Goal: Task Accomplishment & Management: Use online tool/utility

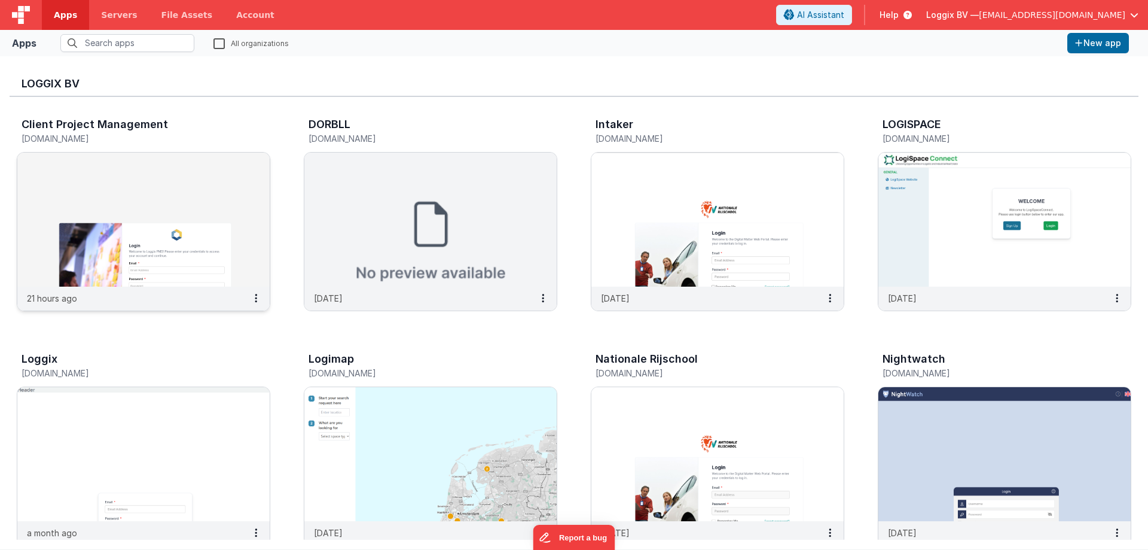
click at [184, 216] on img at bounding box center [143, 219] width 252 height 134
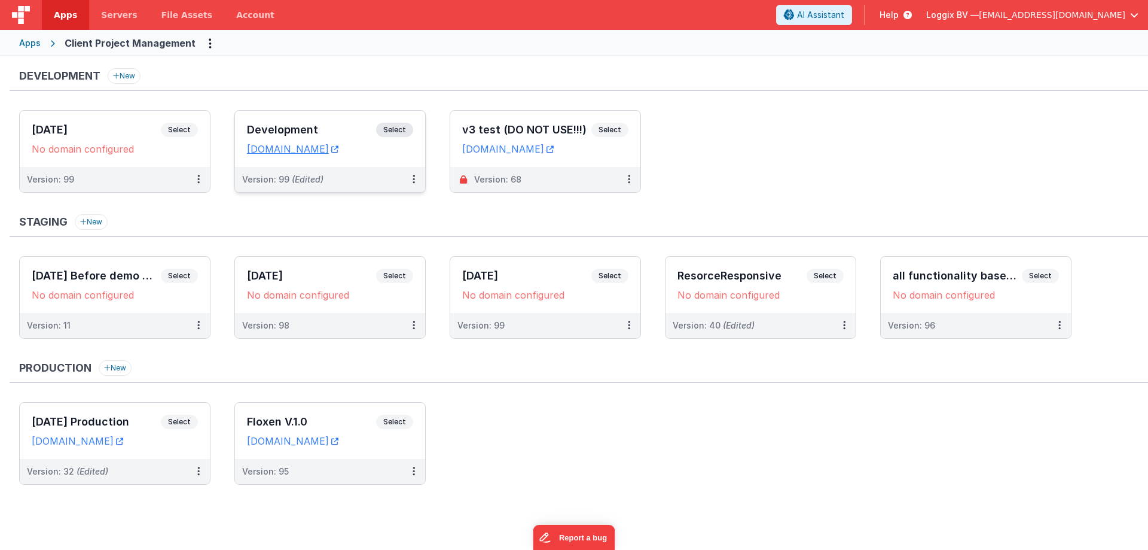
click at [405, 130] on span "Select" at bounding box center [394, 130] width 37 height 14
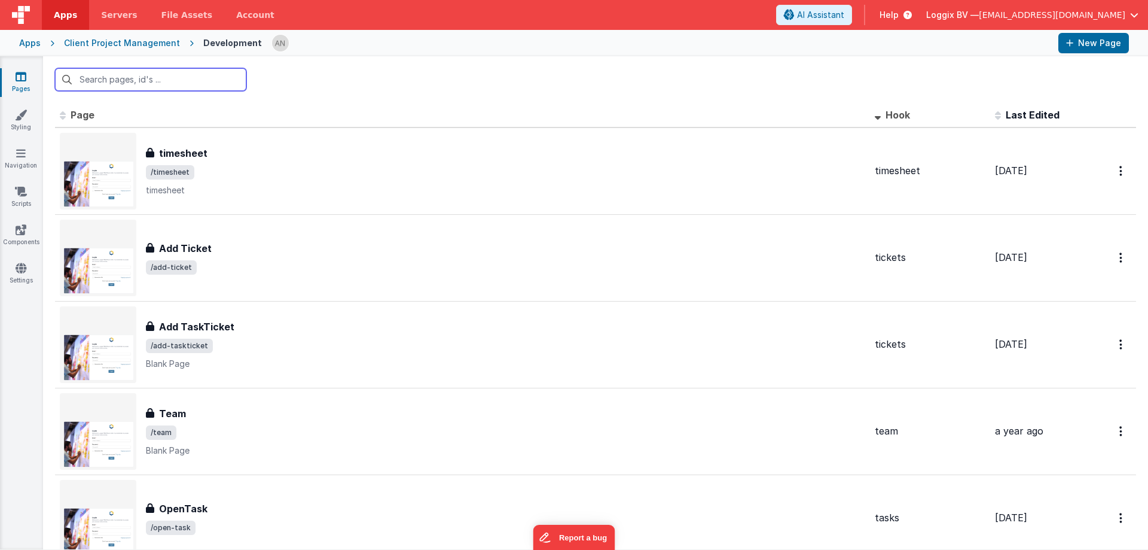
click at [136, 78] on input "text" at bounding box center [150, 79] width 191 height 23
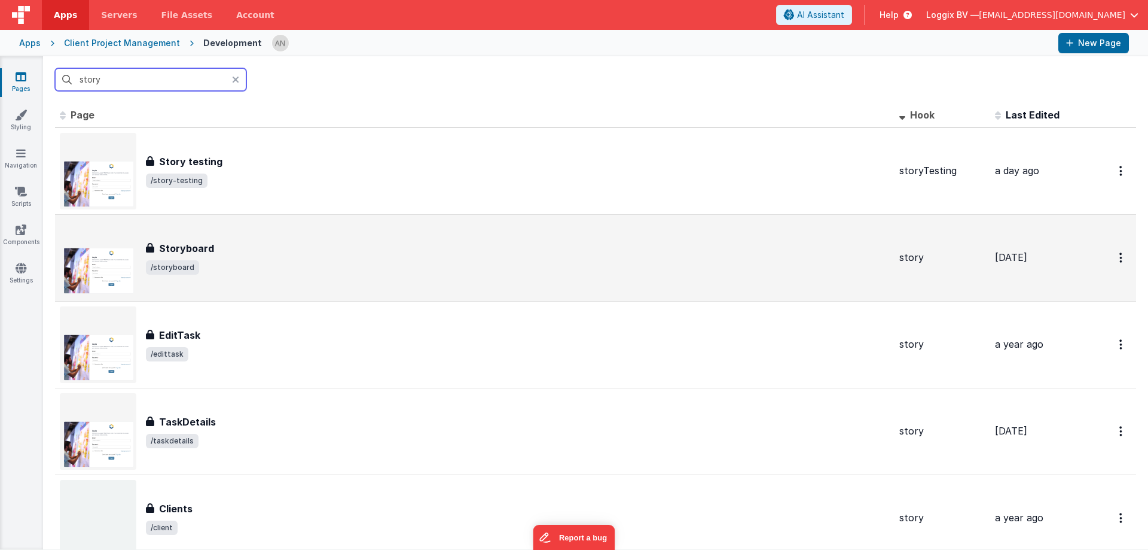
type input "story"
click at [249, 269] on span "/storyboard" at bounding box center [518, 267] width 744 height 14
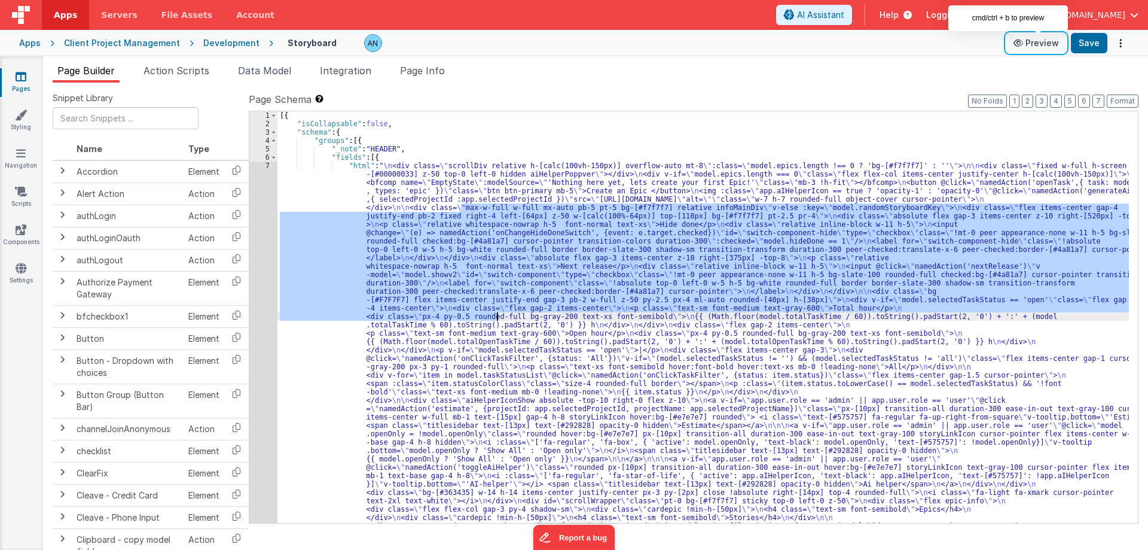
click at [1031, 41] on button "Preview" at bounding box center [1036, 42] width 60 height 19
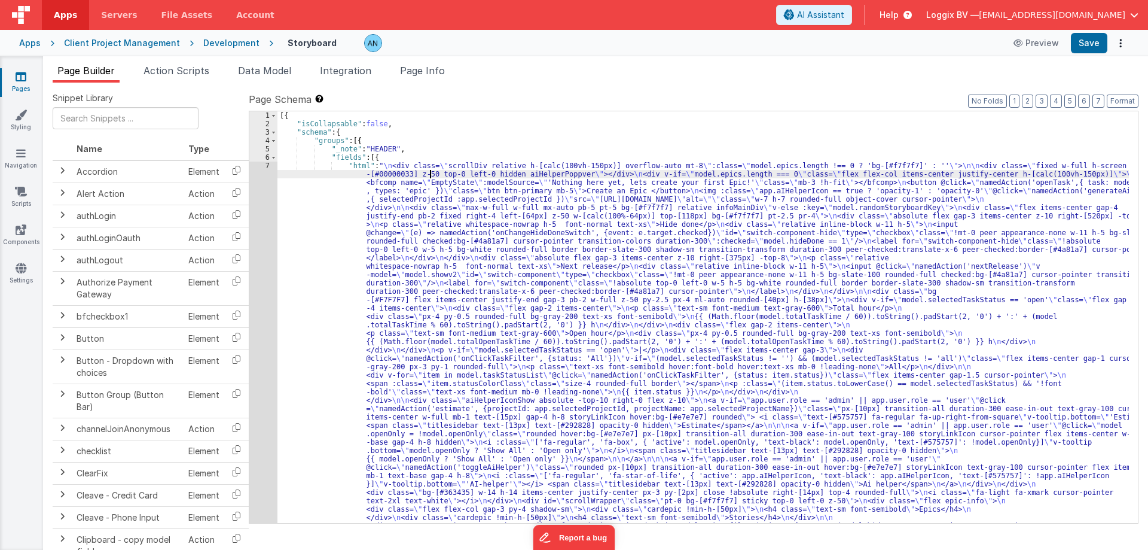
click at [1045, 48] on button "Preview" at bounding box center [1036, 42] width 60 height 19
click at [989, 45] on div at bounding box center [680, 43] width 633 height 18
click at [20, 75] on icon at bounding box center [21, 77] width 11 height 12
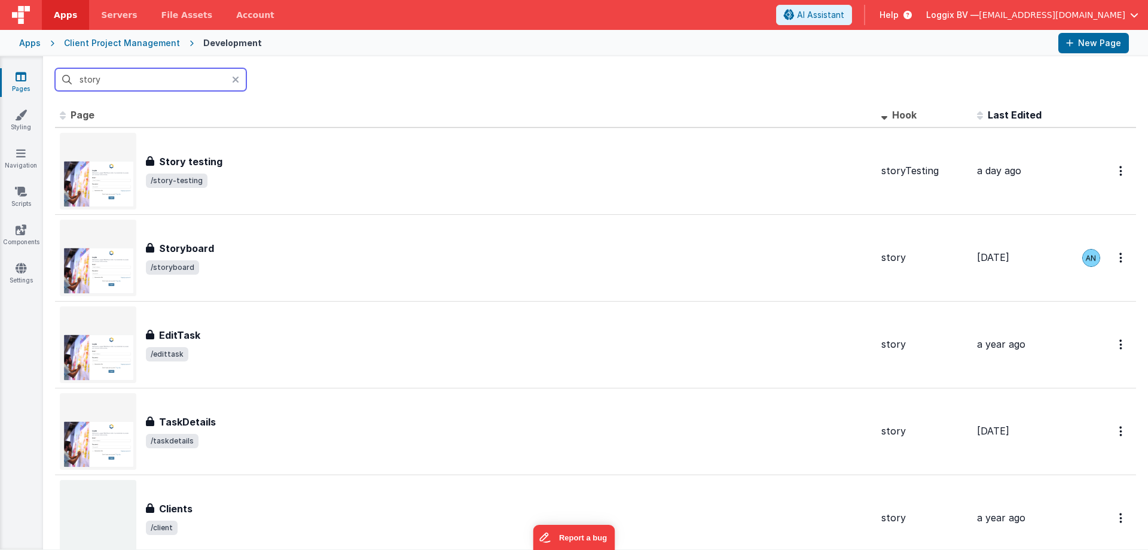
click at [146, 81] on input "story" at bounding box center [150, 79] width 191 height 23
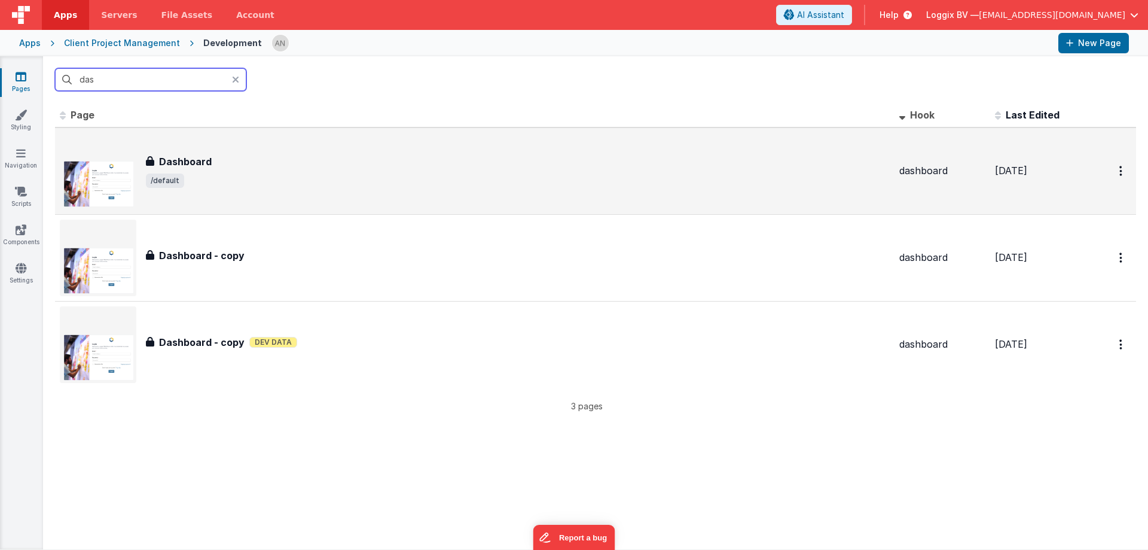
type input "das"
click at [338, 175] on span "/default" at bounding box center [518, 180] width 744 height 14
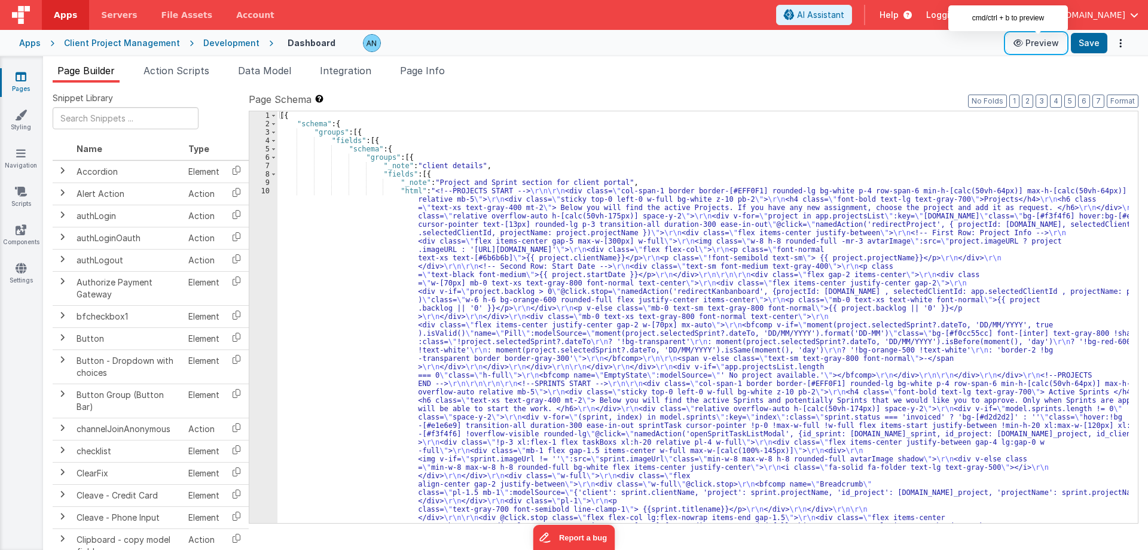
click at [1041, 41] on button "Preview" at bounding box center [1036, 42] width 60 height 19
click at [26, 153] on link "Navigation" at bounding box center [20, 159] width 43 height 24
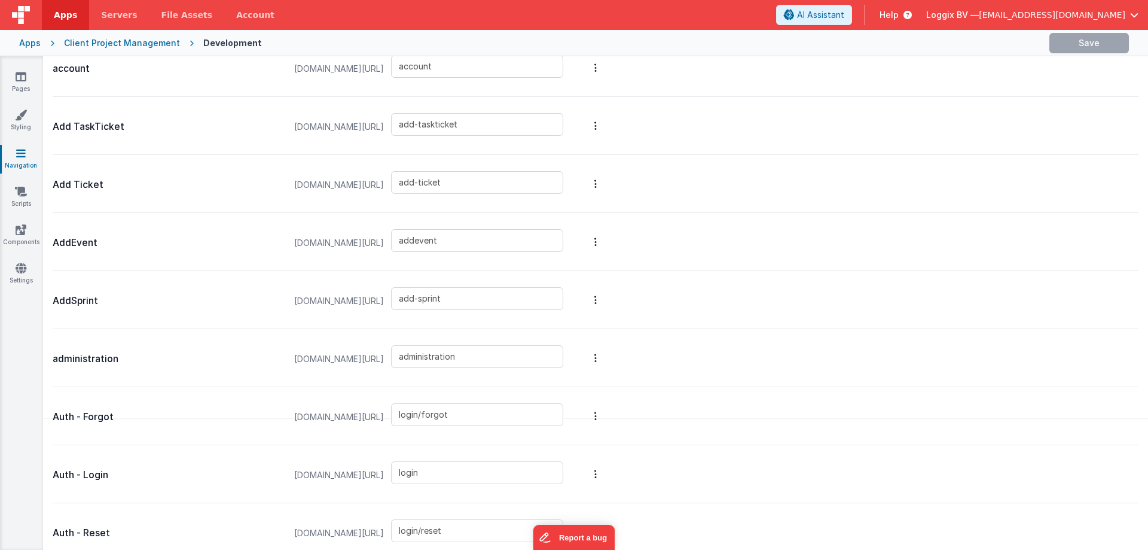
scroll to position [60, 0]
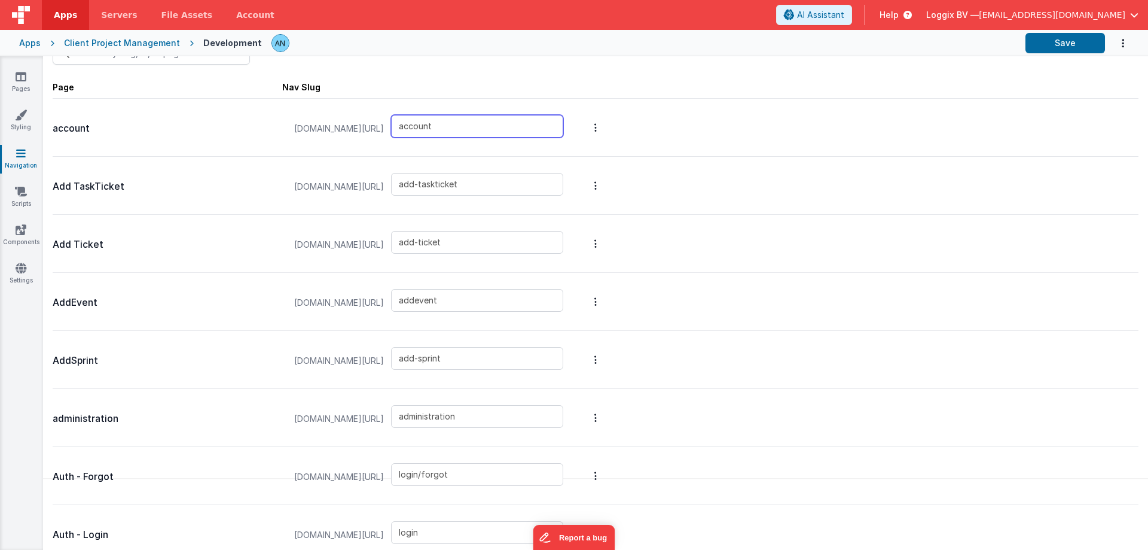
drag, startPoint x: 337, startPoint y: 127, endPoint x: 306, endPoint y: 127, distance: 31.1
click at [307, 127] on div "[DOMAIN_NAME][URL] account" at bounding box center [428, 128] width 283 height 45
click at [454, 129] on input "account" at bounding box center [477, 126] width 172 height 23
drag, startPoint x: 509, startPoint y: 128, endPoint x: 295, endPoint y: 131, distance: 214.7
click at [295, 131] on div "[DOMAIN_NAME][URL] account" at bounding box center [428, 128] width 283 height 45
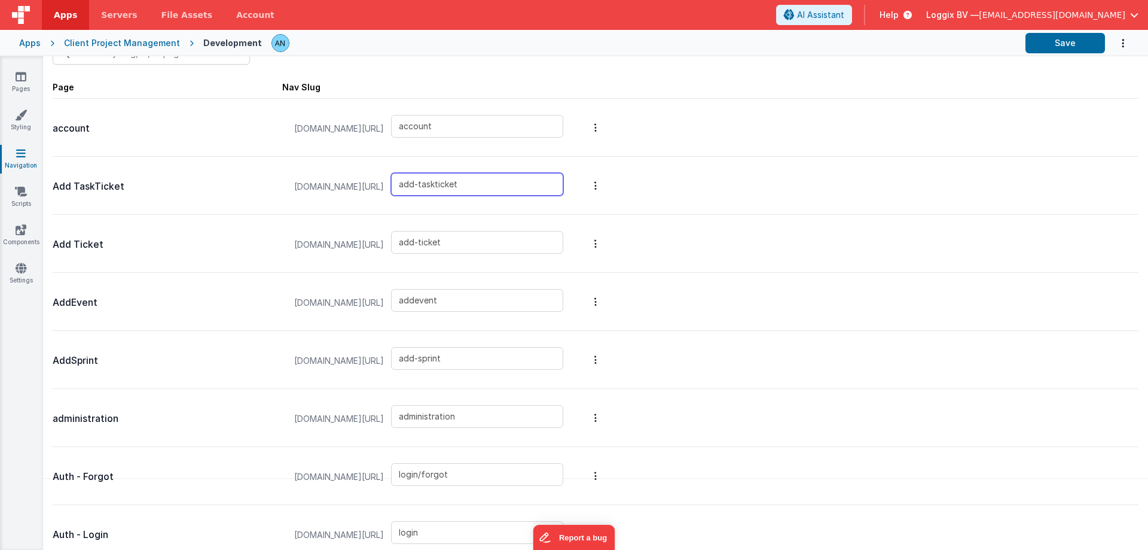
click at [395, 186] on div "[DOMAIN_NAME][URL] add-taskticket" at bounding box center [428, 186] width 283 height 45
click at [526, 182] on input "add-taskticket" at bounding box center [477, 184] width 172 height 23
drag, startPoint x: 514, startPoint y: 184, endPoint x: 361, endPoint y: 187, distance: 153.1
click at [361, 187] on div "[DOMAIN_NAME][URL] add-taskticket" at bounding box center [428, 186] width 283 height 45
click at [25, 73] on icon at bounding box center [21, 77] width 11 height 12
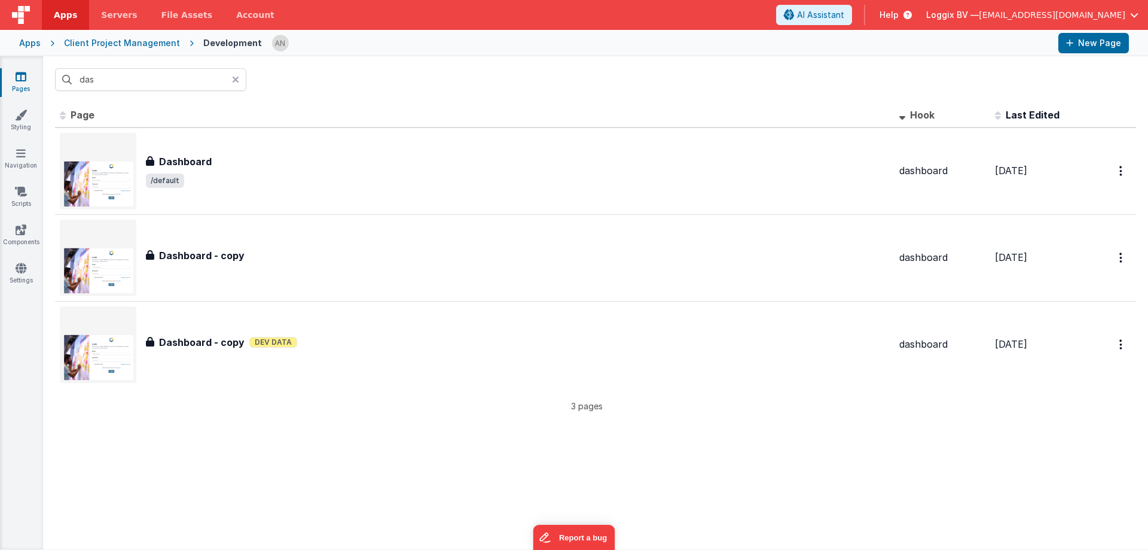
click at [234, 79] on icon at bounding box center [235, 80] width 7 height 10
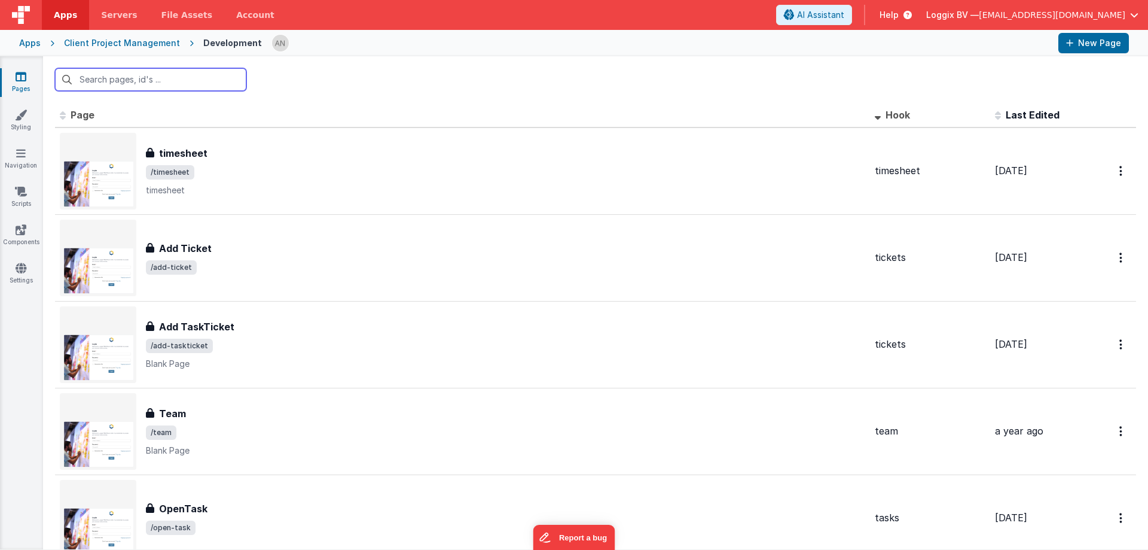
click at [194, 79] on input "text" at bounding box center [150, 79] width 191 height 23
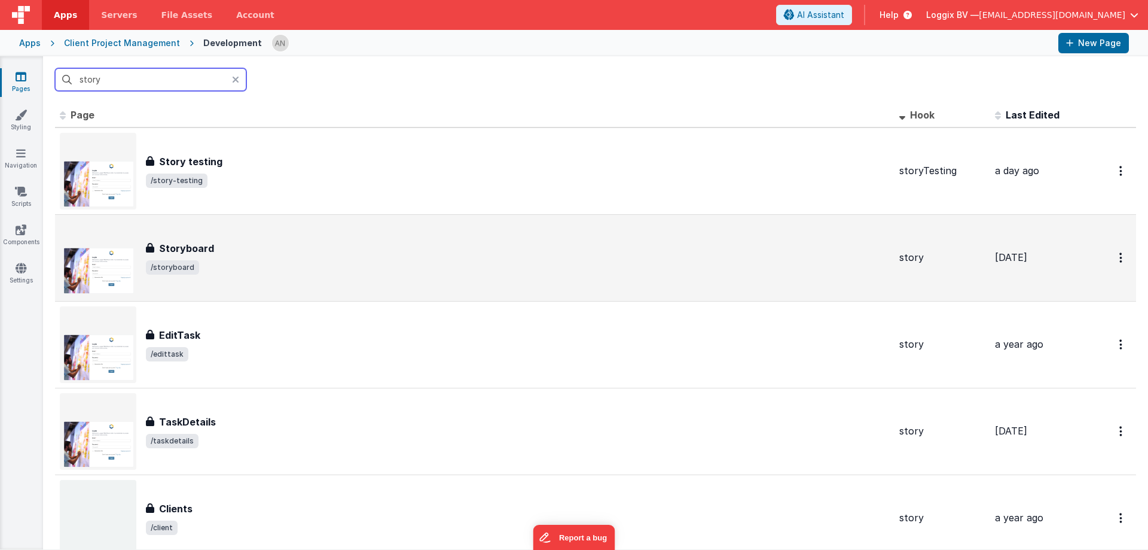
type input "story"
click at [254, 244] on div "Storyboard" at bounding box center [518, 248] width 744 height 14
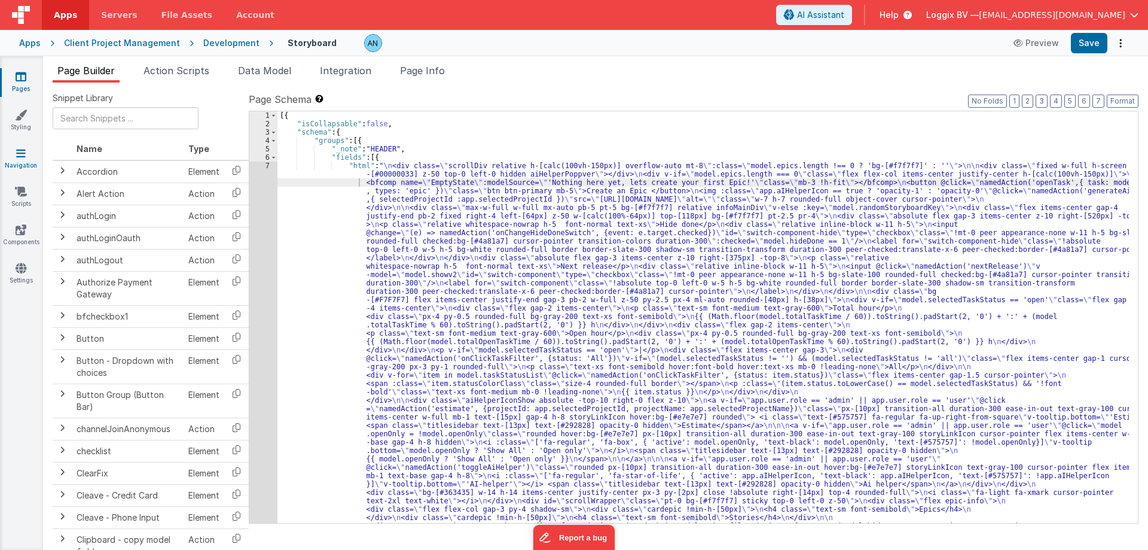
click at [19, 158] on icon at bounding box center [21, 153] width 10 height 12
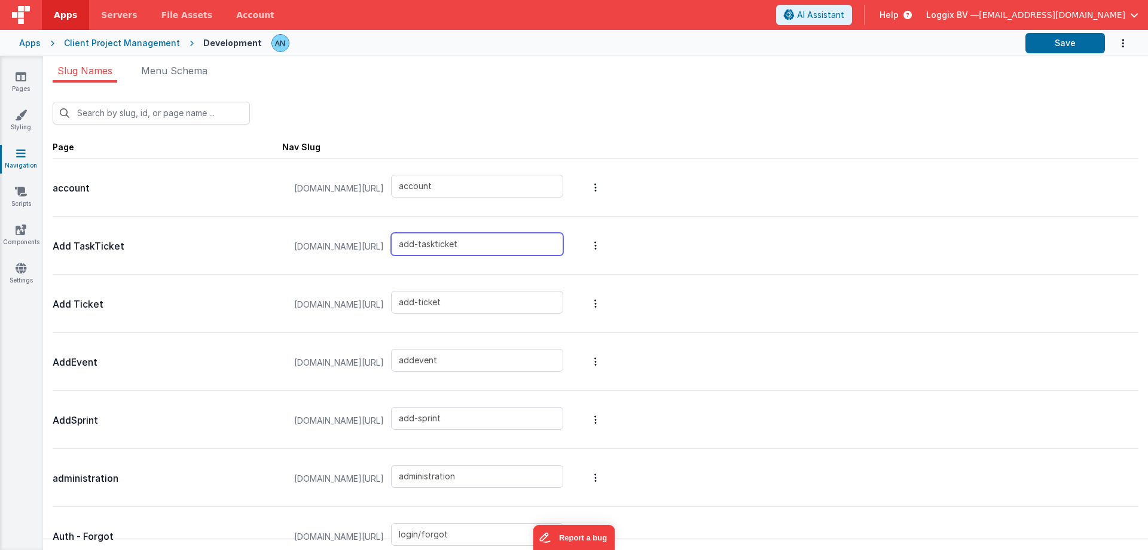
drag, startPoint x: 512, startPoint y: 240, endPoint x: 361, endPoint y: 240, distance: 151.3
click at [362, 240] on div "[DOMAIN_NAME][URL] add-taskticket" at bounding box center [428, 246] width 283 height 45
click at [502, 242] on input "add-taskticket" at bounding box center [477, 244] width 172 height 23
drag, startPoint x: 517, startPoint y: 245, endPoint x: 387, endPoint y: 246, distance: 130.4
click at [387, 246] on div "[DOMAIN_NAME][URL] add-taskticket" at bounding box center [428, 246] width 283 height 45
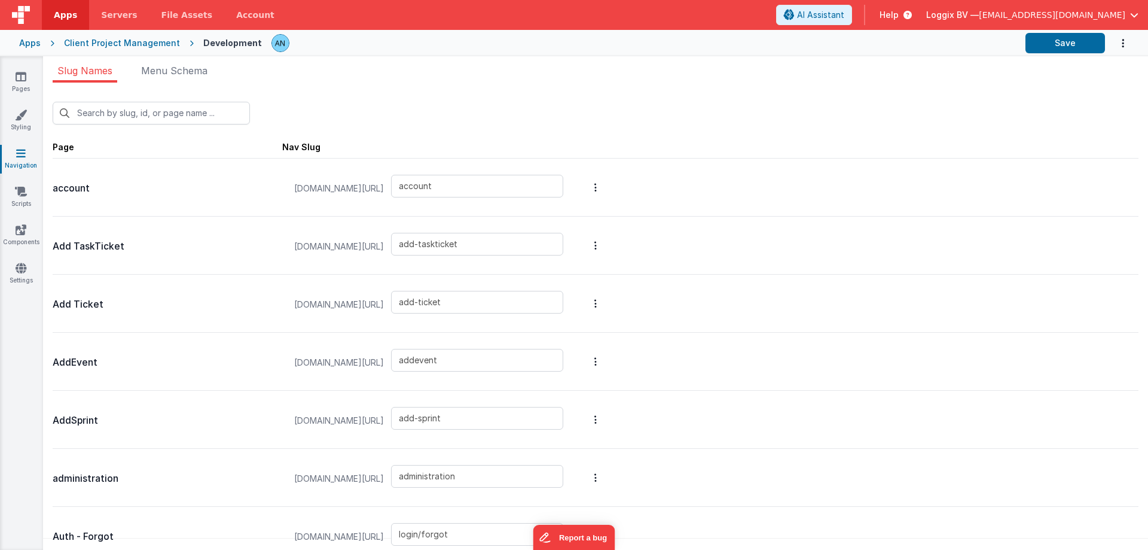
drag, startPoint x: 115, startPoint y: 245, endPoint x: 74, endPoint y: 236, distance: 42.1
click at [72, 246] on p "Add TaskTicket" at bounding box center [168, 246] width 230 height 17
click at [69, 246] on p "Add TaskTicket" at bounding box center [168, 246] width 230 height 17
drag, startPoint x: 69, startPoint y: 246, endPoint x: 88, endPoint y: 246, distance: 19.1
click at [88, 246] on p "Add TaskTicket" at bounding box center [168, 246] width 230 height 17
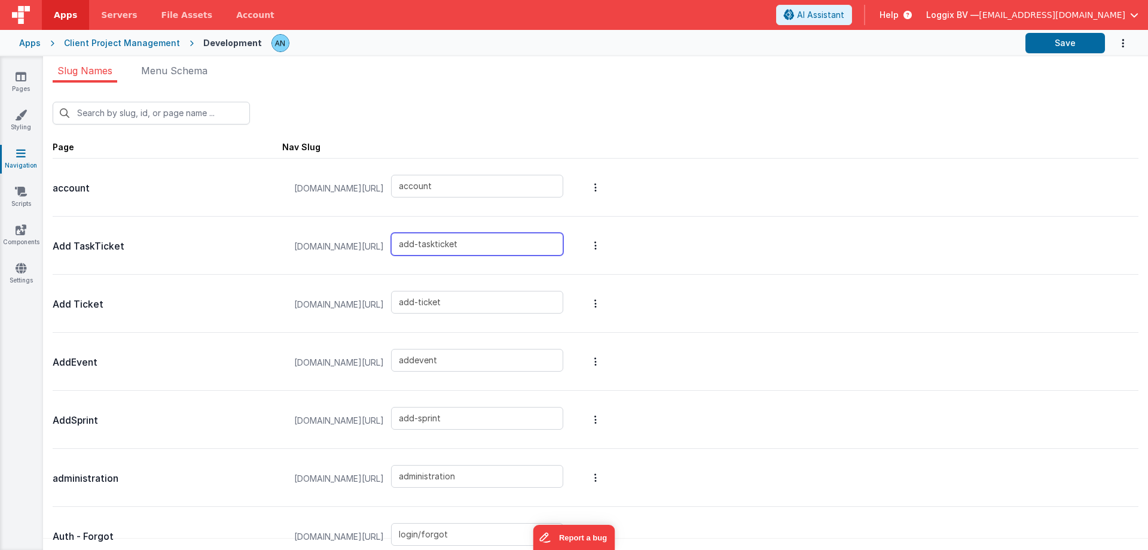
click at [507, 243] on input "add-taskticket" at bounding box center [477, 244] width 172 height 23
type input "add-taskticket"
click at [127, 121] on input "text" at bounding box center [151, 113] width 197 height 23
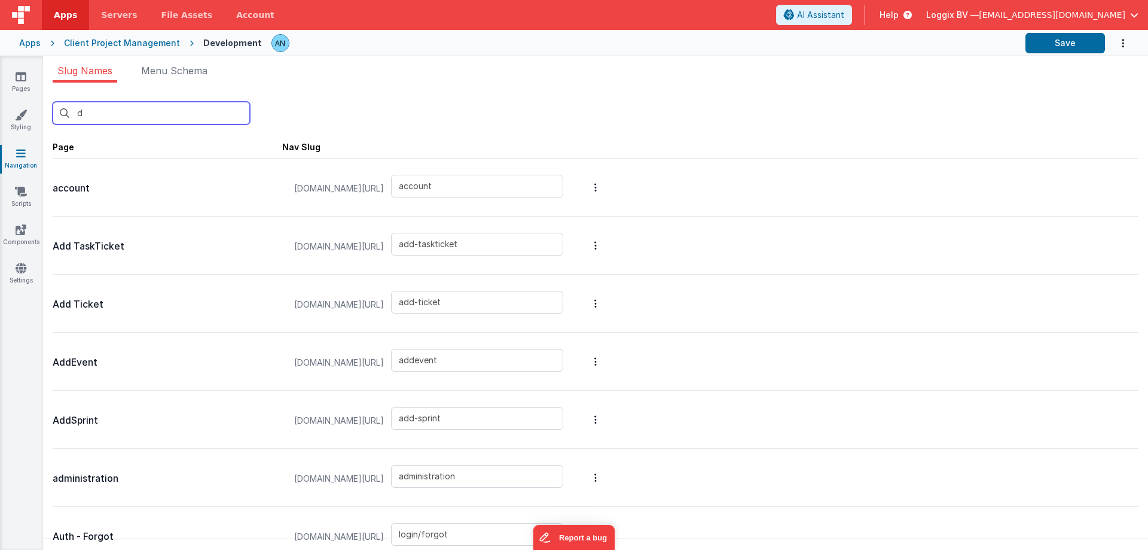
type input "da"
type input "login/reset"
type input "default"
type input "das"
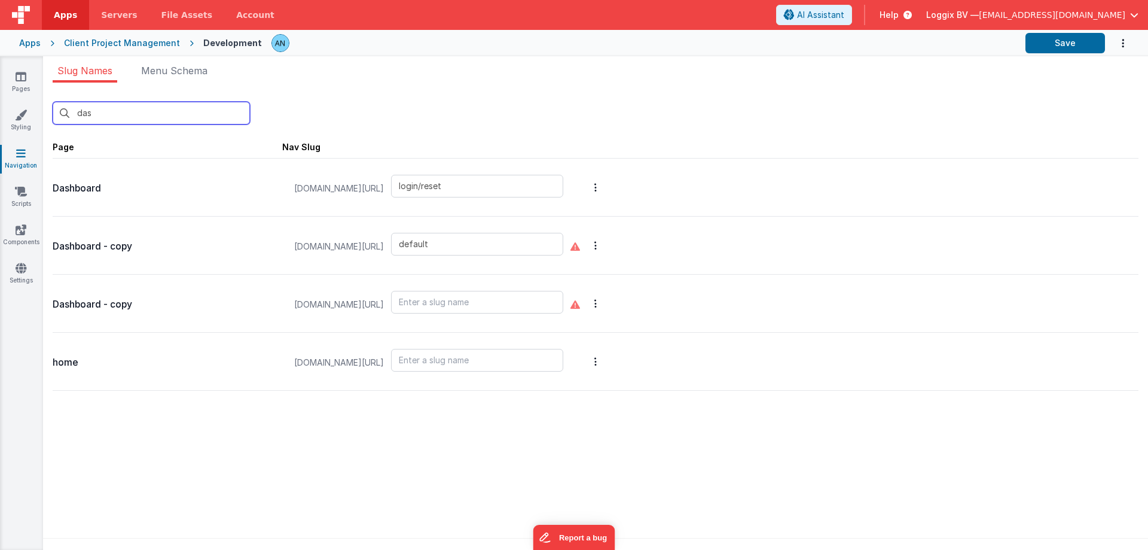
type input "default"
type input "dashboard"
type input "das"
click at [93, 183] on p "Dashboard" at bounding box center [168, 188] width 230 height 17
click at [22, 82] on icon at bounding box center [21, 77] width 11 height 12
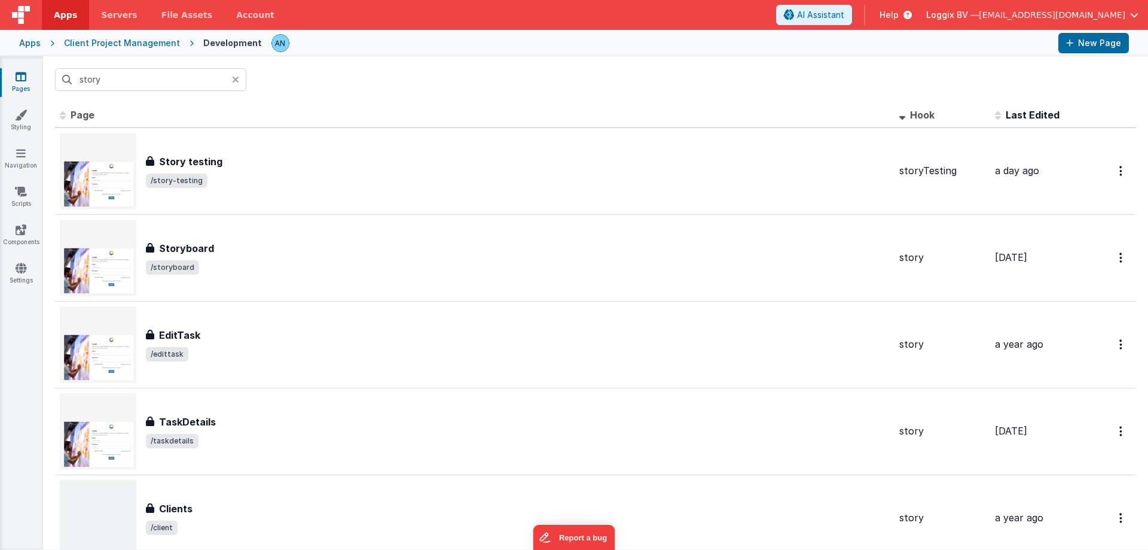
click at [129, 77] on input "story" at bounding box center [150, 79] width 191 height 23
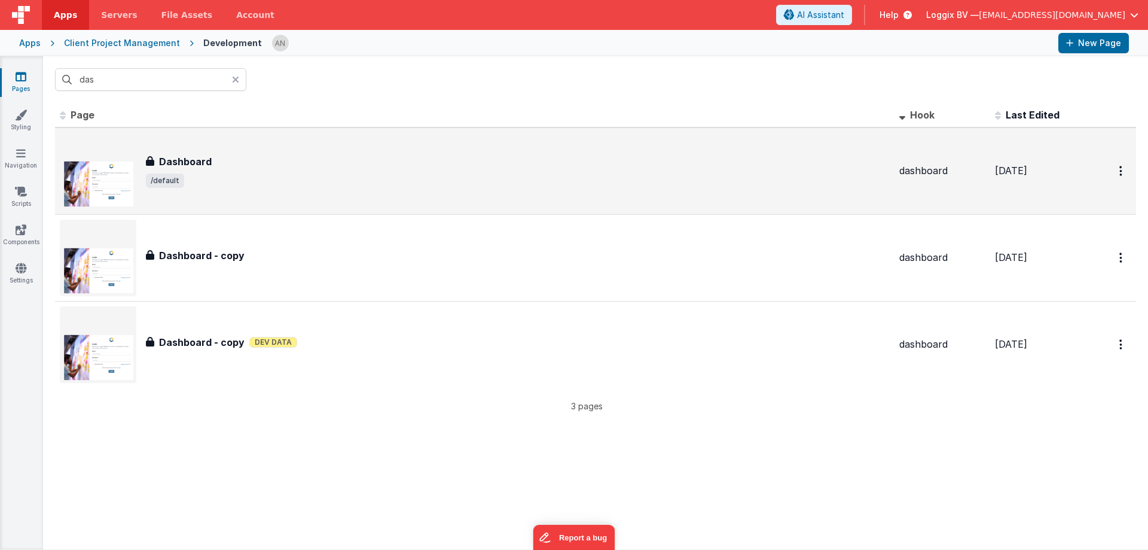
type input "das"
click at [200, 171] on div "Dashboard Dashboard /default" at bounding box center [518, 170] width 744 height 33
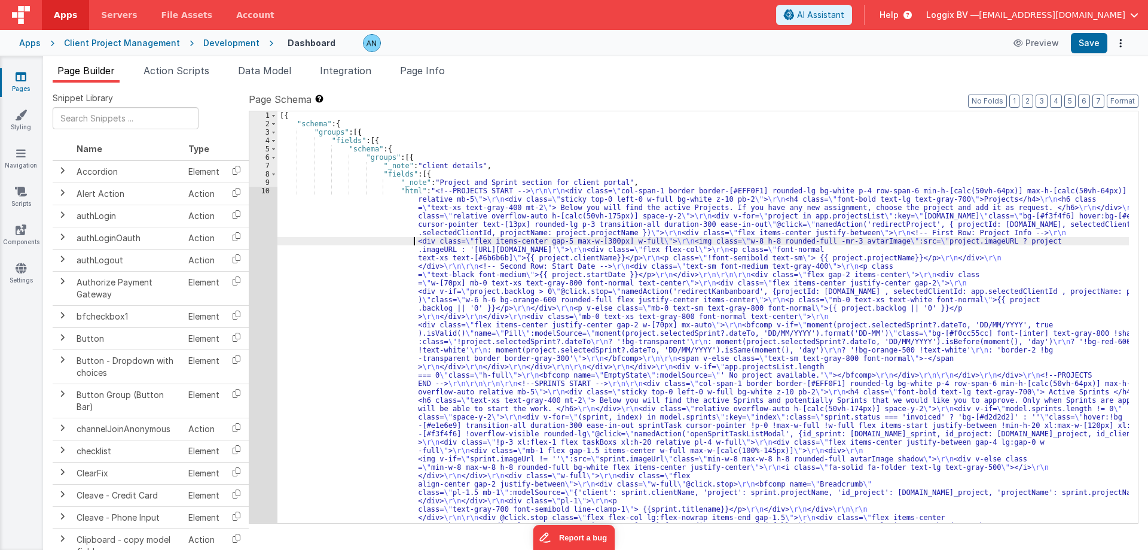
click at [414, 244] on div "[{ "schema" : { "groups" : [{ "fields" : [{ "schema" : { "groups" : [{ "_note" …" at bounding box center [703, 543] width 852 height 864
click at [331, 228] on div "[{ "schema" : { "groups" : [{ "fields" : [{ "schema" : { "groups" : [{ "_note" …" at bounding box center [703, 543] width 852 height 864
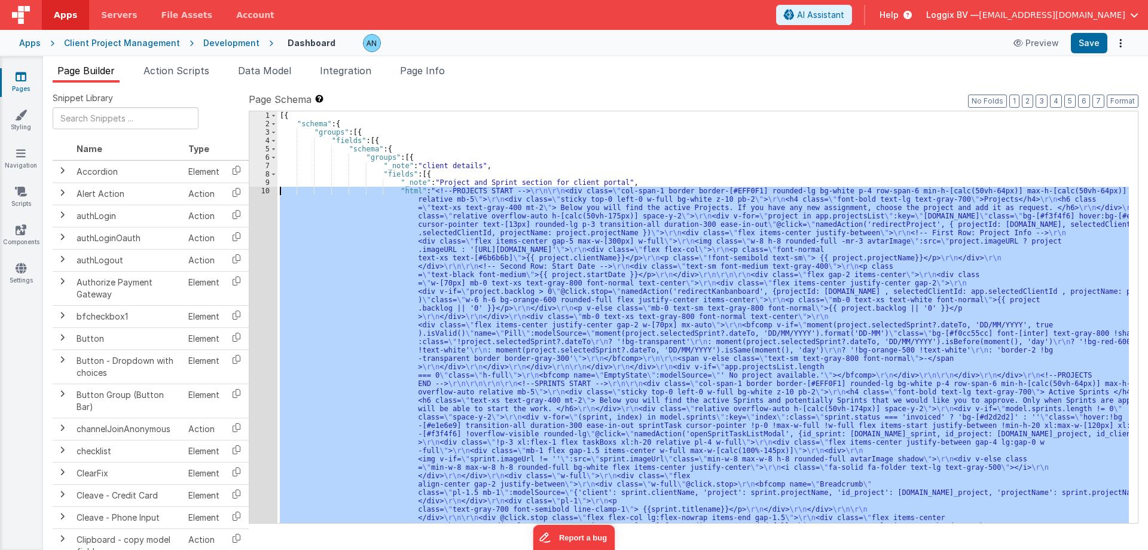
click at [263, 193] on div "10" at bounding box center [263, 409] width 28 height 444
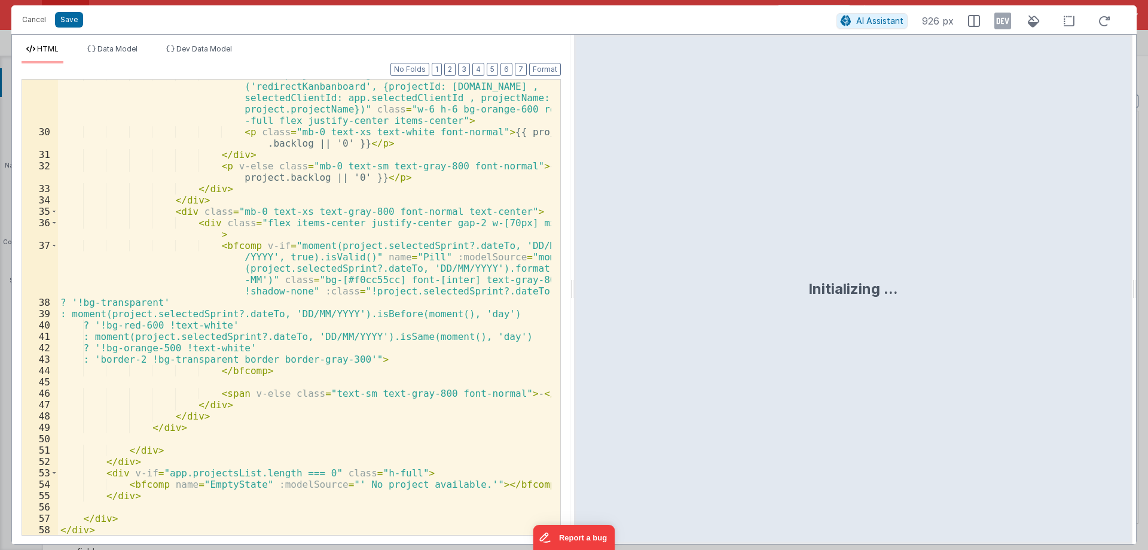
scroll to position [431, 0]
drag, startPoint x: 572, startPoint y: 299, endPoint x: 837, endPoint y: 306, distance: 264.4
click at [837, 306] on html "Cancel Save AI Assistant 926 px HTML Data Model Dev Data Model Format 7 6 5 4 3…" at bounding box center [574, 275] width 1148 height 550
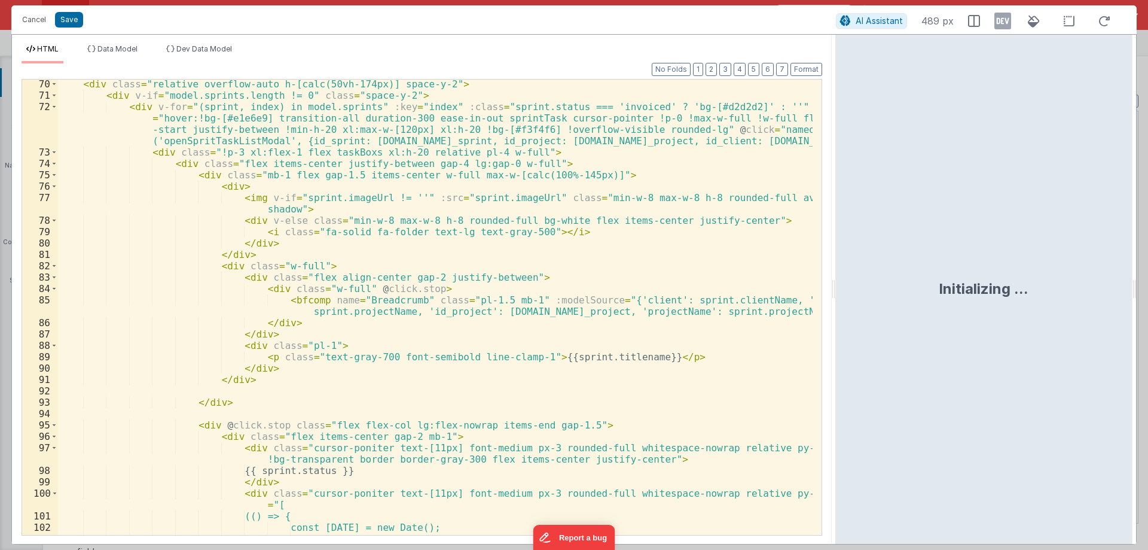
scroll to position [910, 0]
drag, startPoint x: 160, startPoint y: 102, endPoint x: 271, endPoint y: 318, distance: 242.6
click at [298, 344] on div "< div class = "relative overflow-auto h-[calc(50vh-174px)] space-y-2" > < div v…" at bounding box center [435, 317] width 755 height 478
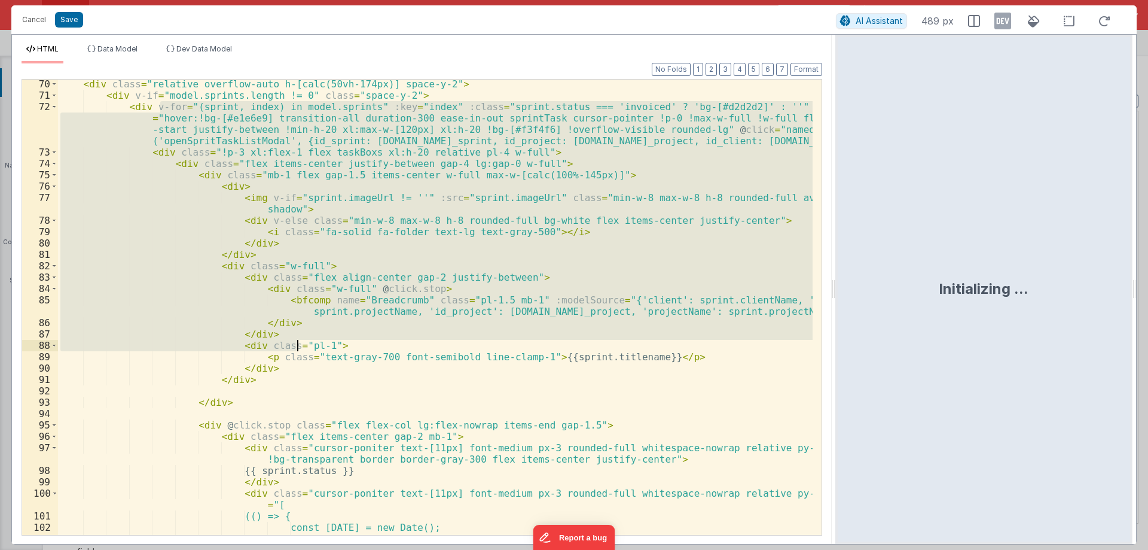
click at [248, 239] on div "< div class = "relative overflow-auto h-[calc(50vh-174px)] space-y-2" > < div v…" at bounding box center [435, 307] width 755 height 455
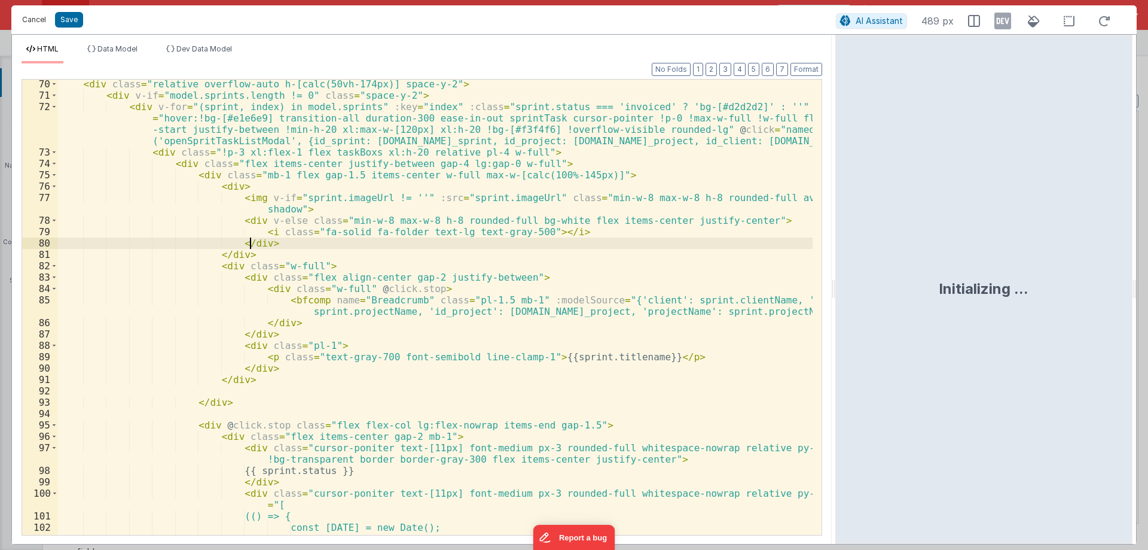
click at [39, 22] on button "Cancel" at bounding box center [34, 19] width 36 height 17
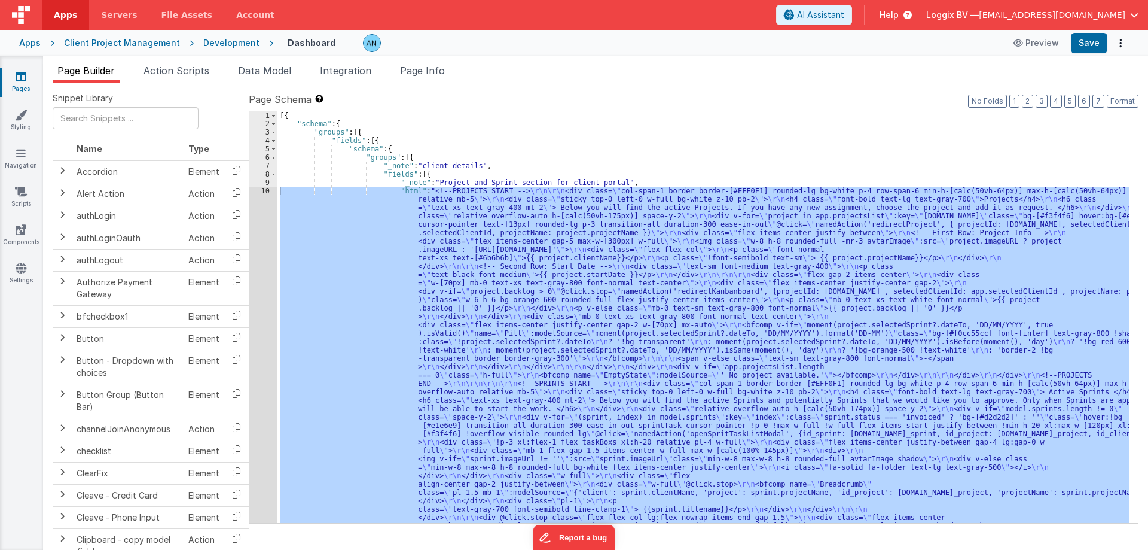
click at [521, 266] on div "[{ "schema" : { "groups" : [{ "fields" : [{ "schema" : { "groups" : [{ "_note" …" at bounding box center [703, 316] width 852 height 411
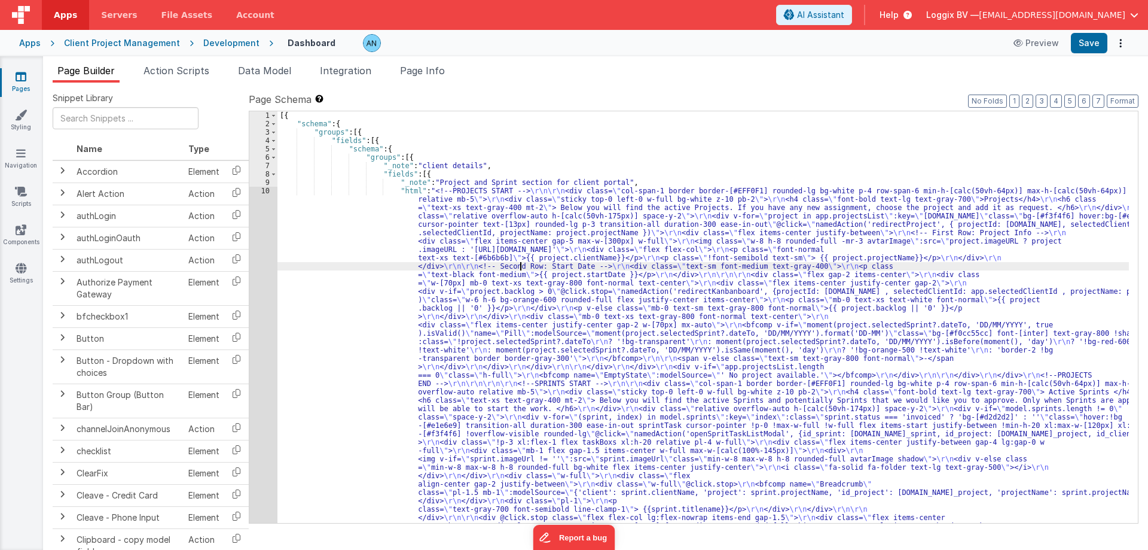
click at [390, 171] on div "[{ "schema" : { "groups" : [{ "fields" : [{ "schema" : { "groups" : [{ "_note" …" at bounding box center [703, 543] width 852 height 864
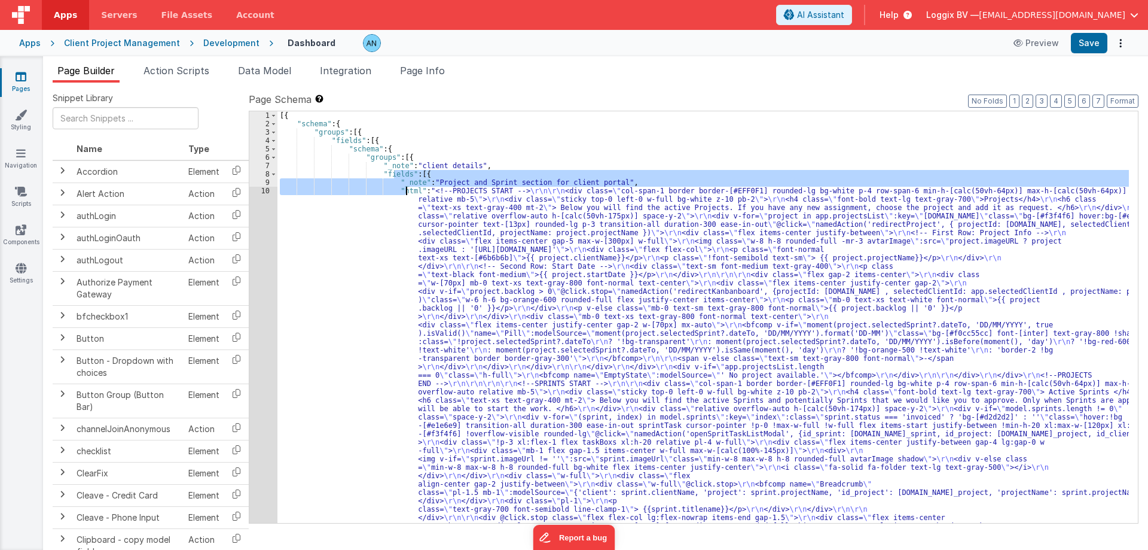
drag, startPoint x: 395, startPoint y: 176, endPoint x: 408, endPoint y: 190, distance: 19.0
click at [408, 190] on div "[{ "schema" : { "groups" : [{ "fields" : [{ "schema" : { "groups" : [{ "_note" …" at bounding box center [703, 543] width 852 height 864
click at [408, 190] on div "[{ "schema" : { "groups" : [{ "fields" : [{ "schema" : { "groups" : [{ "_note" …" at bounding box center [703, 316] width 852 height 411
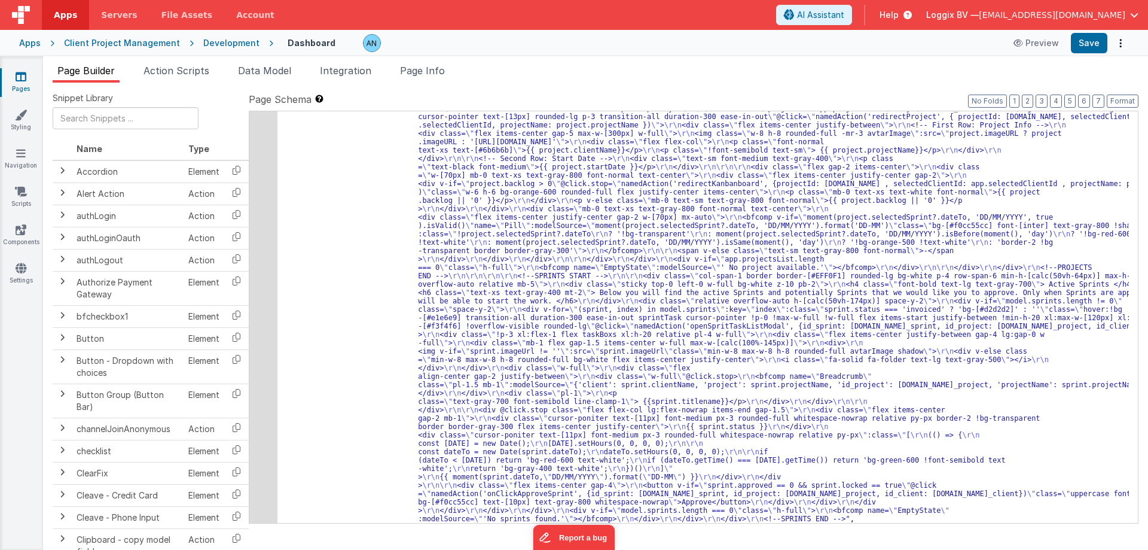
scroll to position [72, 0]
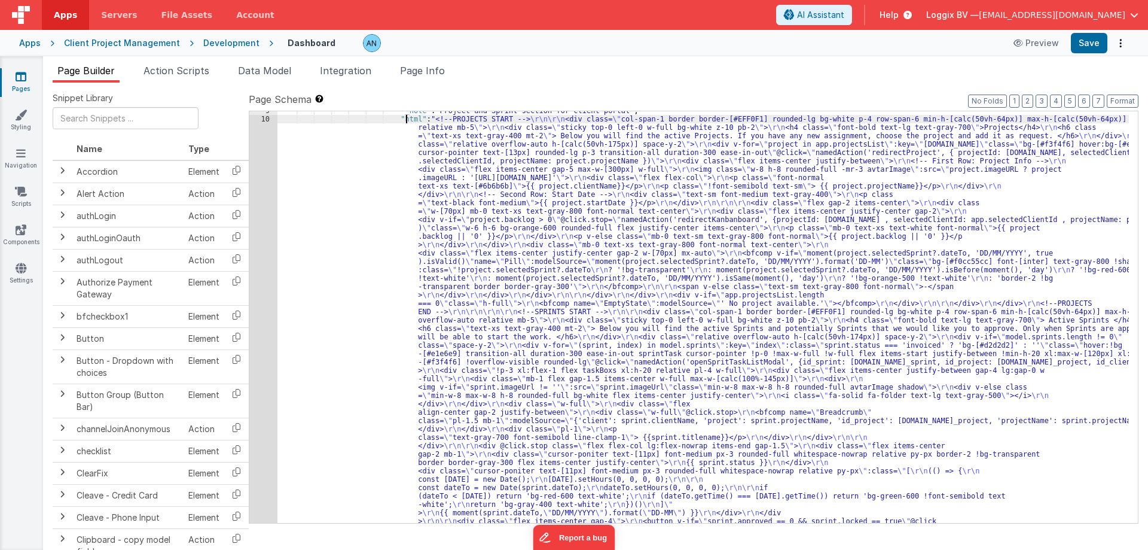
click at [432, 271] on div ""_note" : "Project and Sprint section for client portal" , "html" : "<!--PROJEC…" at bounding box center [703, 538] width 852 height 864
click at [460, 288] on div ""_note" : "Project and Sprint section for client portal" , "html" : "<!--PROJEC…" at bounding box center [703, 538] width 852 height 864
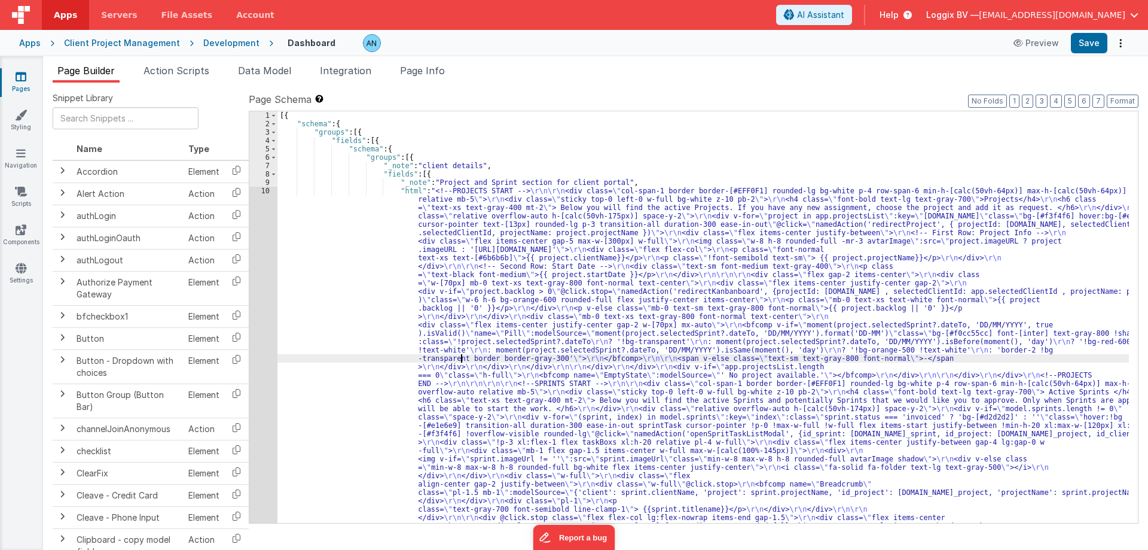
click at [491, 228] on div "[{ "schema" : { "groups" : [{ "fields" : [{ "schema" : { "groups" : [{ "_note" …" at bounding box center [703, 543] width 852 height 864
click at [462, 227] on div "[{ "schema" : { "groups" : [{ "fields" : [{ "schema" : { "groups" : [{ "_note" …" at bounding box center [703, 543] width 852 height 864
click at [443, 219] on div "[{ "schema" : { "groups" : [{ "fields" : [{ "schema" : { "groups" : [{ "_note" …" at bounding box center [703, 543] width 852 height 864
click at [440, 218] on div "[{ "schema" : { "groups" : [{ "fields" : [{ "schema" : { "groups" : [{ "_note" …" at bounding box center [703, 543] width 852 height 864
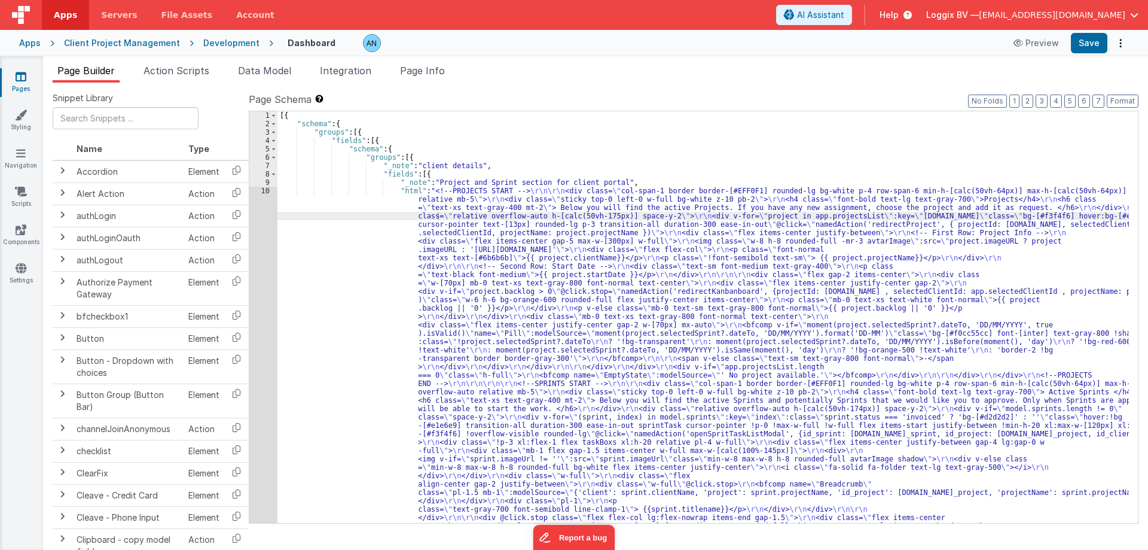
click at [734, 197] on div "[{ "schema" : { "groups" : [{ "fields" : [{ "schema" : { "groups" : [{ "_note" …" at bounding box center [703, 543] width 852 height 864
click at [501, 189] on div "[{ "schema" : { "groups" : [{ "fields" : [{ "schema" : { "groups" : [{ "_note" …" at bounding box center [703, 543] width 852 height 864
click at [563, 228] on div "[{ "schema" : { "groups" : [{ "fields" : [{ "schema" : { "groups" : [{ "_note" …" at bounding box center [703, 543] width 852 height 864
click at [410, 206] on div "[{ "schema" : { "groups" : [{ "fields" : [{ "schema" : { "groups" : [{ "_note" …" at bounding box center [703, 543] width 852 height 864
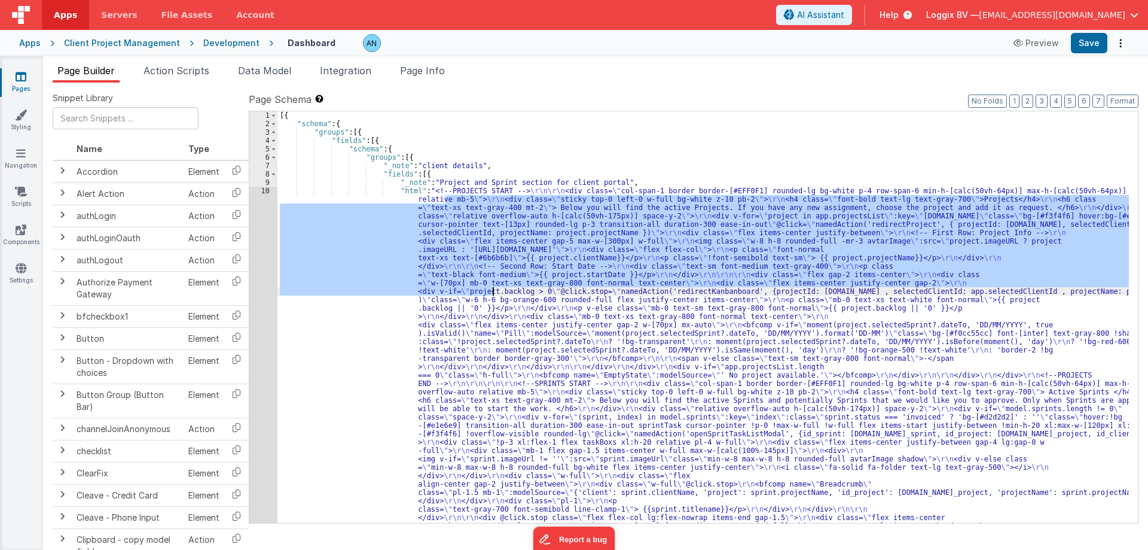
drag, startPoint x: 446, startPoint y: 196, endPoint x: 509, endPoint y: 327, distance: 145.0
click at [509, 327] on div "[{ "schema" : { "groups" : [{ "fields" : [{ "schema" : { "groups" : [{ "_note" …" at bounding box center [703, 543] width 852 height 864
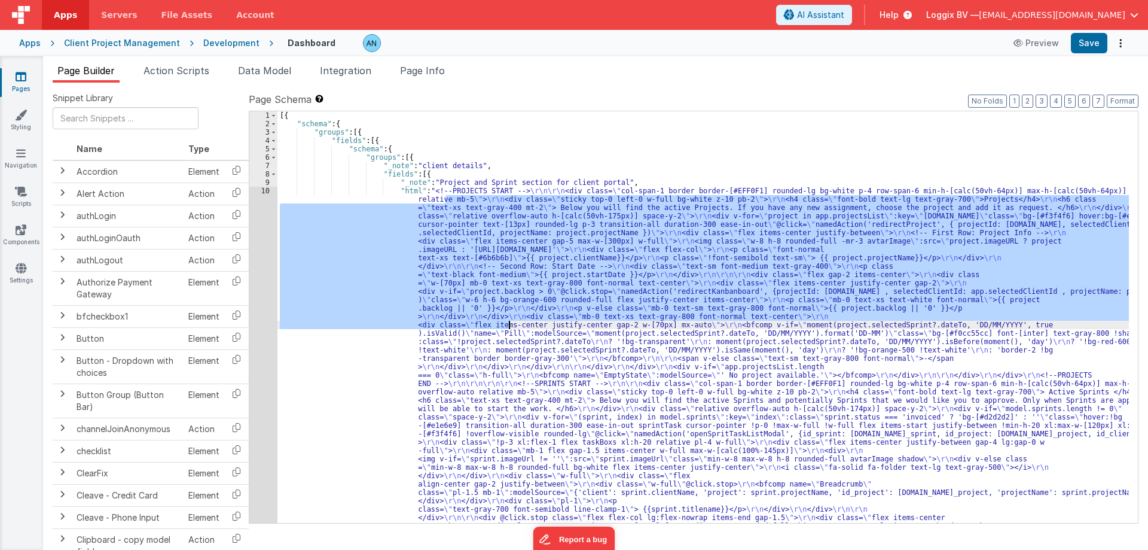
click at [509, 327] on div "[{ "schema" : { "groups" : [{ "fields" : [{ "schema" : { "groups" : [{ "_note" …" at bounding box center [703, 316] width 852 height 411
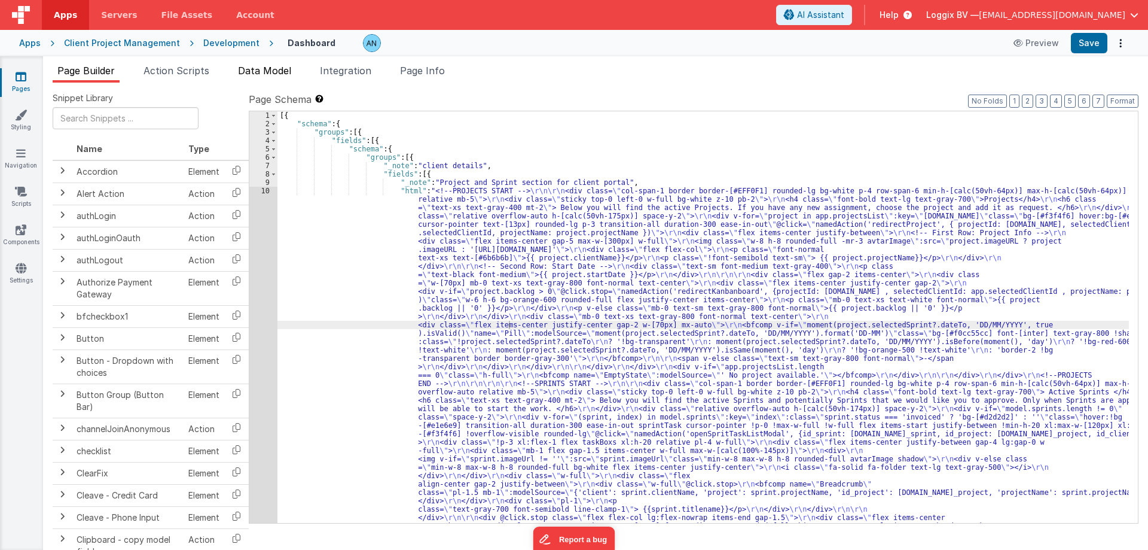
click at [265, 71] on span "Data Model" at bounding box center [264, 71] width 53 height 12
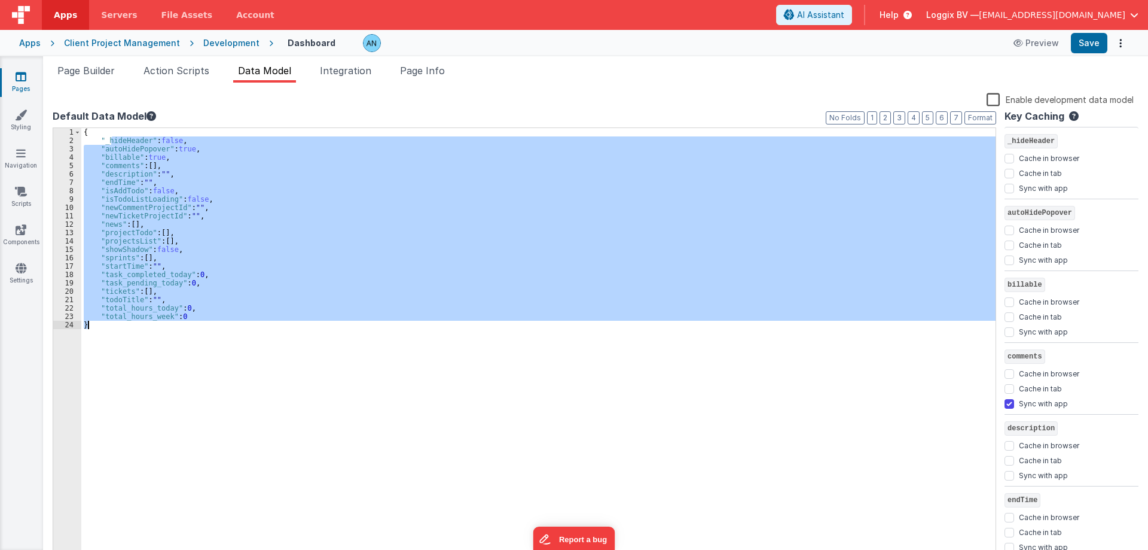
drag, startPoint x: 111, startPoint y: 142, endPoint x: 187, endPoint y: 327, distance: 200.1
click at [187, 327] on div "{ "_hideHeader" : false , "autoHidePopover" : true , "billable" : true , "comme…" at bounding box center [538, 352] width 914 height 448
click at [179, 313] on div "{ "_hideHeader" : false , "autoHidePopover" : true , "billable" : true , "comme…" at bounding box center [538, 344] width 914 height 432
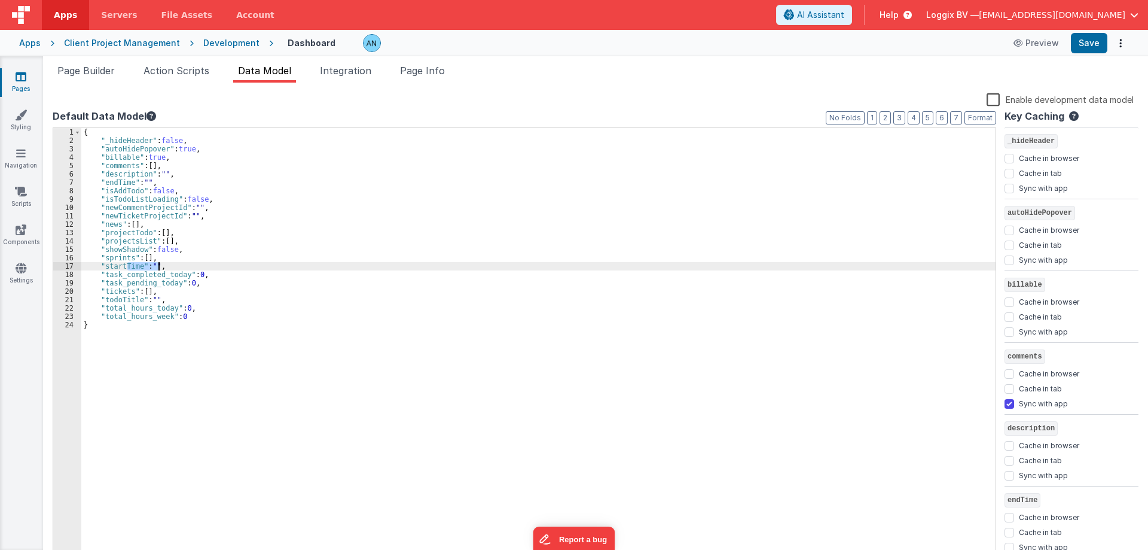
drag, startPoint x: 126, startPoint y: 266, endPoint x: 166, endPoint y: 266, distance: 40.1
click at [166, 266] on div "{ "_hideHeader" : false , "autoHidePopover" : true , "billable" : true , "comme…" at bounding box center [538, 352] width 914 height 448
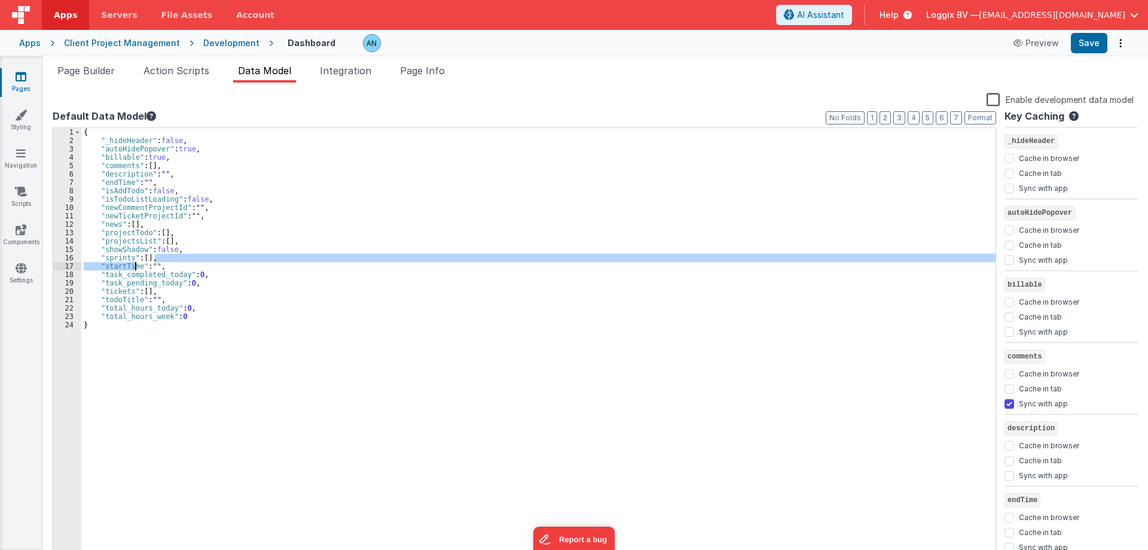
drag, startPoint x: 155, startPoint y: 257, endPoint x: 133, endPoint y: 263, distance: 22.9
click at [133, 263] on div "{ "_hideHeader" : false , "autoHidePopover" : true , "billable" : true , "comme…" at bounding box center [538, 352] width 914 height 448
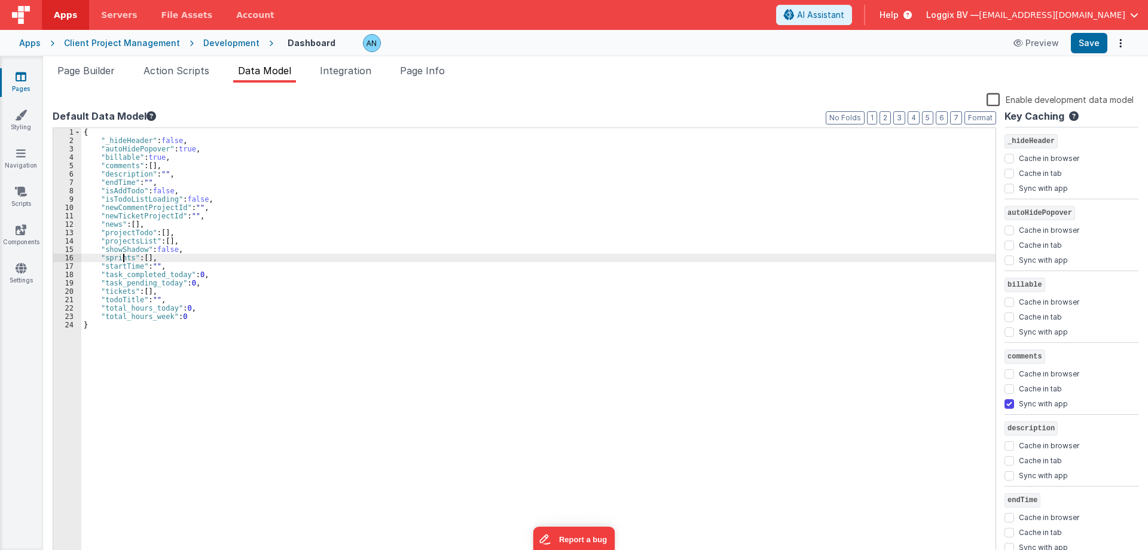
click at [121, 256] on div "{ "_hideHeader" : false , "autoHidePopover" : true , "billable" : true , "comme…" at bounding box center [538, 352] width 914 height 448
drag, startPoint x: 120, startPoint y: 256, endPoint x: 164, endPoint y: 260, distance: 44.4
click at [164, 260] on div "{ "_hideHeader" : false , "autoHidePopover" : true , "billable" : true , "comme…" at bounding box center [538, 352] width 914 height 448
click at [163, 260] on div "{ "_hideHeader" : false , "autoHidePopover" : true , "billable" : true , "comme…" at bounding box center [538, 344] width 914 height 432
click at [994, 97] on label "Enable development data model" at bounding box center [1060, 99] width 147 height 14
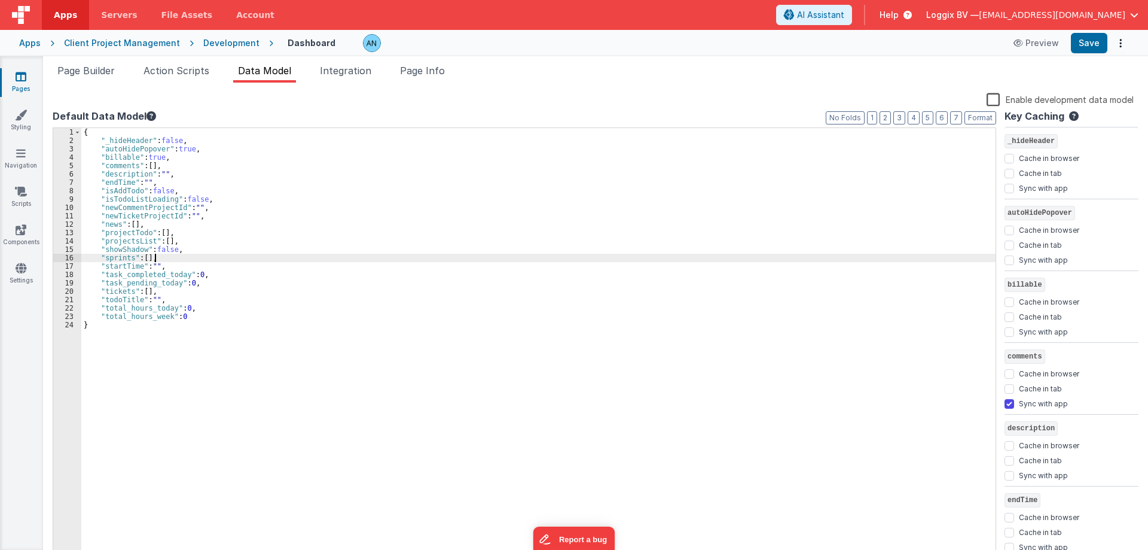
click at [0, 0] on input "Enable development data model" at bounding box center [0, 0] width 0 height 0
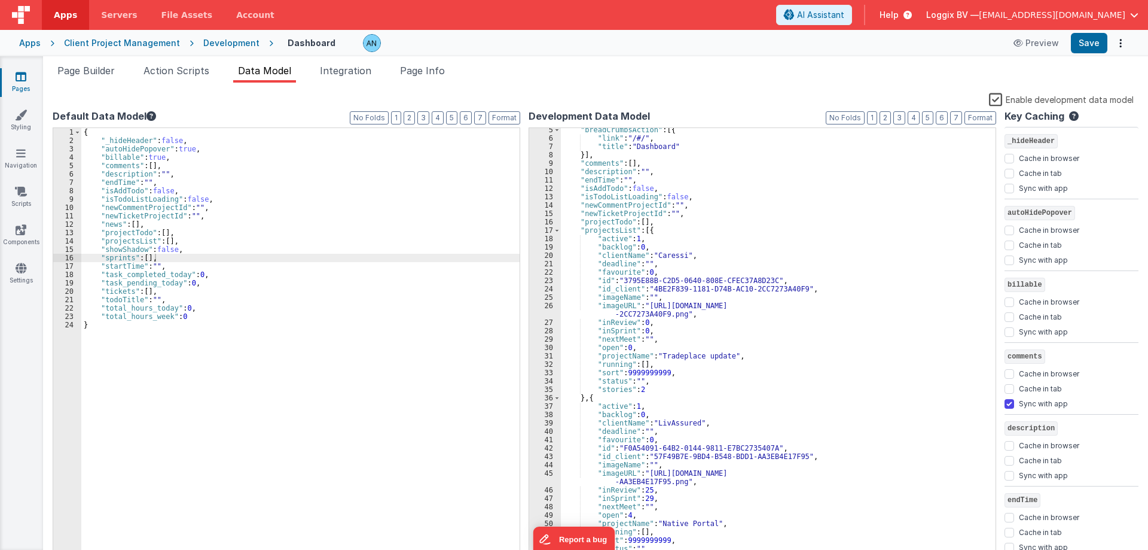
scroll to position [72, 0]
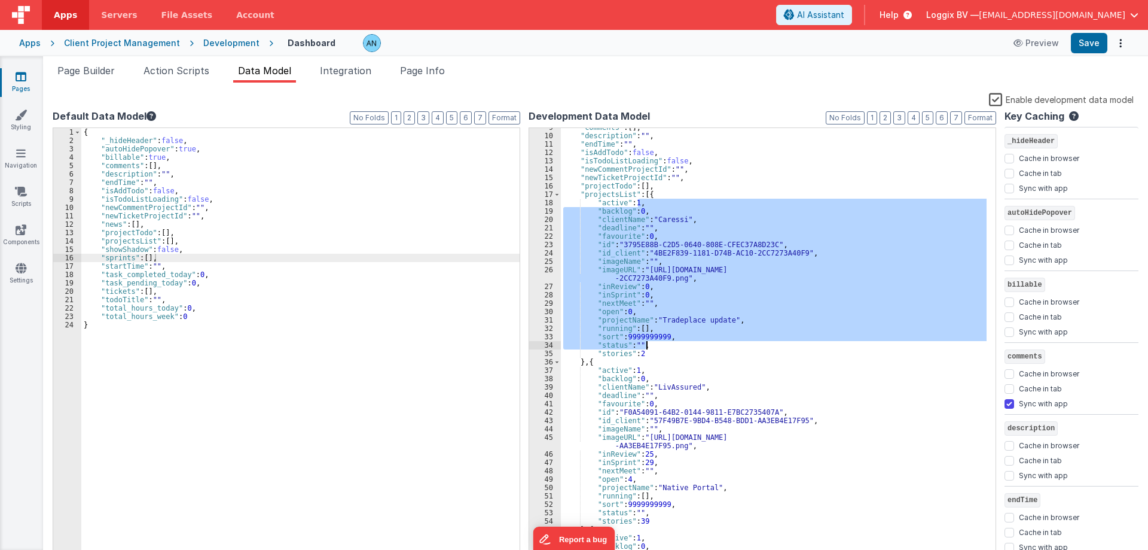
drag, startPoint x: 637, startPoint y: 200, endPoint x: 648, endPoint y: 350, distance: 151.0
click at [648, 350] on div ""comments" : [ ] , "description" : "" , "endTime" : "" , "isAddTodo" : false , …" at bounding box center [774, 347] width 426 height 448
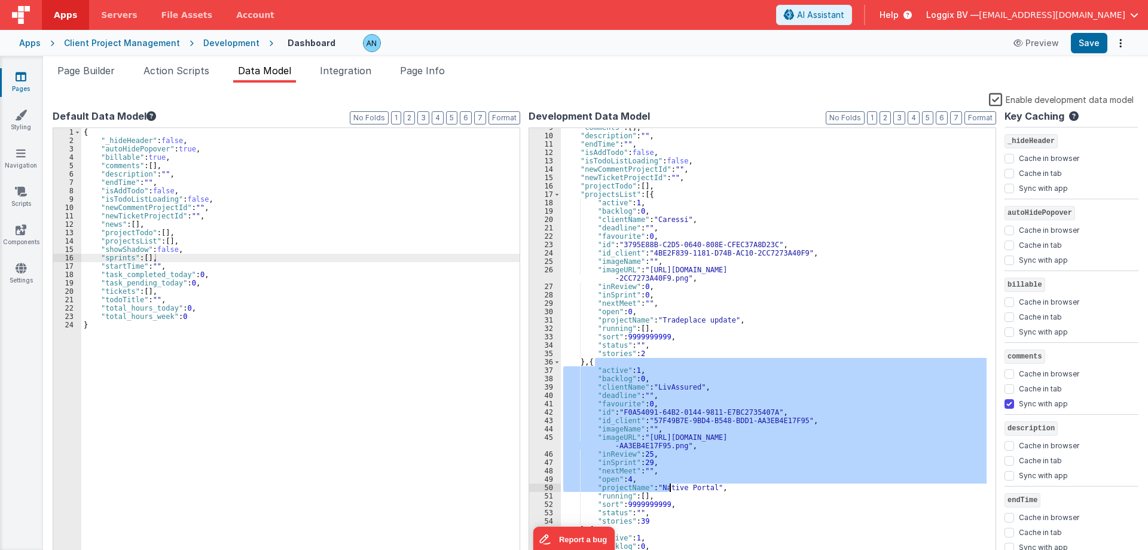
drag, startPoint x: 634, startPoint y: 391, endPoint x: 672, endPoint y: 491, distance: 106.5
click at [672, 491] on div ""comments" : [ ] , "description" : "" , "endTime" : "" , "isAddTodo" : false , …" at bounding box center [774, 347] width 426 height 448
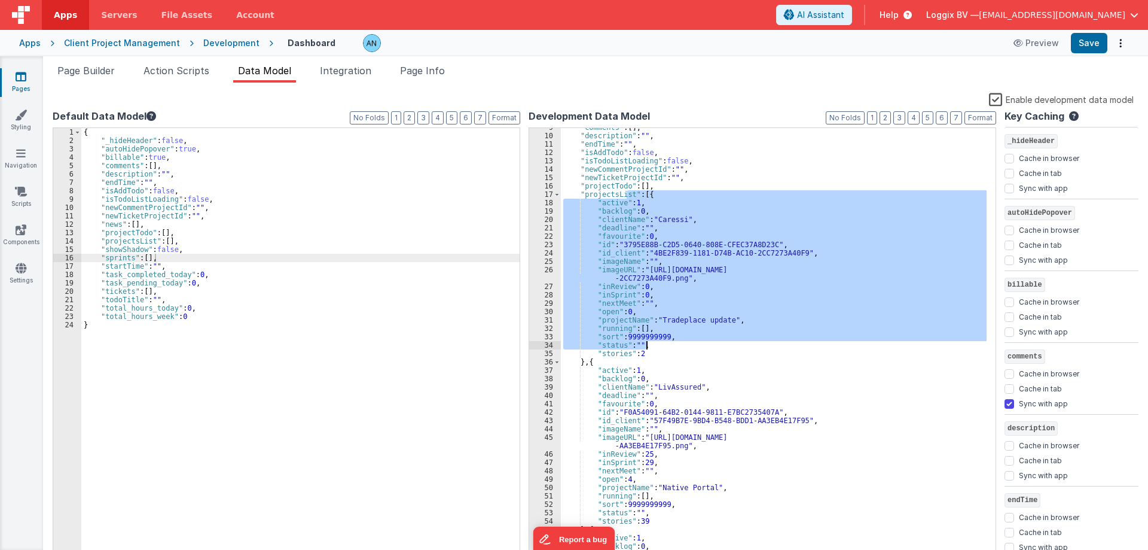
drag, startPoint x: 664, startPoint y: 258, endPoint x: 687, endPoint y: 349, distance: 93.1
click at [687, 349] on div ""comments" : [ ] , "description" : "" , "endTime" : "" , "isAddTodo" : false , …" at bounding box center [774, 347] width 426 height 448
click at [686, 349] on div ""comments" : [ ] , "description" : "" , "endTime" : "" , "isAddTodo" : false , …" at bounding box center [774, 347] width 426 height 448
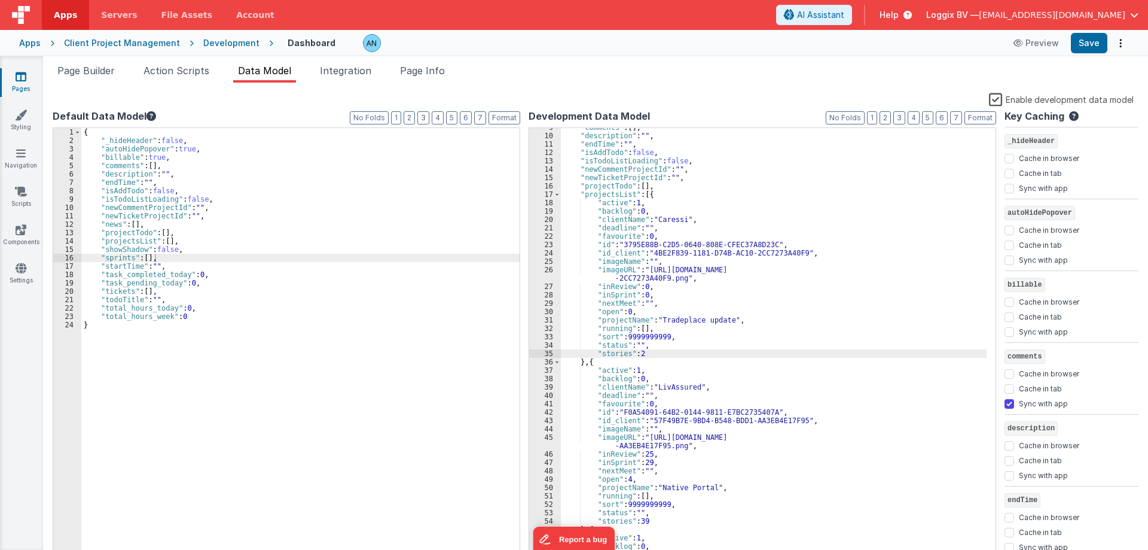
click at [620, 260] on div ""comments" : [ ] , "description" : "" , "endTime" : "" , "isAddTodo" : false , …" at bounding box center [774, 347] width 426 height 448
click at [593, 195] on div ""comments" : [ ] , "description" : "" , "endTime" : "" , "isAddTodo" : false , …" at bounding box center [774, 347] width 426 height 448
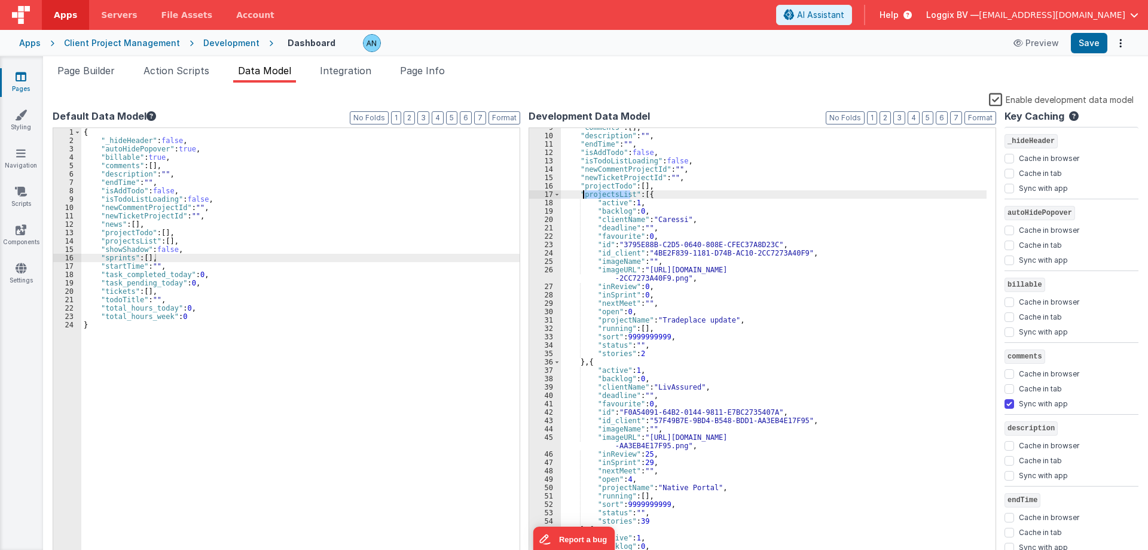
click at [593, 195] on div ""comments" : [ ] , "description" : "" , "endTime" : "" , "isAddTodo" : false , …" at bounding box center [774, 347] width 426 height 448
click at [654, 240] on div ""comments" : [ ] , "description" : "" , "endTime" : "" , "isAddTodo" : false , …" at bounding box center [774, 347] width 426 height 448
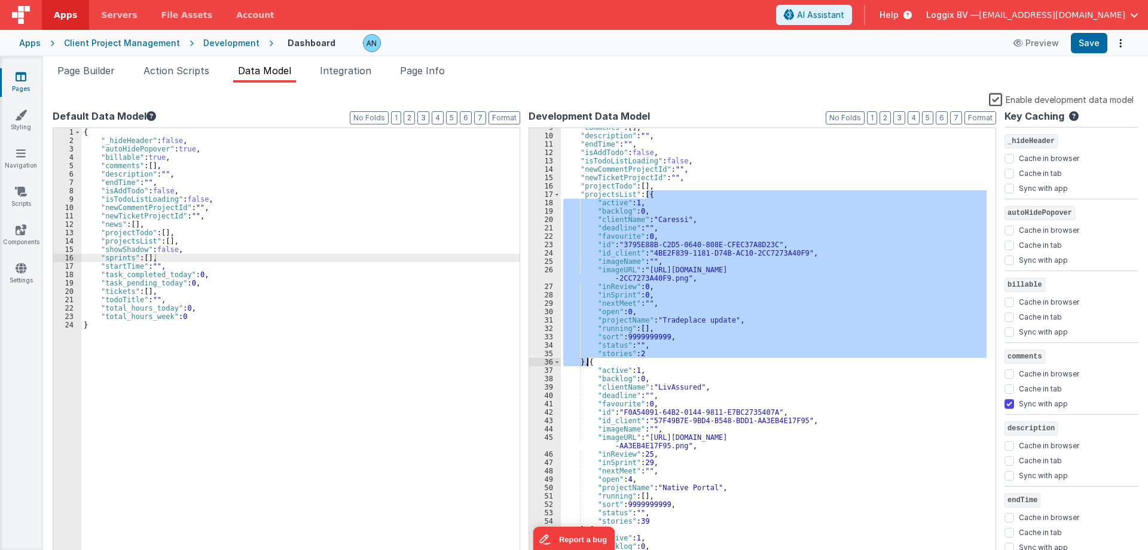
drag, startPoint x: 646, startPoint y: 193, endPoint x: 588, endPoint y: 359, distance: 176.8
click at [588, 359] on div ""comments" : [ ] , "description" : "" , "endTime" : "" , "isAddTodo" : false , …" at bounding box center [774, 347] width 426 height 448
click at [696, 316] on div ""comments" : [ ] , "description" : "" , "endTime" : "" , "isAddTodo" : false , …" at bounding box center [774, 344] width 426 height 432
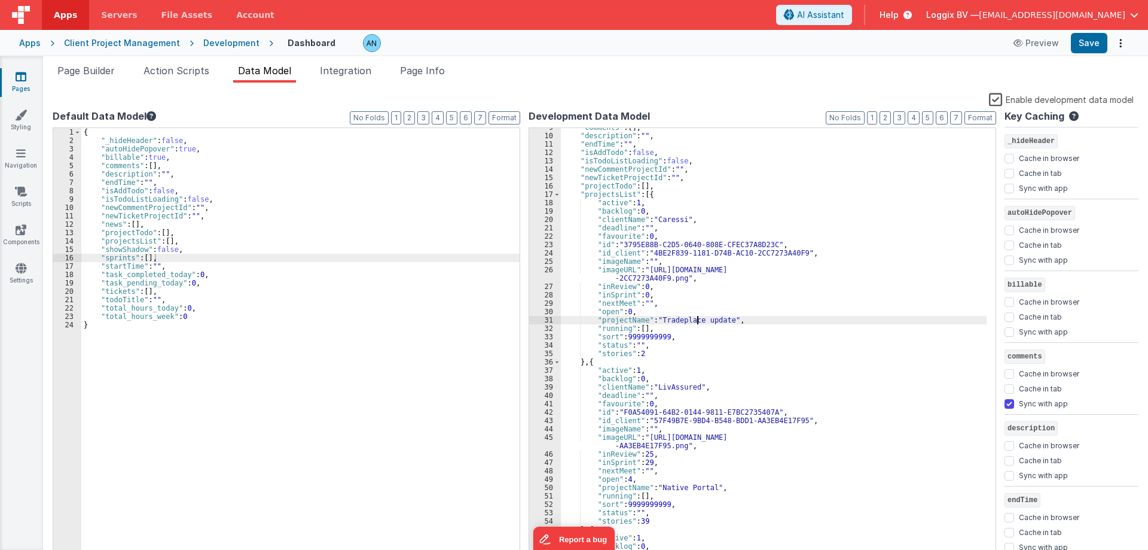
click at [995, 98] on label "Enable development data model" at bounding box center [1061, 99] width 145 height 14
click at [0, 0] on input "Enable development data model" at bounding box center [0, 0] width 0 height 0
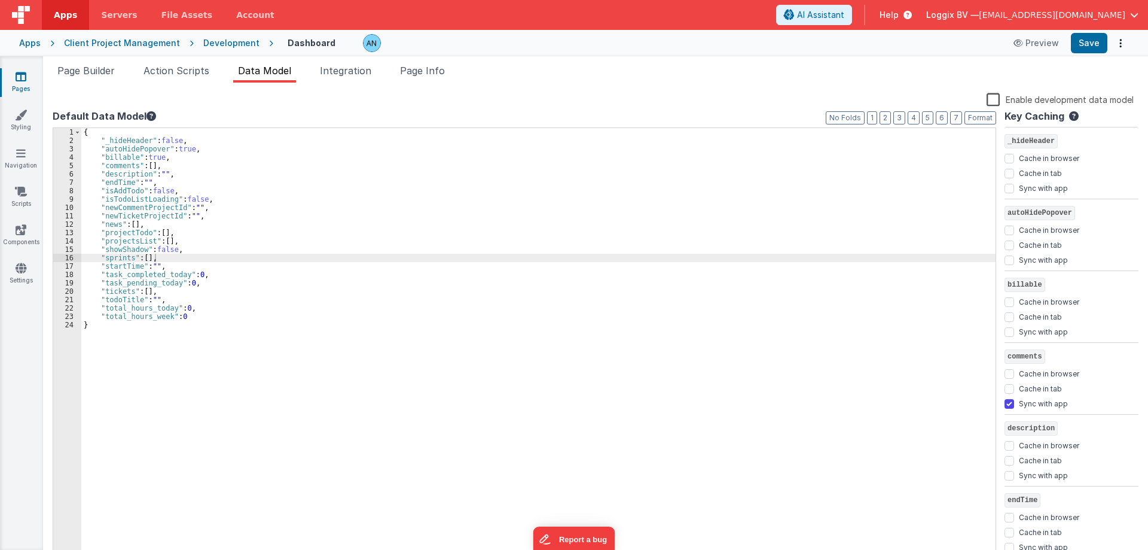
click at [494, 218] on div "{ "_hideHeader" : false , "autoHidePopover" : true , "billable" : true , "comme…" at bounding box center [538, 352] width 914 height 448
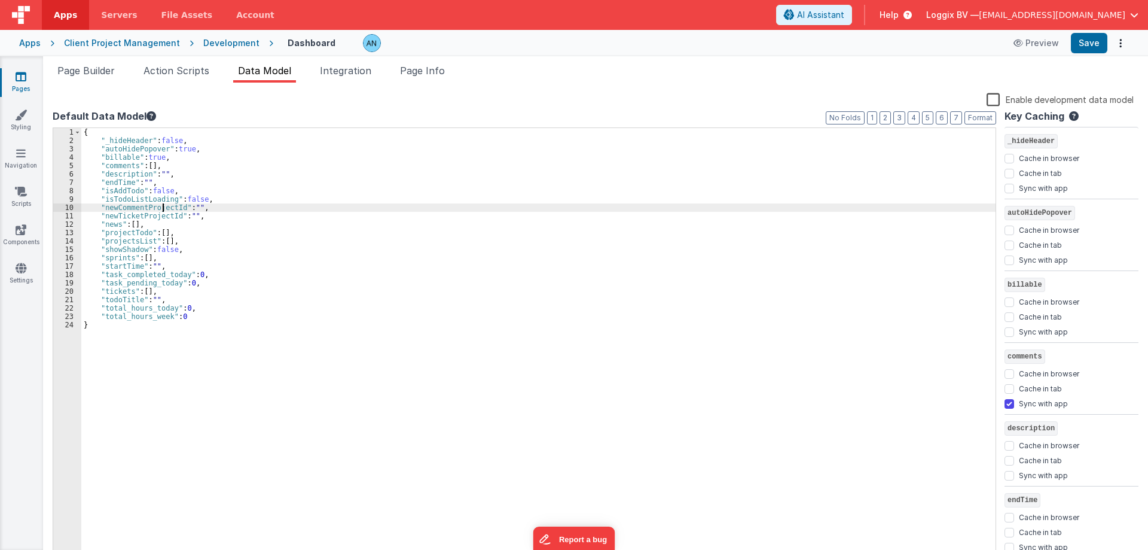
click at [161, 208] on div "{ "_hideHeader" : false , "autoHidePopover" : true , "billable" : true , "comme…" at bounding box center [538, 352] width 914 height 448
click at [126, 237] on div "{ "_hideHeader" : false , "autoHidePopover" : true , "billable" : true , "comme…" at bounding box center [538, 352] width 914 height 448
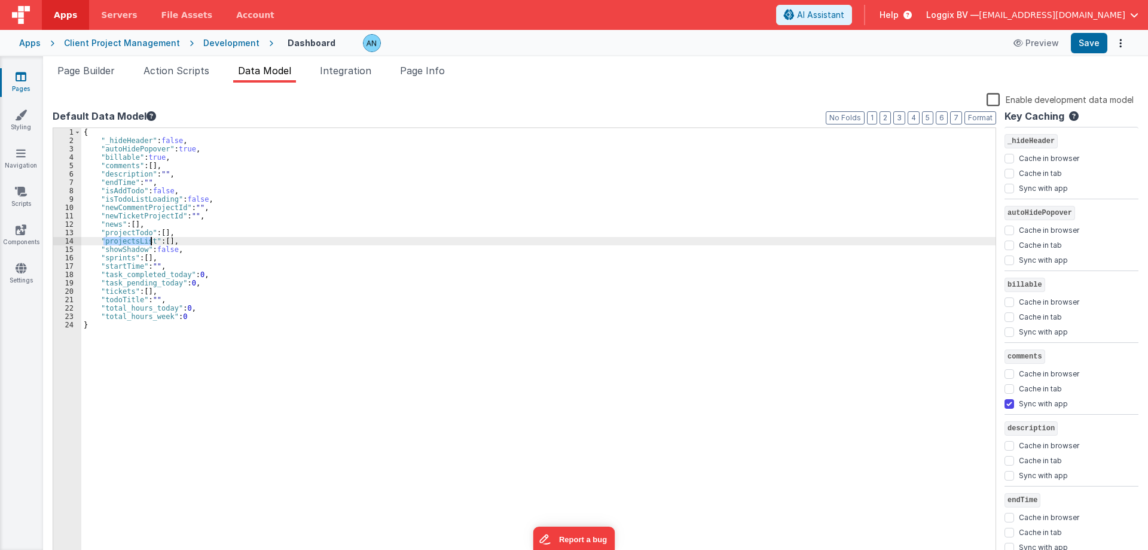
click at [126, 237] on div "{ "_hideHeader" : false , "autoHidePopover" : true , "billable" : true , "comme…" at bounding box center [538, 352] width 914 height 448
click at [304, 208] on div "{ "_hideHeader" : false , "autoHidePopover" : true , "billable" : true , "comme…" at bounding box center [538, 352] width 914 height 448
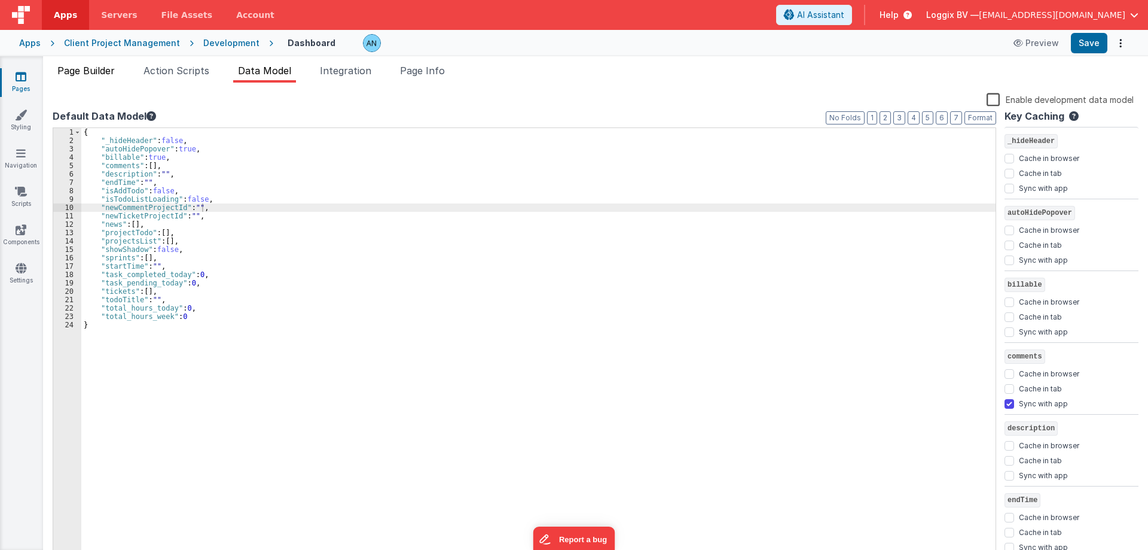
click at [94, 69] on span "Page Builder" at bounding box center [85, 71] width 57 height 12
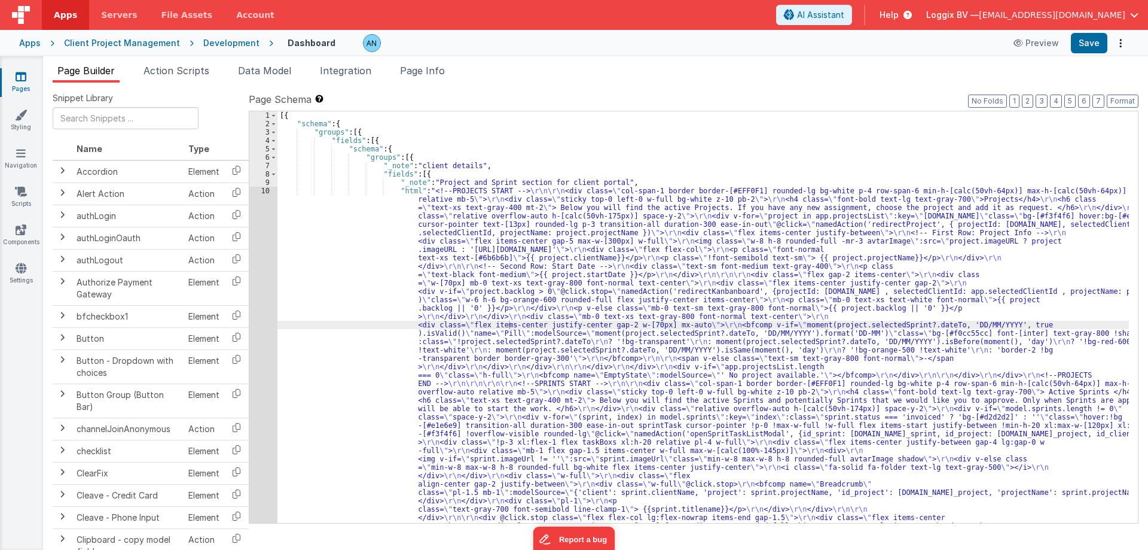
click at [392, 212] on div "[{ "schema" : { "groups" : [{ "fields" : [{ "schema" : { "groups" : [{ "_note" …" at bounding box center [703, 543] width 852 height 864
click at [260, 193] on div "10" at bounding box center [263, 409] width 28 height 444
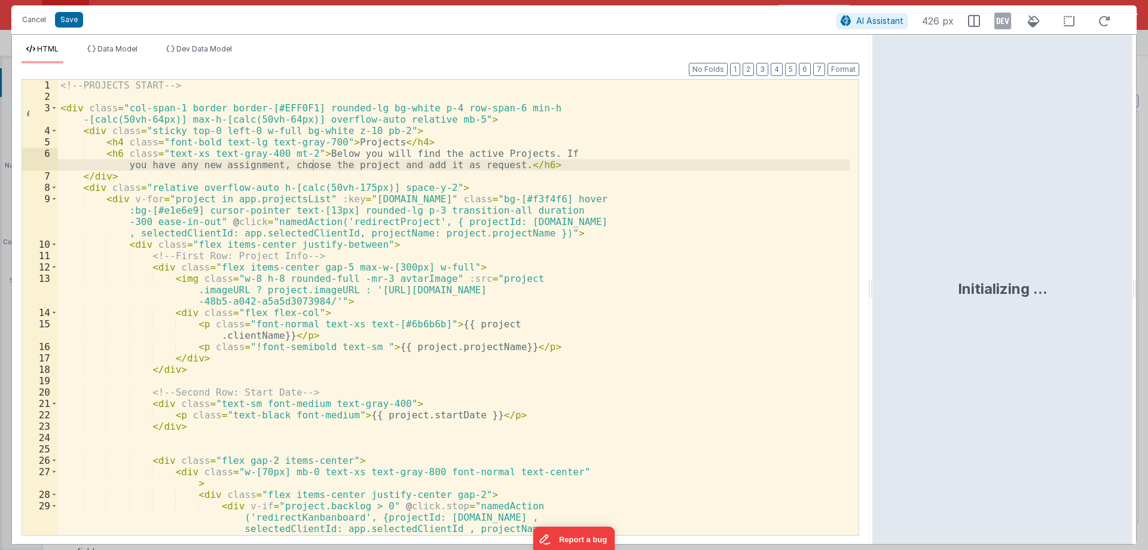
drag, startPoint x: 867, startPoint y: 319, endPoint x: 874, endPoint y: 321, distance: 7.3
click at [874, 321] on html "Cancel Save AI Assistant 426 px HTML Data Model Dev Data Model Format 7 6 5 4 3…" at bounding box center [574, 275] width 1148 height 550
click at [467, 285] on div "<!-- PROJECTS START --> < div class = "col-span-1 border border-[#EFF0F1] round…" at bounding box center [454, 341] width 792 height 523
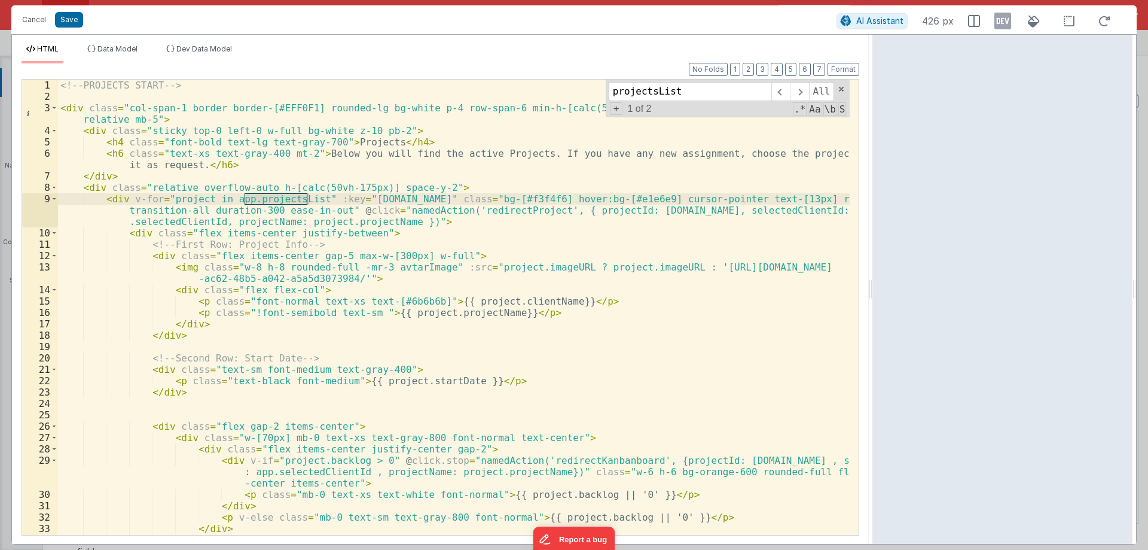
scroll to position [0, 0]
type input "projectsList"
click at [358, 218] on div "<!-- PROJECTS START --> < div class = "col-span-1 border border-[#EFF0F1] round…" at bounding box center [454, 319] width 792 height 478
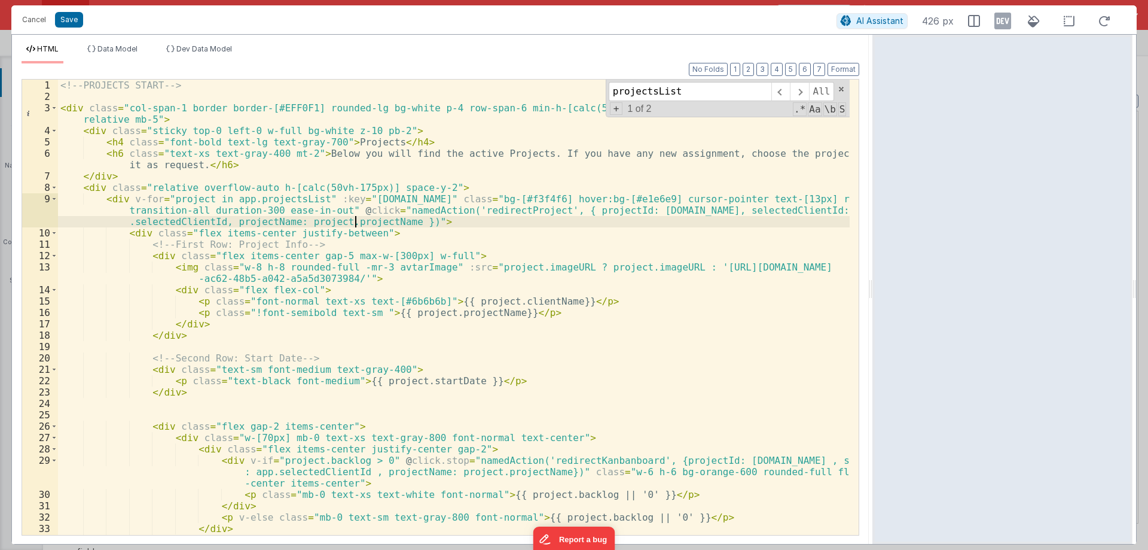
scroll to position [72, 0]
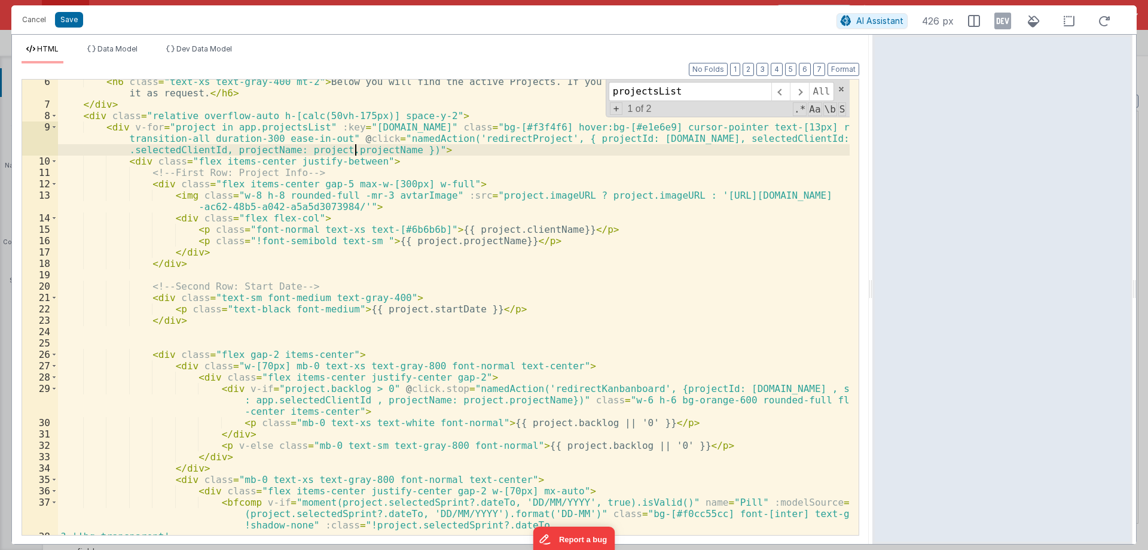
click at [225, 128] on div "< h6 class = "text-xs text-gray-400 mt-2" > Below you will find the active Proj…" at bounding box center [454, 320] width 792 height 489
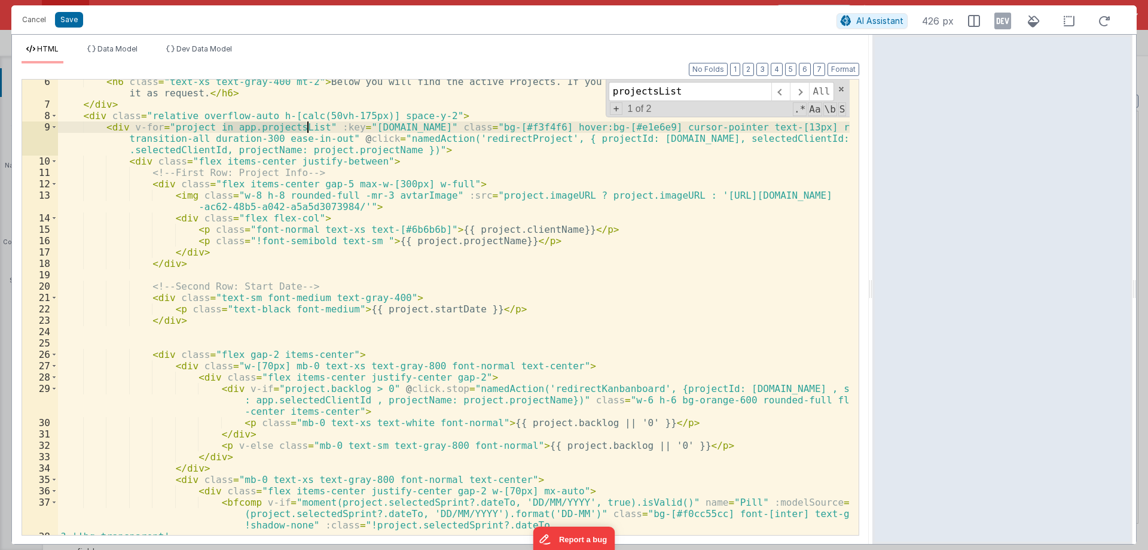
drag, startPoint x: 225, startPoint y: 128, endPoint x: 272, endPoint y: 127, distance: 46.7
click at [272, 127] on div "< h6 class = "text-xs text-gray-400 mt-2" > Below you will find the active Proj…" at bounding box center [454, 320] width 792 height 489
click at [272, 126] on div "< h6 class = "text-xs text-gray-400 mt-2" > Below you will find the active Proj…" at bounding box center [454, 307] width 792 height 455
click at [272, 126] on div "< h6 class = "text-xs text-gray-400 mt-2" > Below you will find the active Proj…" at bounding box center [454, 320] width 792 height 489
click at [228, 127] on div "< h6 class = "text-xs text-gray-400 mt-2" > Below you will find the active Proj…" at bounding box center [454, 320] width 792 height 489
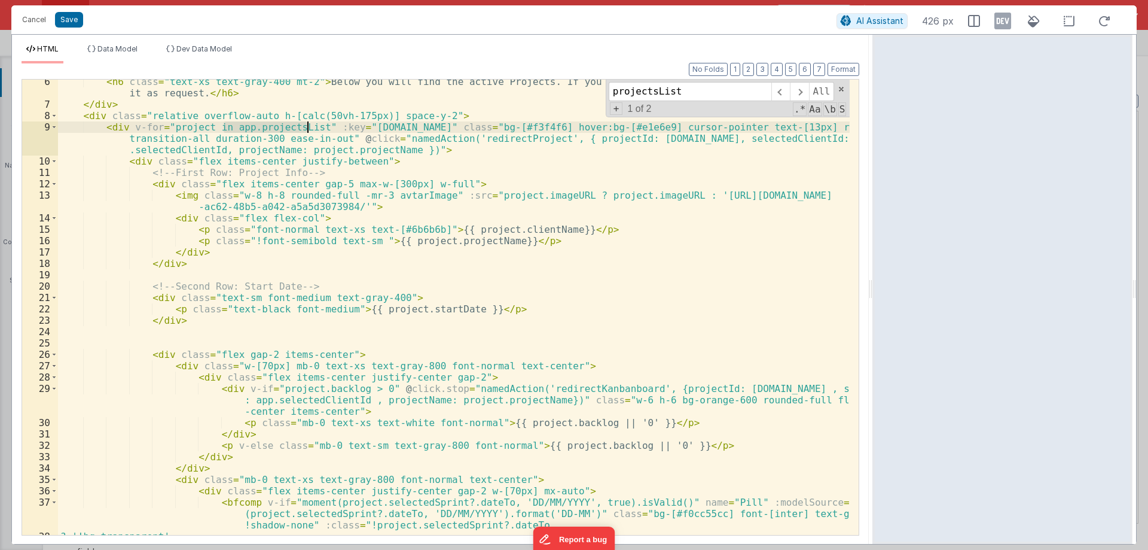
drag, startPoint x: 228, startPoint y: 127, endPoint x: 271, endPoint y: 127, distance: 43.7
click at [271, 127] on div "< h6 class = "text-xs text-gray-400 mt-2" > Below you will find the active Proj…" at bounding box center [454, 320] width 792 height 489
click at [271, 127] on div "< h6 class = "text-xs text-gray-400 mt-2" > Below you will find the active Proj…" at bounding box center [454, 307] width 792 height 455
click at [233, 128] on div "< h6 class = "text-xs text-gray-400 mt-2" > Below you will find the active Proj…" at bounding box center [454, 320] width 792 height 489
drag, startPoint x: 233, startPoint y: 128, endPoint x: 240, endPoint y: 127, distance: 6.6
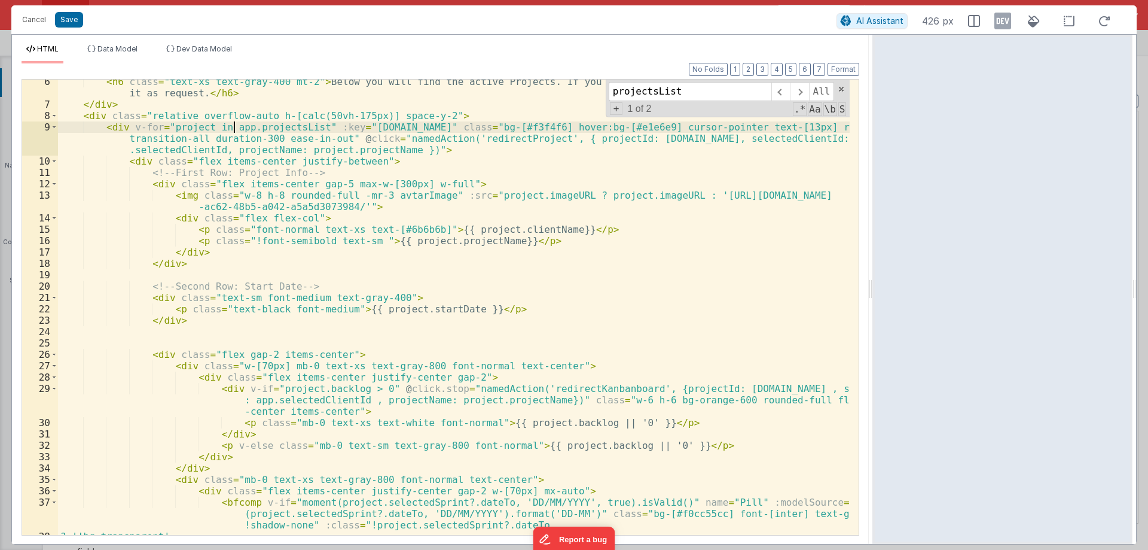
click at [239, 127] on div "< h6 class = "text-xs text-gray-400 mt-2" > Below you will find the active Proj…" at bounding box center [454, 320] width 792 height 489
click at [264, 127] on div "< h6 class = "text-xs text-gray-400 mt-2" > Below you will find the active Proj…" at bounding box center [454, 320] width 792 height 489
click at [230, 127] on div "< h6 class = "text-xs text-gray-400 mt-2" > Below you will find the active Proj…" at bounding box center [454, 320] width 792 height 489
click at [32, 22] on button "Cancel" at bounding box center [34, 19] width 36 height 17
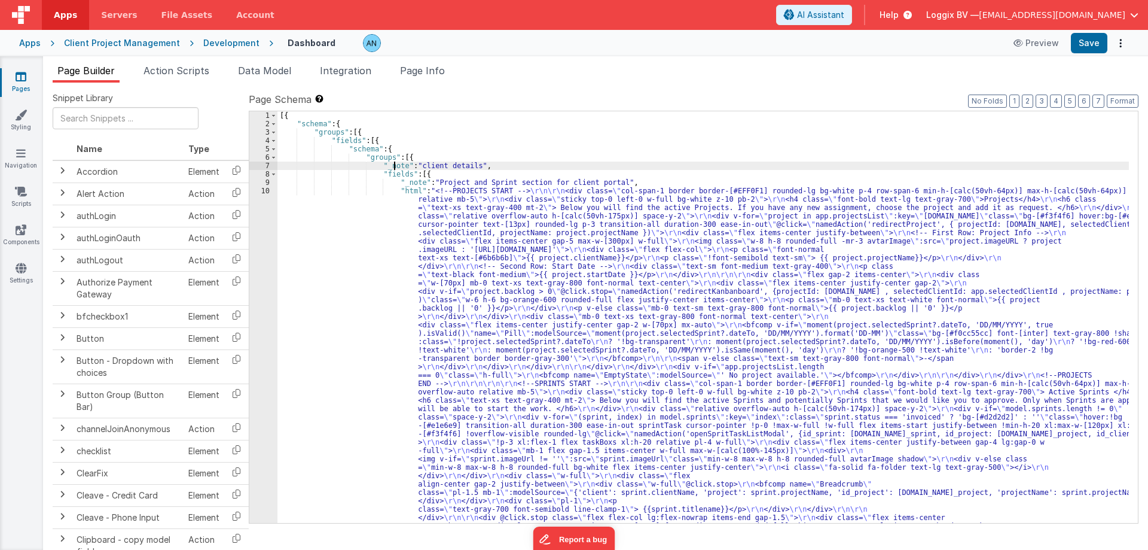
click at [394, 164] on div "[{ "schema" : { "groups" : [{ "fields" : [{ "schema" : { "groups" : [{ "_note" …" at bounding box center [703, 543] width 852 height 864
click at [257, 70] on span "Data Model" at bounding box center [264, 71] width 53 height 12
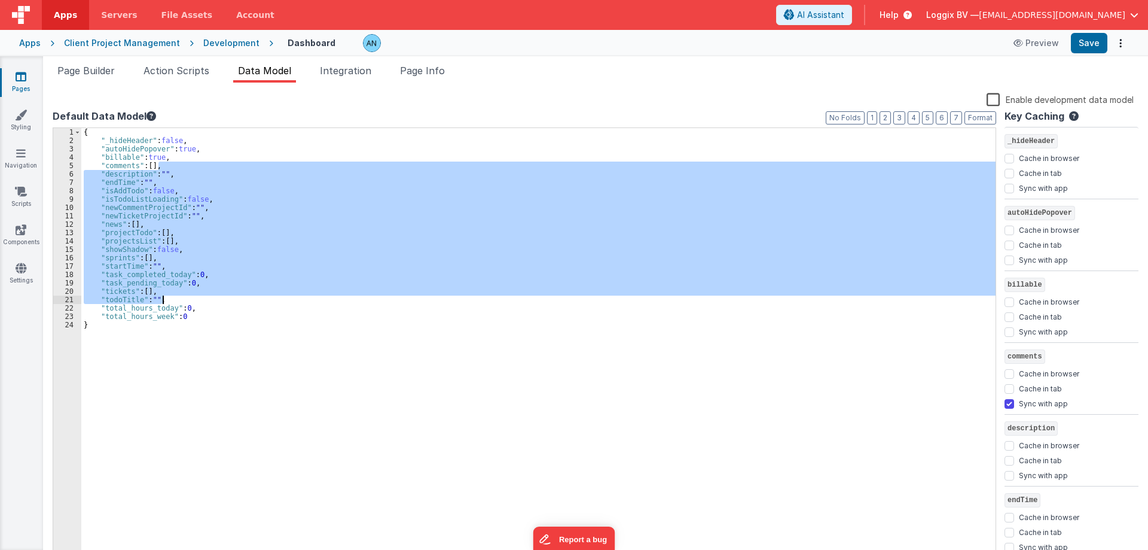
drag, startPoint x: 248, startPoint y: 291, endPoint x: 254, endPoint y: 310, distance: 19.9
click at [254, 310] on div "{ "_hideHeader" : false , "autoHidePopover" : true , "billable" : true , "comme…" at bounding box center [538, 352] width 914 height 448
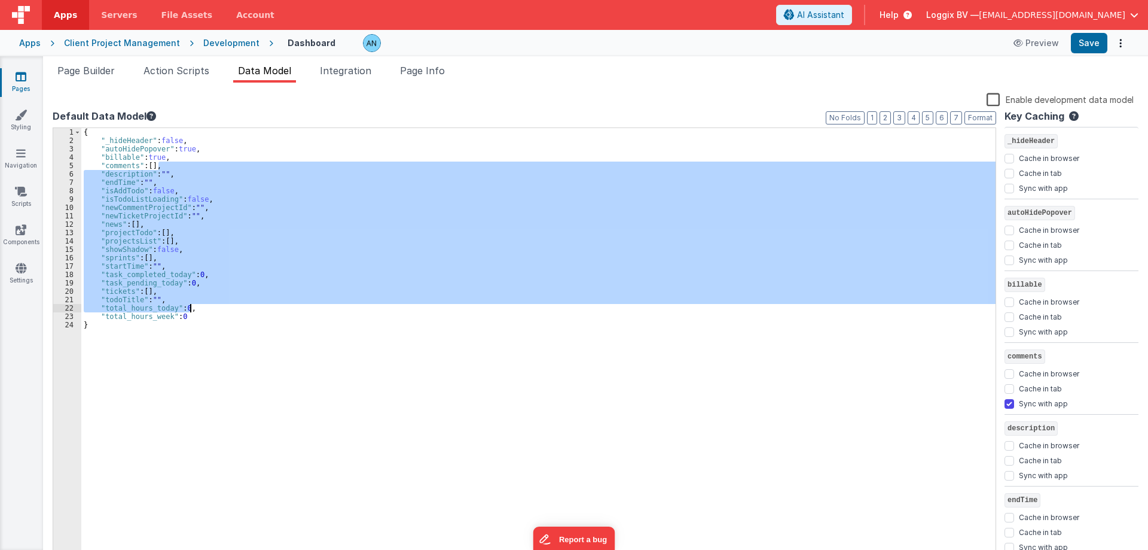
click at [254, 310] on div "{ "_hideHeader" : false , "autoHidePopover" : true , "billable" : true , "comme…" at bounding box center [538, 344] width 914 height 432
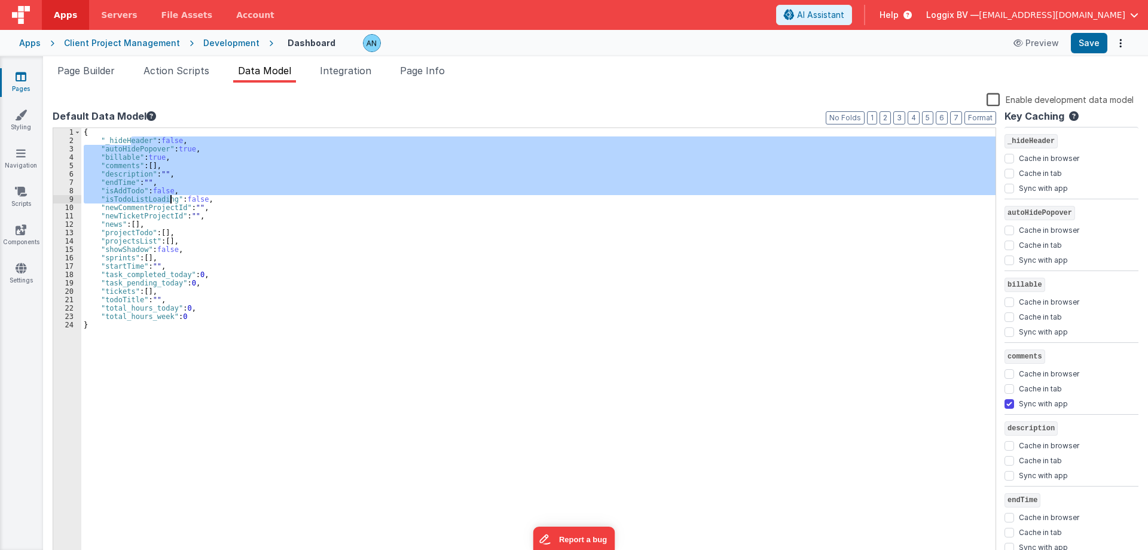
drag, startPoint x: 131, startPoint y: 139, endPoint x: 208, endPoint y: 274, distance: 154.8
click at [208, 274] on div "{ "_hideHeader" : false , "autoHidePopover" : true , "billable" : true , "comme…" at bounding box center [538, 352] width 914 height 448
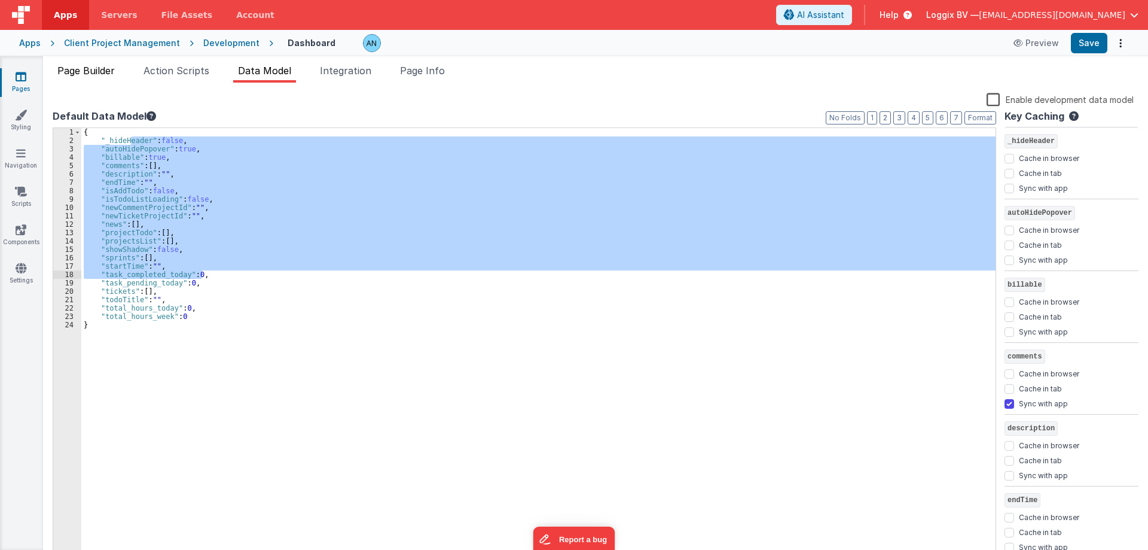
click at [100, 69] on span "Page Builder" at bounding box center [85, 71] width 57 height 12
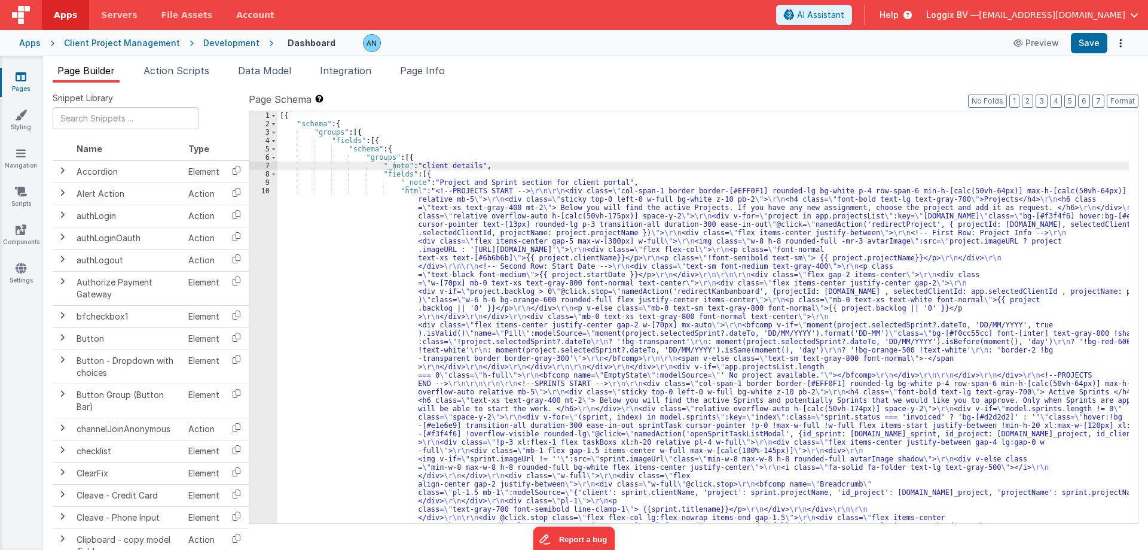
click at [361, 227] on div "[{ "schema" : { "groups" : [{ "fields" : [{ "schema" : { "groups" : [{ "_note" …" at bounding box center [703, 543] width 852 height 864
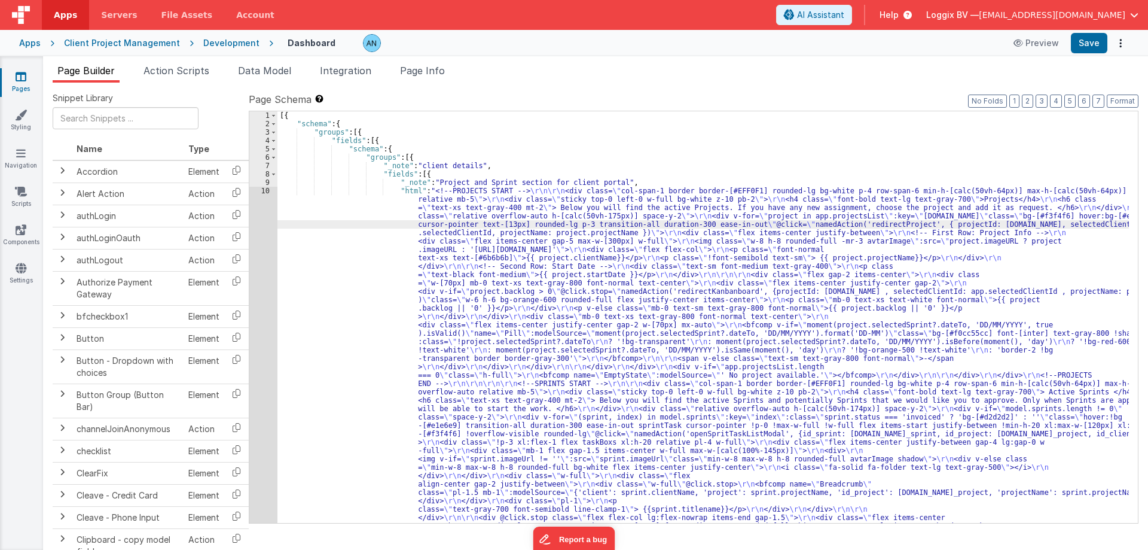
click at [263, 192] on div "10" at bounding box center [263, 409] width 28 height 444
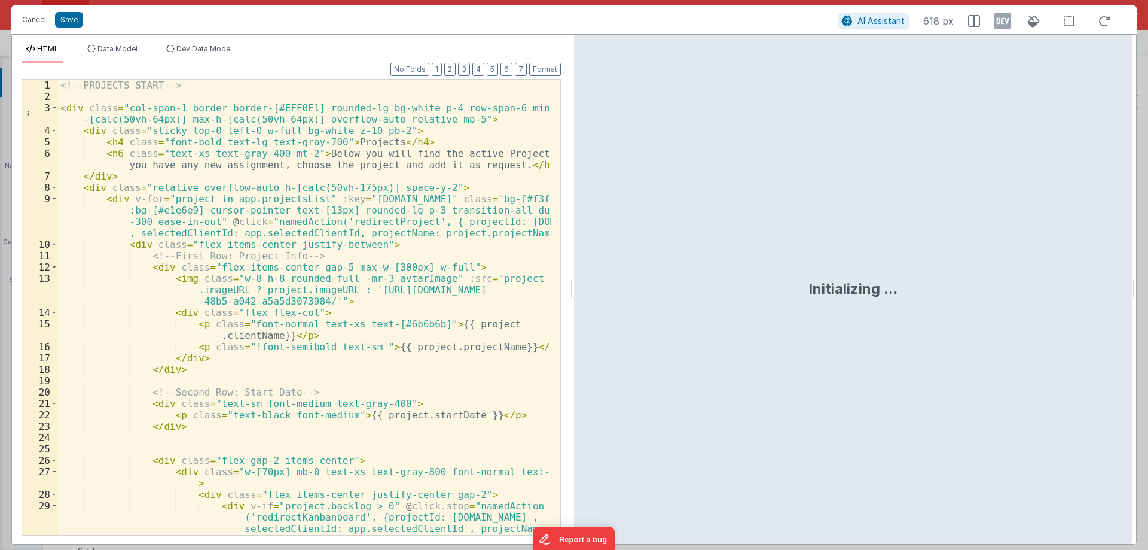
click at [222, 161] on div "<!-- PROJECTS START --> < div class = "col-span-1 border border-[#EFF0F1] round…" at bounding box center [304, 341] width 493 height 523
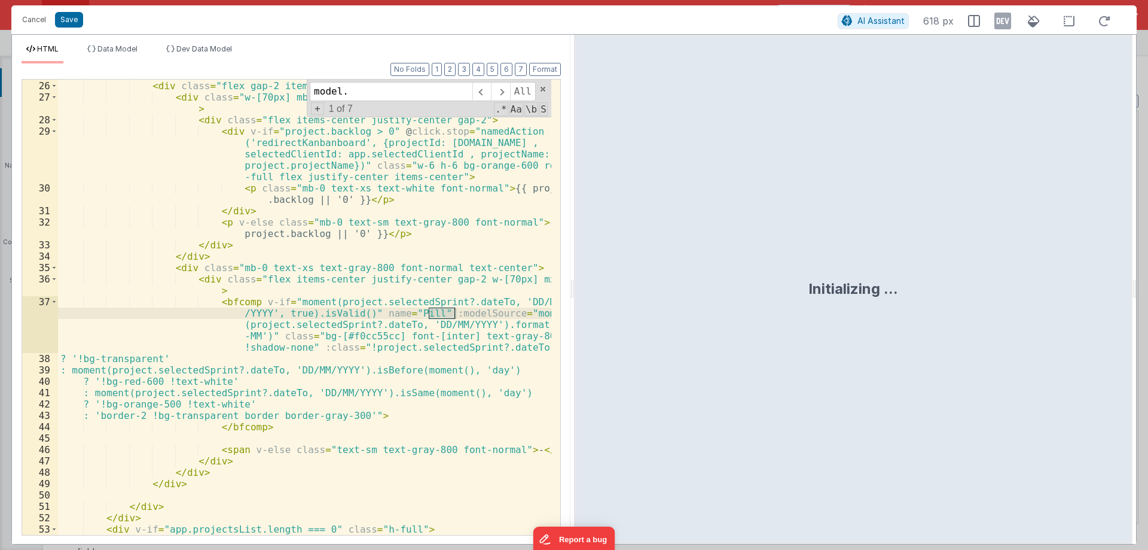
scroll to position [841, 0]
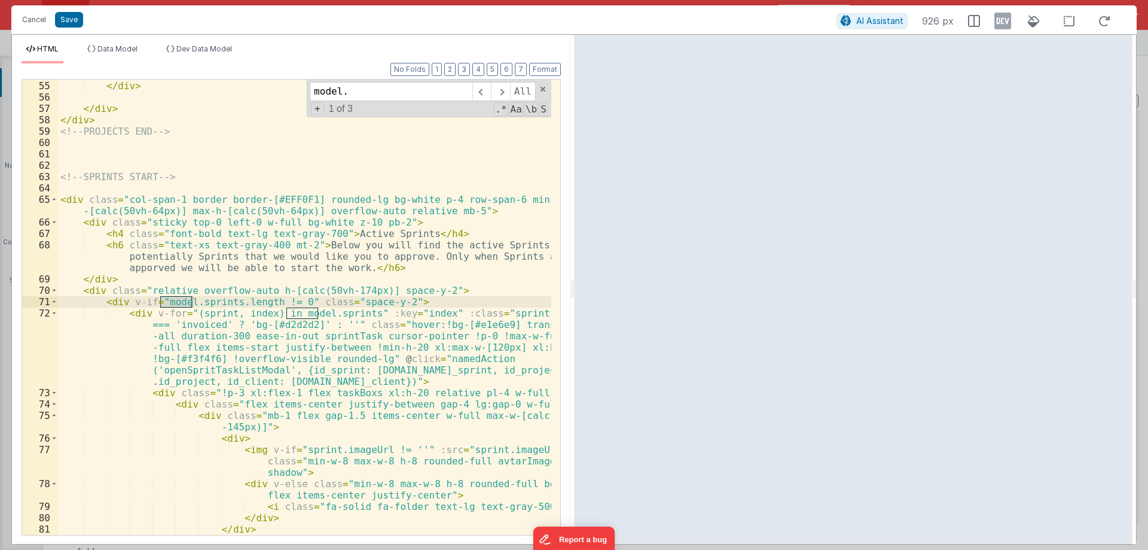
type input "model."
click at [170, 300] on div "< bfcomp name = "EmptyState" :modelSource = "' No project available.'" > </ bfc…" at bounding box center [304, 307] width 493 height 455
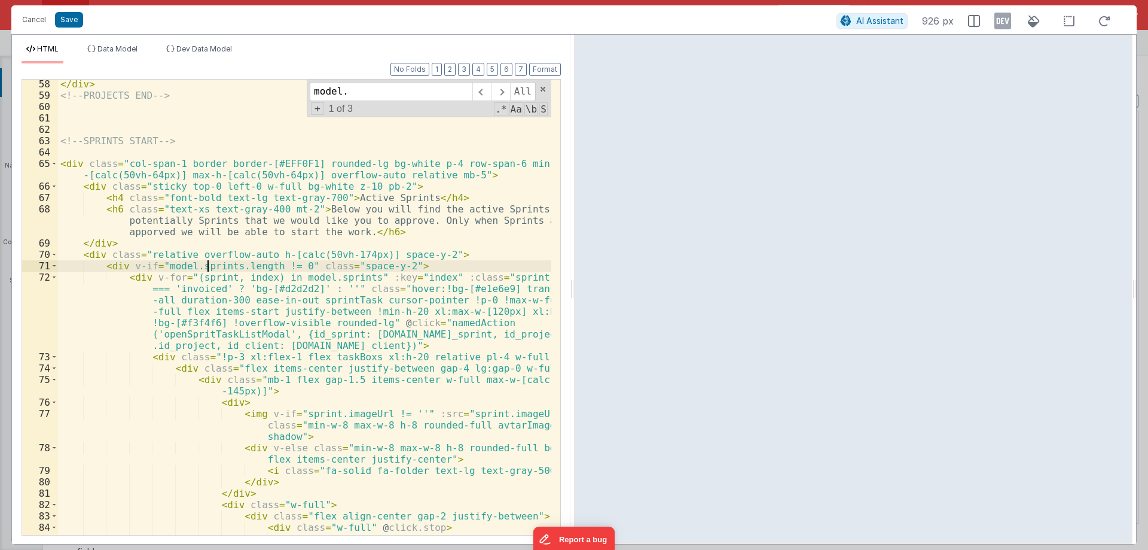
click at [206, 264] on div "</ div > <!-- PROJECTS END --> <!-- SPRINTS START --> < div class = "col-span-1…" at bounding box center [304, 339] width 493 height 523
drag, startPoint x: 206, startPoint y: 264, endPoint x: 235, endPoint y: 263, distance: 28.7
click at [235, 263] on div "</ div > <!-- PROJECTS END --> <!-- SPRINTS START --> < div class = "col-span-1…" at bounding box center [304, 339] width 493 height 523
click at [219, 267] on div "</ div > <!-- PROJECTS END --> <!-- SPRINTS START --> < div class = "col-span-1…" at bounding box center [304, 307] width 493 height 455
drag, startPoint x: 210, startPoint y: 268, endPoint x: 274, endPoint y: 268, distance: 64.0
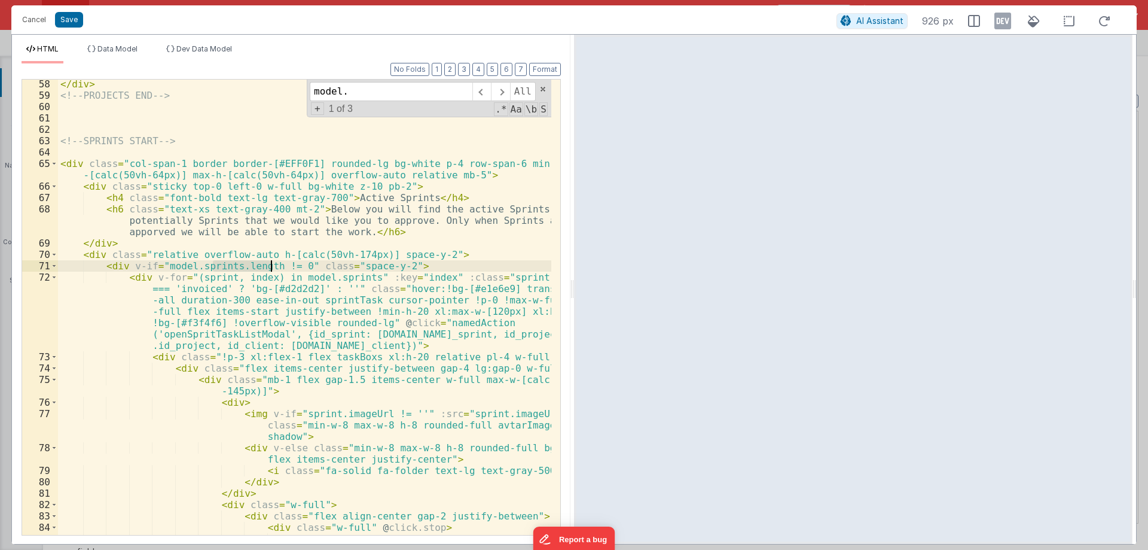
click at [271, 268] on div "</ div > <!-- PROJECTS END --> <!-- SPRINTS START --> < div class = "col-span-1…" at bounding box center [304, 339] width 493 height 523
click at [175, 268] on div "</ div > <!-- PROJECTS END --> <!-- SPRINTS START --> < div class = "col-span-1…" at bounding box center [304, 339] width 493 height 523
click at [39, 12] on button "Cancel" at bounding box center [34, 19] width 36 height 17
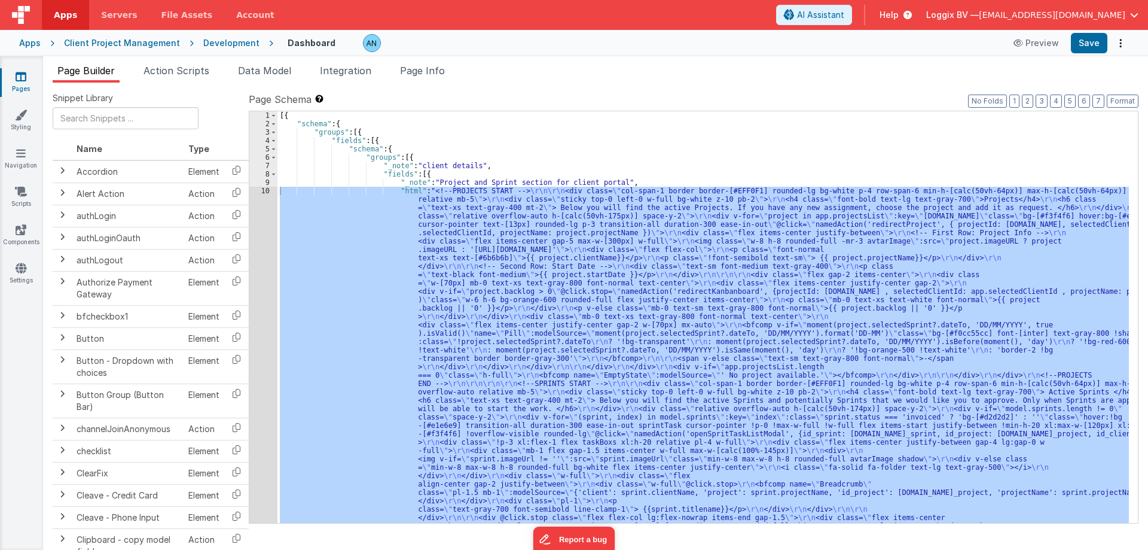
click at [288, 62] on div "Page Builder Action Scripts Data Model Integration Page Info Snippet Library Na…" at bounding box center [595, 302] width 1105 height 493
click at [279, 65] on span "Data Model" at bounding box center [264, 71] width 53 height 12
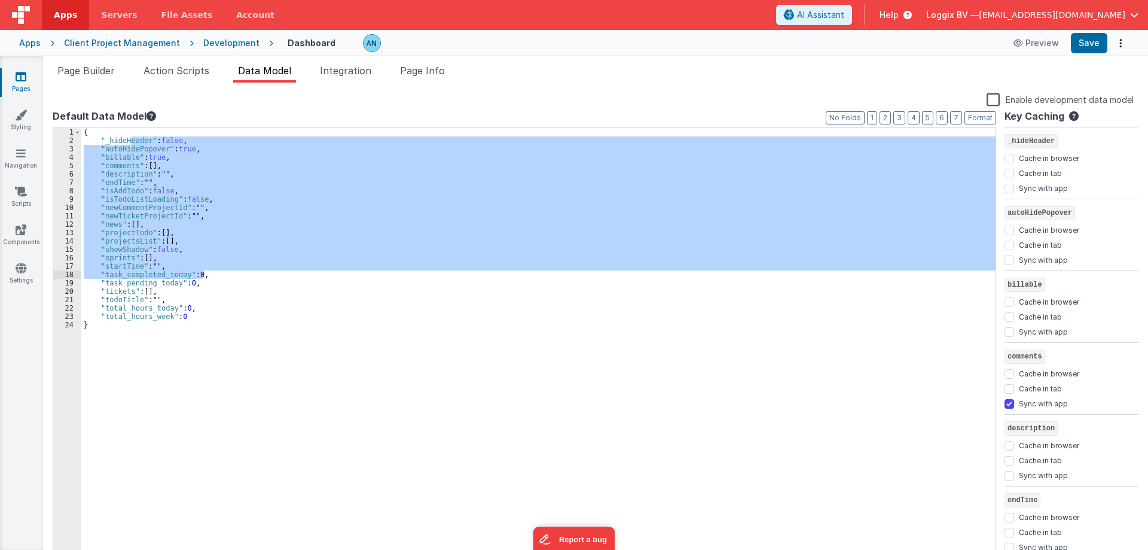
click at [139, 215] on div "{ "_hideHeader" : false , "autoHidePopover" : true , "billable" : true , "comme…" at bounding box center [538, 344] width 914 height 432
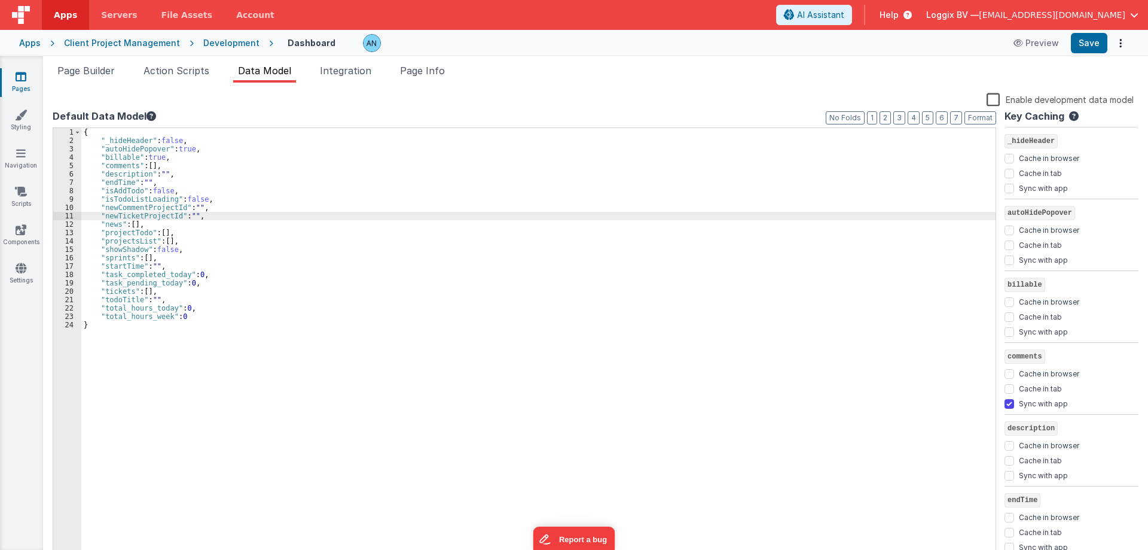
click at [121, 260] on div "{ "_hideHeader" : false , "autoHidePopover" : true , "billable" : true , "comme…" at bounding box center [538, 352] width 914 height 448
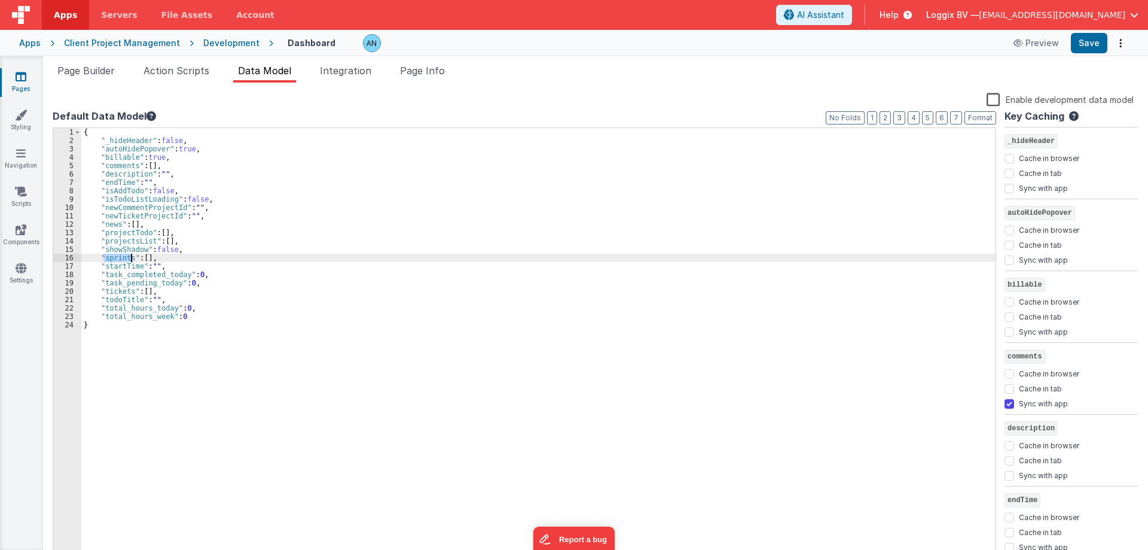
click at [121, 260] on div "{ "_hideHeader" : false , "autoHidePopover" : true , "billable" : true , "comme…" at bounding box center [538, 352] width 914 height 448
click at [130, 155] on div "{ "_hideHeader" : false , "autoHidePopover" : true , "billable" : true , "comme…" at bounding box center [538, 352] width 914 height 448
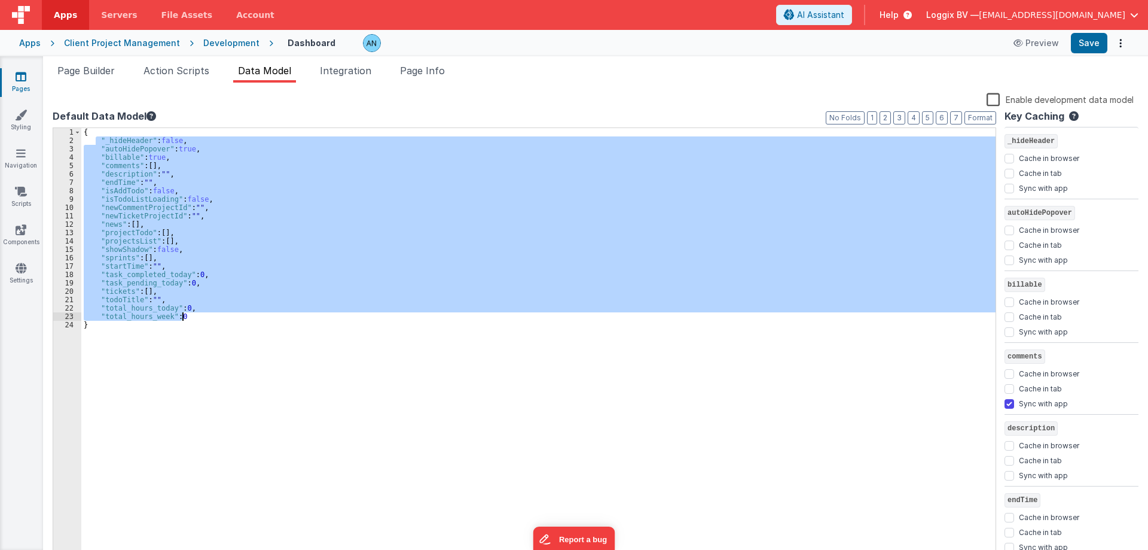
drag, startPoint x: 104, startPoint y: 148, endPoint x: 241, endPoint y: 315, distance: 216.3
click at [241, 315] on div "{ "_hideHeader" : false , "autoHidePopover" : true , "billable" : true , "comme…" at bounding box center [538, 352] width 914 height 448
click at [241, 315] on div "{ "_hideHeader" : false , "autoHidePopover" : true , "billable" : true , "comme…" at bounding box center [538, 344] width 914 height 432
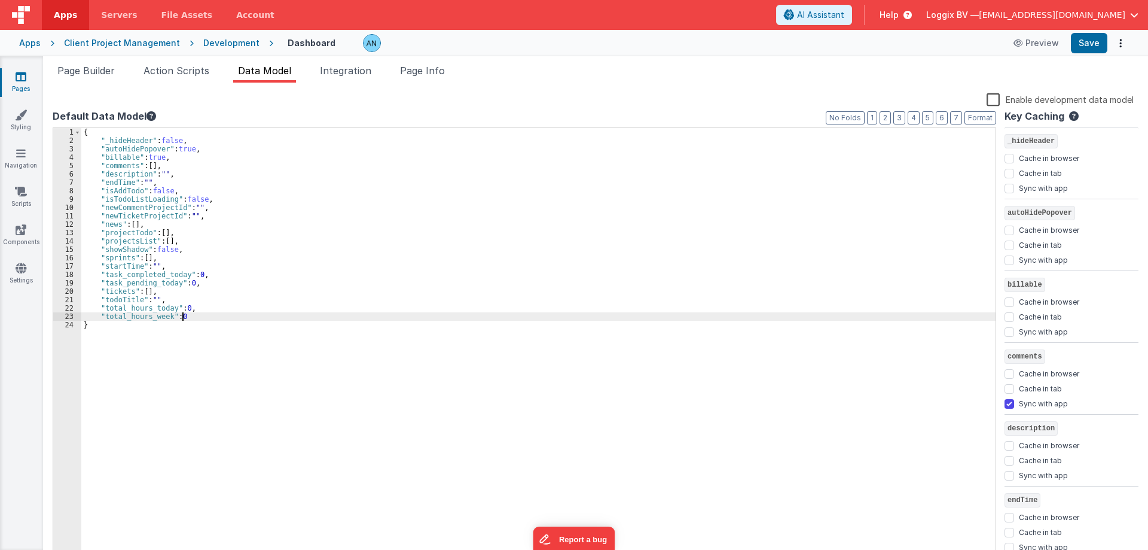
click at [213, 318] on div "{ "_hideHeader" : false , "autoHidePopover" : true , "billable" : true , "comme…" at bounding box center [538, 352] width 914 height 448
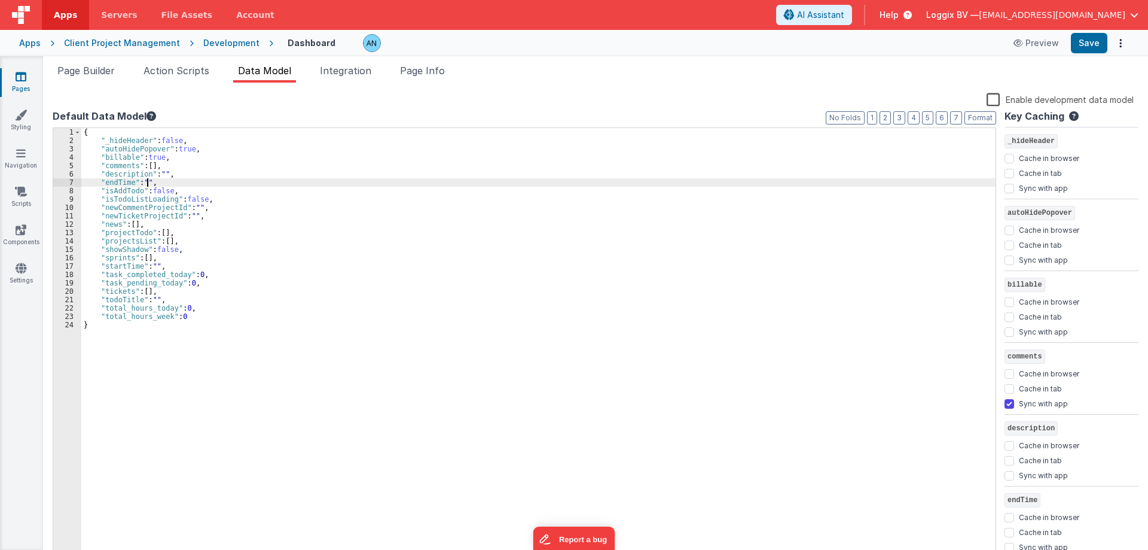
click at [148, 179] on div "{ "_hideHeader" : false , "autoHidePopover" : true , "billable" : true , "comme…" at bounding box center [538, 352] width 914 height 448
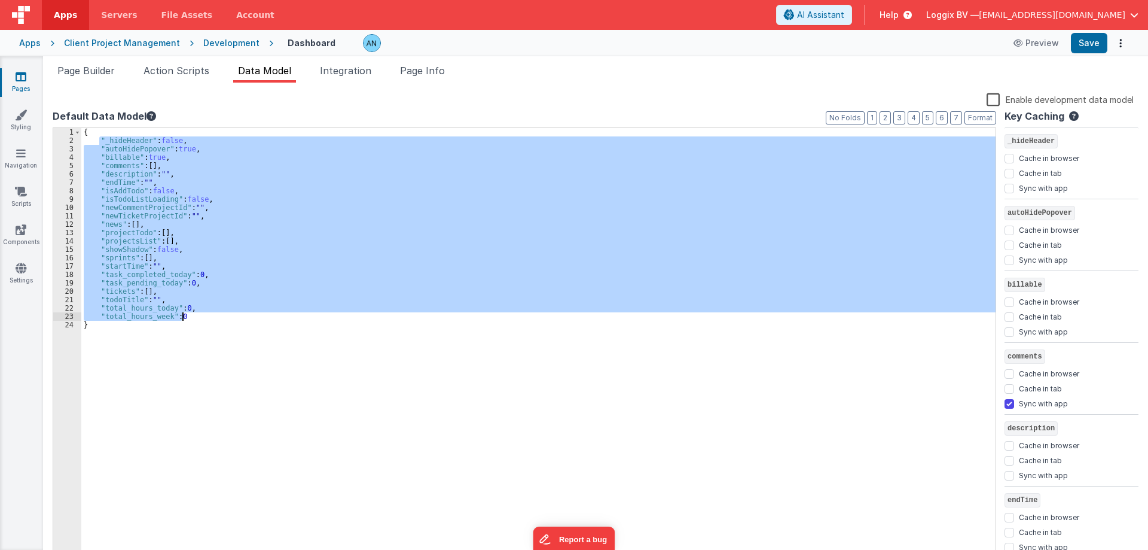
drag, startPoint x: 99, startPoint y: 139, endPoint x: 215, endPoint y: 318, distance: 213.1
click at [215, 318] on div "{ "_hideHeader" : false , "autoHidePopover" : true , "billable" : true , "comme…" at bounding box center [538, 352] width 914 height 448
click at [215, 318] on div "{ "_hideHeader" : false , "autoHidePopover" : true , "billable" : true , "comme…" at bounding box center [538, 344] width 914 height 432
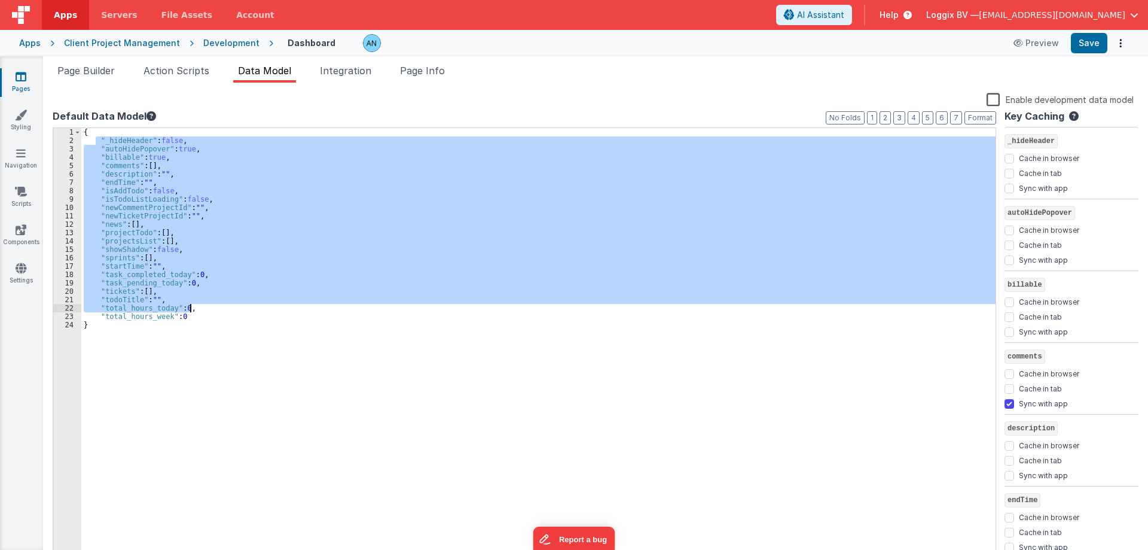
drag, startPoint x: 96, startPoint y: 138, endPoint x: 200, endPoint y: 314, distance: 205.1
click at [200, 314] on div "{ "_hideHeader" : false , "autoHidePopover" : true , "billable" : true , "comme…" at bounding box center [538, 352] width 914 height 448
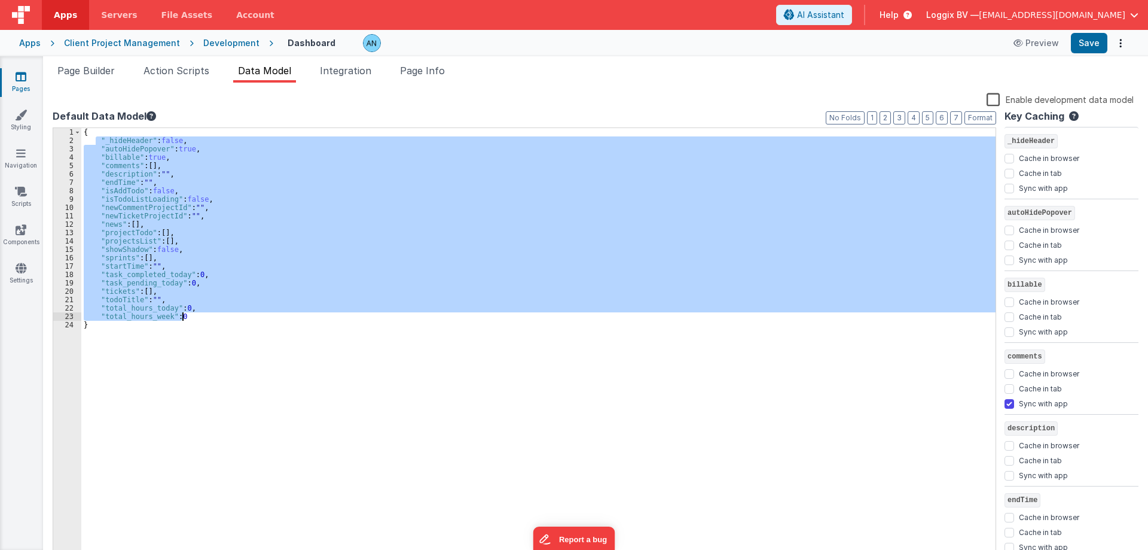
click at [200, 314] on div "{ "_hideHeader" : false , "autoHidePopover" : true , "billable" : true , "comme…" at bounding box center [538, 344] width 914 height 432
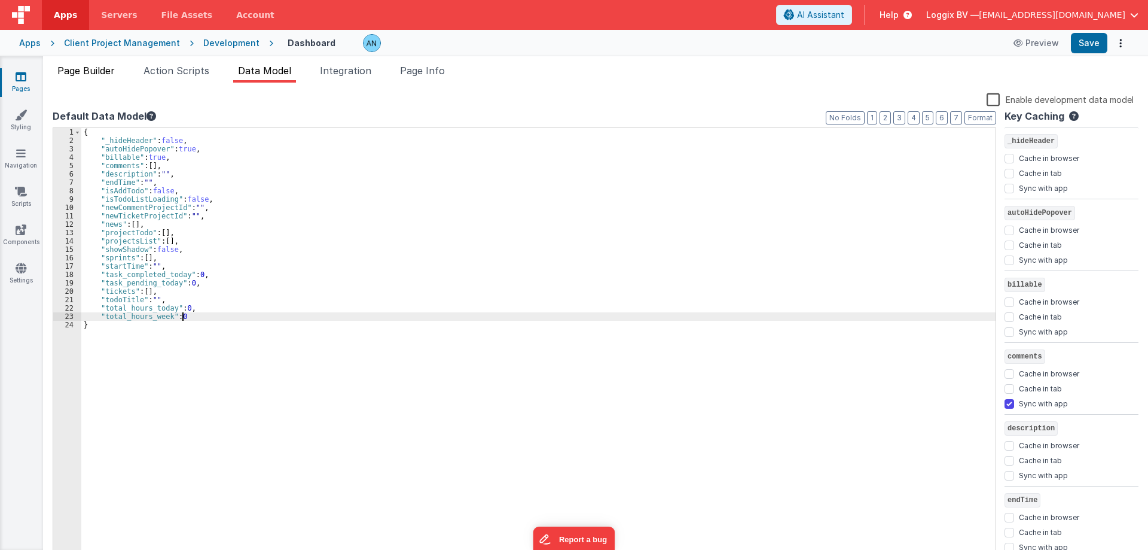
click at [102, 71] on span "Page Builder" at bounding box center [85, 71] width 57 height 12
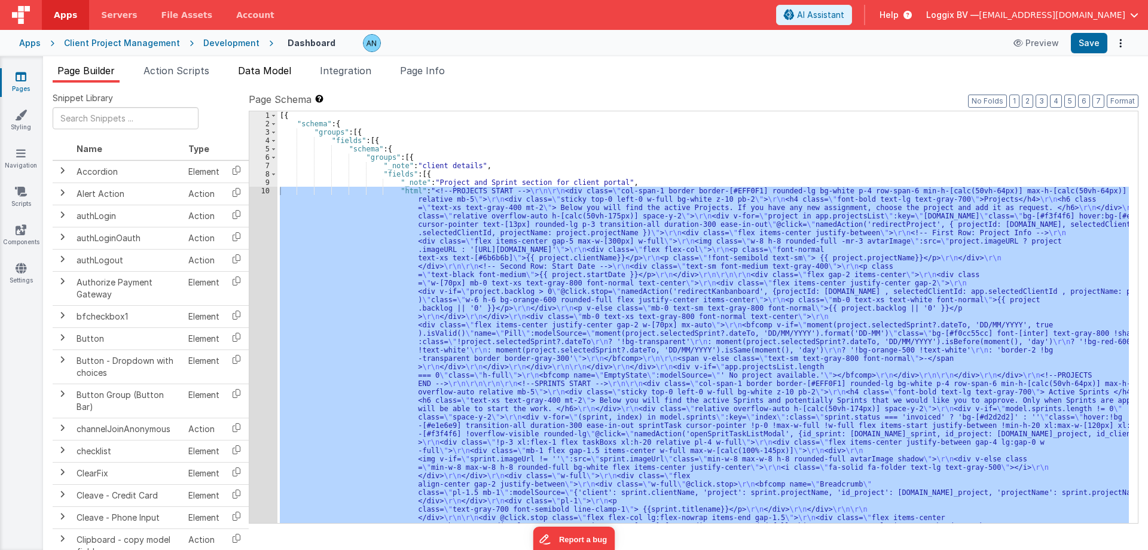
click at [283, 74] on span "Data Model" at bounding box center [264, 71] width 53 height 12
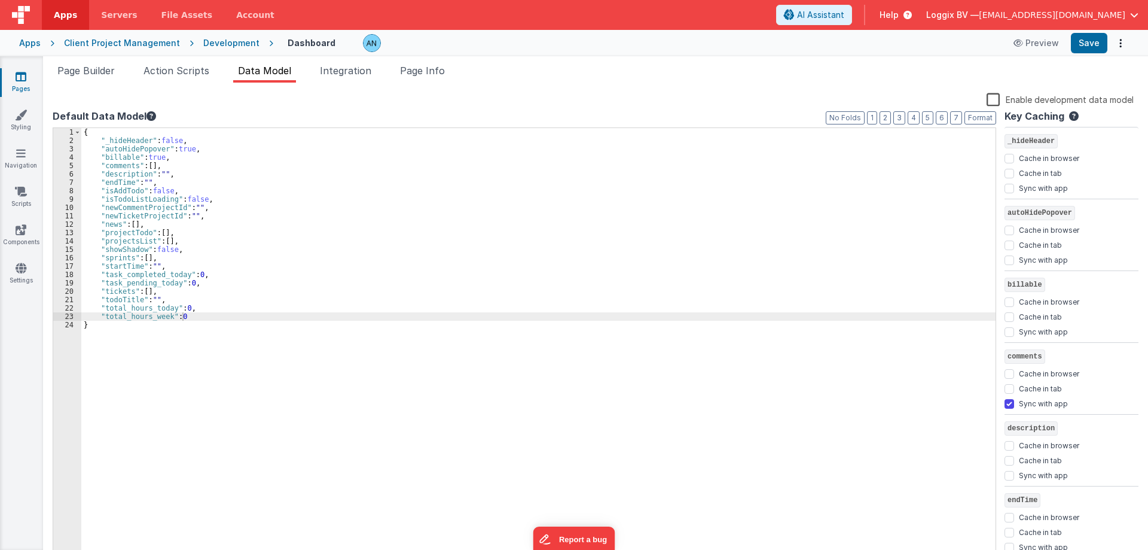
click at [258, 219] on div "{ "_hideHeader" : false , "autoHidePopover" : true , "billable" : true , "comme…" at bounding box center [538, 352] width 914 height 448
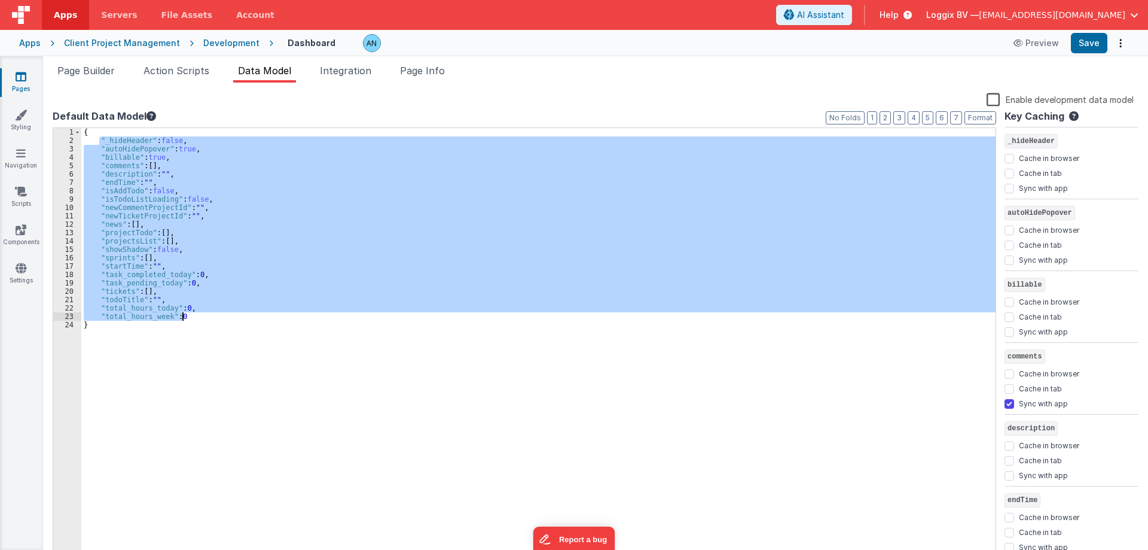
drag, startPoint x: 99, startPoint y: 141, endPoint x: 197, endPoint y: 316, distance: 201.0
click at [197, 316] on div "{ "_hideHeader" : false , "autoHidePopover" : true , "billable" : true , "comme…" at bounding box center [538, 352] width 914 height 448
click at [197, 316] on div "{ "_hideHeader" : false , "autoHidePopover" : true , "billable" : true , "comme…" at bounding box center [538, 344] width 914 height 432
drag, startPoint x: 97, startPoint y: 139, endPoint x: 208, endPoint y: 316, distance: 209.1
click at [208, 316] on div "{ "_hideHeader" : false , "autoHidePopover" : true , "billable" : true , "comme…" at bounding box center [538, 352] width 914 height 448
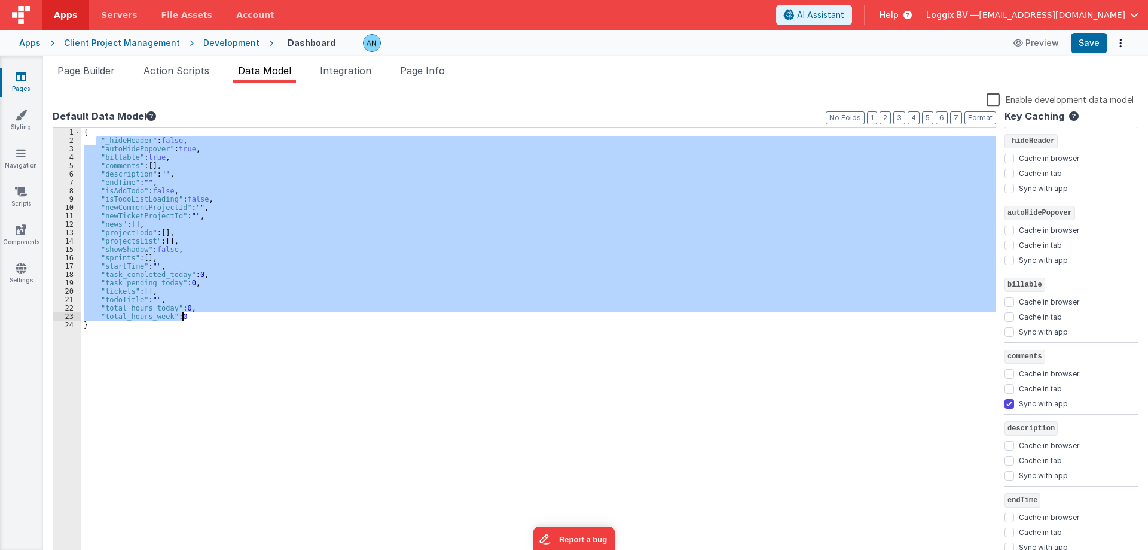
click at [136, 184] on div "{ "_hideHeader" : false , "autoHidePopover" : true , "billable" : true , "comme…" at bounding box center [538, 344] width 914 height 432
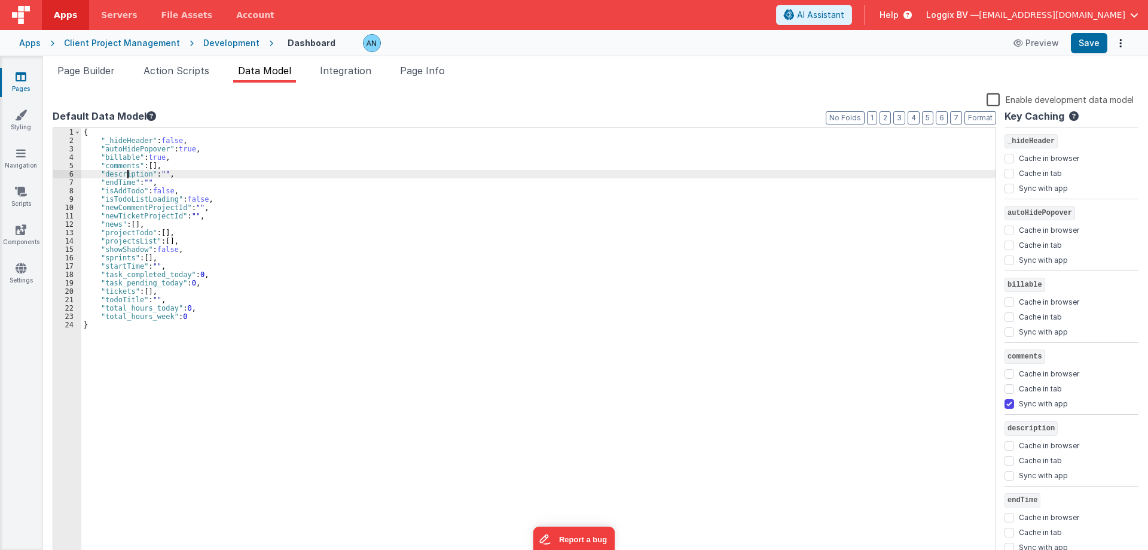
click at [126, 176] on div "{ "_hideHeader" : false , "autoHidePopover" : true , "billable" : true , "comme…" at bounding box center [538, 352] width 914 height 448
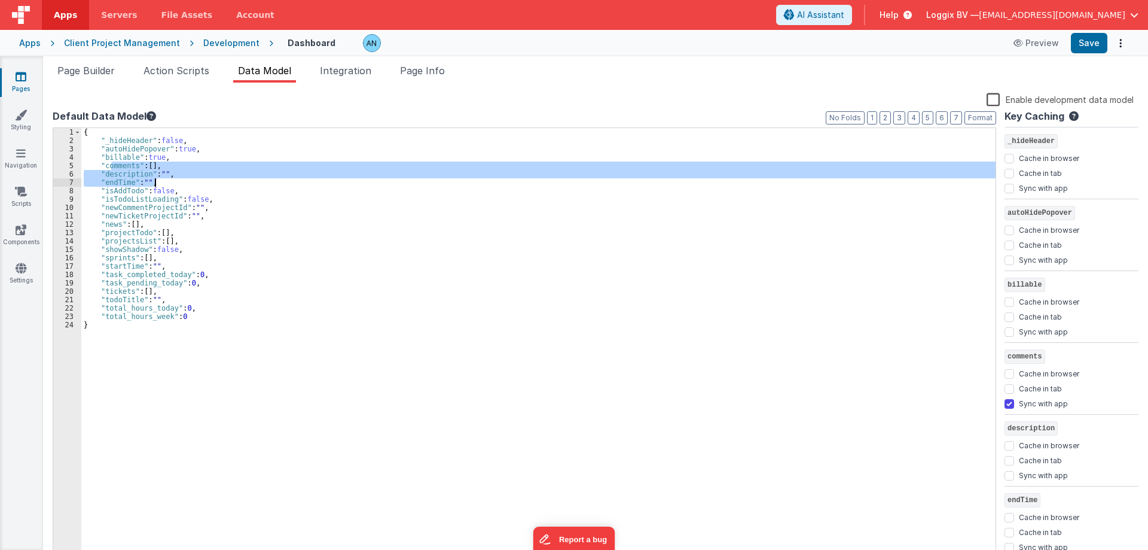
drag, startPoint x: 111, startPoint y: 162, endPoint x: 199, endPoint y: 185, distance: 90.9
click at [199, 185] on div "{ "_hideHeader" : false , "autoHidePopover" : true , "billable" : true , "comme…" at bounding box center [538, 352] width 914 height 448
click at [199, 185] on div "{ "_hideHeader" : false , "autoHidePopover" : true , "billable" : true , "comme…" at bounding box center [538, 344] width 914 height 432
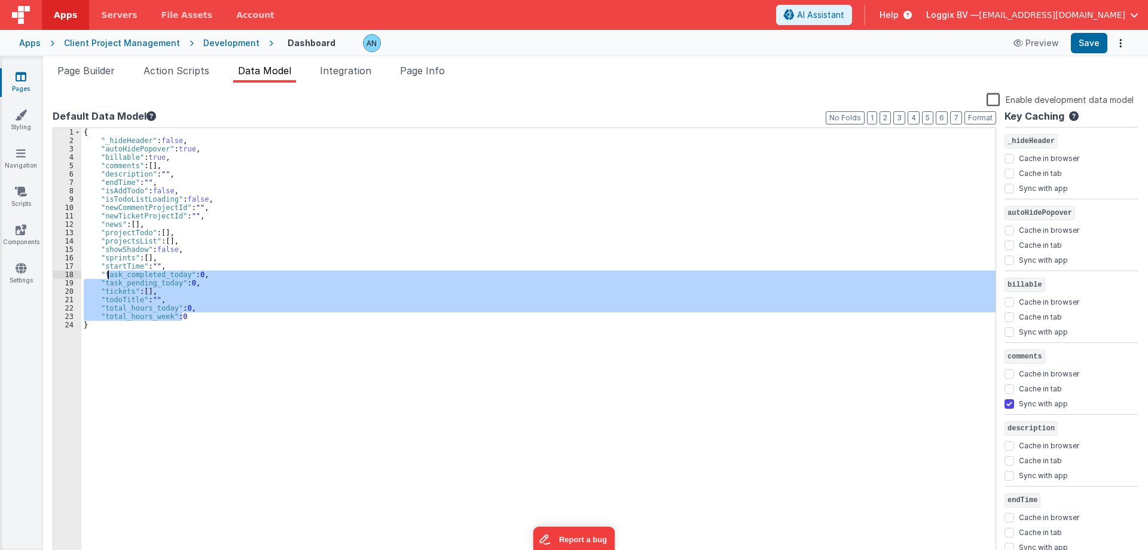
drag, startPoint x: 203, startPoint y: 315, endPoint x: 99, endPoint y: 268, distance: 113.5
click at [99, 268] on div "{ "_hideHeader" : false , "autoHidePopover" : true , "billable" : true , "comme…" at bounding box center [538, 352] width 914 height 448
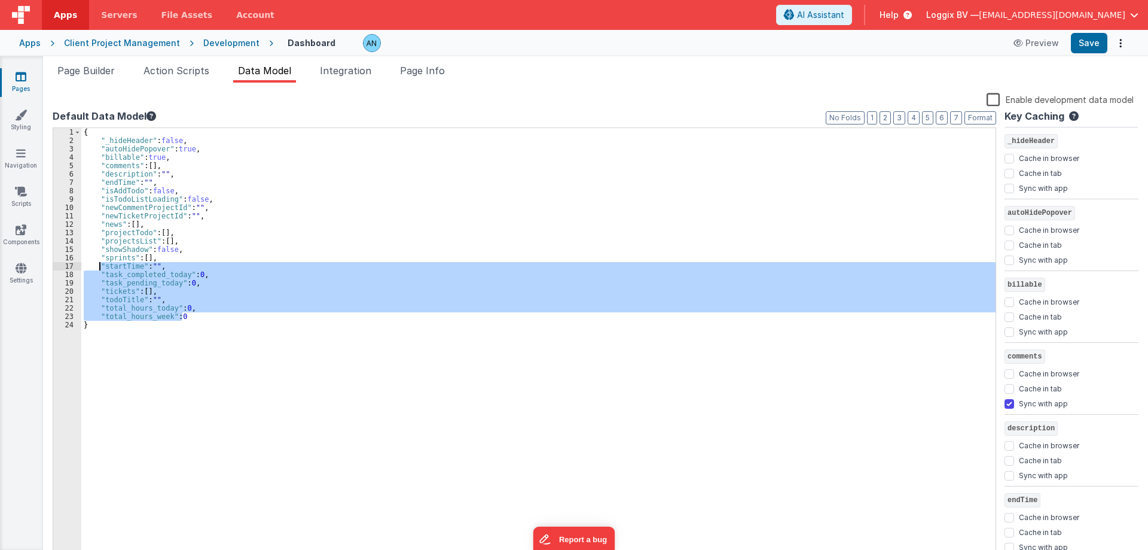
click at [141, 215] on div "{ "_hideHeader" : false , "autoHidePopover" : true , "billable" : true , "comme…" at bounding box center [538, 352] width 914 height 448
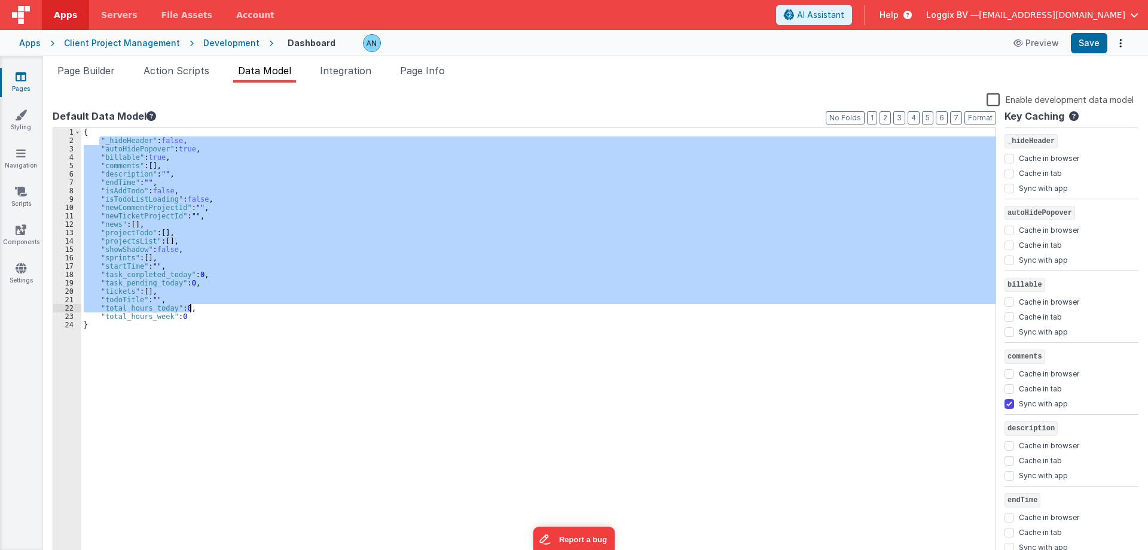
drag, startPoint x: 166, startPoint y: 174, endPoint x: 272, endPoint y: 312, distance: 173.6
click at [272, 312] on div "{ "_hideHeader" : false , "autoHidePopover" : true , "billable" : true , "comme…" at bounding box center [538, 352] width 914 height 448
click at [252, 309] on div "{ "_hideHeader" : false , "autoHidePopover" : true , "billable" : true , "comme…" at bounding box center [538, 344] width 914 height 432
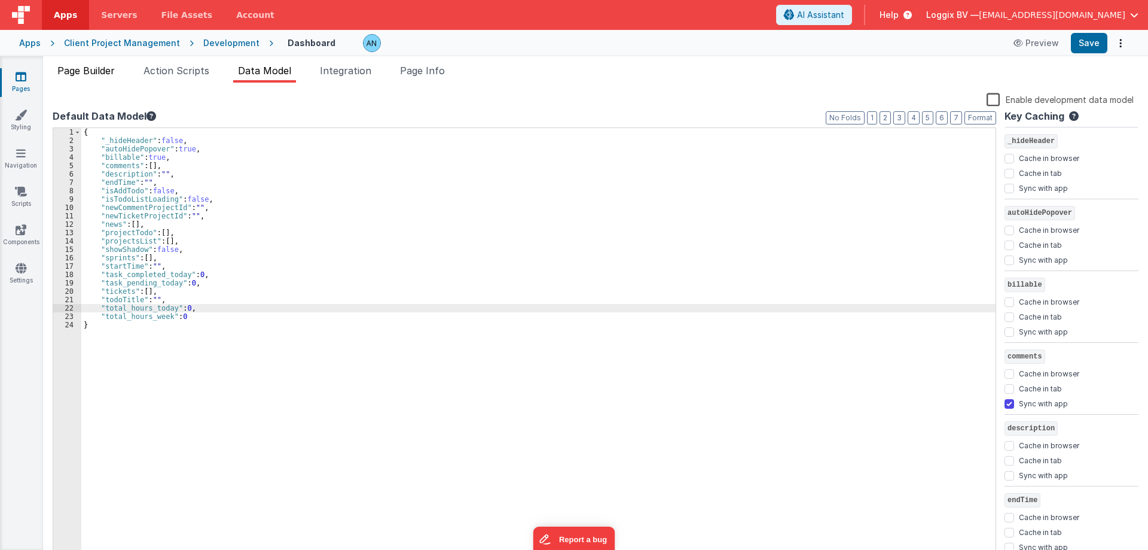
click at [99, 77] on li "Page Builder" at bounding box center [86, 72] width 67 height 19
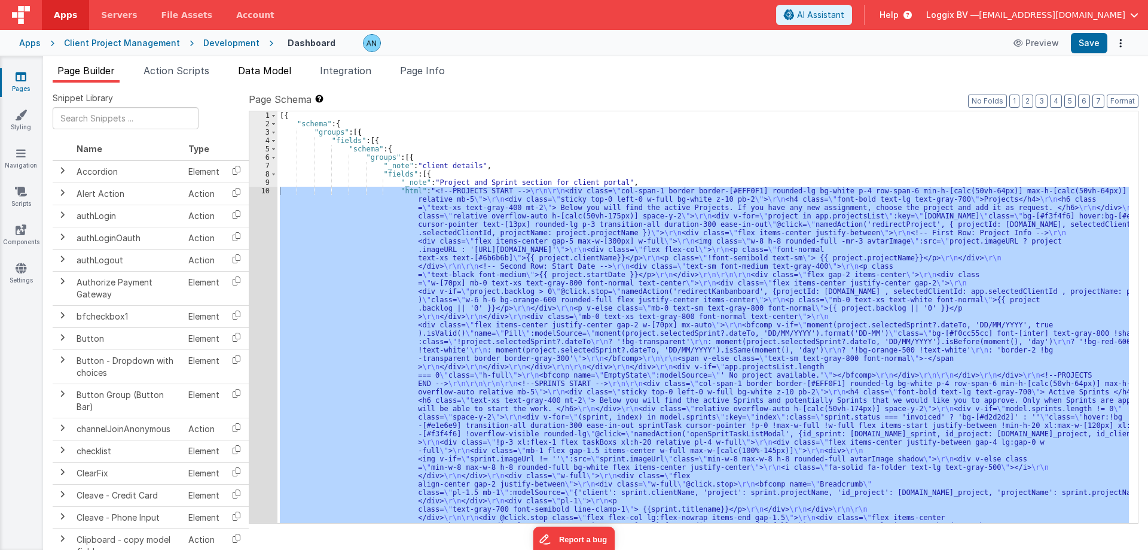
click at [261, 74] on span "Data Model" at bounding box center [264, 71] width 53 height 12
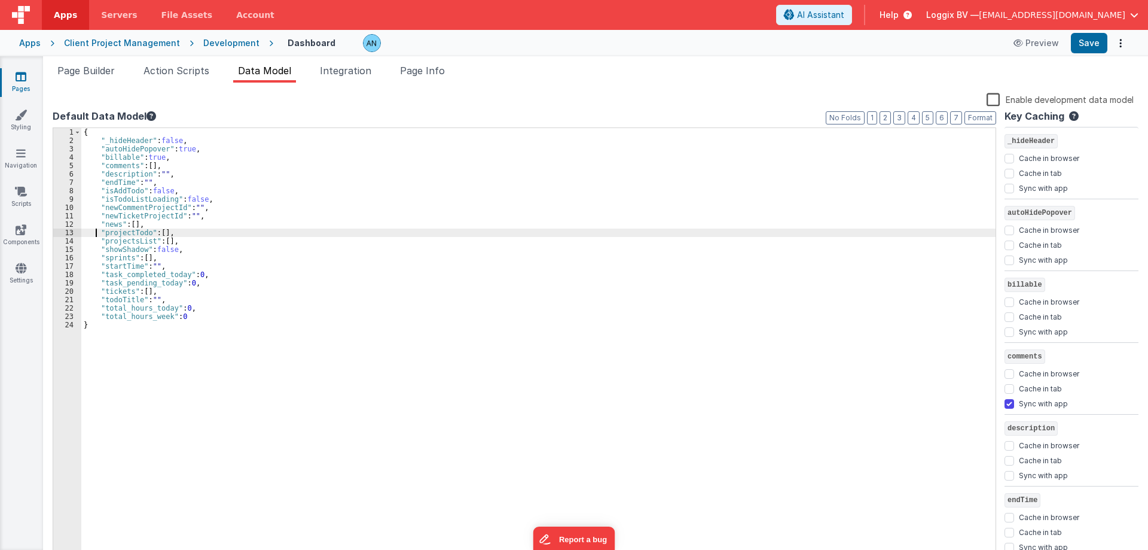
drag, startPoint x: 96, startPoint y: 231, endPoint x: 178, endPoint y: 233, distance: 82.5
click at [178, 233] on div "{ "_hideHeader" : false , "autoHidePopover" : true , "billable" : true , "comme…" at bounding box center [538, 352] width 914 height 448
click at [178, 233] on div "{ "_hideHeader" : false , "autoHidePopover" : true , "billable" : true , "comme…" at bounding box center [538, 344] width 914 height 432
click at [95, 75] on span "Page Builder" at bounding box center [85, 71] width 57 height 12
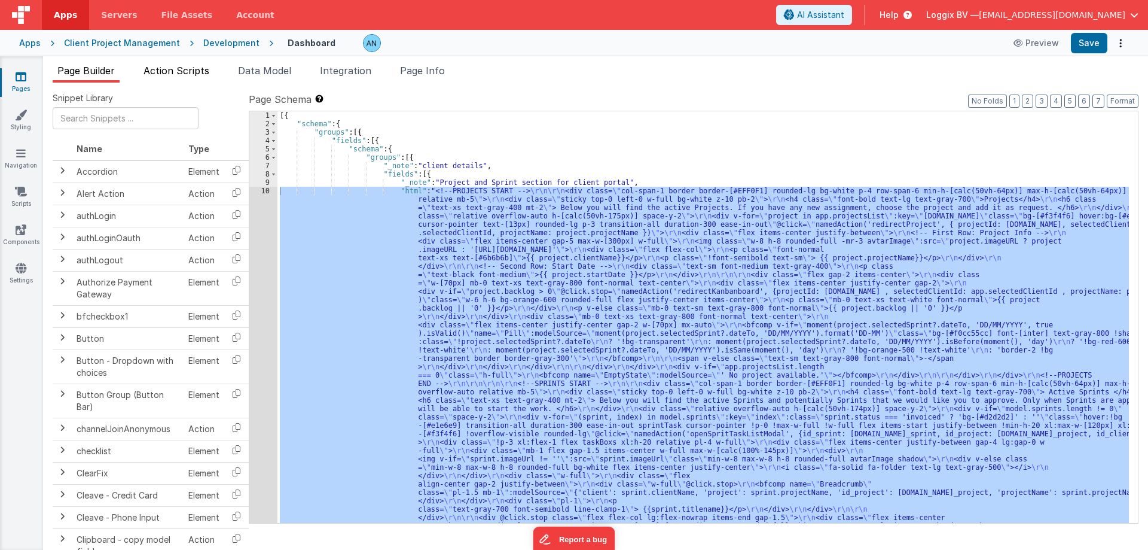
click at [160, 66] on span "Action Scripts" at bounding box center [177, 71] width 66 height 12
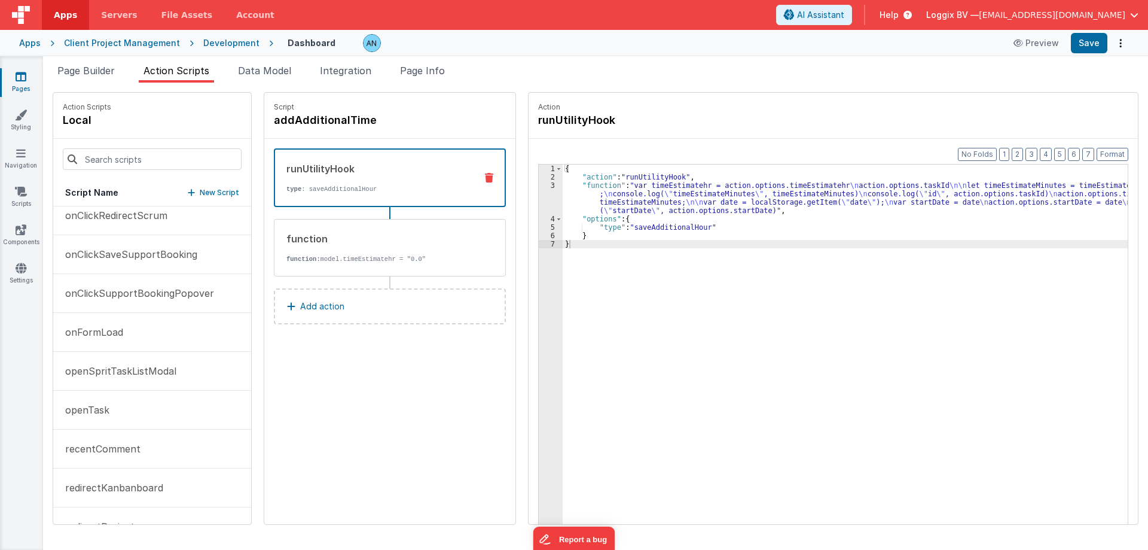
scroll to position [718, 0]
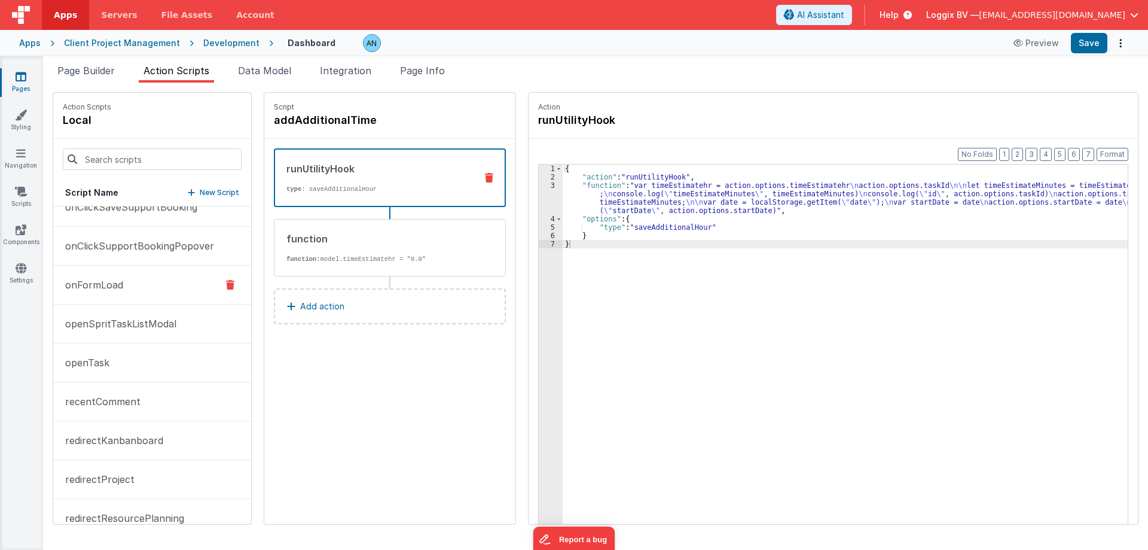
click at [118, 277] on button "onFormLoad" at bounding box center [152, 285] width 198 height 39
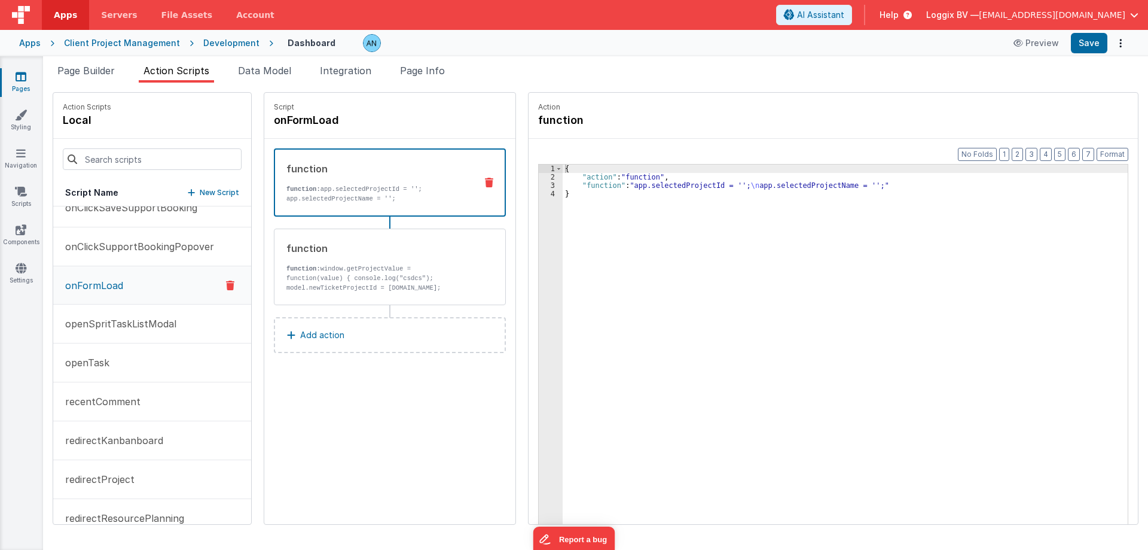
scroll to position [718, 0]
click at [587, 246] on div "{ "action" : "function" , "function" : "app.selectedProjectId = ''; \n app.sele…" at bounding box center [848, 370] width 570 height 413
click at [633, 185] on div "{ "action" : "function" , "function" : "app.selectedProjectId = ''; \n app.sele…" at bounding box center [848, 370] width 570 height 413
click at [547, 187] on div "3" at bounding box center [551, 185] width 24 height 8
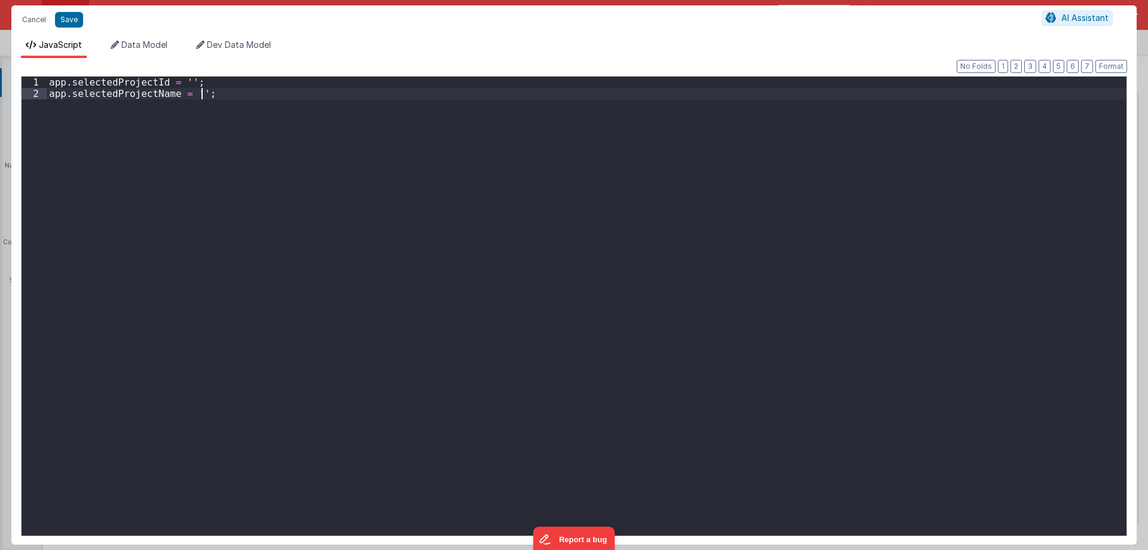
click at [547, 186] on div "app . selectedProjectId = '' ; app . selectedProjectName = '' ;" at bounding box center [587, 317] width 1080 height 481
click at [381, 194] on div "app . selectedProjectId = '' ; app . selectedProjectName = '' ;" at bounding box center [587, 317] width 1080 height 481
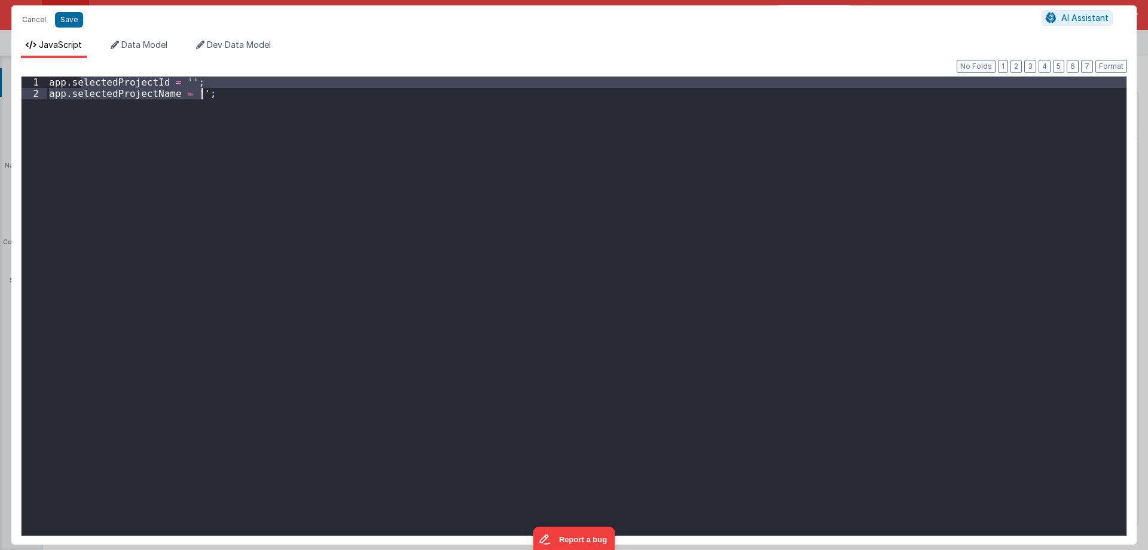
drag, startPoint x: 83, startPoint y: 84, endPoint x: 282, endPoint y: 225, distance: 244.1
click at [282, 225] on div "app . selectedProjectId = '' ; app . selectedProjectName = '' ;" at bounding box center [587, 317] width 1080 height 481
click at [271, 227] on div "app . selectedProjectId = '' ; app . selectedProjectName = '' ;" at bounding box center [587, 306] width 1080 height 459
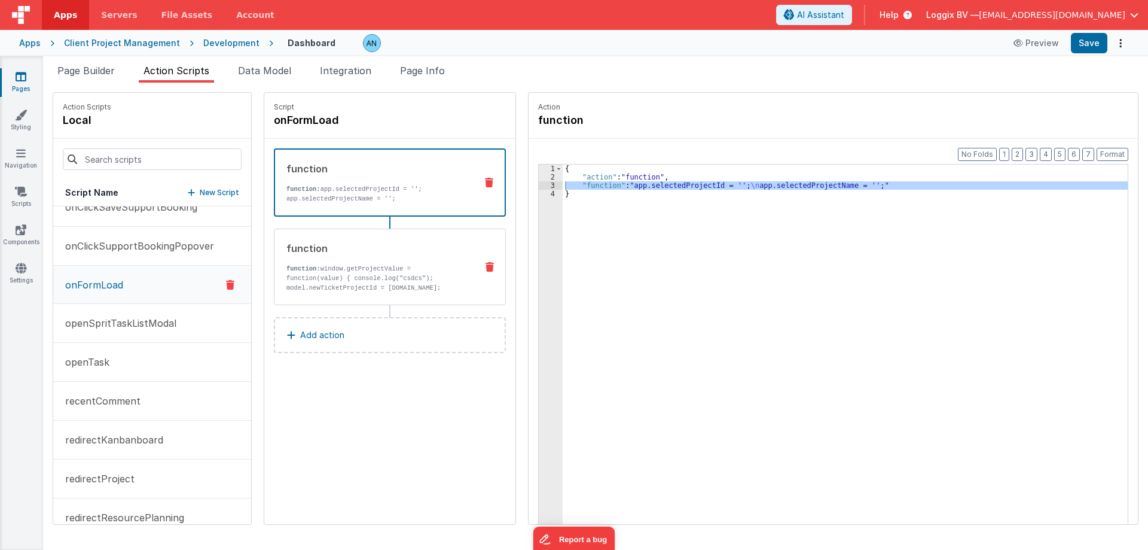
click at [363, 258] on div "function function: window.getProjectValue = function(value) { console.log("csdc…" at bounding box center [370, 266] width 193 height 51
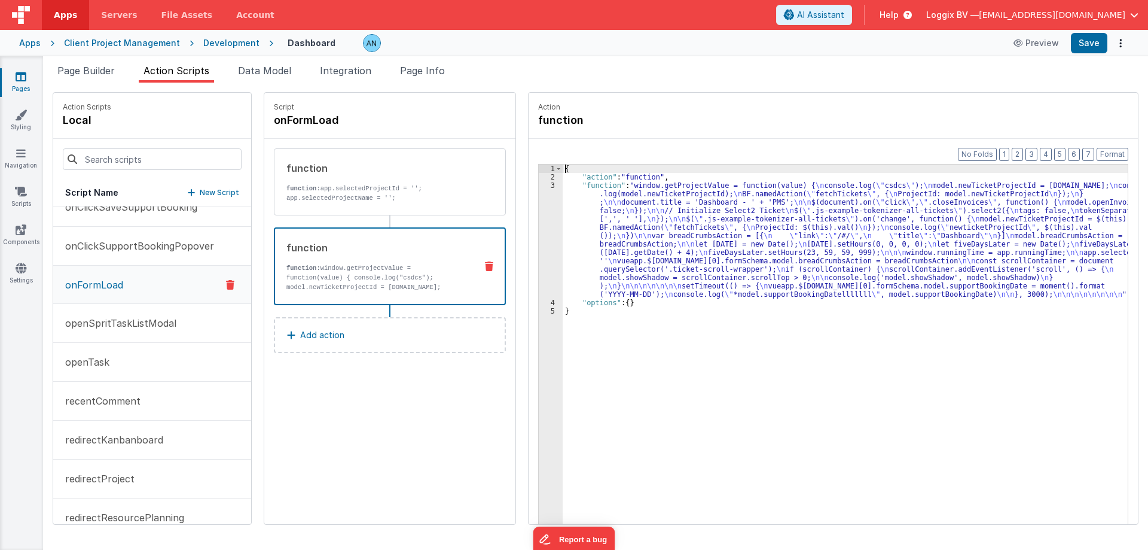
click at [545, 184] on div "3" at bounding box center [551, 239] width 24 height 117
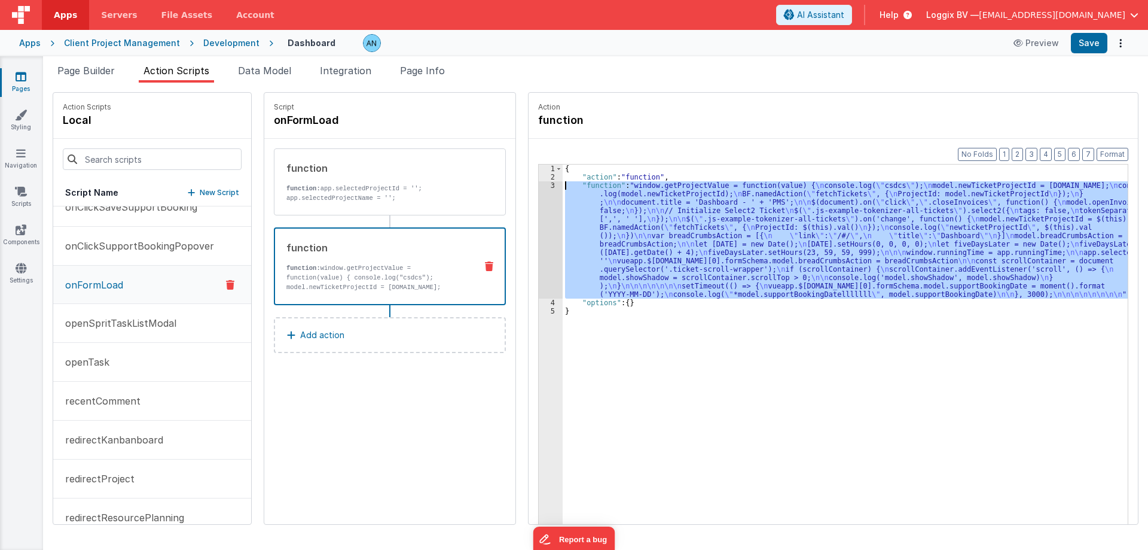
click at [545, 186] on div "3" at bounding box center [551, 239] width 24 height 117
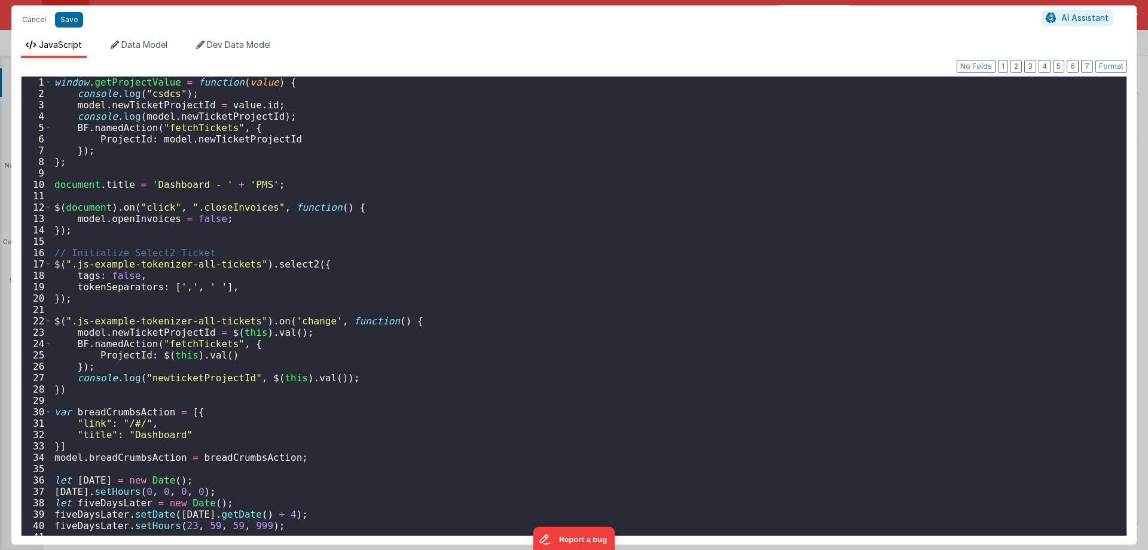
click at [312, 157] on div "window . getProjectValue = function ( value ) { console . log ( "csdcs" ) ; mod…" at bounding box center [585, 317] width 1066 height 481
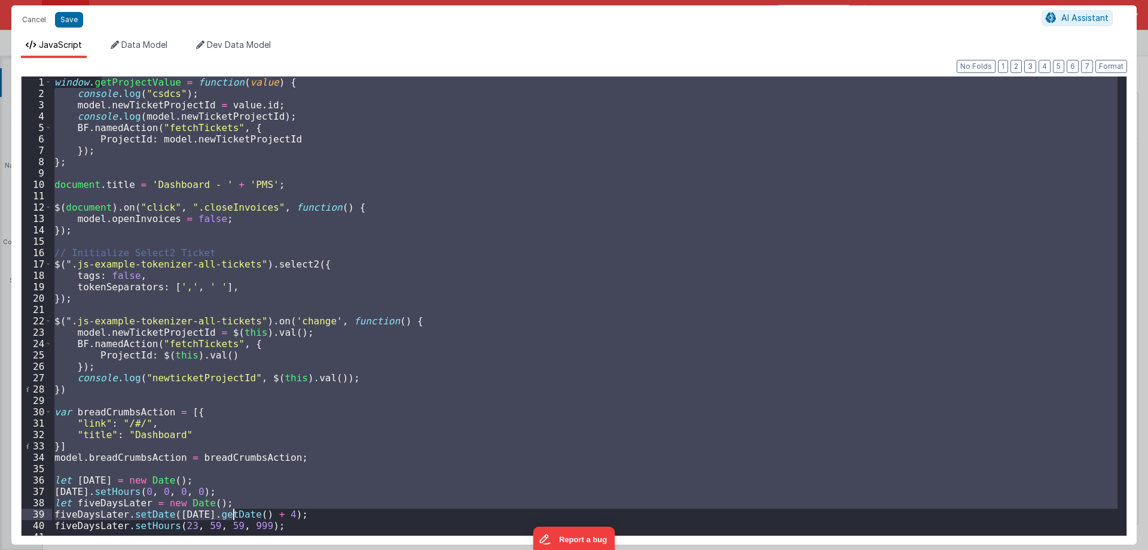
drag, startPoint x: 213, startPoint y: 304, endPoint x: 234, endPoint y: 538, distance: 234.2
click at [234, 538] on div "Format 7 6 5 4 3 2 1 No Folds 1 2 3 4 5 6 7 8 9 10 11 12 13 14 15 16 17 18 19 2…" at bounding box center [573, 301] width 1125 height 486
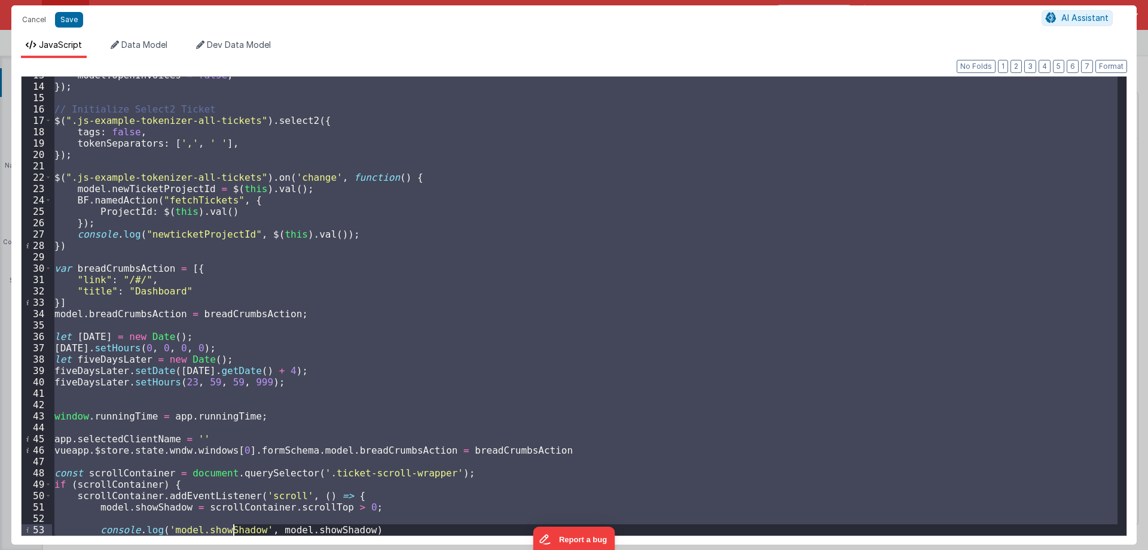
scroll to position [144, 0]
click at [241, 378] on div "model . openInvoices = false ; }) ; // Initialize Select2 Ticket $ ( ".js-examp…" at bounding box center [585, 306] width 1066 height 459
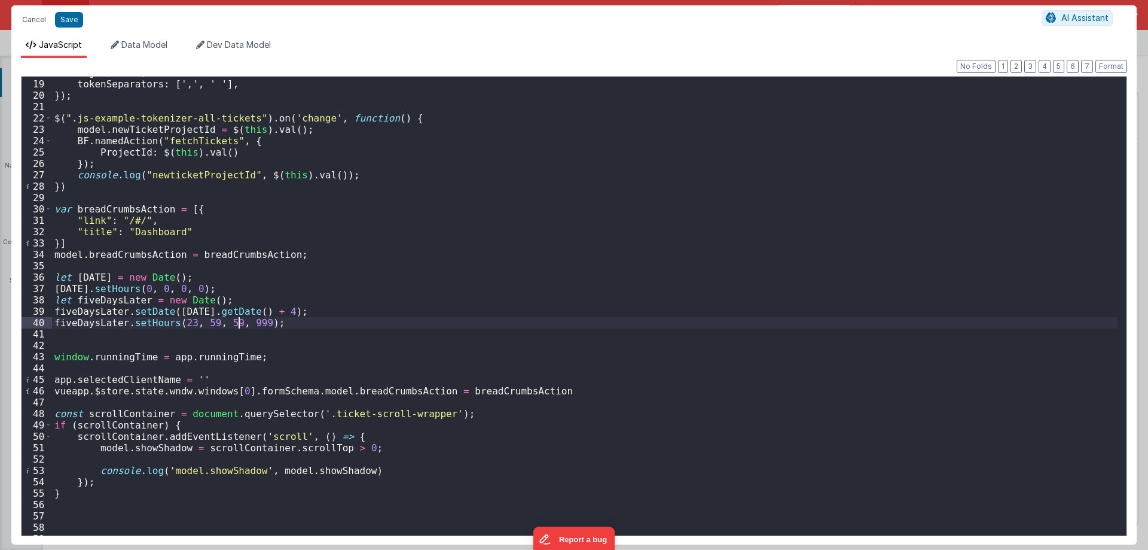
scroll to position [0, 0]
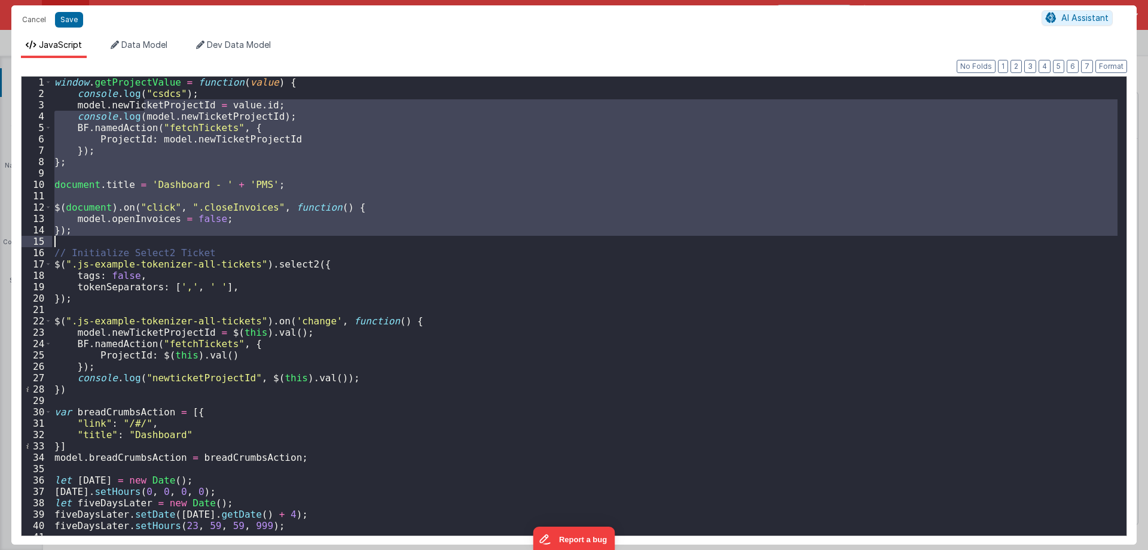
drag, startPoint x: 142, startPoint y: 103, endPoint x: 217, endPoint y: 274, distance: 187.2
click at [217, 274] on div "window . getProjectValue = function ( value ) { console . log ( "csdcs" ) ; mod…" at bounding box center [585, 317] width 1066 height 481
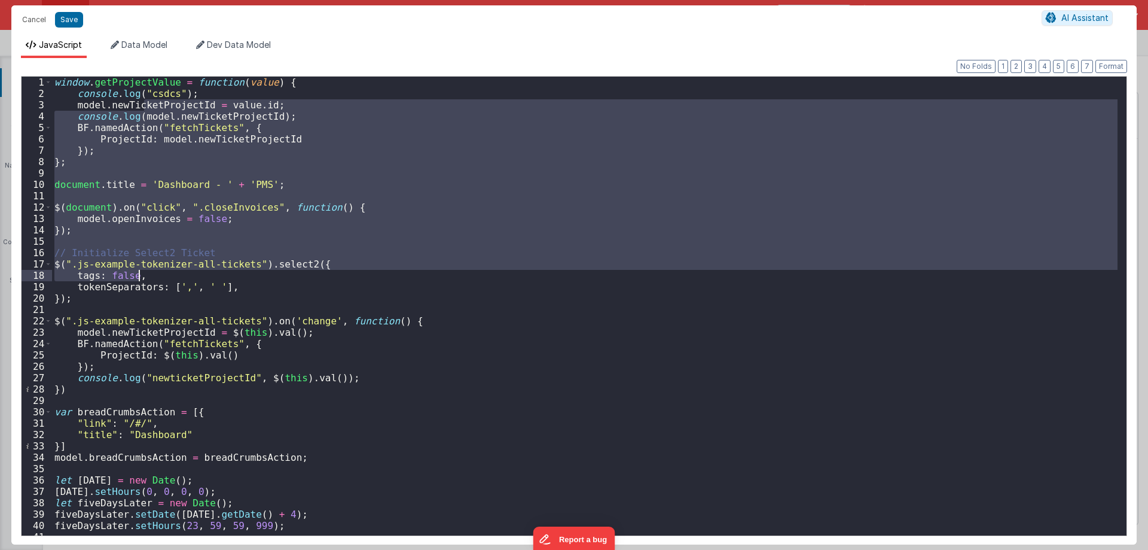
click at [217, 274] on div "window . getProjectValue = function ( value ) { console . log ( "csdcs" ) ; mod…" at bounding box center [585, 306] width 1066 height 459
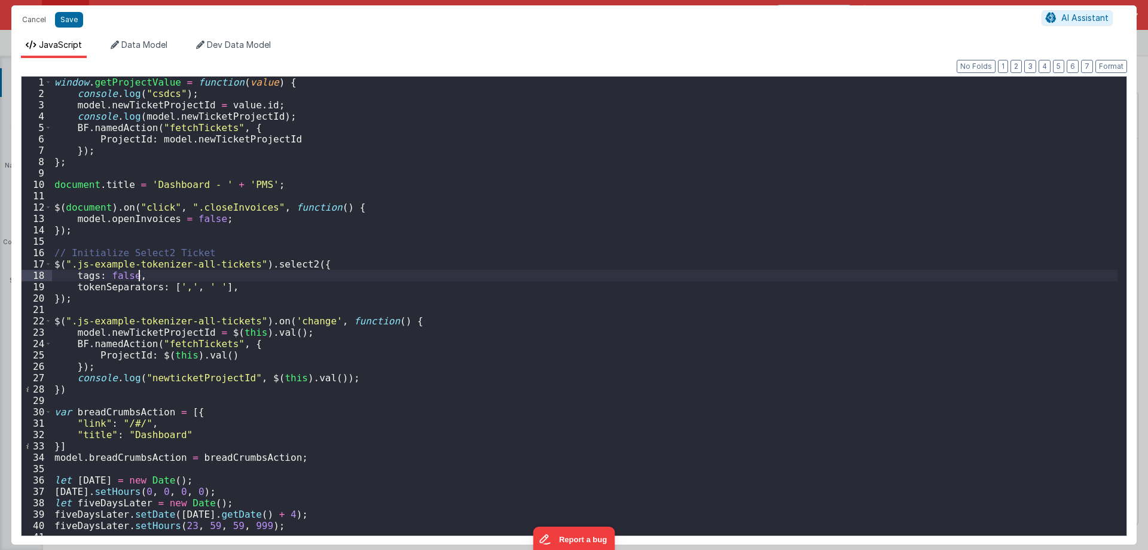
click at [77, 216] on div "window . getProjectValue = function ( value ) { console . log ( "csdcs" ) ; mod…" at bounding box center [585, 317] width 1066 height 481
drag, startPoint x: 77, startPoint y: 216, endPoint x: 96, endPoint y: 218, distance: 19.2
click at [96, 218] on div "window . getProjectValue = function ( value ) { console . log ( "csdcs" ) ; mod…" at bounding box center [585, 317] width 1066 height 481
click at [91, 216] on div "window . getProjectValue = function ( value ) { console . log ( "csdcs" ) ; mod…" at bounding box center [585, 306] width 1066 height 459
click at [91, 216] on div "window . getProjectValue = function ( value ) { console . log ( "csdcs" ) ; mod…" at bounding box center [585, 317] width 1066 height 481
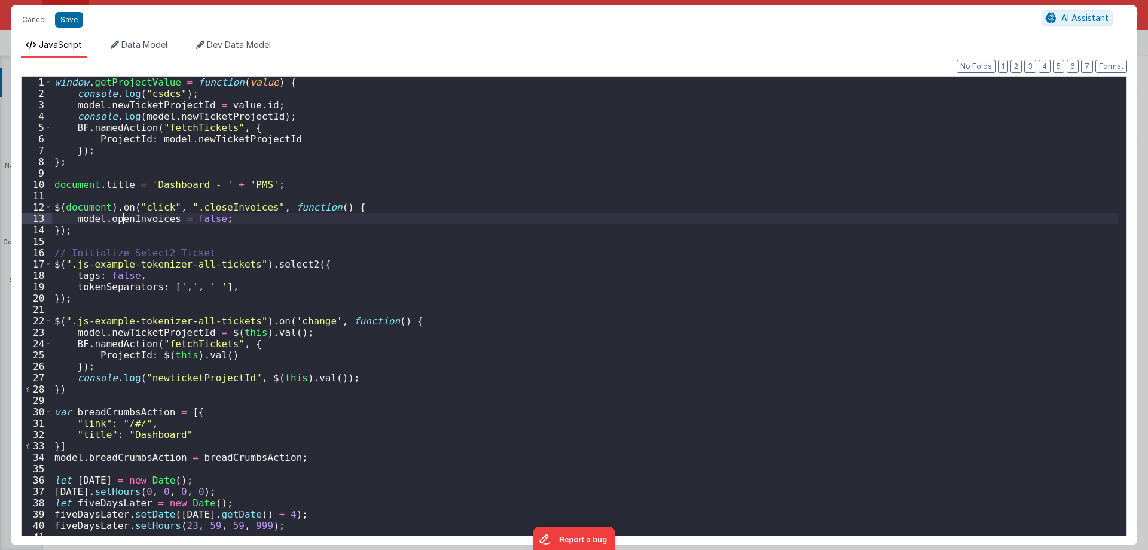
click at [121, 217] on div "window . getProjectValue = function ( value ) { console . log ( "csdcs" ) ; mod…" at bounding box center [585, 317] width 1066 height 481
click at [119, 216] on div "window . getProjectValue = function ( value ) { console . log ( "csdcs" ) ; mod…" at bounding box center [585, 306] width 1066 height 459
click at [119, 216] on div "window . getProjectValue = function ( value ) { console . log ( "csdcs" ) ; mod…" at bounding box center [585, 317] width 1066 height 481
drag, startPoint x: 175, startPoint y: 221, endPoint x: 212, endPoint y: 218, distance: 37.2
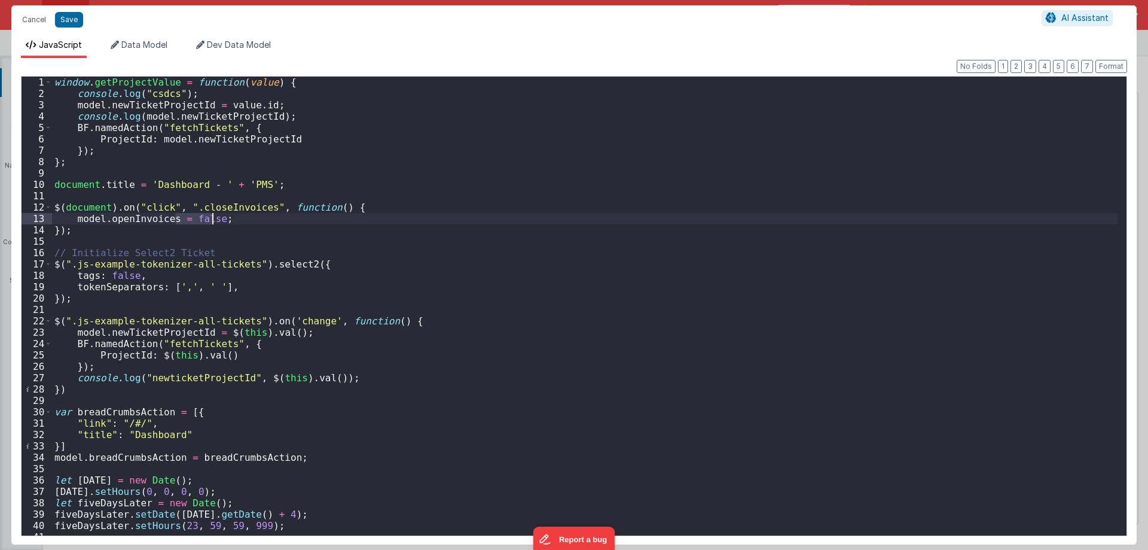
click at [212, 218] on div "window . getProjectValue = function ( value ) { console . log ( "csdcs" ) ; mod…" at bounding box center [585, 317] width 1066 height 481
drag, startPoint x: 91, startPoint y: 216, endPoint x: 191, endPoint y: 216, distance: 99.9
click at [191, 216] on div "window . getProjectValue = function ( value ) { console . log ( "csdcs" ) ; mod…" at bounding box center [585, 317] width 1066 height 481
click at [185, 216] on div "window . getProjectValue = function ( value ) { console . log ( "csdcs" ) ; mod…" at bounding box center [585, 306] width 1066 height 459
click at [130, 109] on div "window . getProjectValue = function ( value ) { console . log ( "csdcs" ) ; mod…" at bounding box center [585, 317] width 1066 height 481
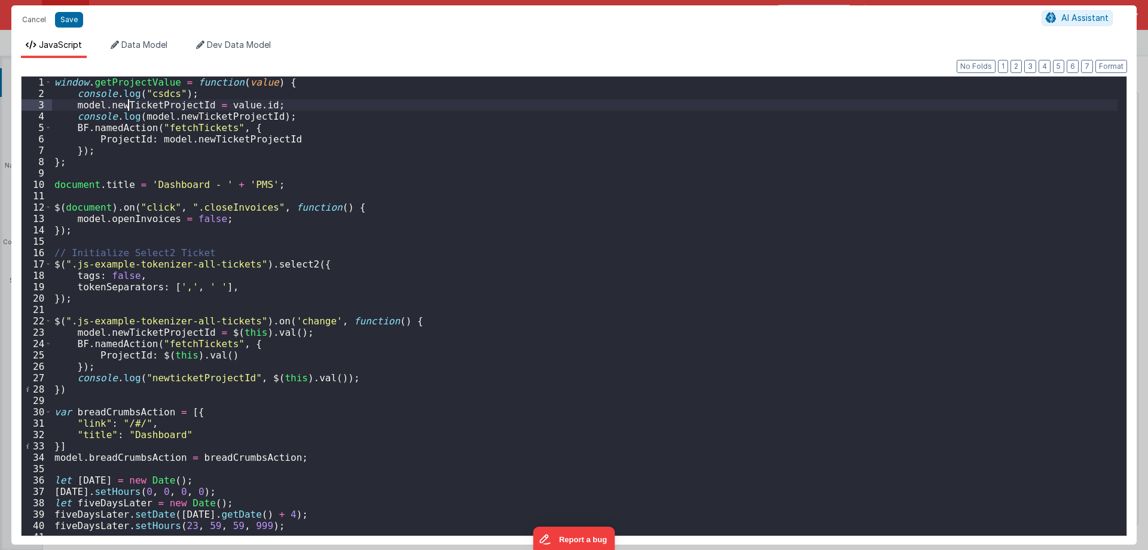
click at [130, 109] on div "window . getProjectValue = function ( value ) { console . log ( "csdcs" ) ; mod…" at bounding box center [585, 317] width 1066 height 481
drag, startPoint x: 231, startPoint y: 103, endPoint x: 273, endPoint y: 105, distance: 42.5
click at [273, 105] on div "window . getProjectValue = function ( value ) { console . log ( "csdcs" ) ; mod…" at bounding box center [585, 317] width 1066 height 481
click at [117, 107] on div "window . getProjectValue = function ( value ) { console . log ( "csdcs" ) ; mod…" at bounding box center [585, 317] width 1066 height 481
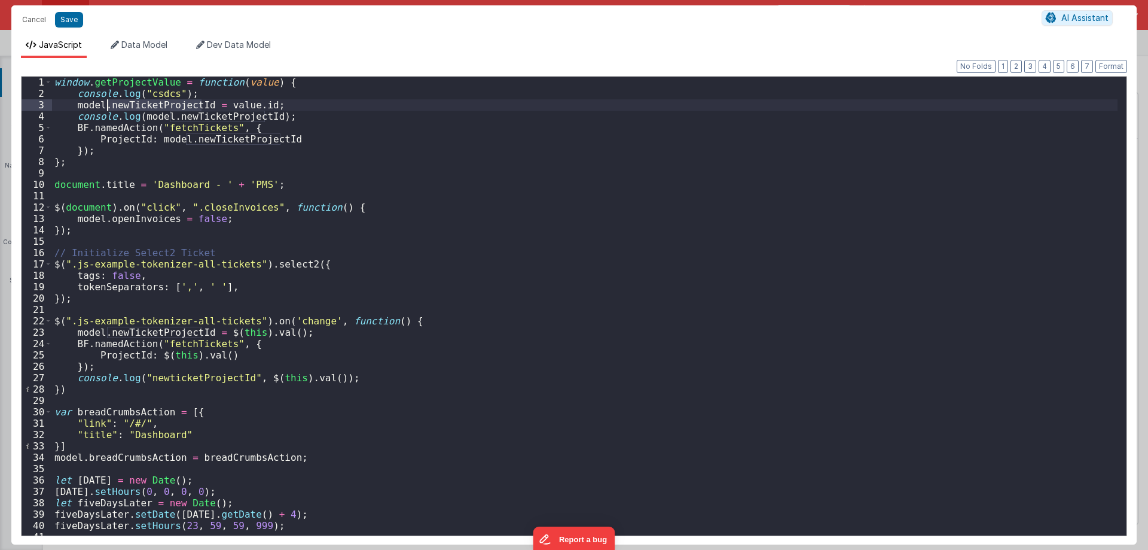
click at [138, 105] on div "window . getProjectValue = function ( value ) { console . log ( "csdcs" ) ; mod…" at bounding box center [585, 306] width 1066 height 459
click at [84, 103] on div "window . getProjectValue = function ( value ) { console . log ( "csdcs" ) ; mod…" at bounding box center [585, 317] width 1066 height 481
drag, startPoint x: 84, startPoint y: 103, endPoint x: 139, endPoint y: 108, distance: 54.6
click at [139, 108] on div "window . getProjectValue = function ( value ) { console . log ( "csdcs" ) ; mod…" at bounding box center [585, 317] width 1066 height 481
click at [154, 107] on div "window . getProjectValue = function ( value ) { console . log ( "csdcs" ) ; mod…" at bounding box center [585, 306] width 1066 height 459
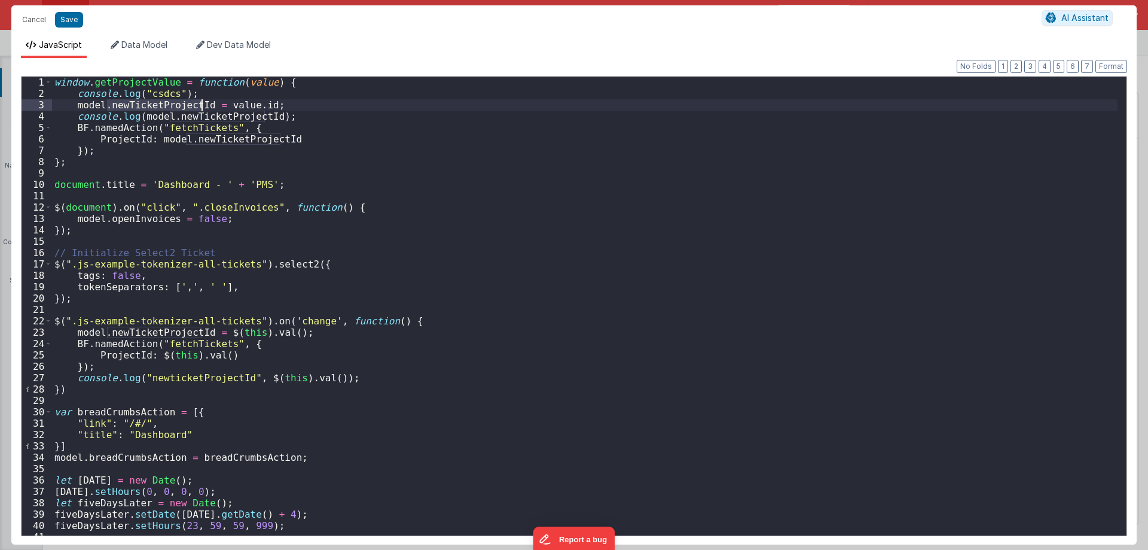
click at [153, 108] on div "window . getProjectValue = function ( value ) { console . log ( "csdcs" ) ; mod…" at bounding box center [585, 317] width 1066 height 481
click at [138, 112] on div "window . getProjectValue = function ( value ) { console . log ( "csdcs" ) ; mod…" at bounding box center [585, 317] width 1066 height 481
click at [146, 111] on div "window . getProjectValue = function ( value ) { console . log ( "csdcs" ) ; mod…" at bounding box center [585, 306] width 1066 height 459
click at [146, 111] on div "window . getProjectValue = function ( value ) { console . log ( "csdcs" ) ; mod…" at bounding box center [585, 317] width 1066 height 481
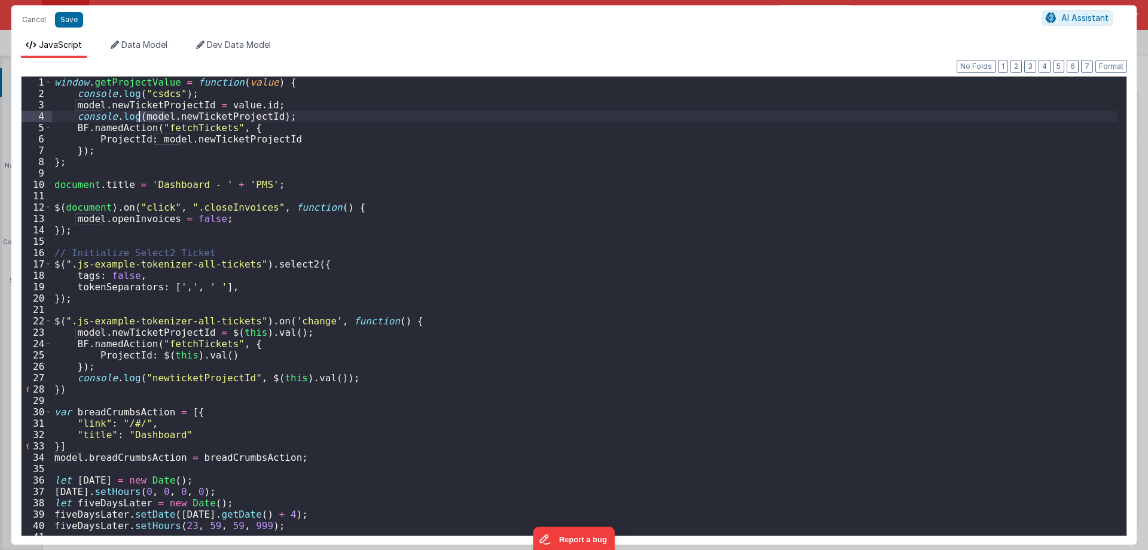
click at [147, 109] on div "window . getProjectValue = function ( value ) { console . log ( "csdcs" ) ; mod…" at bounding box center [585, 317] width 1066 height 481
click at [144, 107] on div "window . getProjectValue = function ( value ) { console . log ( "csdcs" ) ; mod…" at bounding box center [585, 306] width 1066 height 459
drag, startPoint x: 144, startPoint y: 107, endPoint x: 98, endPoint y: 109, distance: 45.5
click at [93, 108] on div "window . getProjectValue = function ( value ) { console . log ( "csdcs" ) ; mod…" at bounding box center [585, 317] width 1066 height 481
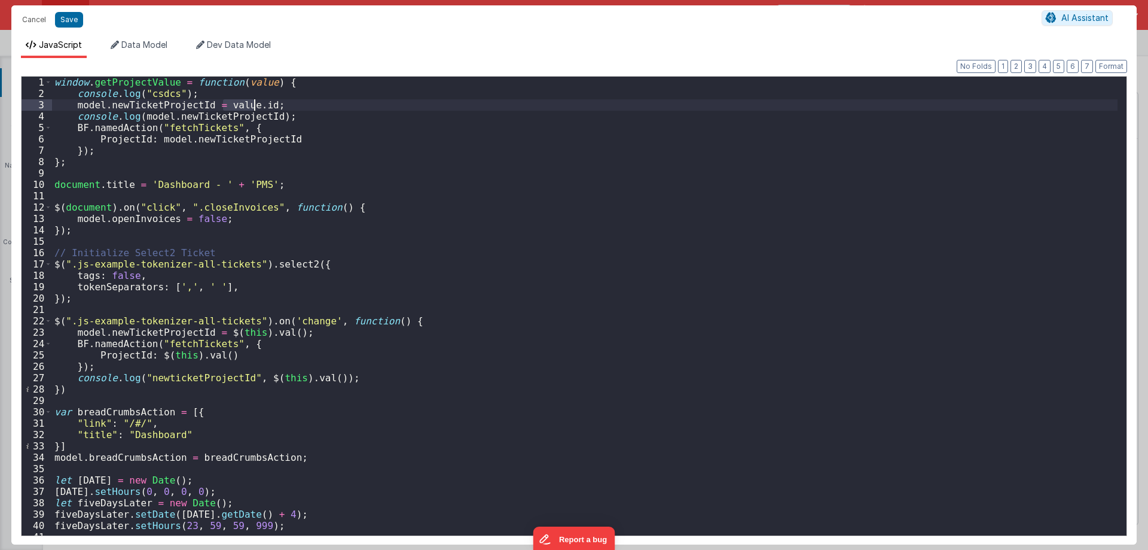
drag, startPoint x: 221, startPoint y: 105, endPoint x: 255, endPoint y: 105, distance: 33.5
click at [255, 105] on div "window . getProjectValue = function ( value ) { console . log ( "csdcs" ) ; mod…" at bounding box center [585, 317] width 1066 height 481
click at [255, 105] on div "window . getProjectValue = function ( value ) { console . log ( "csdcs" ) ; mod…" at bounding box center [585, 306] width 1066 height 459
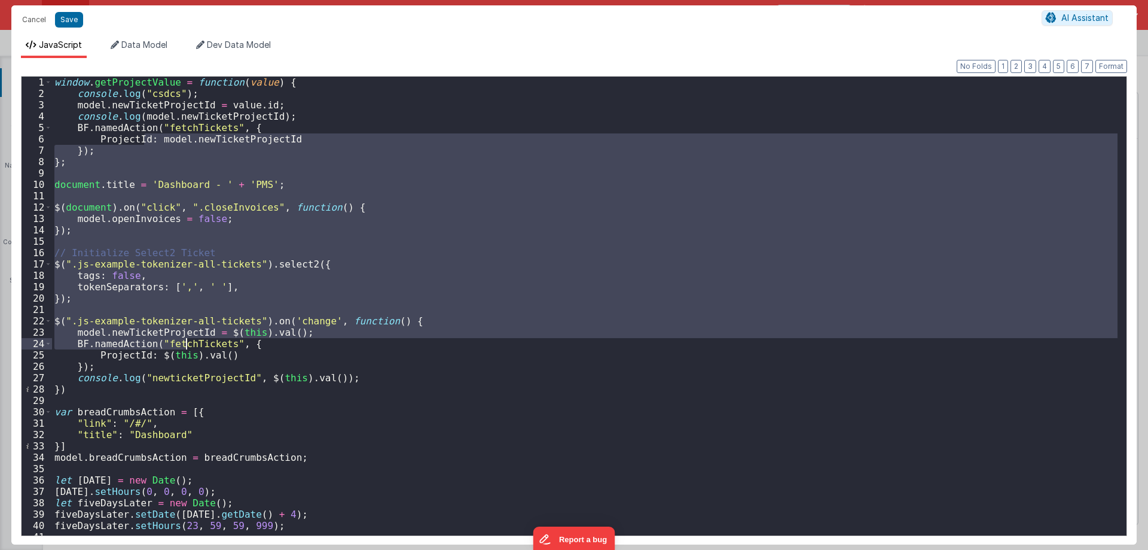
drag, startPoint x: 146, startPoint y: 136, endPoint x: 196, endPoint y: 358, distance: 227.3
click at [190, 358] on div "window . getProjectValue = function ( value ) { console . log ( "csdcs" ) ; mod…" at bounding box center [585, 317] width 1066 height 481
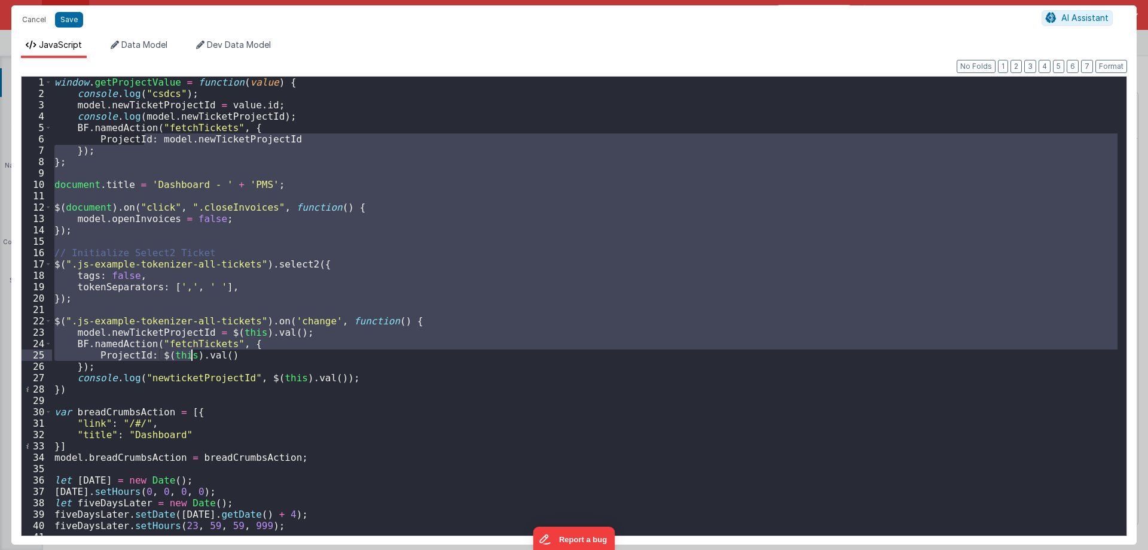
click at [260, 329] on div "window . getProjectValue = function ( value ) { console . log ( "csdcs" ) ; mod…" at bounding box center [585, 306] width 1066 height 459
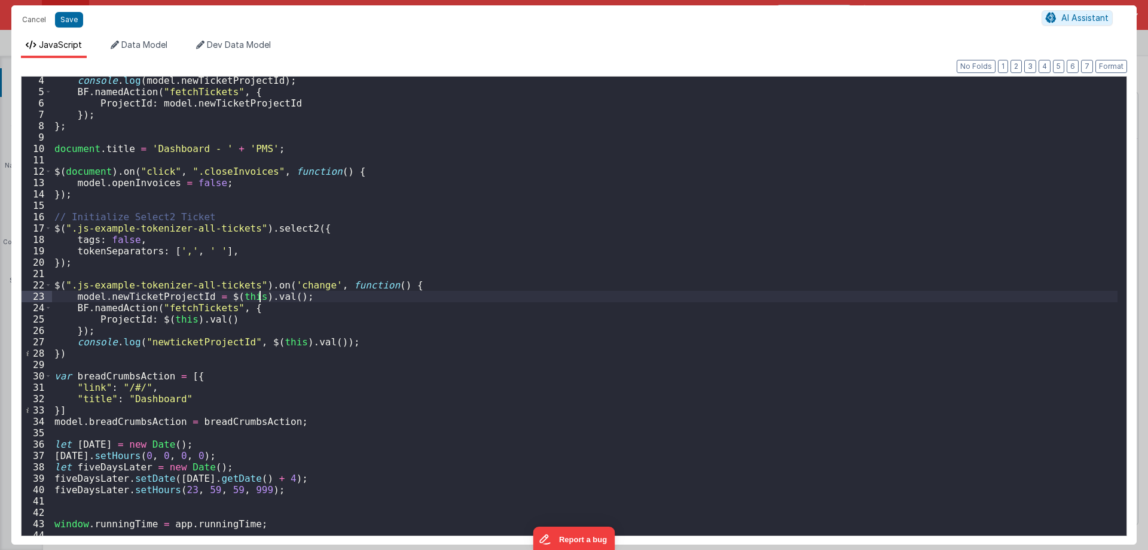
scroll to position [108, 0]
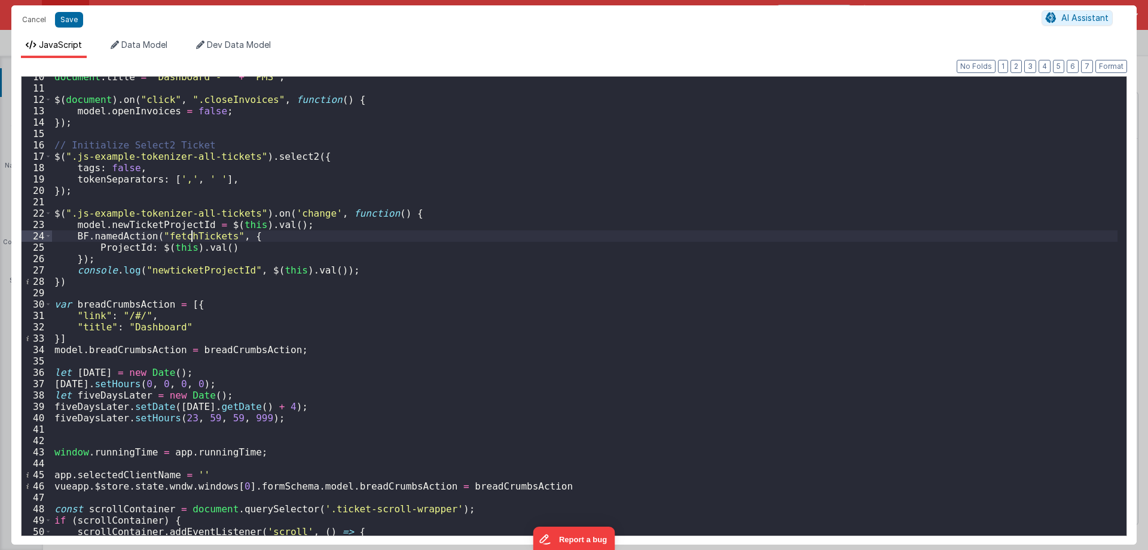
drag, startPoint x: 218, startPoint y: 350, endPoint x: 226, endPoint y: 377, distance: 28.0
click at [226, 377] on div "document . title = 'Dashboard - ' + 'PMS' ; $ ( document ) . on ( "click" , ".c…" at bounding box center [585, 311] width 1066 height 481
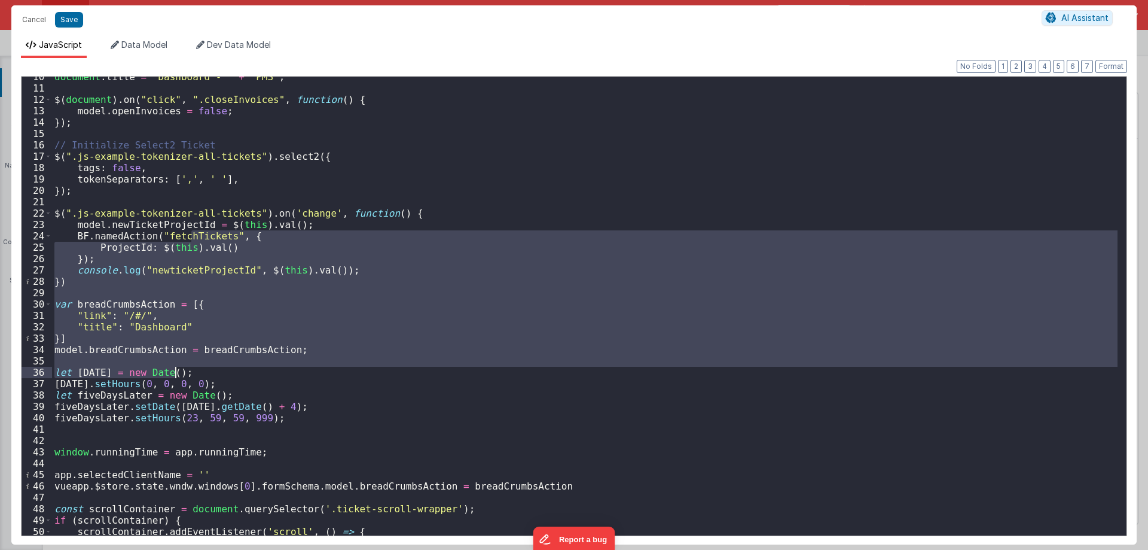
click at [281, 362] on div "document . title = 'Dashboard - ' + 'PMS' ; $ ( document ) . on ( "click" , ".c…" at bounding box center [585, 306] width 1066 height 459
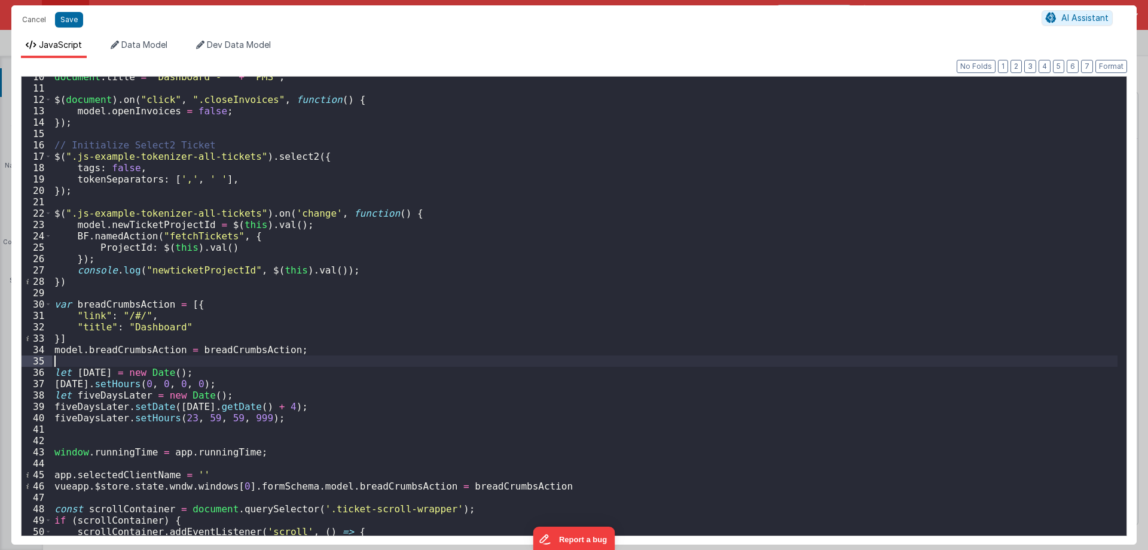
scroll to position [251, 0]
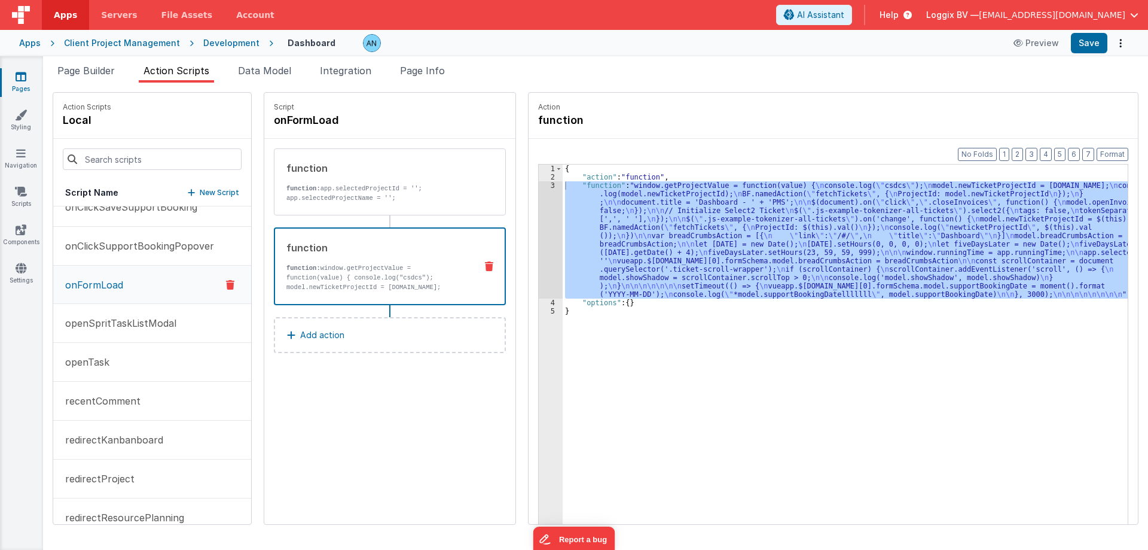
click at [321, 334] on p "Add action" at bounding box center [322, 335] width 44 height 14
click at [332, 335] on p "Add action" at bounding box center [322, 335] width 44 height 14
click at [630, 227] on div "{ "action" : "function" , "function" : "window.getProjectValue = function(value…" at bounding box center [845, 362] width 565 height 396
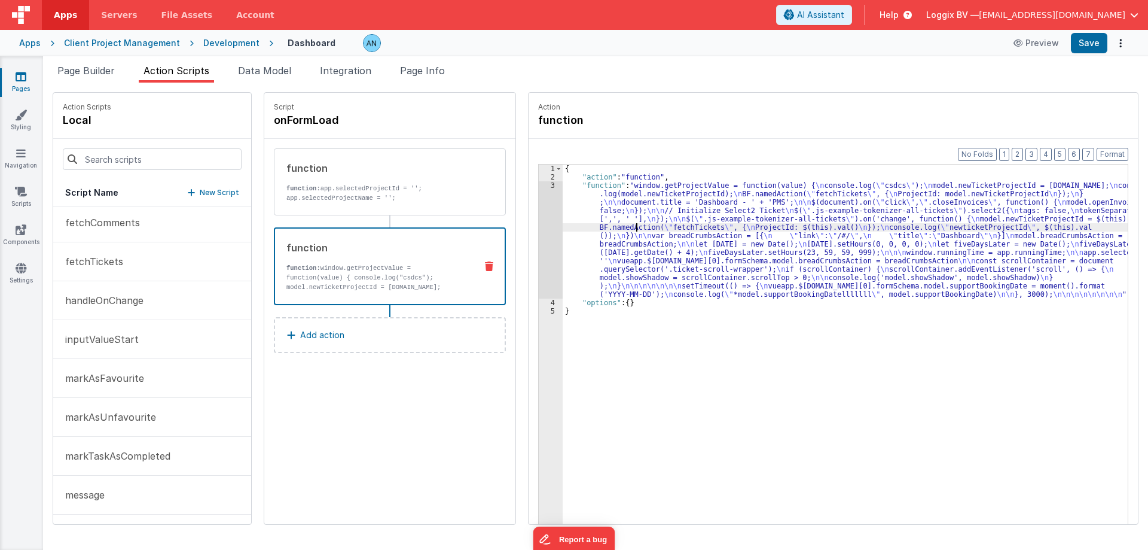
scroll to position [179, 0]
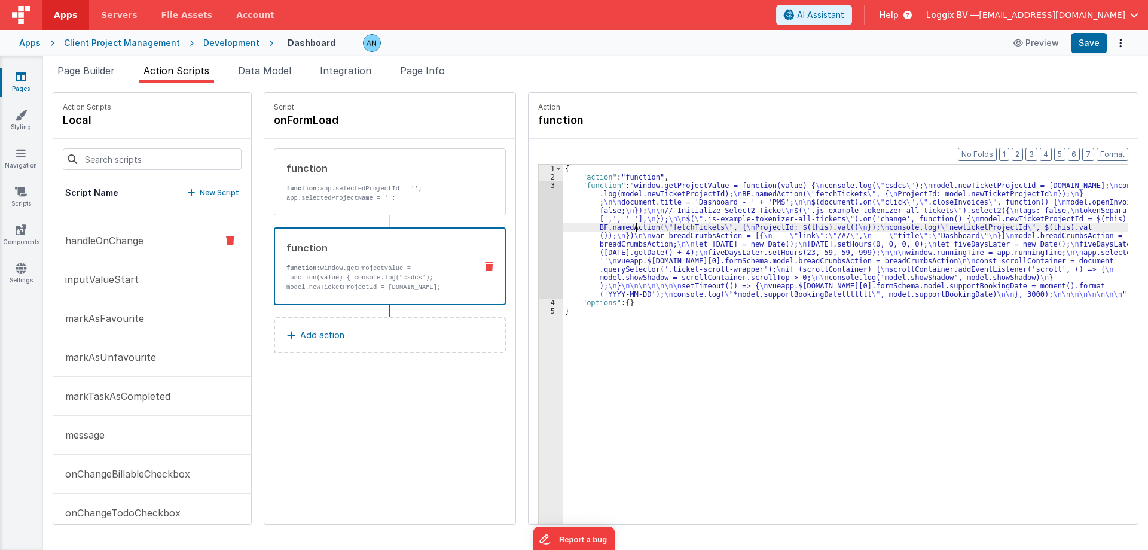
click at [118, 242] on p "handleOnChange" at bounding box center [101, 240] width 86 height 14
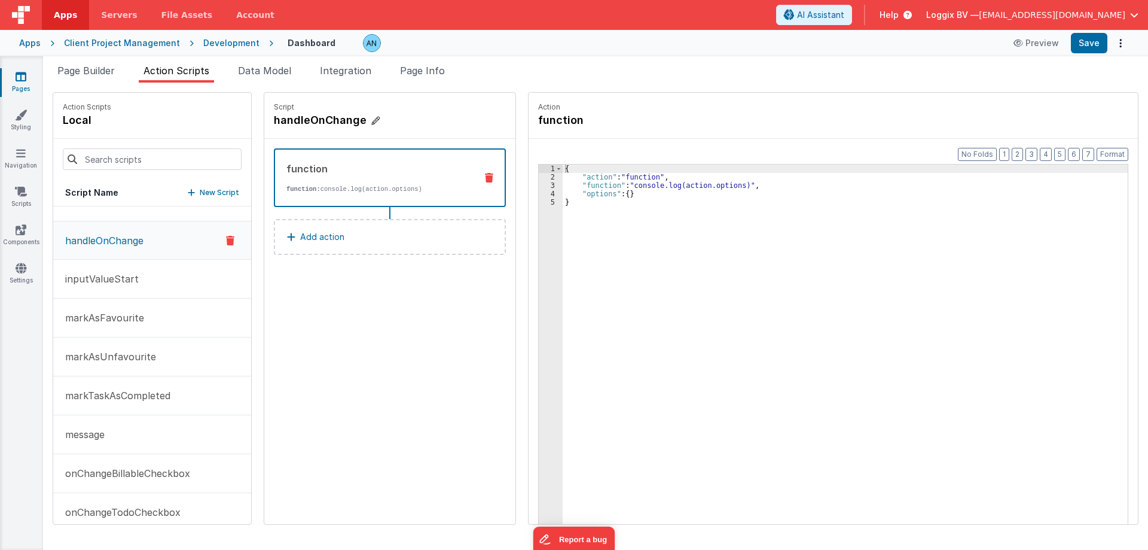
click at [301, 116] on h4 "handleOnChange" at bounding box center [363, 120] width 179 height 17
click at [301, 116] on input "handleOnChange" at bounding box center [334, 120] width 120 height 17
click at [91, 71] on span "Page Builder" at bounding box center [85, 71] width 57 height 12
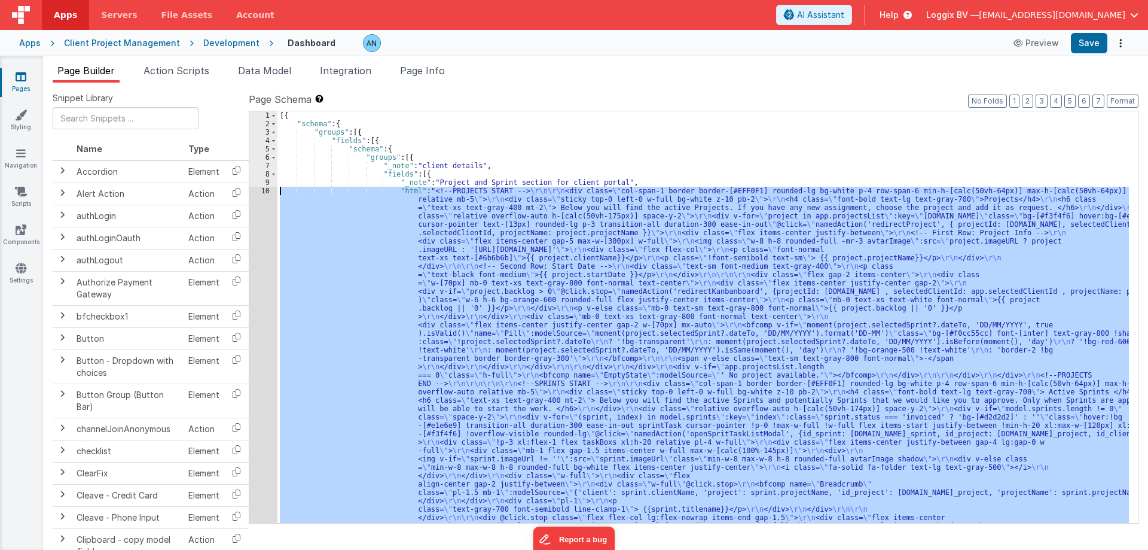
click at [417, 287] on div "[{ "schema" : { "groups" : [{ "fields" : [{ "schema" : { "groups" : [{ "_note" …" at bounding box center [703, 316] width 852 height 411
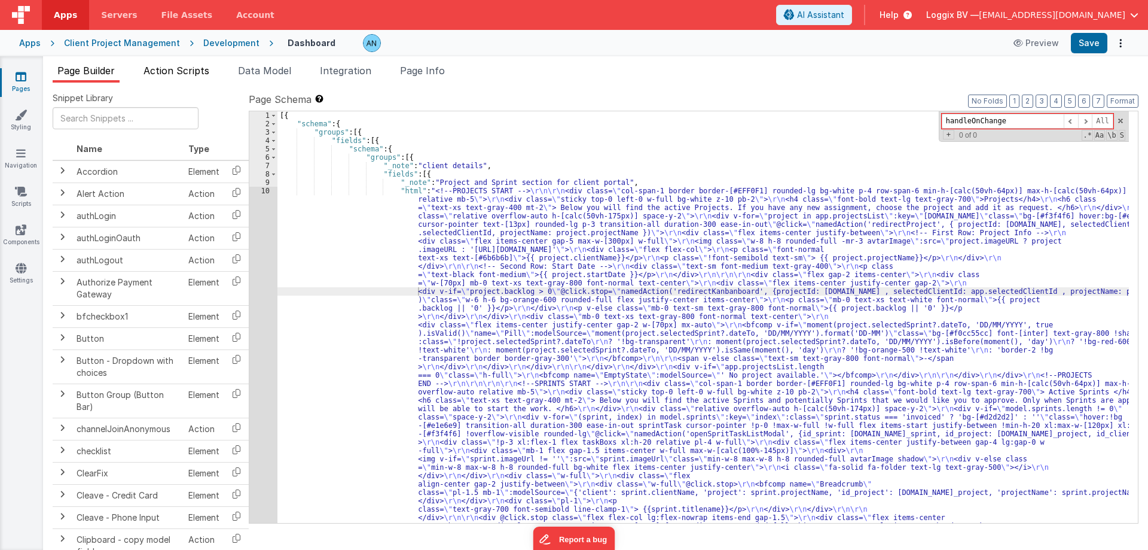
type input "handleOnChange"
click at [202, 72] on span "Action Scripts" at bounding box center [177, 71] width 66 height 12
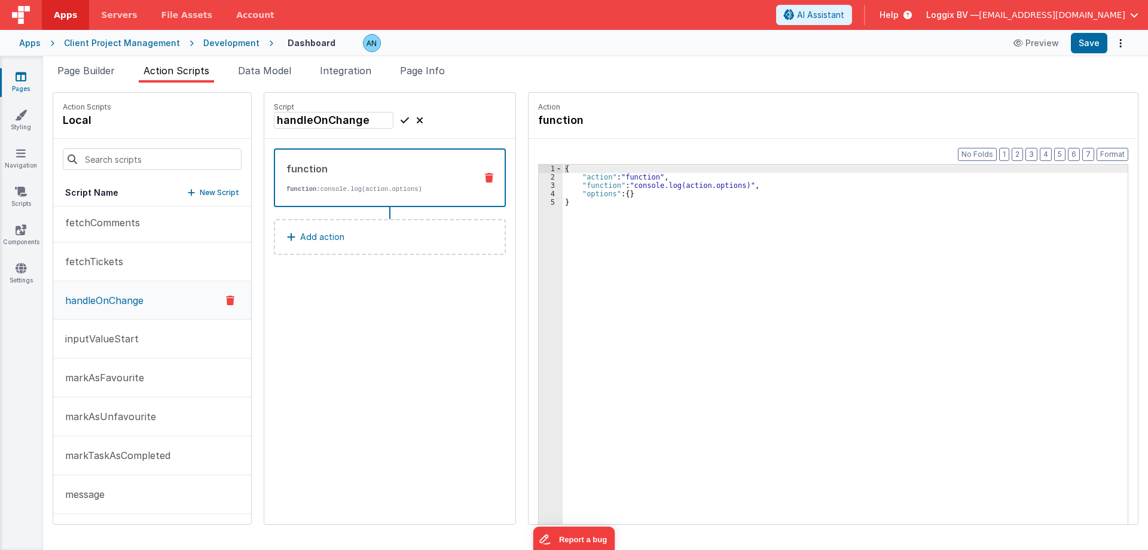
scroll to position [0, 0]
click at [440, 62] on div "Page Builder Action Scripts Data Model Integration Page Info Snippet Library Na…" at bounding box center [595, 302] width 1105 height 493
click at [438, 71] on span "Page Info" at bounding box center [422, 71] width 45 height 12
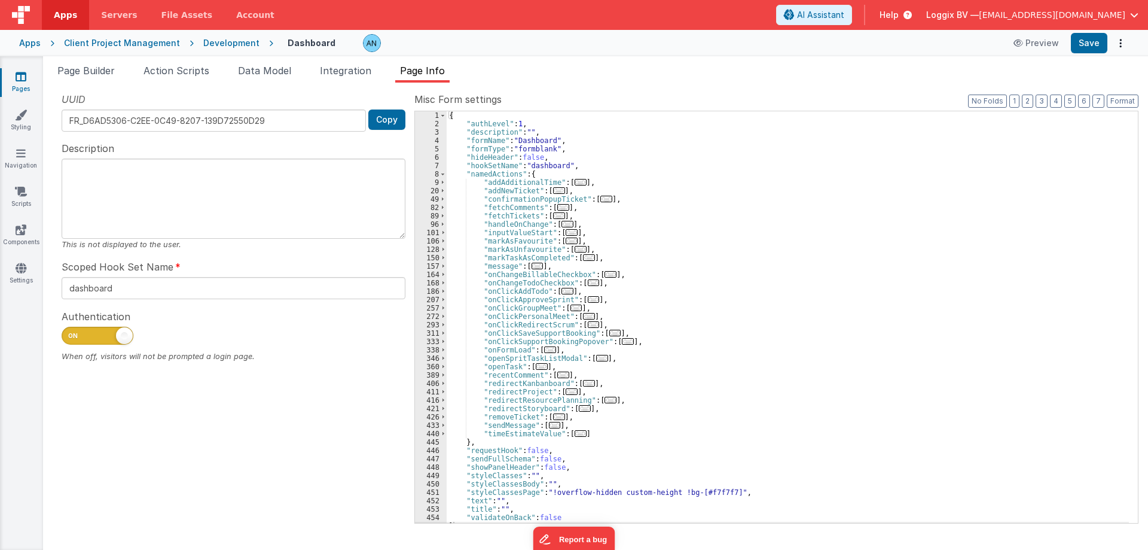
click at [485, 176] on div "{ "authLevel" : 1 , "description" : "" , "formName" : "Dashboard" , "formType" …" at bounding box center [788, 325] width 682 height 428
click at [631, 237] on div "{ "authLevel" : 1 , "description" : "" , "formName" : "Dashboard" , "formType" …" at bounding box center [788, 325] width 682 height 428
click at [495, 179] on div "{ "authLevel" : 1 , "description" : "" , "formName" : "Dashboard" , "formType" …" at bounding box center [788, 325] width 682 height 428
click at [553, 217] on span "..." at bounding box center [559, 215] width 12 height 7
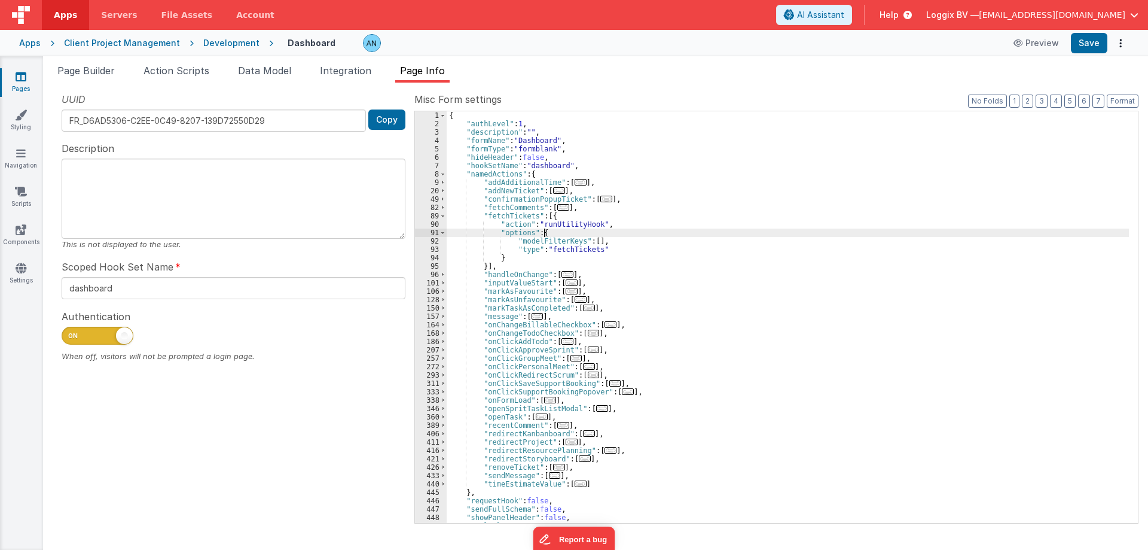
click at [673, 234] on div "{ "authLevel" : 1 , "description" : "" , "formName" : "Dashboard" , "formType" …" at bounding box center [788, 325] width 682 height 428
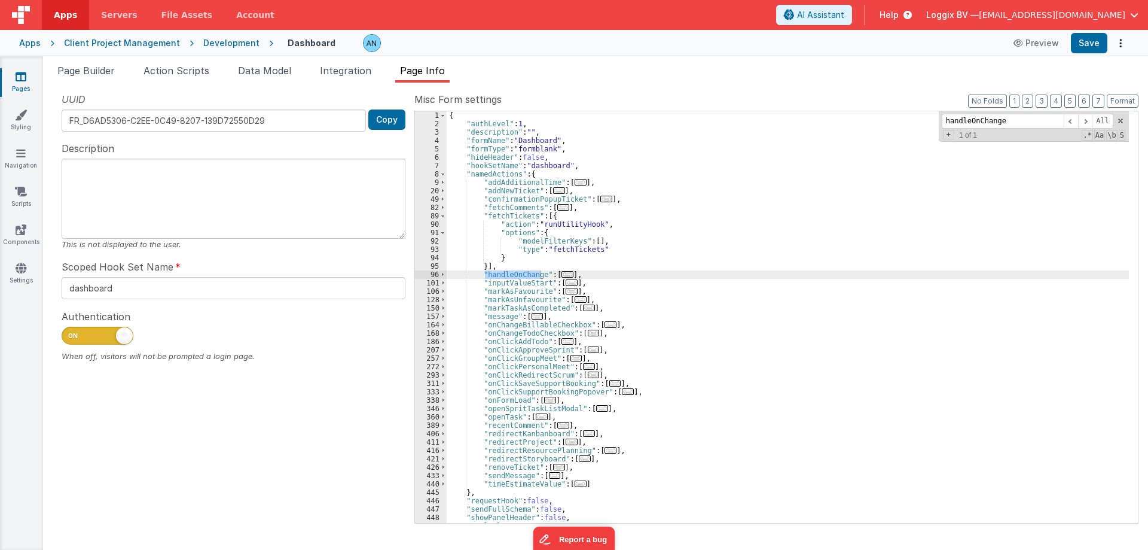
type input "handleOnChange"
click at [538, 272] on div "{ "authLevel" : 1 , "description" : "" , "formName" : "Dashboard" , "formType" …" at bounding box center [788, 316] width 682 height 411
click at [181, 77] on li "Action Scripts" at bounding box center [176, 72] width 75 height 19
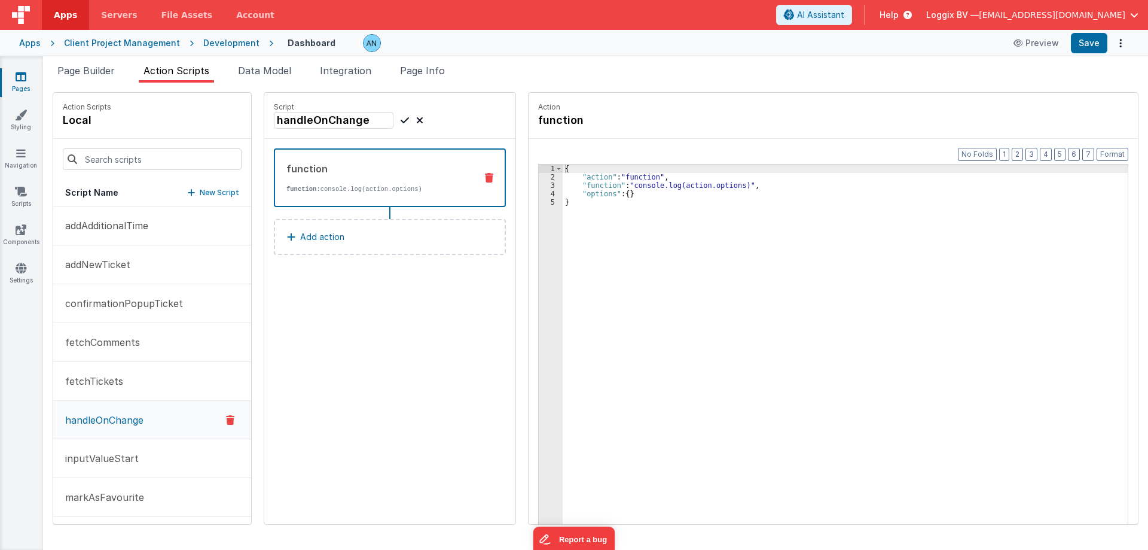
scroll to position [359, 0]
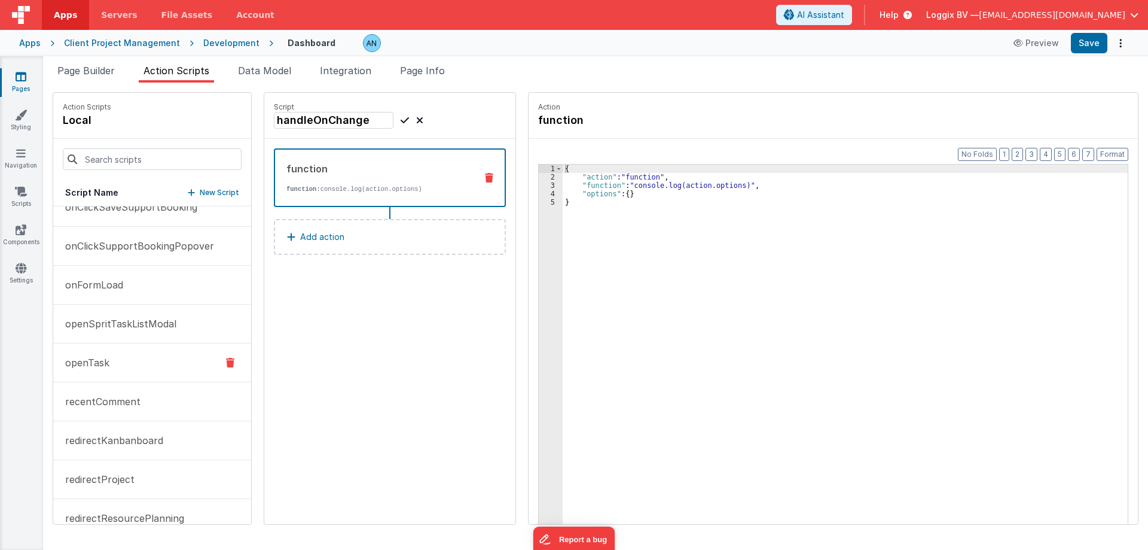
click at [126, 374] on button "openTask" at bounding box center [152, 362] width 198 height 39
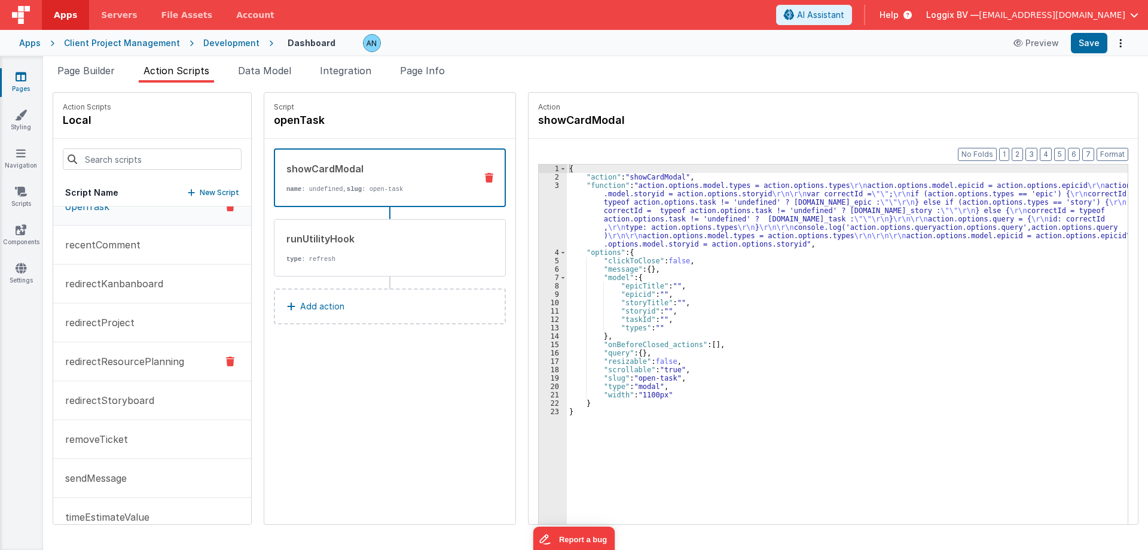
scroll to position [896, 0]
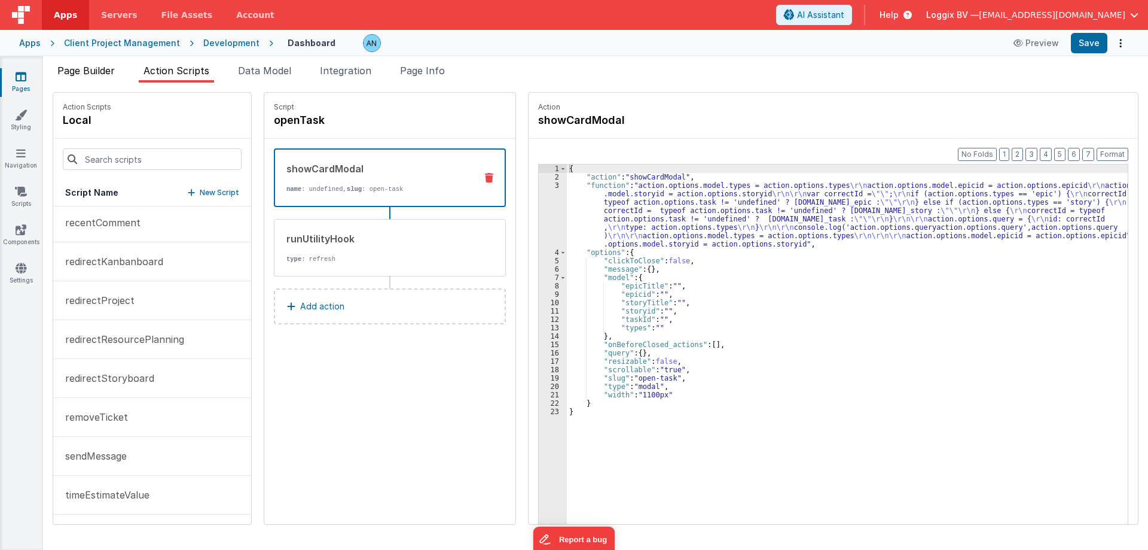
click at [105, 74] on span "Page Builder" at bounding box center [85, 71] width 57 height 12
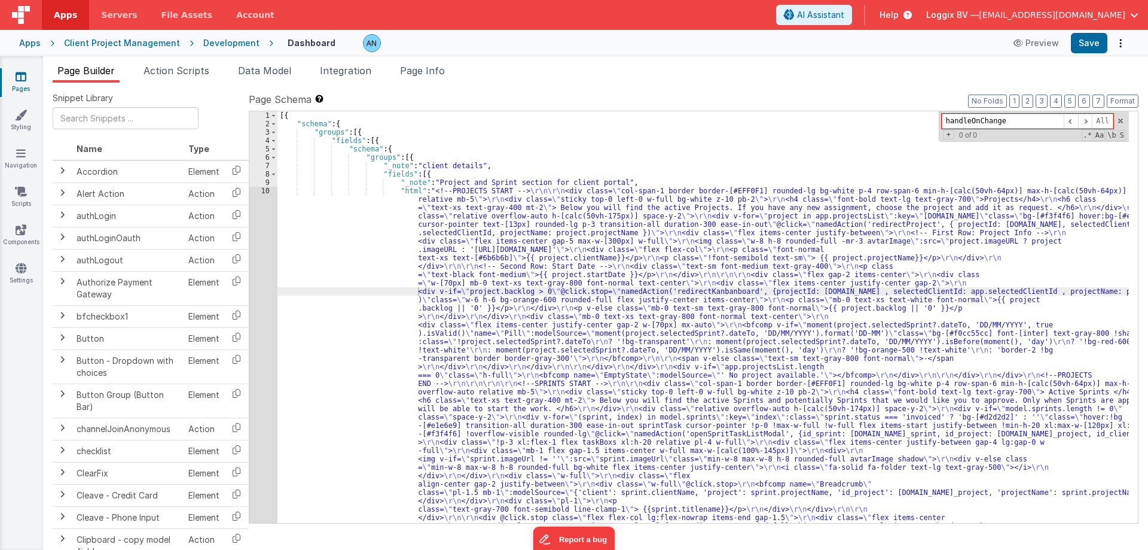
click at [496, 295] on div "[{ "schema" : { "groups" : [{ "fields" : [{ "schema" : { "groups" : [{ "_note" …" at bounding box center [703, 543] width 852 height 864
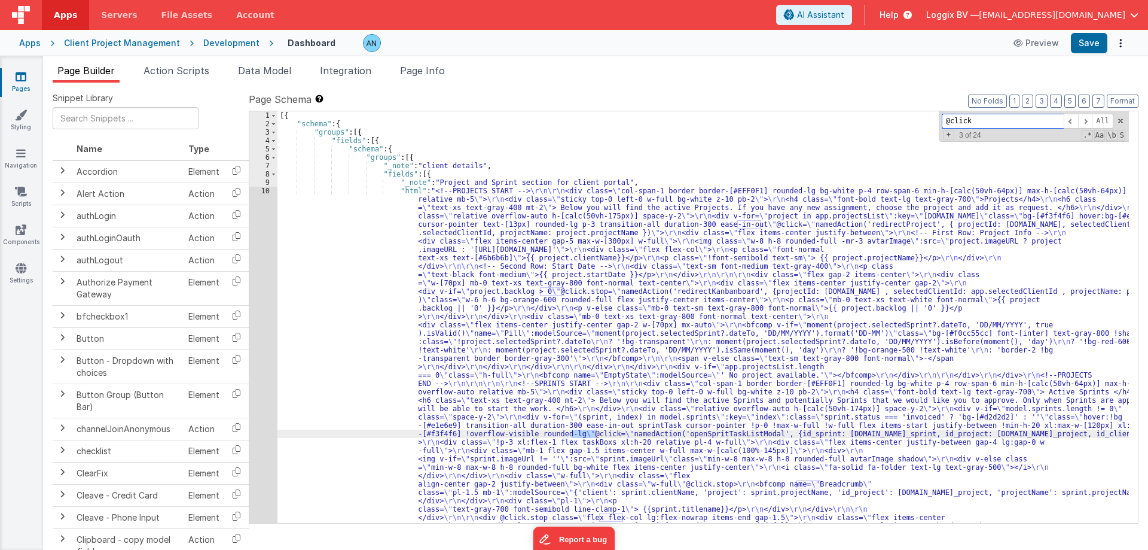
type input "@click"
click at [568, 420] on div "[{ "schema" : { "groups" : [{ "fields" : [{ "schema" : { "groups" : [{ "_note" …" at bounding box center [703, 543] width 852 height 864
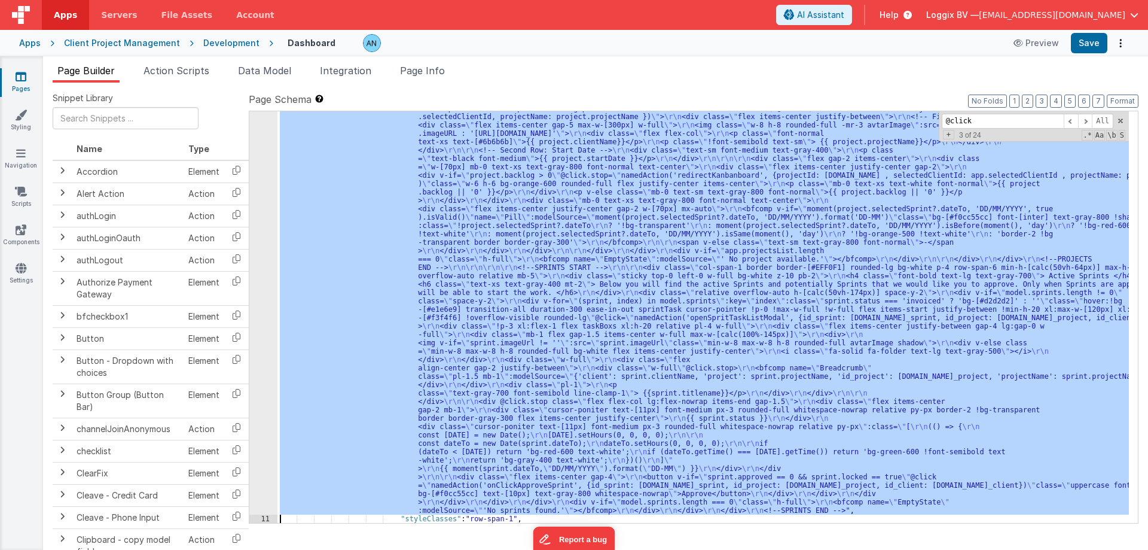
scroll to position [116, 0]
click at [256, 383] on div "10" at bounding box center [263, 293] width 28 height 444
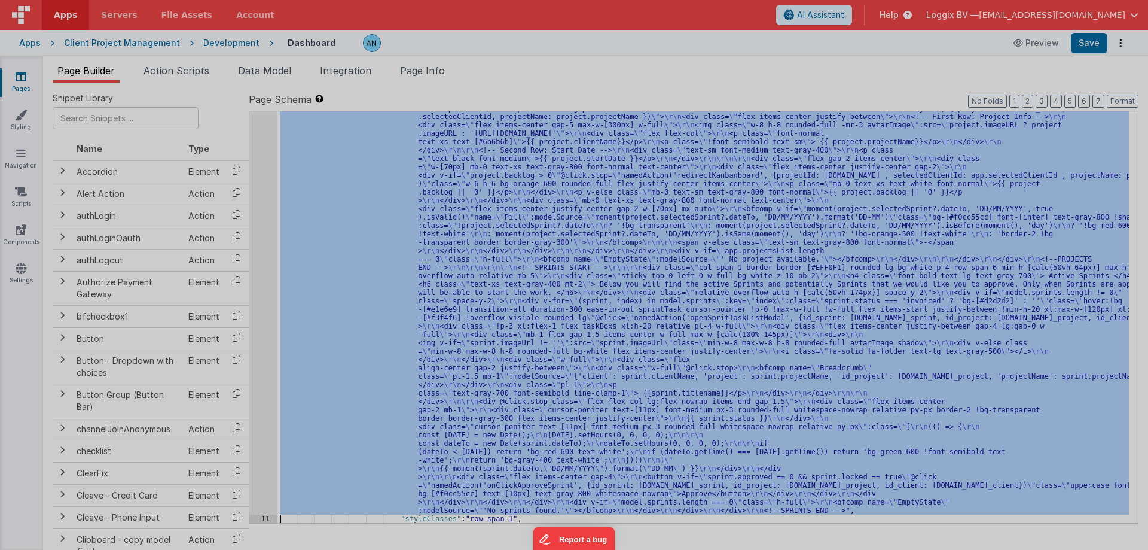
click at [266, 375] on div "<!-- PROJECTS START --> < div class = "col-span-1 border border-[#EFF0F1] round…" at bounding box center [304, 307] width 493 height 478
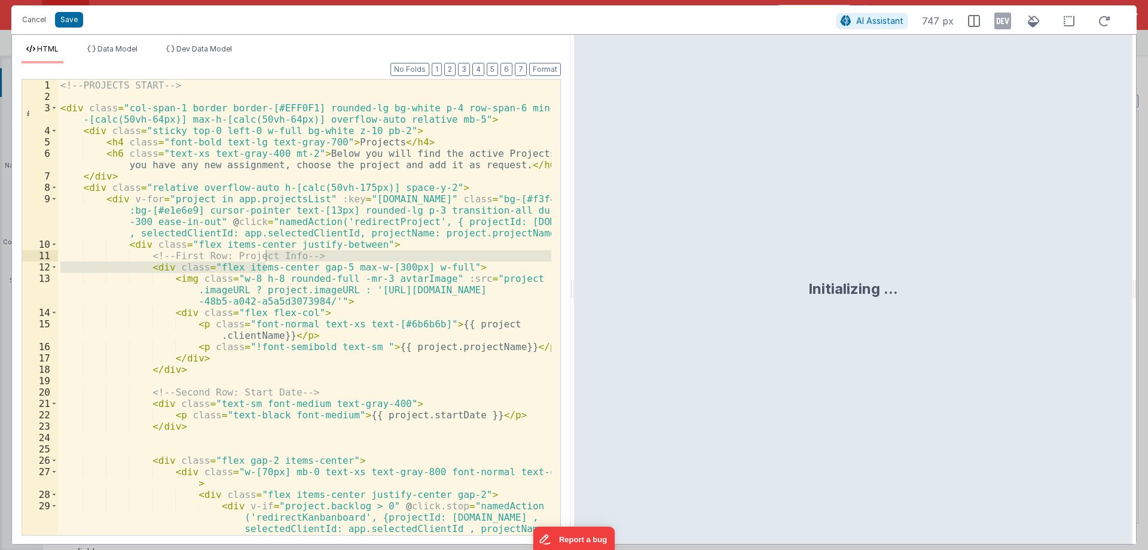
drag, startPoint x: 570, startPoint y: 300, endPoint x: 942, endPoint y: 320, distance: 372.5
click at [971, 322] on html "Cancel Save AI Assistant 747 px HTML Data Model Dev Data Model Format 7 6 5 4 3…" at bounding box center [574, 275] width 1148 height 550
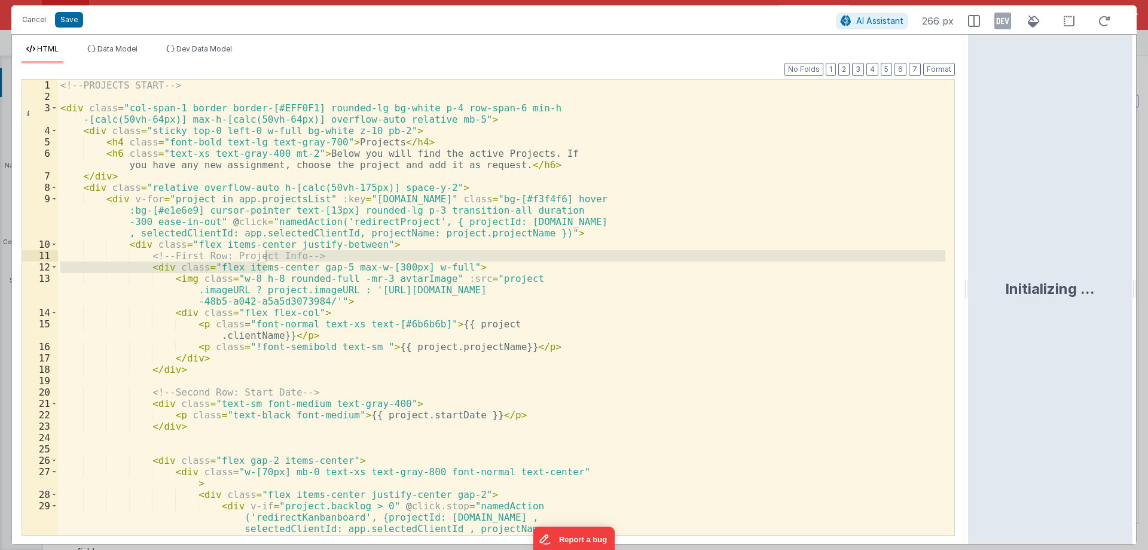
click at [380, 315] on div "<!-- PROJECTS START --> < div class = "col-span-1 border border-[#EFF0F1] round…" at bounding box center [501, 341] width 887 height 523
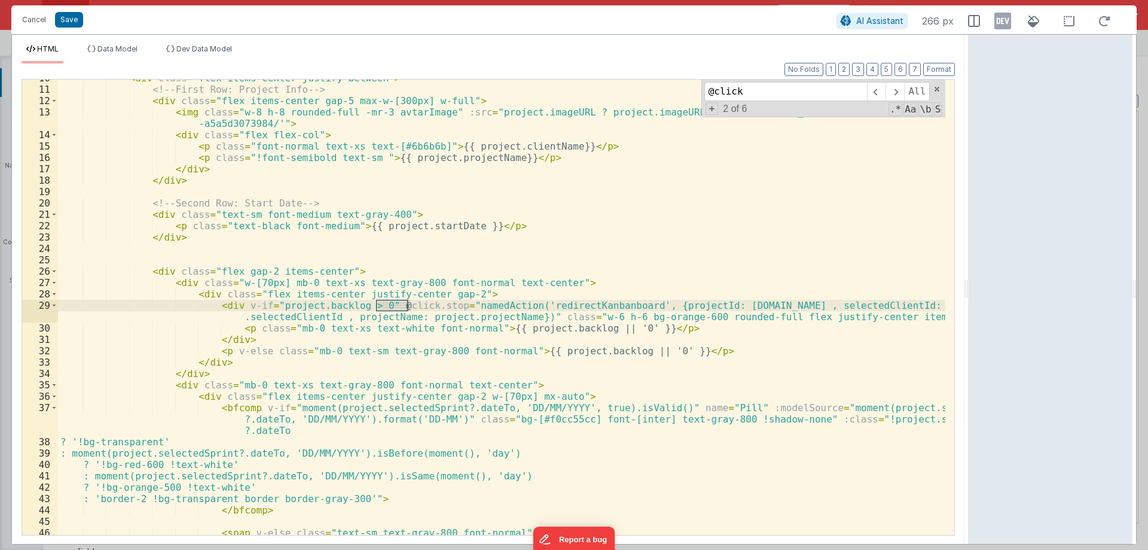
scroll to position [144, 0]
type input "@click"
click at [355, 306] on div "< div class = "flex items-center justify-between" > <!-- First Row: Project Inf…" at bounding box center [501, 311] width 887 height 478
drag, startPoint x: 376, startPoint y: 304, endPoint x: 434, endPoint y: 303, distance: 57.4
click at [434, 303] on div "< div class = "flex items-center justify-between" > <!-- First Row: Project Inf…" at bounding box center [501, 311] width 887 height 478
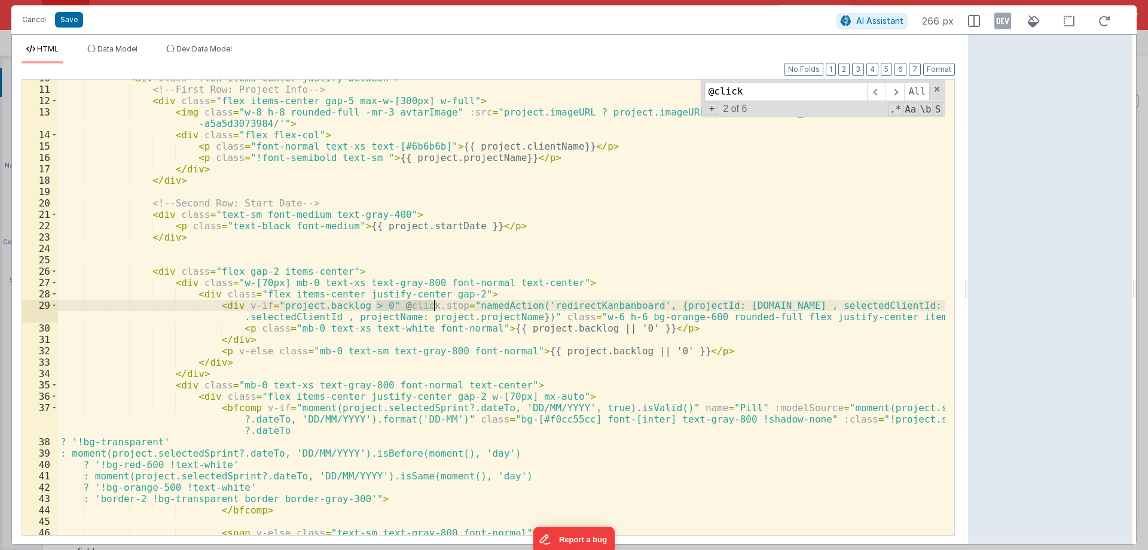
click at [469, 303] on div "< div class = "flex items-center justify-between" > <!-- First Row: Project Inf…" at bounding box center [501, 311] width 887 height 478
click at [476, 307] on div "< div class = "flex items-center justify-between" > <!-- First Row: Project Inf…" at bounding box center [501, 307] width 887 height 455
click at [476, 307] on div "< div class = "flex items-center justify-between" > <!-- First Row: Project Inf…" at bounding box center [501, 311] width 887 height 478
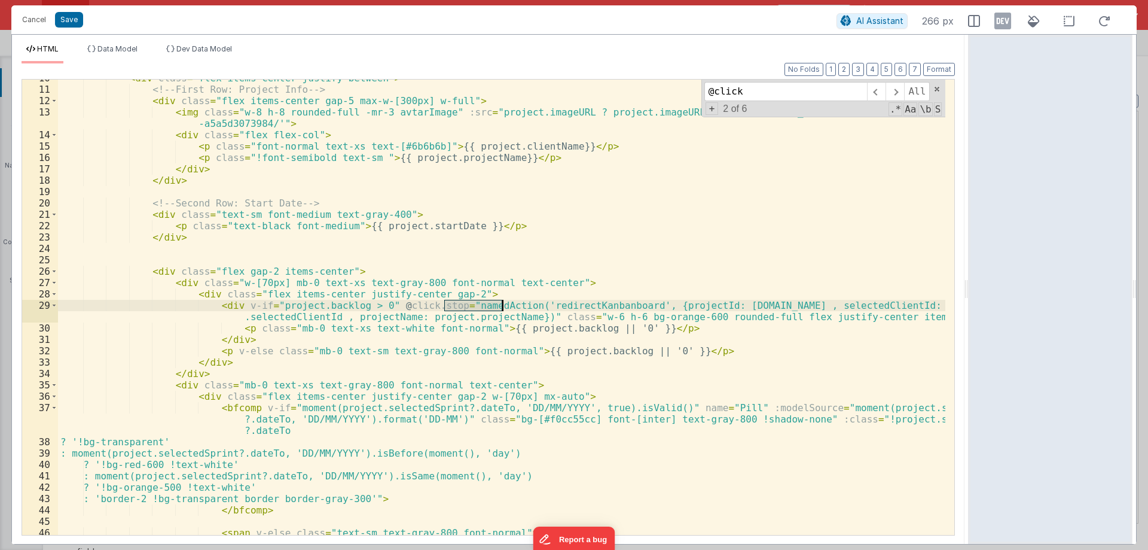
click at [562, 305] on div "< div class = "flex items-center justify-between" > <!-- First Row: Project Inf…" at bounding box center [501, 311] width 887 height 478
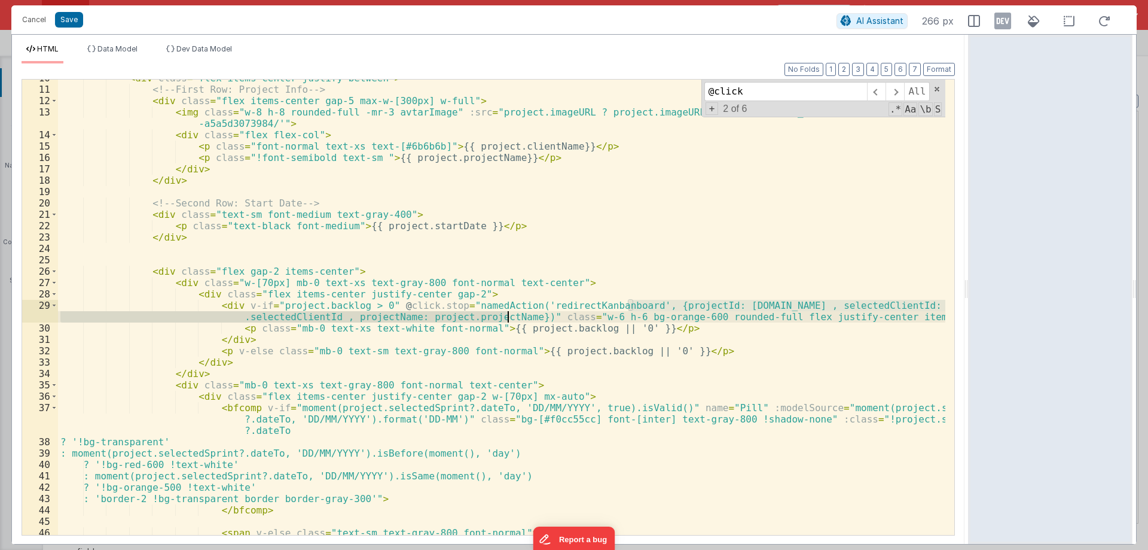
drag, startPoint x: 629, startPoint y: 304, endPoint x: 509, endPoint y: 318, distance: 120.5
click at [509, 318] on div "< div class = "flex items-center justify-between" > <!-- First Row: Project Inf…" at bounding box center [501, 311] width 887 height 478
click at [561, 307] on div "< div class = "flex items-center justify-between" > <!-- First Row: Project Inf…" at bounding box center [501, 311] width 887 height 478
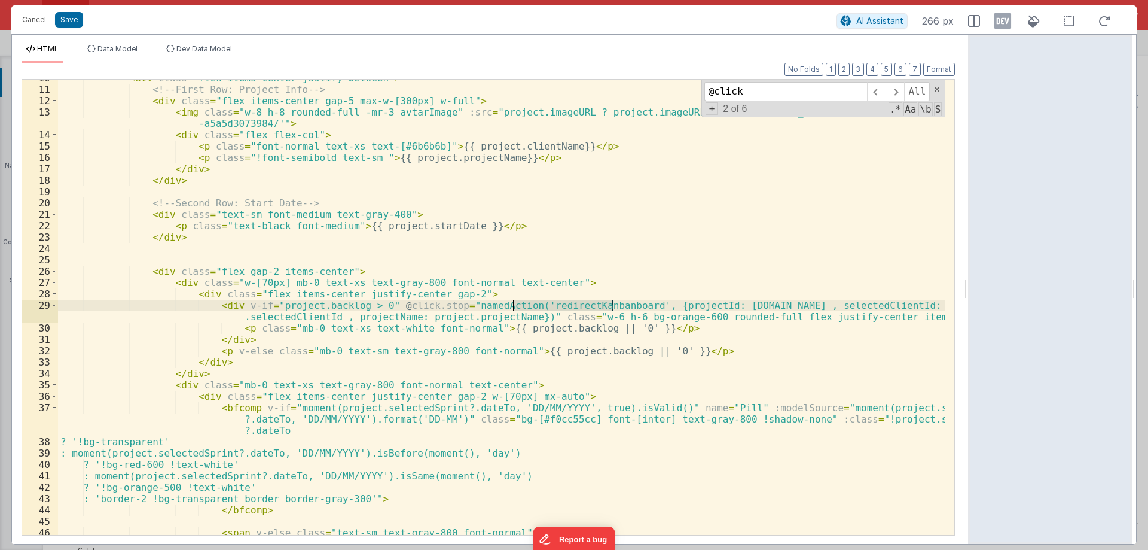
click at [561, 307] on div "< div class = "flex items-center justify-between" > <!-- First Row: Project Inf…" at bounding box center [501, 311] width 887 height 478
click at [566, 307] on div "< div class = "flex items-center justify-between" > <!-- First Row: Project Inf…" at bounding box center [501, 307] width 887 height 455
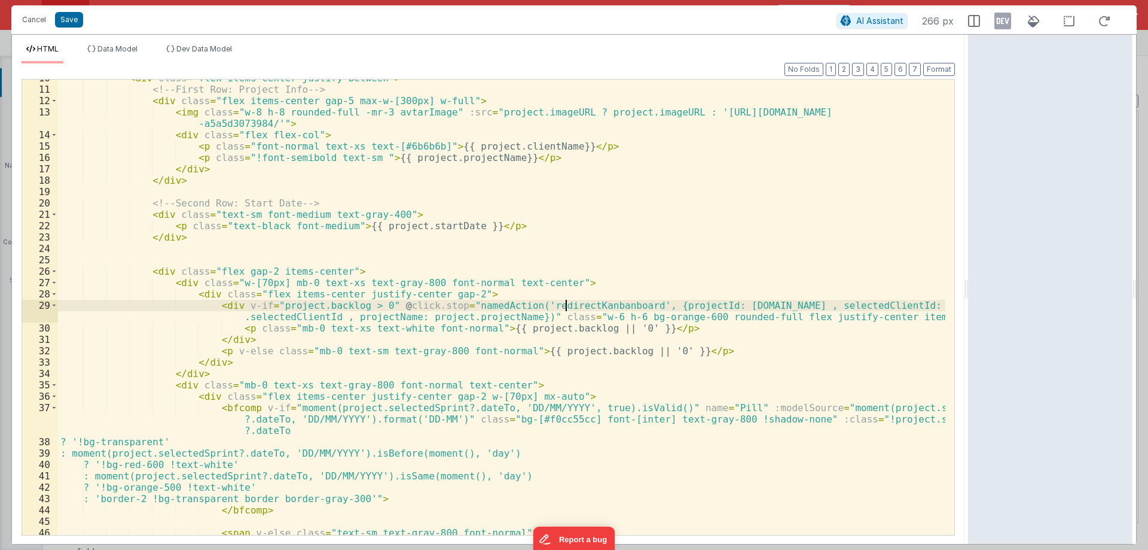
click at [566, 307] on div "< div class = "flex items-center justify-between" > <!-- First Row: Project Inf…" at bounding box center [501, 311] width 887 height 478
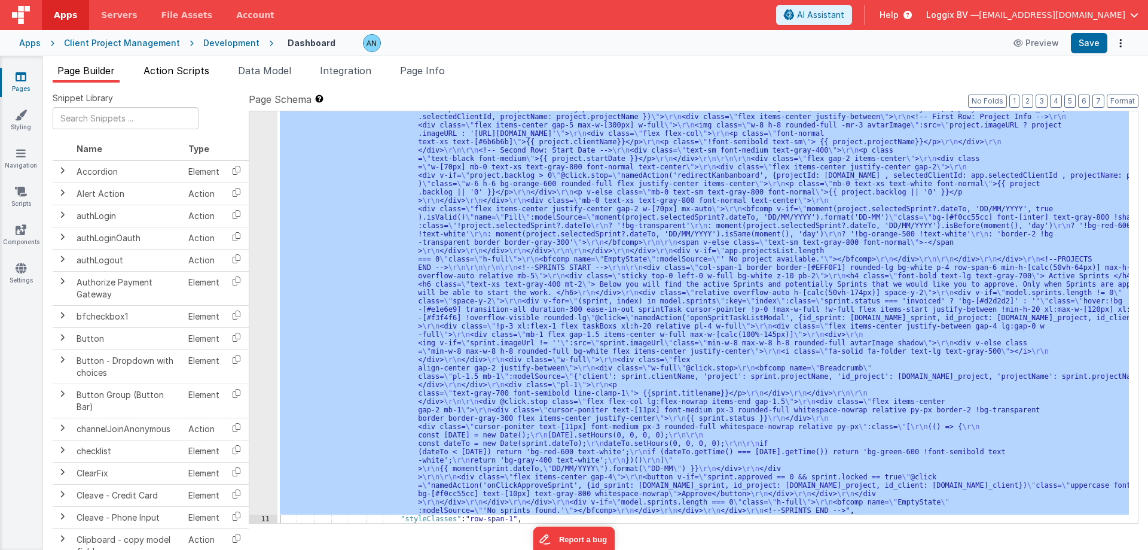
click at [192, 75] on span "Action Scripts" at bounding box center [177, 71] width 66 height 12
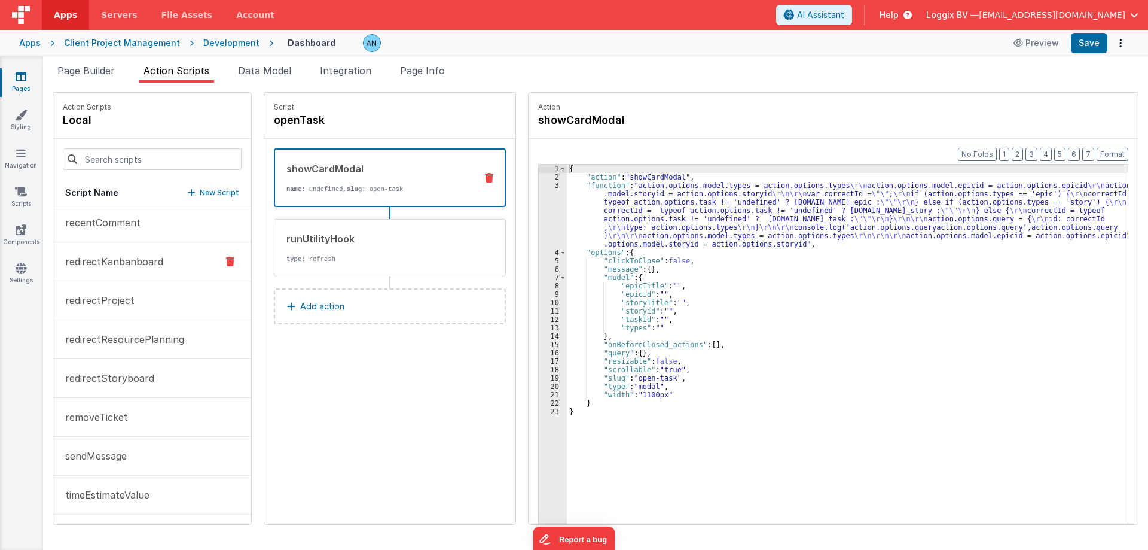
click at [144, 260] on p "redirectKanbanboard" at bounding box center [110, 261] width 105 height 14
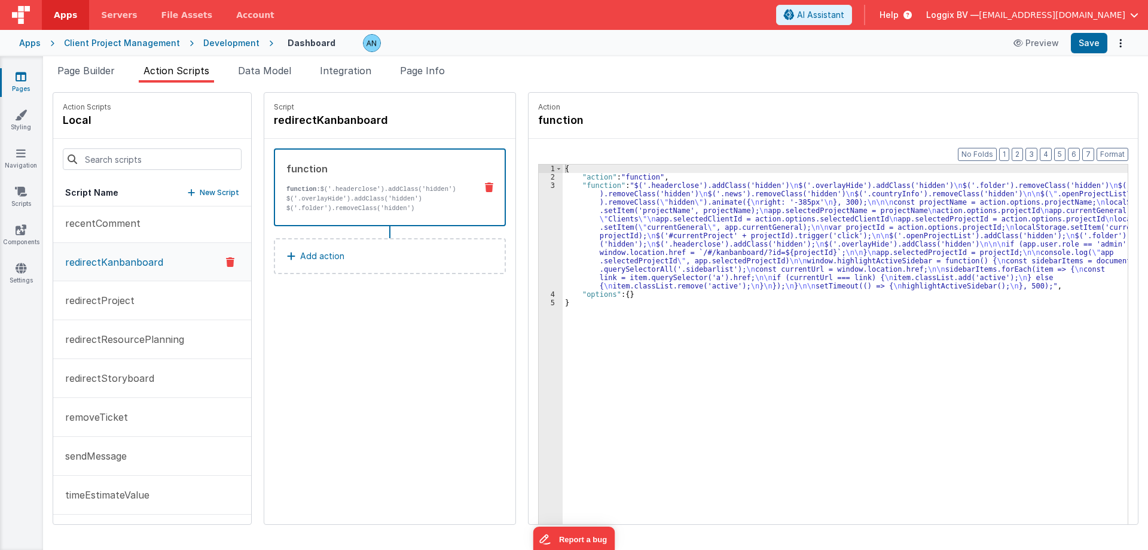
click at [664, 222] on div "{ "action" : "function" , "function" : "$('.headerclose').addClass('hidden') \n…" at bounding box center [848, 370] width 570 height 413
click at [615, 236] on div "{ "action" : "function" , "function" : "$('.headerclose').addClass('hidden') \n…" at bounding box center [848, 370] width 570 height 413
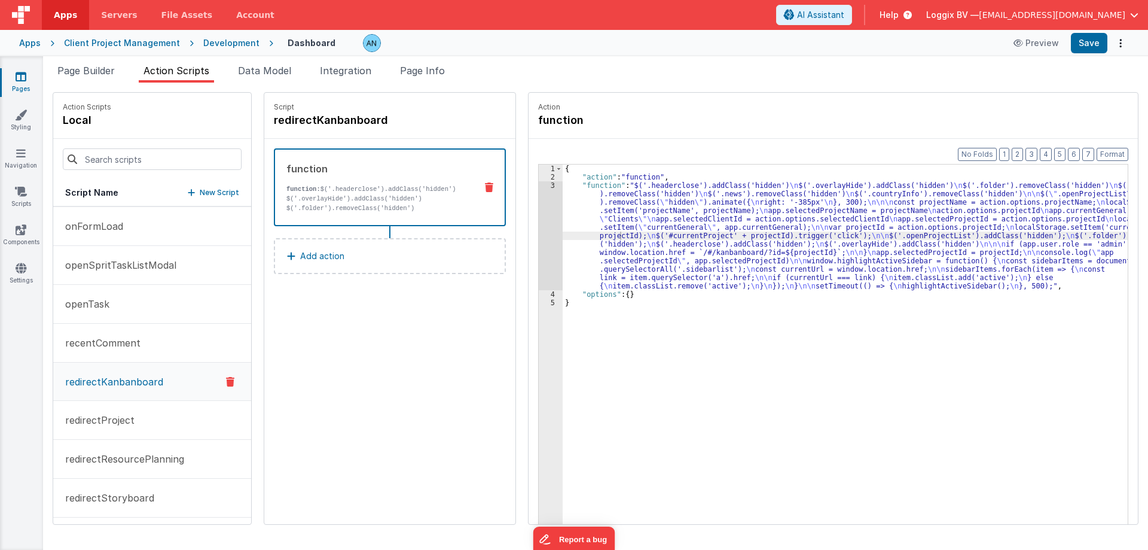
click at [340, 194] on p "function: $('.headerclose').addClass('hidden') $('.overlayHide').addClass('hidd…" at bounding box center [376, 212] width 180 height 57
click at [309, 261] on p "Add action" at bounding box center [322, 256] width 44 height 14
click at [356, 256] on button "Add action" at bounding box center [390, 256] width 232 height 36
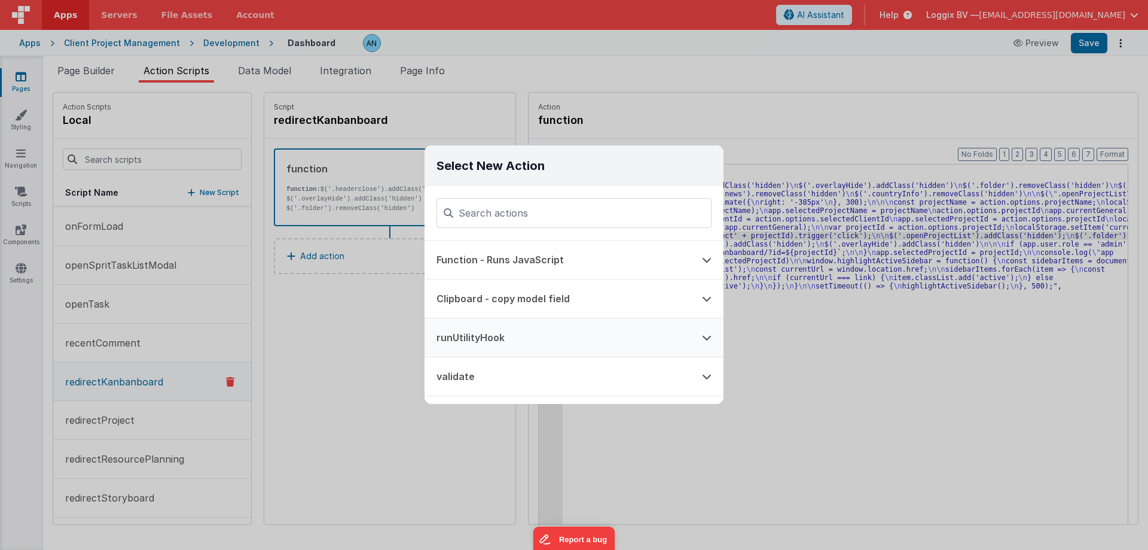
click at [483, 338] on button "runUtilityHook" at bounding box center [558, 337] width 266 height 38
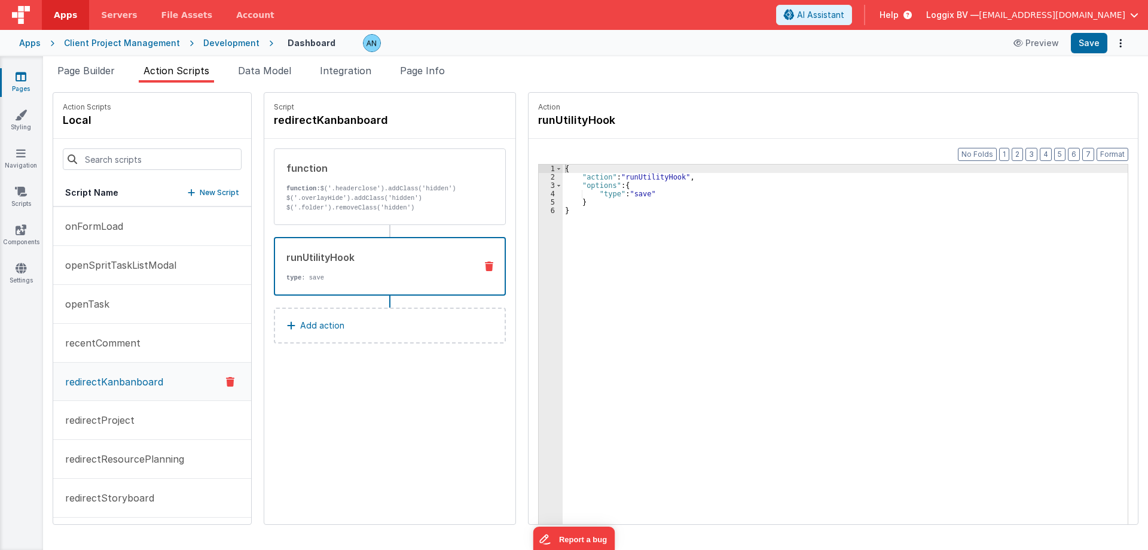
click at [633, 193] on div "{ "action" : "runUtilityHook" , "options" : { "type" : "save" } }" at bounding box center [848, 370] width 570 height 413
click at [637, 194] on div "{ "action" : "runUtilityHook" , "options" : { "type" : "save" } }" at bounding box center [845, 362] width 565 height 396
click at [637, 194] on div "{ "action" : "runUtilityHook" , "options" : { "type" : "save" } }" at bounding box center [848, 370] width 570 height 413
click at [431, 68] on span "Page Info" at bounding box center [422, 71] width 45 height 12
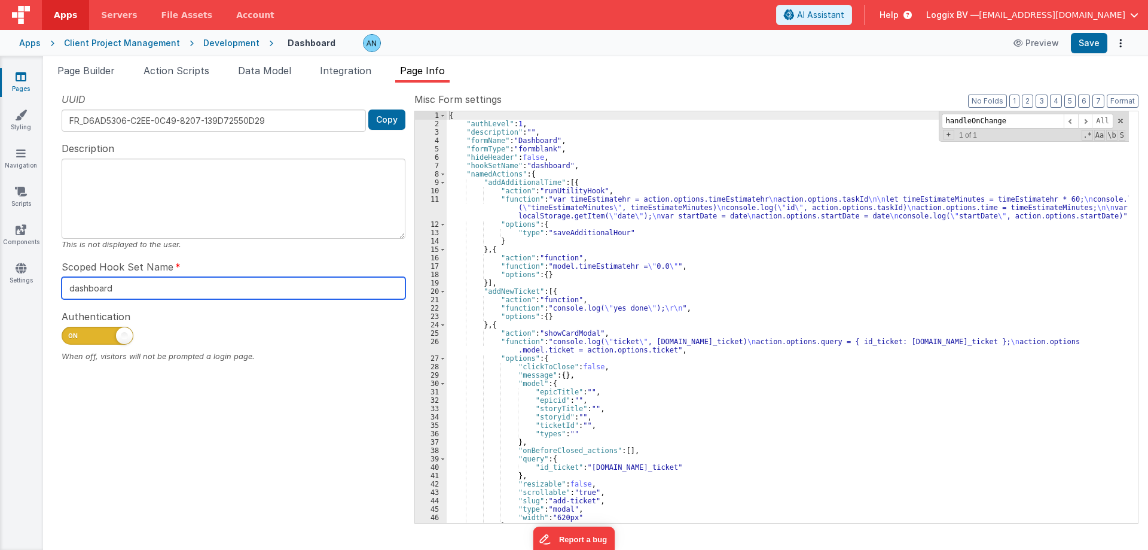
click at [51, 282] on div "Snippet Library Name Type Accordion Element Alert Action Action authLogin Actio…" at bounding box center [595, 316] width 1105 height 467
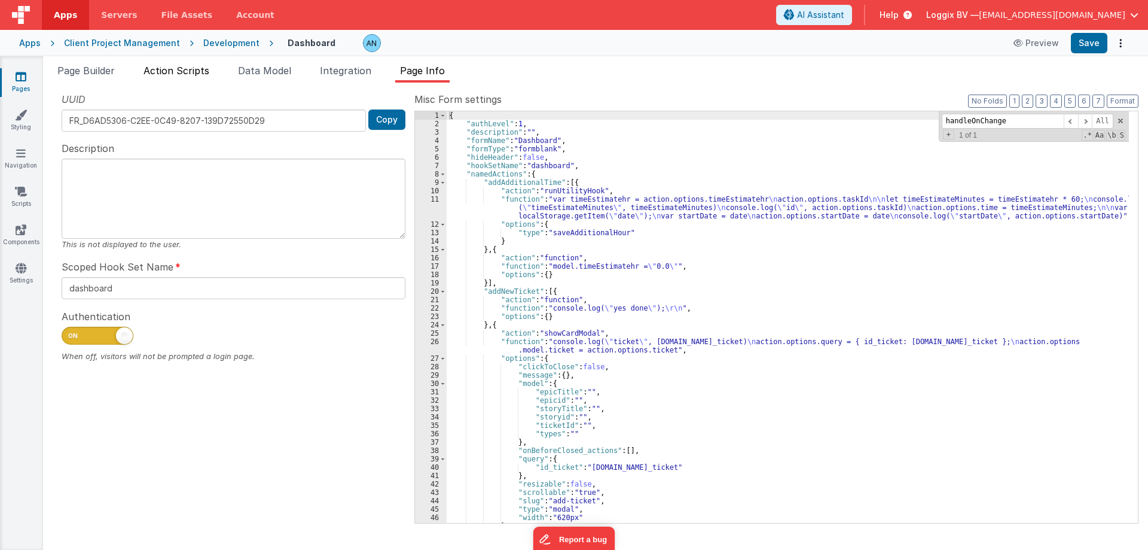
click at [204, 66] on span "Action Scripts" at bounding box center [177, 71] width 66 height 12
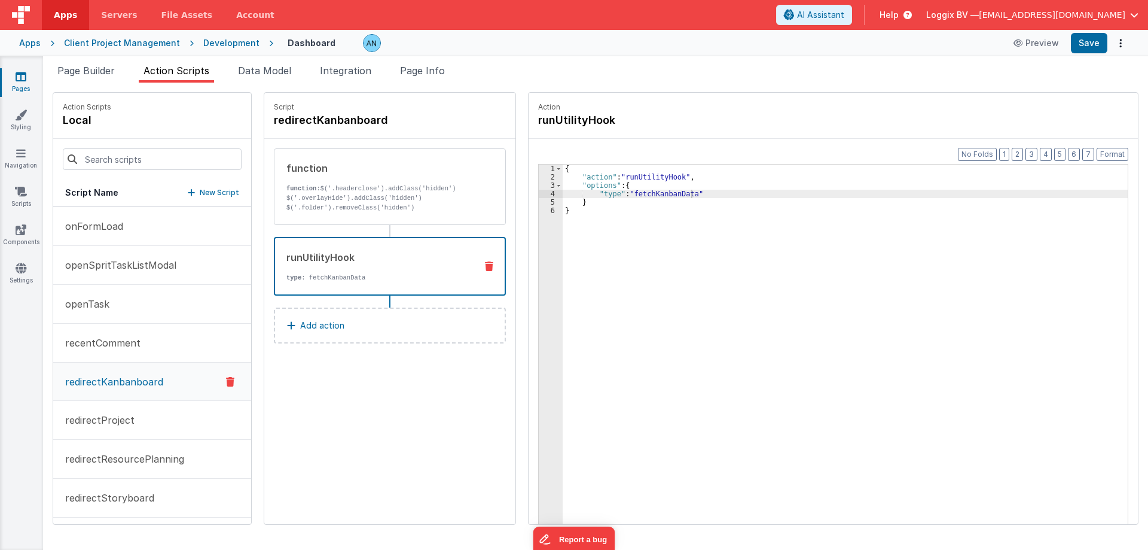
click at [669, 191] on div "{ "action" : "runUtilityHook" , "options" : { "type" : "fetchKanbanData" } }" at bounding box center [848, 370] width 570 height 413
click at [445, 65] on span "Page Info" at bounding box center [422, 71] width 45 height 12
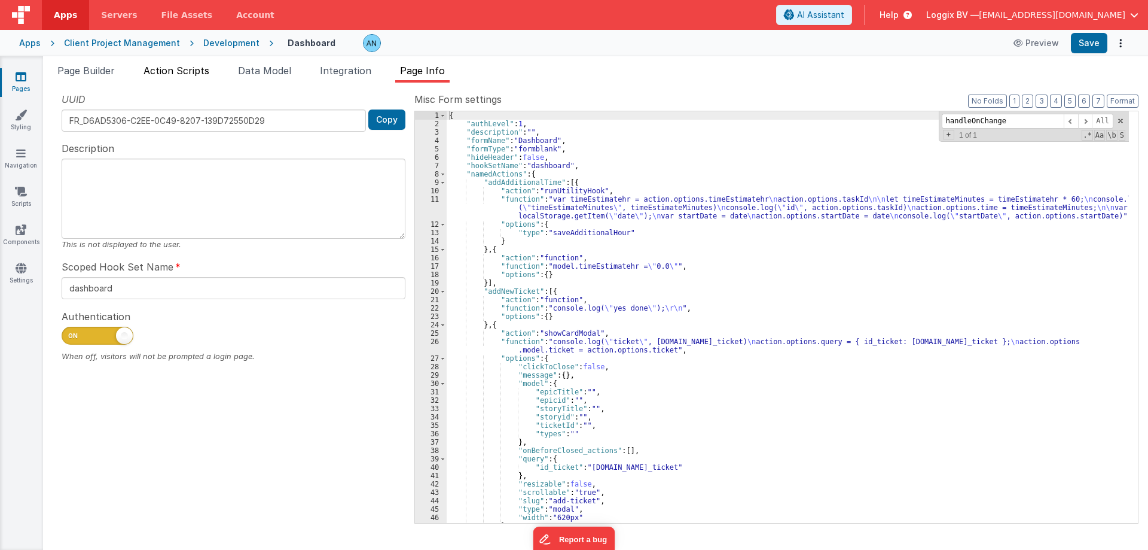
click at [179, 69] on span "Action Scripts" at bounding box center [177, 71] width 66 height 12
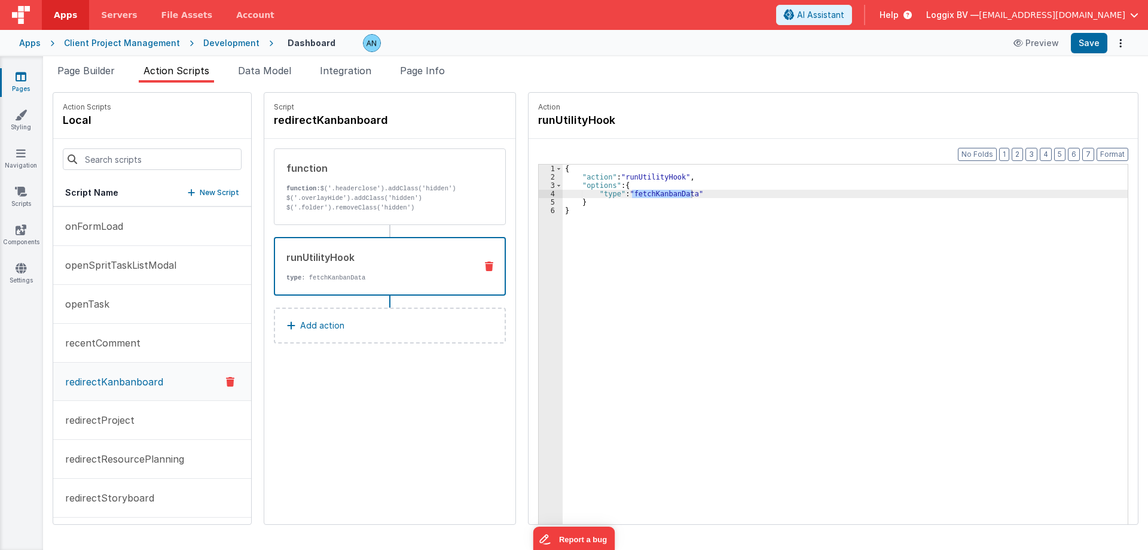
click at [654, 198] on div "{ "action" : "runUtilityHook" , "options" : { "type" : "fetchKanbanData" } }" at bounding box center [848, 370] width 570 height 413
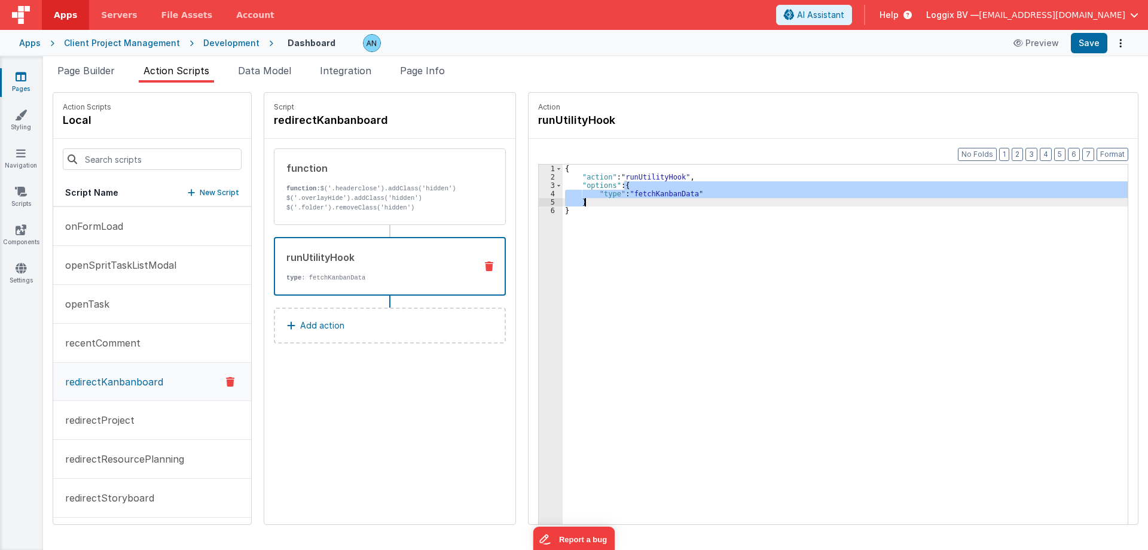
click at [661, 191] on div "{ "action" : "runUtilityHook" , "options" : { "type" : "fetchKanbanData" } }" at bounding box center [845, 362] width 565 height 396
click at [661, 191] on div "{ "action" : "runUtilityHook" , "options" : { "type" : "fetchKanbanData" } }" at bounding box center [848, 370] width 570 height 413
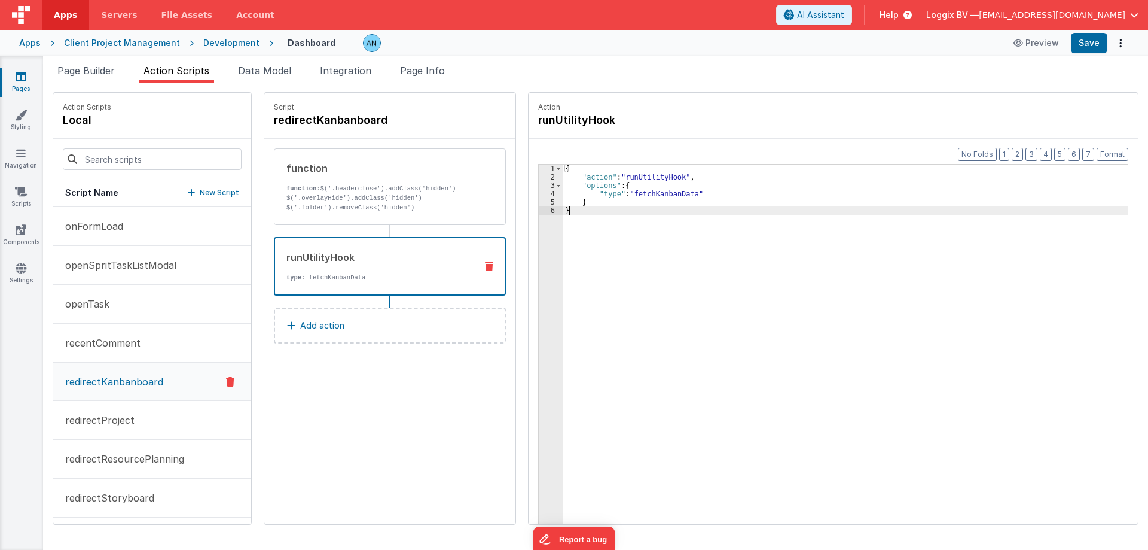
click at [609, 222] on div "{ "action" : "runUtilityHook" , "options" : { "type" : "fetchKanbanData" } }" at bounding box center [848, 370] width 570 height 413
click at [432, 77] on li "Page Info" at bounding box center [422, 72] width 54 height 19
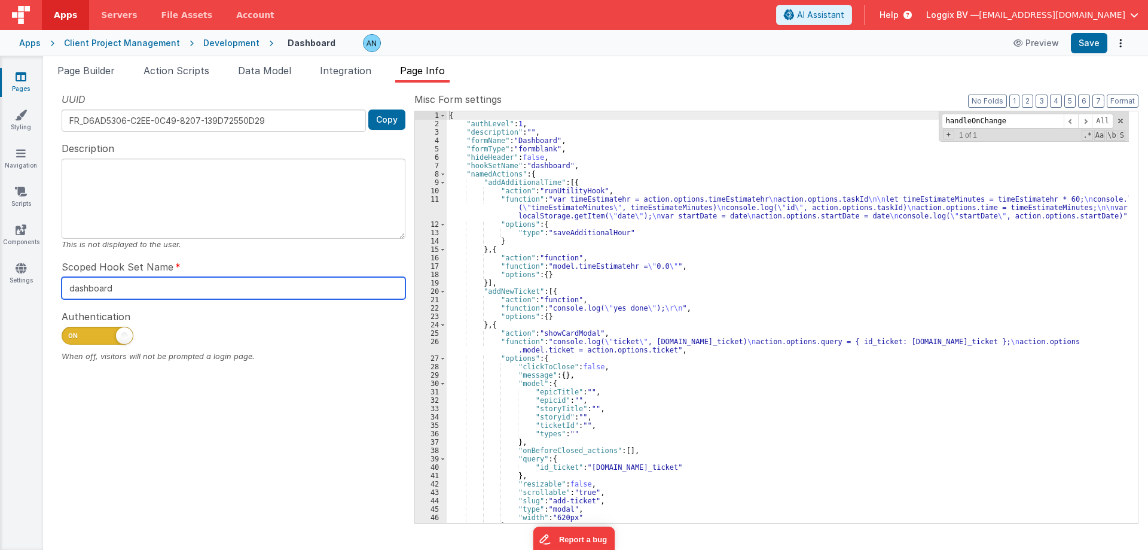
drag, startPoint x: 148, startPoint y: 290, endPoint x: 157, endPoint y: 124, distance: 165.9
click at [72, 276] on div "Scoped Hook Set Name dashboard" at bounding box center [234, 279] width 344 height 39
click at [130, 279] on input "dashboard" at bounding box center [234, 288] width 344 height 22
drag, startPoint x: 124, startPoint y: 281, endPoint x: 55, endPoint y: 282, distance: 69.4
click at [55, 282] on div "UUID FR_D6AD5306-C2EE-0C49-8207-139D72550D29 Copy Description This is not displ…" at bounding box center [234, 307] width 362 height 430
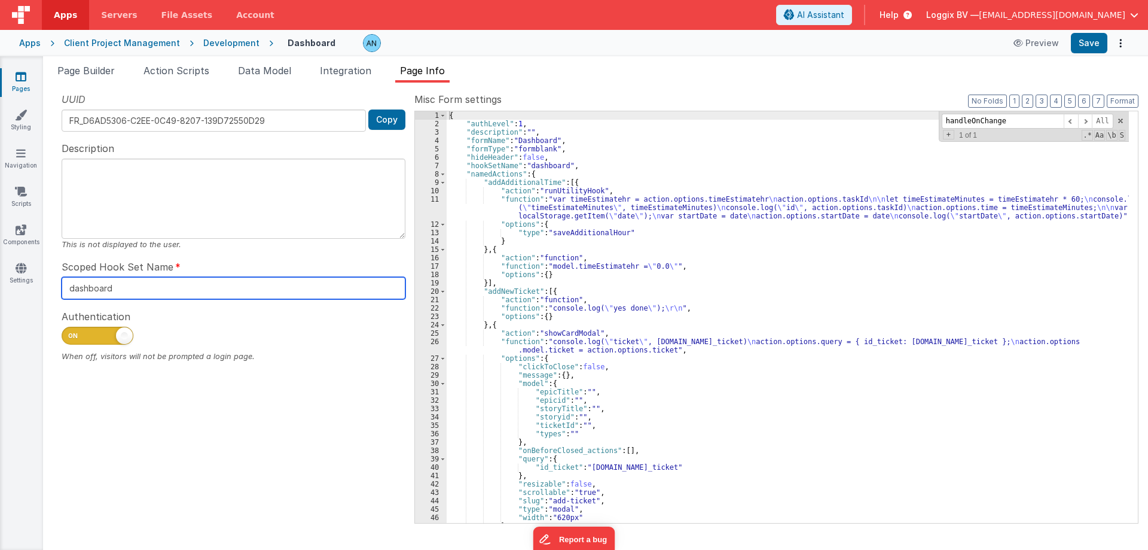
click at [100, 288] on input "dashboard" at bounding box center [234, 288] width 344 height 22
click at [120, 284] on input "dashboard" at bounding box center [234, 288] width 344 height 22
drag, startPoint x: 135, startPoint y: 291, endPoint x: 207, endPoint y: 94, distance: 209.4
click at [52, 282] on div "Snippet Library Name Type Accordion Element Alert Action Action authLogin Actio…" at bounding box center [595, 316] width 1105 height 467
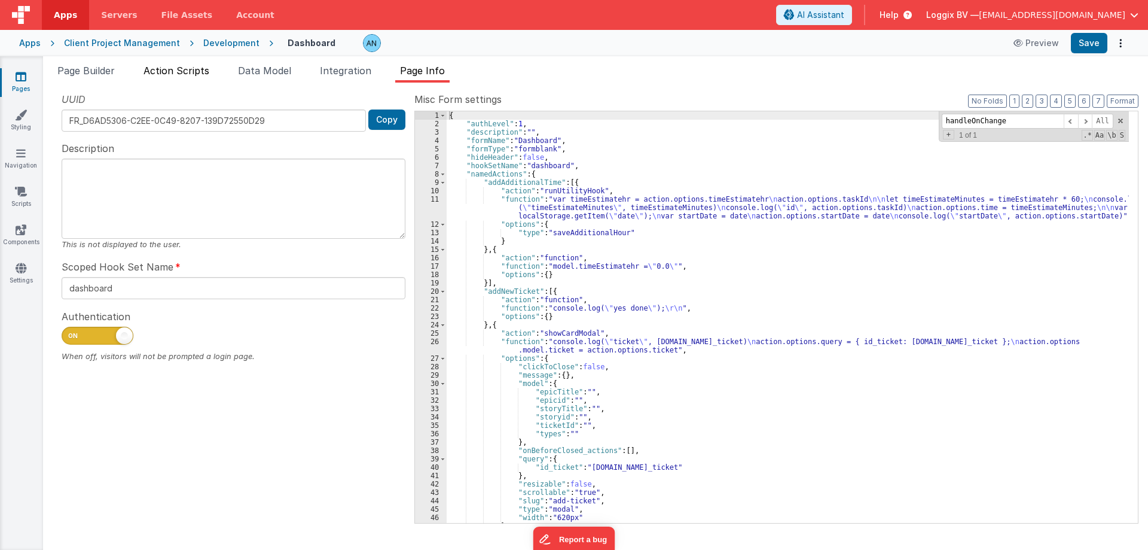
click at [199, 69] on span "Action Scripts" at bounding box center [177, 71] width 66 height 12
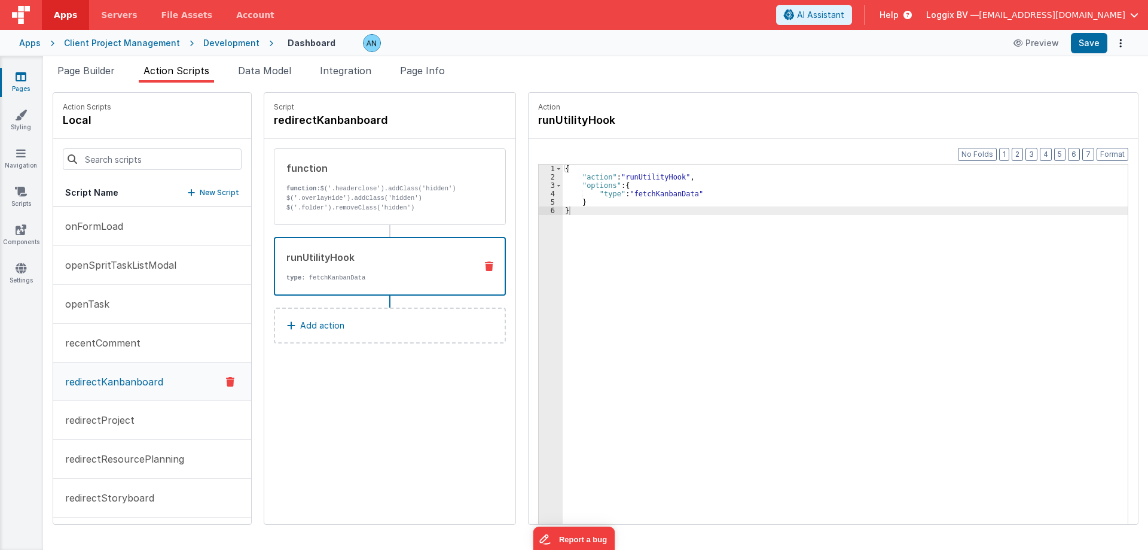
click at [661, 194] on div "{ "action" : "runUtilityHook" , "options" : { "type" : "fetchKanbanData" } }" at bounding box center [848, 370] width 570 height 413
click at [649, 195] on div "{ "action" : "runUtilityHook" , "options" : { "type" : "fetchKanbanData" } }" at bounding box center [845, 362] width 565 height 396
click at [645, 194] on div "{ "action" : "runUtilityHook" , "options" : { "type" : "fetchKanbanData" } }" at bounding box center [848, 370] width 570 height 413
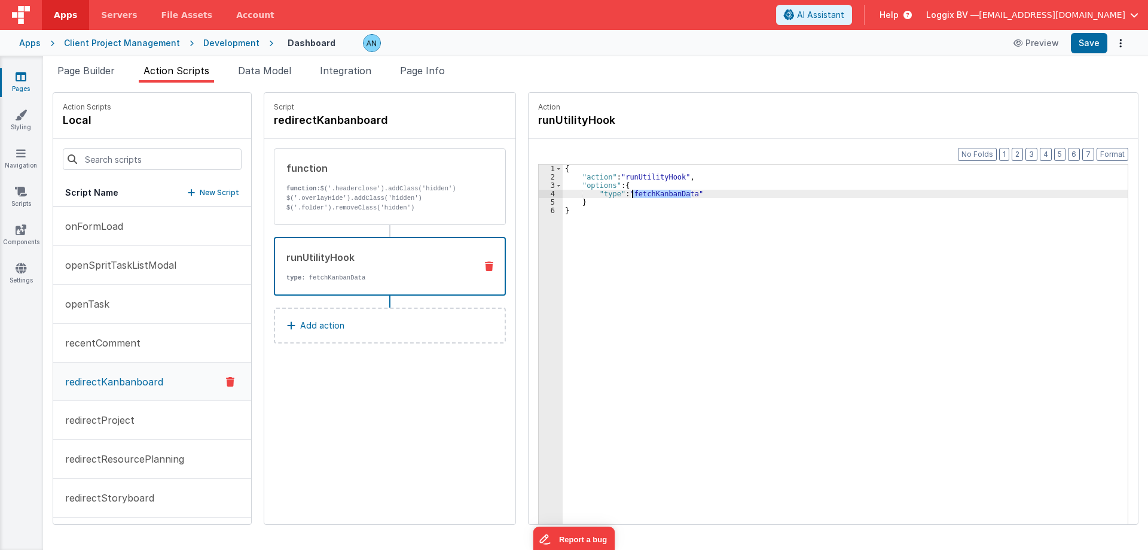
click at [670, 194] on div "{ "action" : "runUtilityHook" , "options" : { "type" : "fetchKanbanData" } }" at bounding box center [845, 362] width 565 height 396
click at [670, 194] on div "{ "action" : "runUtilityHook" , "options" : { "type" : "fetchKanbanData" } }" at bounding box center [848, 370] width 570 height 413
click at [667, 194] on div "{ "action" : "runUtilityHook" , "options" : { "type" : "fetchKanbanData" } }" at bounding box center [845, 362] width 565 height 396
click at [667, 194] on div "{ "action" : "runUtilityHook" , "options" : { "type" : "fetchKanbanData" } }" at bounding box center [848, 370] width 570 height 413
click at [667, 194] on div "{ "action" : "runUtilityHook" , "options" : { "type" : "fetchKanbanData" } }" at bounding box center [845, 362] width 565 height 396
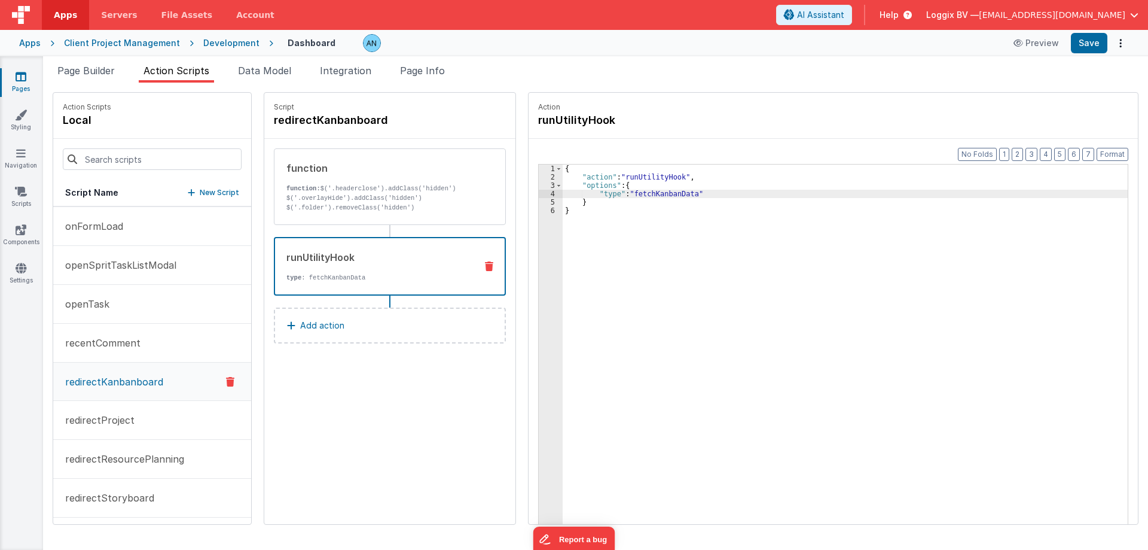
click at [664, 208] on div "{ "action" : "runUtilityHook" , "options" : { "type" : "fetchKanbanData" } }" at bounding box center [848, 370] width 570 height 413
click at [633, 208] on div "{ "action" : "runUtilityHook" , "options" : { "type" : "fetchKanbanData" } }" at bounding box center [848, 370] width 570 height 413
click at [433, 77] on li "Page Info" at bounding box center [422, 72] width 54 height 19
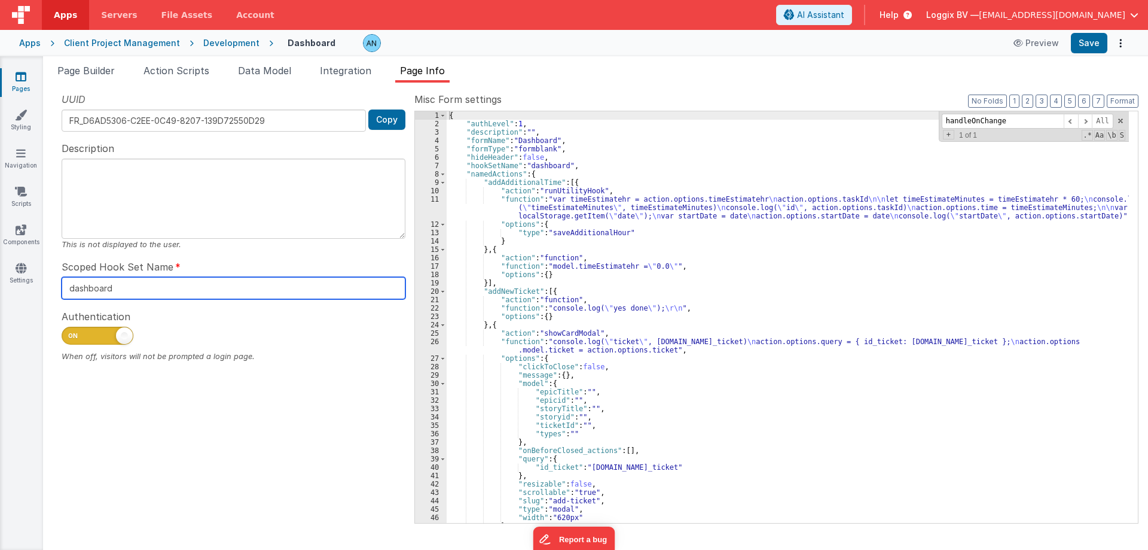
drag, startPoint x: 115, startPoint y: 291, endPoint x: 103, endPoint y: 276, distance: 19.3
click at [66, 292] on input "dashboard" at bounding box center [234, 288] width 344 height 22
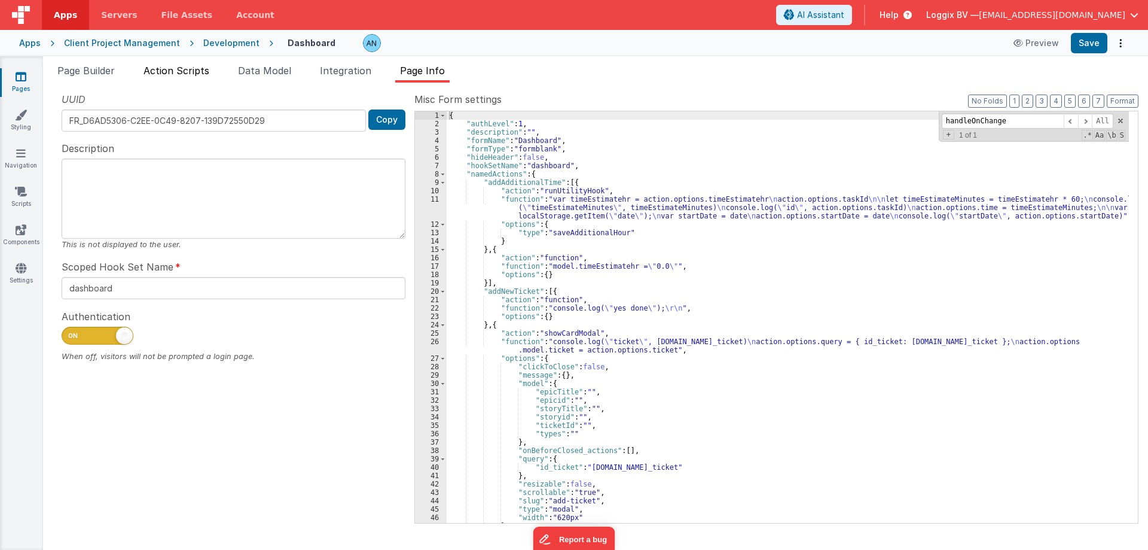
click at [182, 70] on span "Action Scripts" at bounding box center [177, 71] width 66 height 12
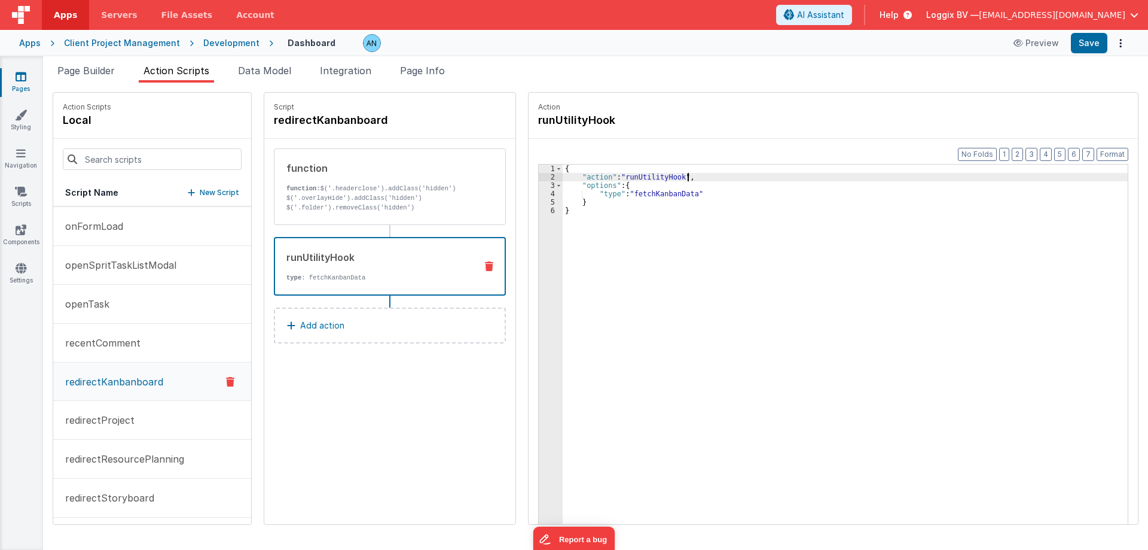
click at [705, 175] on div "{ "action" : "runUtilityHook" , "options" : { "type" : "fetchKanbanData" } }" at bounding box center [848, 370] width 570 height 413
click at [702, 184] on div "{ "action" : "runUtilityHook" , "function" : "" , "options" : { "type" : "fetch…" at bounding box center [848, 370] width 570 height 413
click at [646, 178] on div "{ "action" : "runUtilityHook" , "function" : "" , "options" : { "type" : "fetch…" at bounding box center [848, 370] width 570 height 413
click at [637, 187] on div "{ "action" : "runUtilityHook" , "function" : "" , "options" : { "type" : "fetch…" at bounding box center [848, 370] width 570 height 413
click at [620, 201] on div "{ "action" : "runUtilityHook" , "function" : "" , "options" : { "type" : "fetch…" at bounding box center [848, 370] width 570 height 413
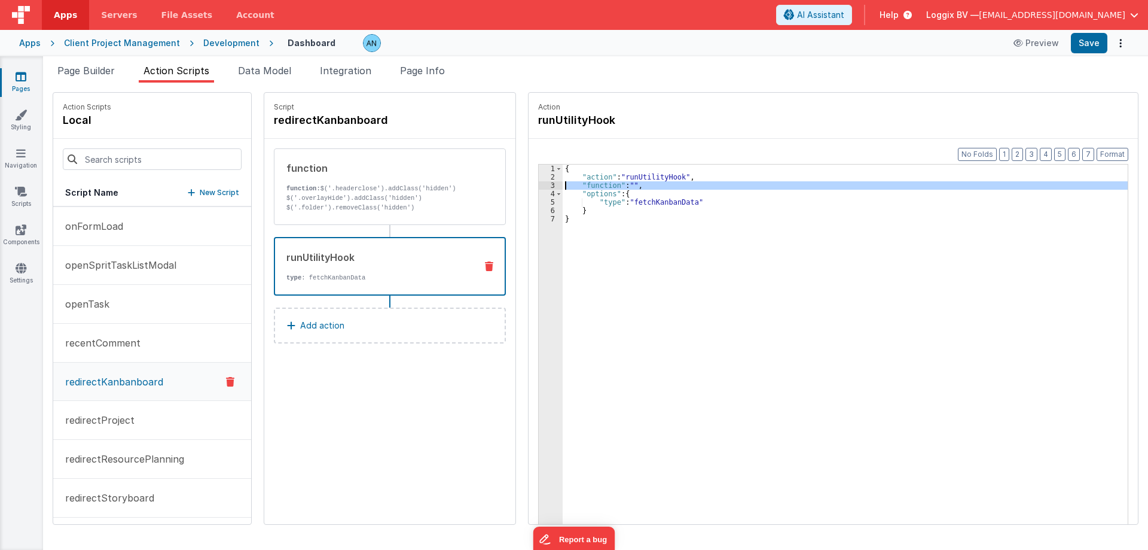
click at [549, 184] on div "3" at bounding box center [551, 185] width 24 height 8
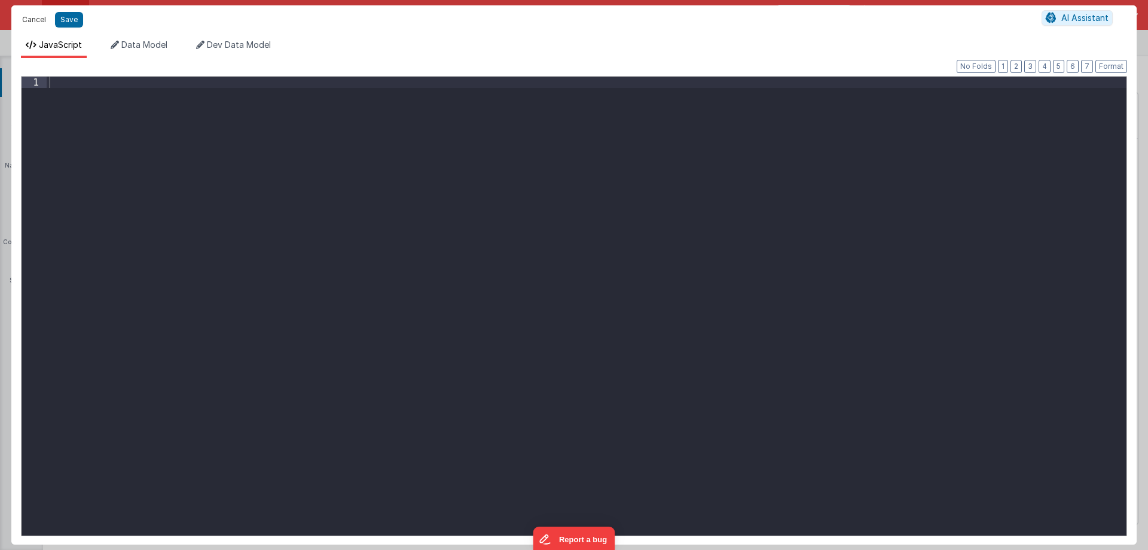
click at [34, 13] on button "Cancel" at bounding box center [34, 19] width 36 height 17
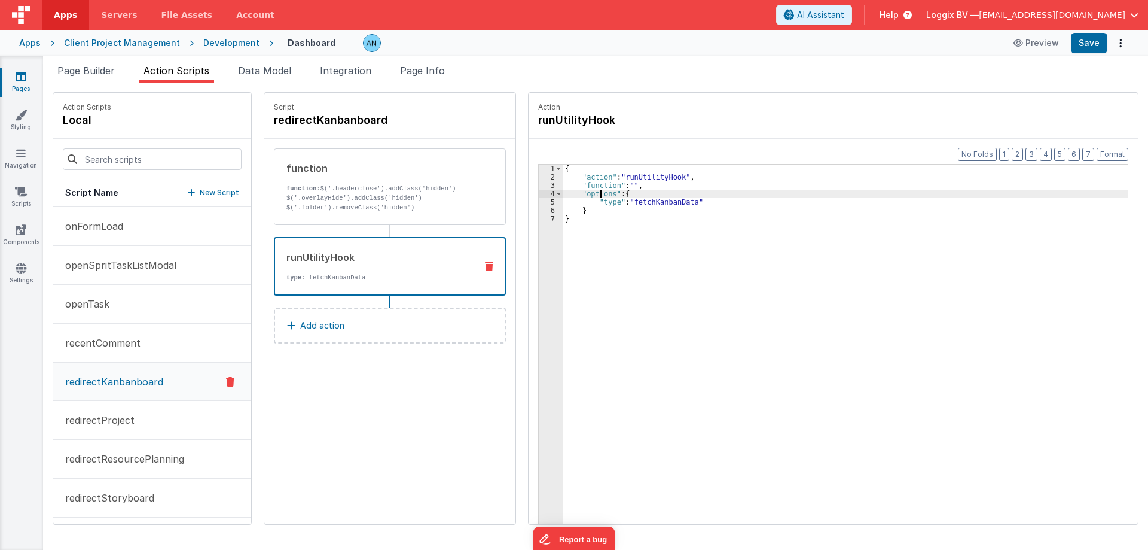
click at [597, 191] on div "{ "action" : "runUtilityHook" , "function" : "" , "options" : { "type" : "fetch…" at bounding box center [848, 370] width 570 height 413
drag, startPoint x: 597, startPoint y: 191, endPoint x: 623, endPoint y: 195, distance: 26.0
click at [597, 192] on div "{ "action" : "runUtilityHook" , "function" : "" , "options" : { "type" : "fetch…" at bounding box center [848, 370] width 570 height 413
click at [628, 195] on div "{ "action" : "runUtilityHook" , "function" : "" , "options" : { "type" : "fetch…" at bounding box center [848, 370] width 570 height 413
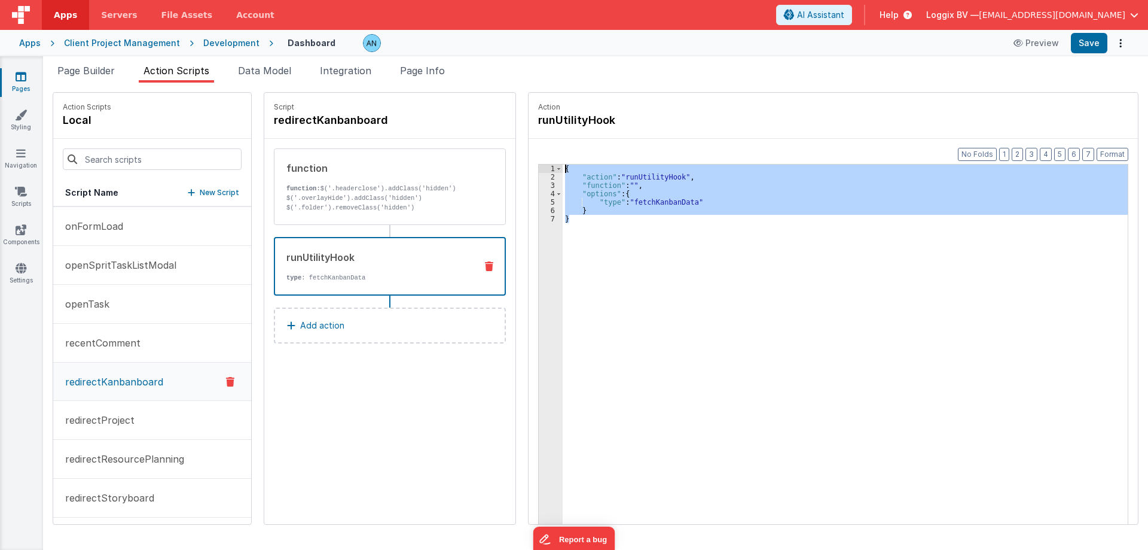
drag, startPoint x: 590, startPoint y: 237, endPoint x: 517, endPoint y: 142, distance: 119.7
click at [517, 142] on div "Action runUtilityHook Format 7 6 5 4 3 2 1 No Folds 1 2 3 4 5 6 7 { "action" : …" at bounding box center [827, 308] width 623 height 432
click at [618, 195] on div "{ "action" : "runUtilityHook" , "function" : "" , "options" : { "type" : "fetch…" at bounding box center [845, 362] width 565 height 396
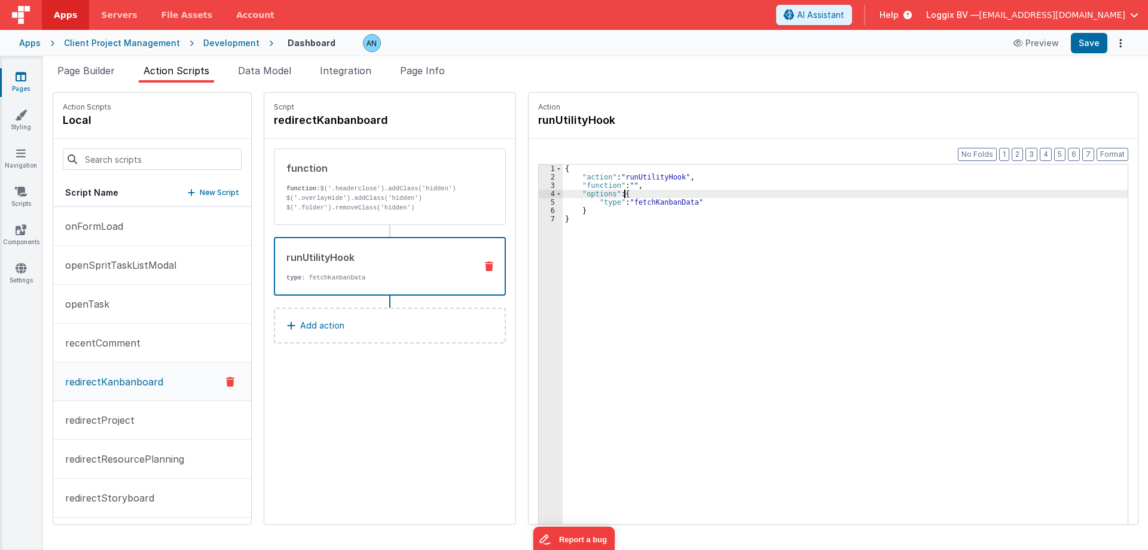
click at [636, 191] on div "{ "action" : "runUtilityHook" , "function" : "" , "options" : { "type" : "fetch…" at bounding box center [848, 370] width 570 height 413
click at [594, 192] on div "{ "action" : "runUtilityHook" , "function" : "" , "options" : { "type" : "fetch…" at bounding box center [848, 370] width 570 height 413
click at [632, 191] on div "{ "action" : "runUtilityHook" , "function" : "" , "options" : { "type" : "fetch…" at bounding box center [848, 370] width 570 height 413
drag, startPoint x: 590, startPoint y: 214, endPoint x: 700, endPoint y: 212, distance: 110.0
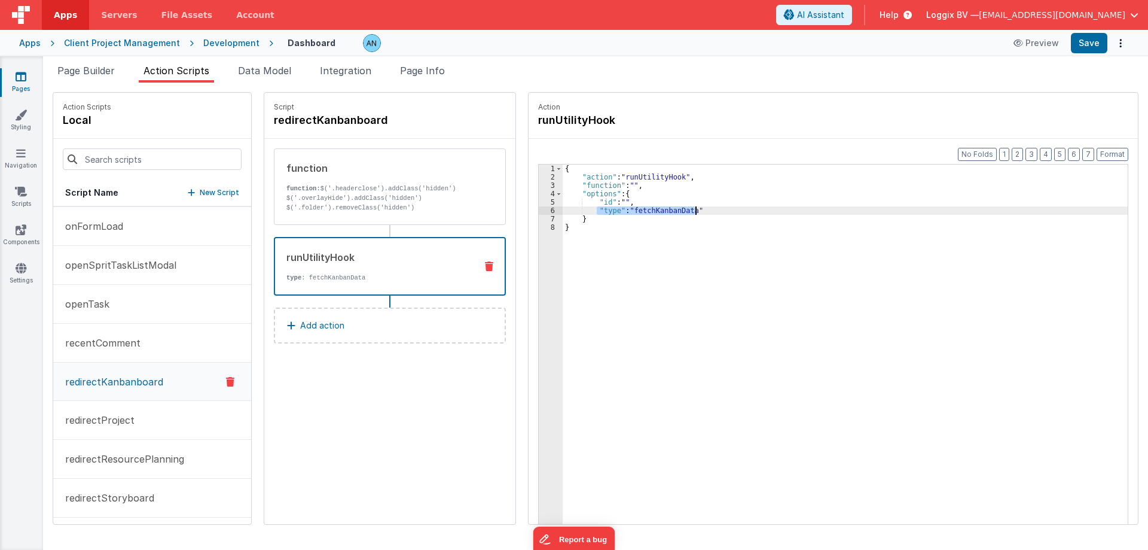
click at [700, 212] on div "{ "action" : "runUtilityHook" , "function" : "" , "options" : { "id" : "" , "ty…" at bounding box center [848, 370] width 570 height 413
click at [638, 208] on div "{ "action" : "runUtilityHook" , "function" : "" , "options" : { "id" : "" , "ty…" at bounding box center [845, 362] width 565 height 396
click at [638, 208] on div "{ "action" : "runUtilityHook" , "function" : "" , "options" : { "id" : "" , "ty…" at bounding box center [848, 370] width 570 height 413
drag, startPoint x: 591, startPoint y: 199, endPoint x: 628, endPoint y: 199, distance: 37.1
click at [628, 199] on div "{ "action" : "runUtilityHook" , "function" : "" , "options" : { "id" : "" , "ty…" at bounding box center [848, 370] width 570 height 413
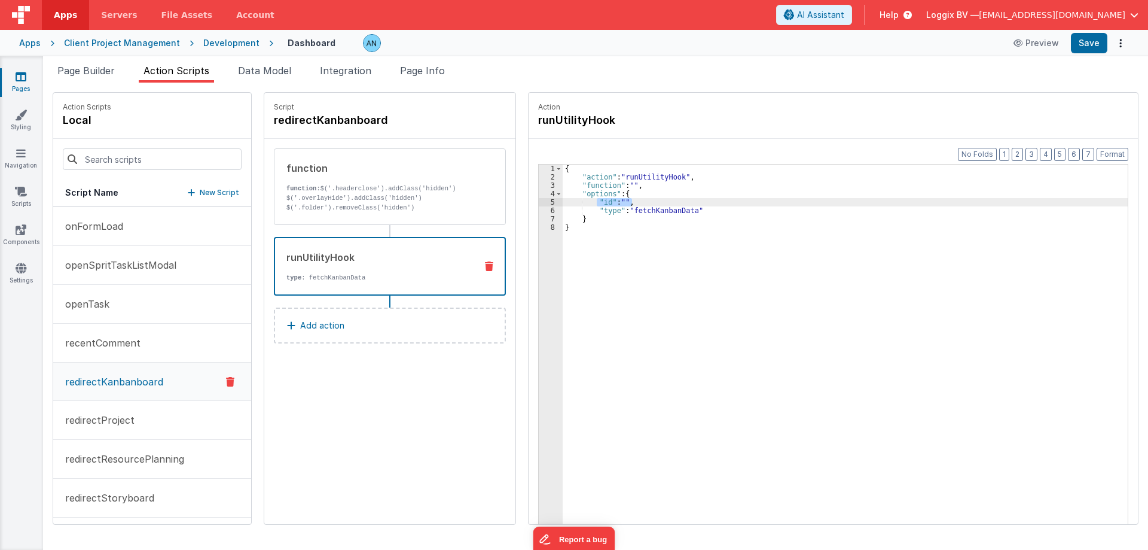
click at [631, 201] on div "{ "action" : "runUtilityHook" , "function" : "" , "options" : { "id" : "" , "ty…" at bounding box center [845, 362] width 565 height 396
click at [611, 203] on div "{ "action" : "runUtilityHook" , "function" : "" , "options" : { "id" : { } , "t…" at bounding box center [850, 370] width 566 height 413
click at [600, 197] on div "{ "action" : "runUtilityHook" , "function" : "" , "options" : { "id" : { } , "t…" at bounding box center [850, 370] width 566 height 413
click at [603, 199] on div "{ "action" : "runUtilityHook" , "function" : "" , "options" : { "id" : { } , "t…" at bounding box center [850, 370] width 566 height 413
click at [378, 220] on div "function function: $('.headerclose').addClass('hidden') $('.overlayHide').addCl…" at bounding box center [390, 186] width 232 height 77
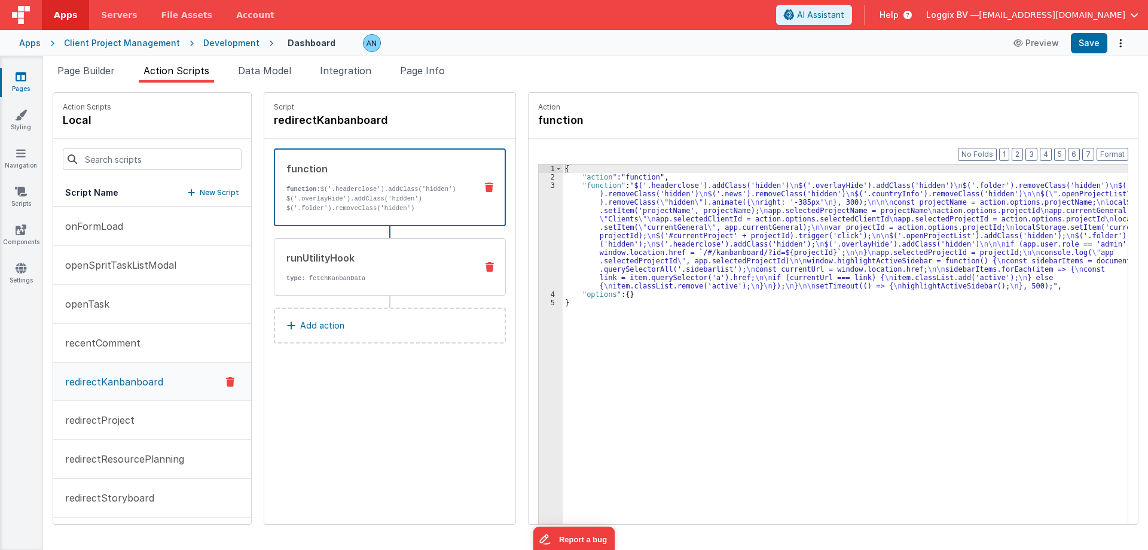
click at [370, 261] on div "runUtilityHook" at bounding box center [376, 258] width 181 height 14
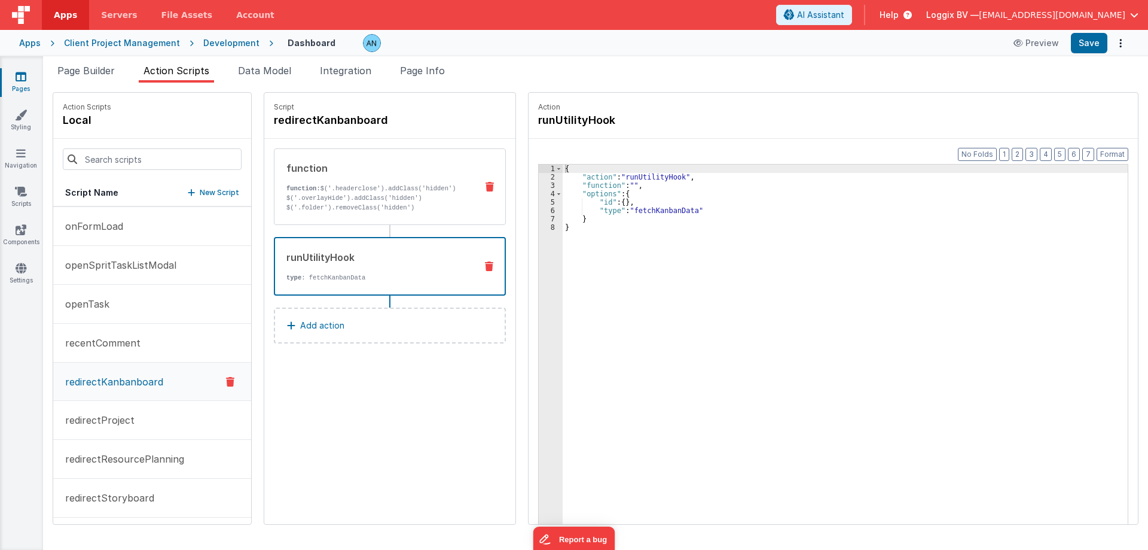
click at [440, 178] on div "function function: $('.headerclose').addClass('hidden') $('.overlayHide').addCl…" at bounding box center [370, 186] width 193 height 51
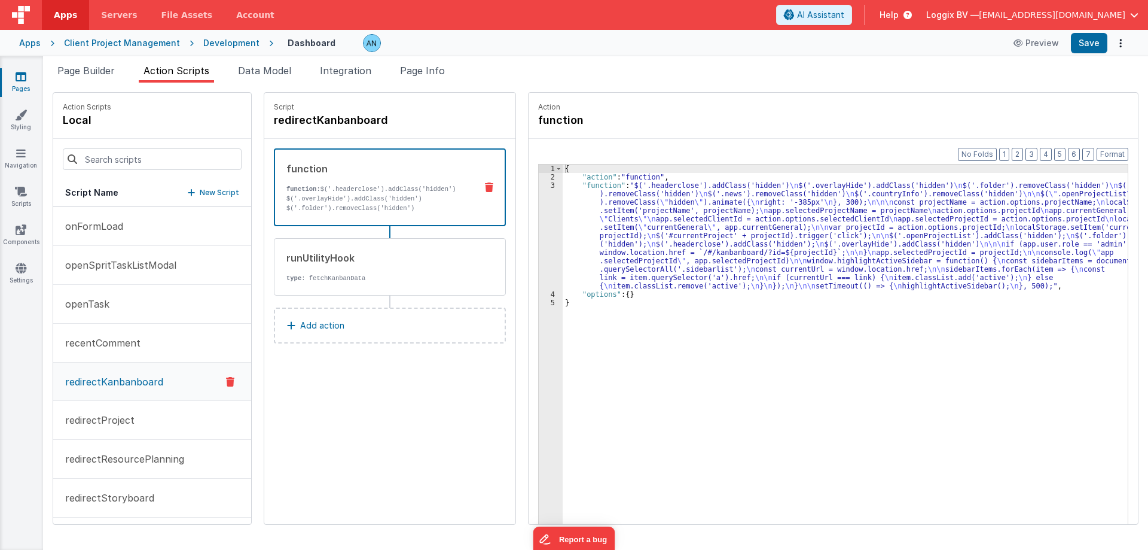
click at [576, 196] on div "{ "action" : "function" , "function" : "$('.headerclose').addClass('hidden') \n…" at bounding box center [848, 370] width 570 height 413
click at [546, 183] on div "3" at bounding box center [551, 235] width 24 height 109
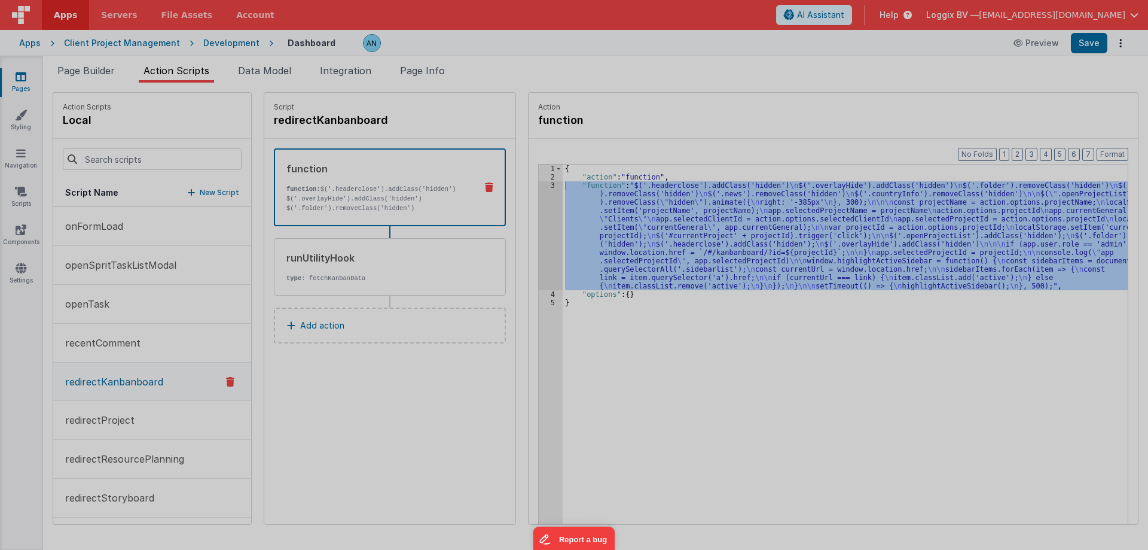
click at [546, 183] on div at bounding box center [574, 275] width 1148 height 550
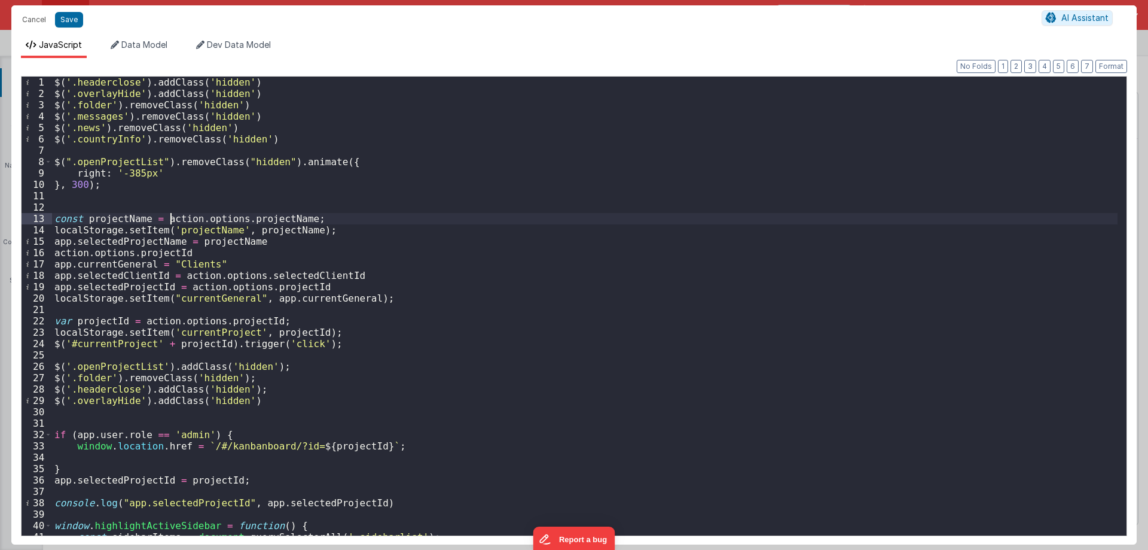
click at [172, 218] on div "$ ( '.headerclose' ) . addClass ( 'hidden' ) $ ( '.overlayHide' ) . addClass ( …" at bounding box center [585, 317] width 1066 height 481
drag, startPoint x: 172, startPoint y: 218, endPoint x: 217, endPoint y: 215, distance: 45.6
click at [217, 215] on div "$ ( '.headerclose' ) . addClass ( 'hidden' ) $ ( '.overlayHide' ) . addClass ( …" at bounding box center [585, 317] width 1066 height 481
click at [267, 221] on div "$ ( '.headerclose' ) . addClass ( 'hidden' ) $ ( '.overlayHide' ) . addClass ( …" at bounding box center [585, 317] width 1066 height 481
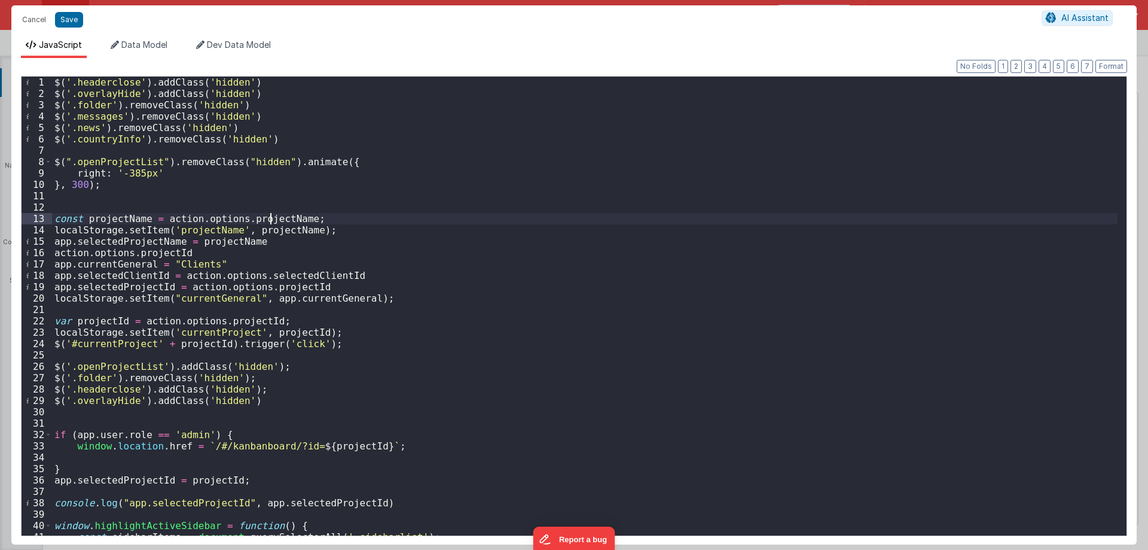
click at [270, 218] on div "$ ( '.headerclose' ) . addClass ( 'hidden' ) $ ( '.overlayHide' ) . addClass ( …" at bounding box center [585, 317] width 1066 height 481
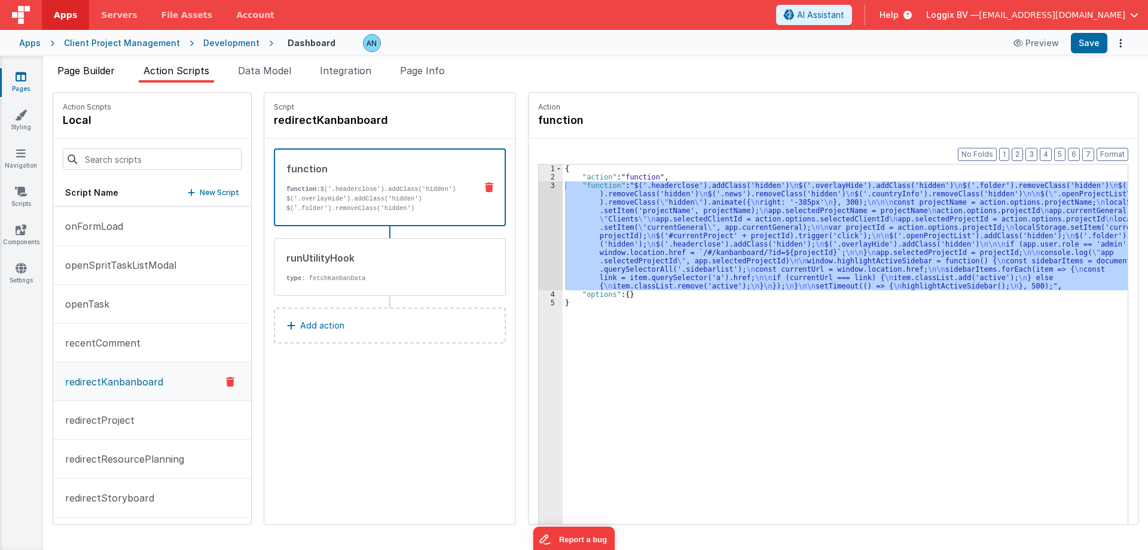
click at [104, 71] on span "Page Builder" at bounding box center [85, 71] width 57 height 12
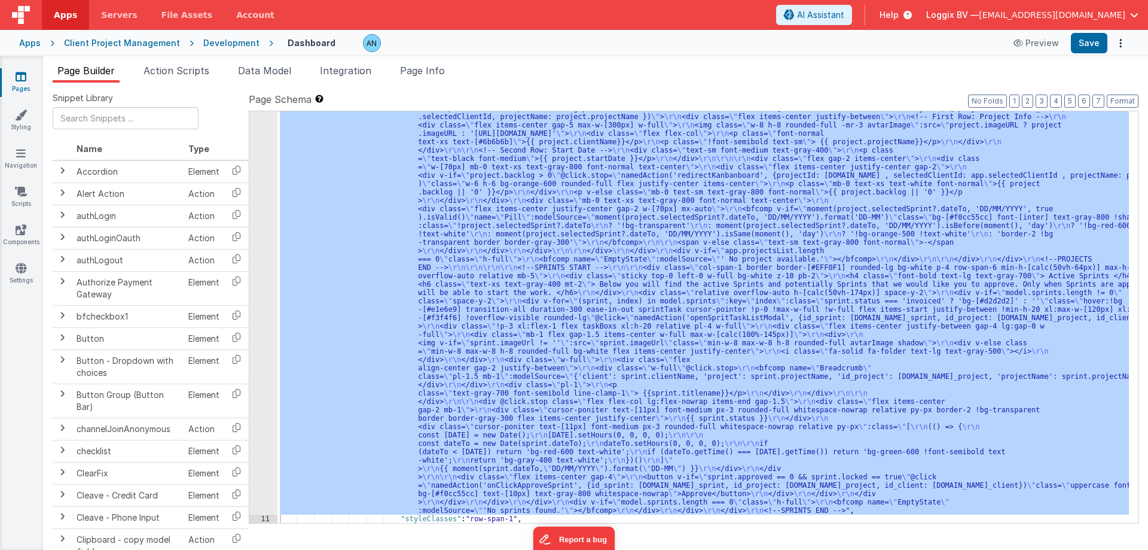
click at [429, 273] on div ""html" : "<!--PROJECTS START --> \r\n\r\n <div class= \" col-span-1 border bord…" at bounding box center [703, 316] width 852 height 411
click at [265, 245] on div "10" at bounding box center [263, 293] width 28 height 444
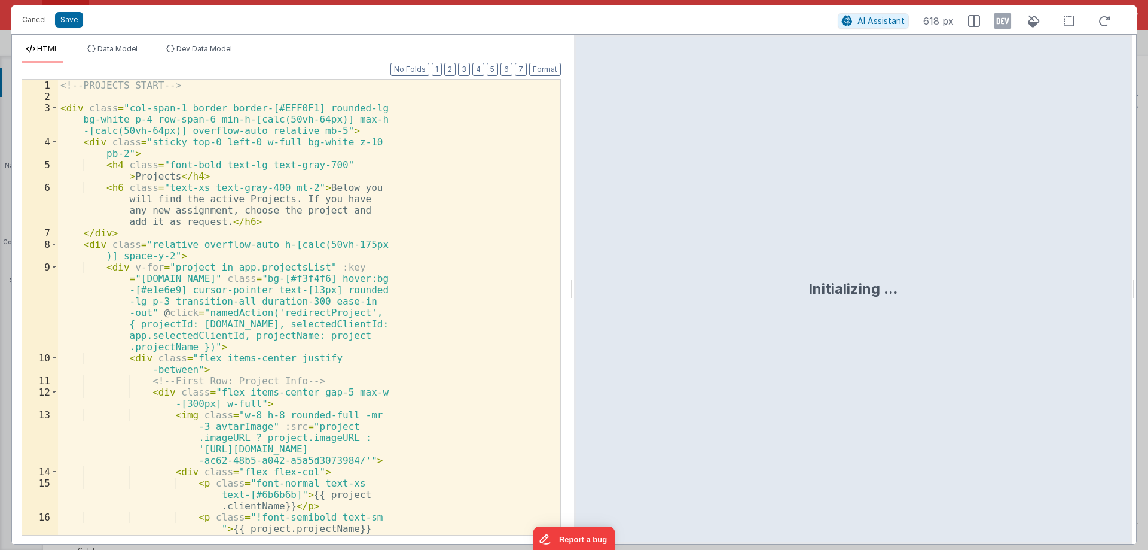
click at [266, 243] on div "<!-- PROJECTS START --> < div class = "col-span-1 border border-[#EFF0F1] round…" at bounding box center [304, 319] width 493 height 478
click at [300, 234] on div "<!-- PROJECTS START --> < div class = "col-span-1 border border-[#EFF0F1] round…" at bounding box center [304, 319] width 493 height 478
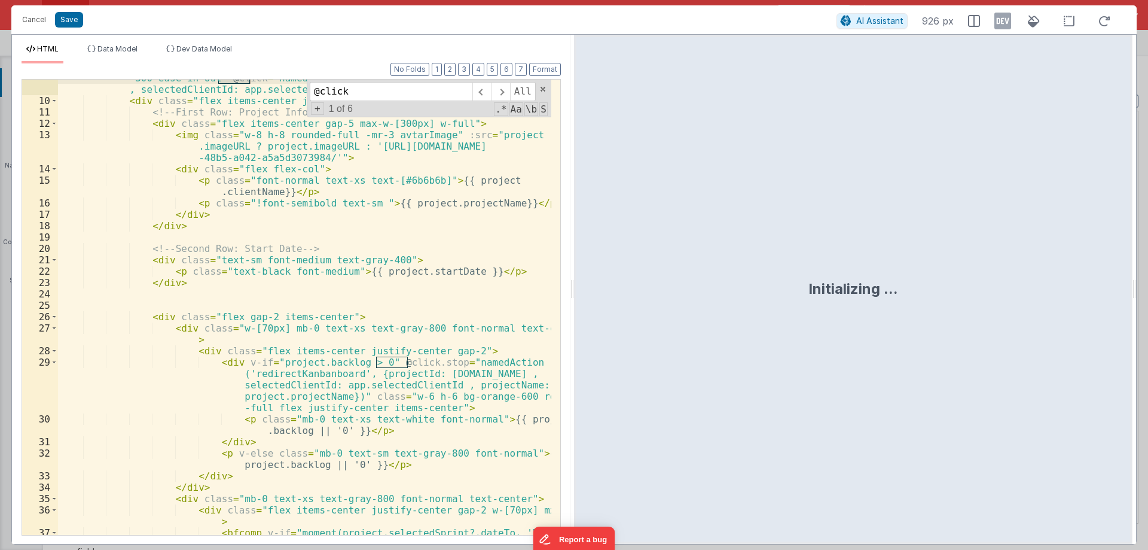
scroll to position [144, 0]
type input "@click"
click at [309, 376] on div "< div v-for = "project in app.projectsList" :key = "[DOMAIN_NAME]" class = "bg-…" at bounding box center [304, 328] width 493 height 557
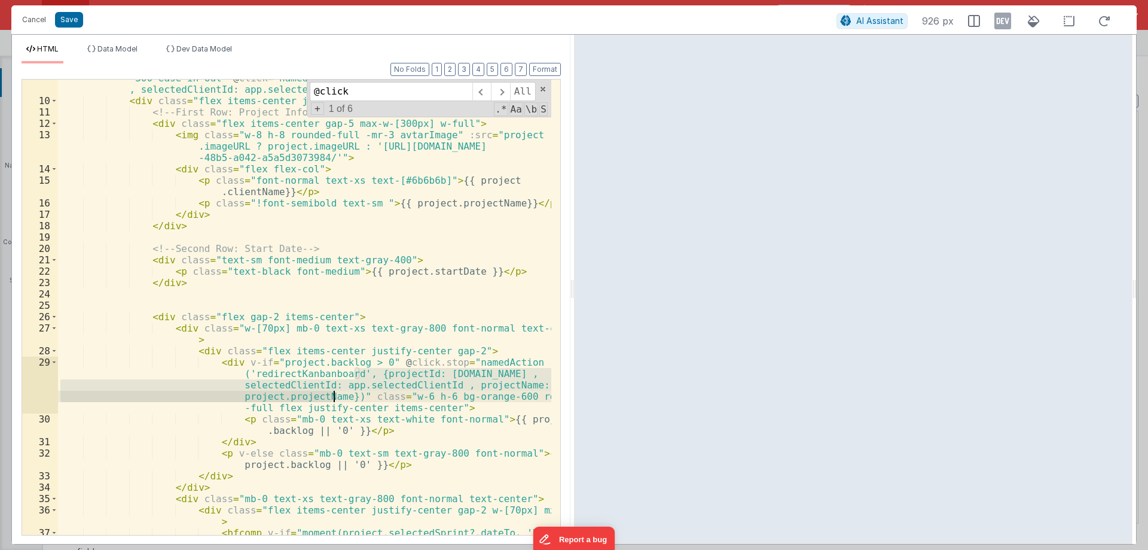
drag, startPoint x: 357, startPoint y: 373, endPoint x: 333, endPoint y: 395, distance: 33.0
click at [333, 395] on div "< div v-for = "project in app.projectsList" :key = "[DOMAIN_NAME]" class = "bg-…" at bounding box center [304, 328] width 493 height 557
click at [391, 368] on div "< div v-for = "project in app.projectsList" :key = "[DOMAIN_NAME]" class = "bg-…" at bounding box center [304, 307] width 493 height 455
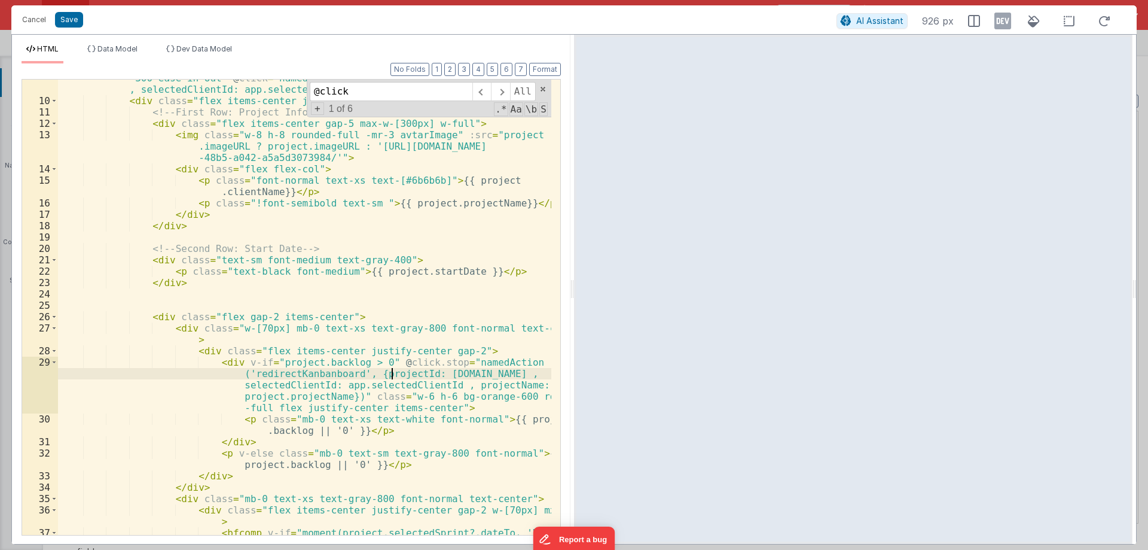
click at [391, 368] on div "< div v-for = "project in app.projectsList" :key = "[DOMAIN_NAME]" class = "bg-…" at bounding box center [304, 328] width 493 height 557
click at [382, 370] on div "< div v-for = "project in app.projectsList" :key = "[DOMAIN_NAME]" class = "bg-…" at bounding box center [304, 307] width 493 height 455
drag, startPoint x: 382, startPoint y: 370, endPoint x: 459, endPoint y: 371, distance: 76.5
click at [459, 371] on div "< div v-for = "project in app.projectsList" :key = "[DOMAIN_NAME]" class = "bg-…" at bounding box center [304, 328] width 493 height 557
drag, startPoint x: 293, startPoint y: 387, endPoint x: 304, endPoint y: 387, distance: 11.4
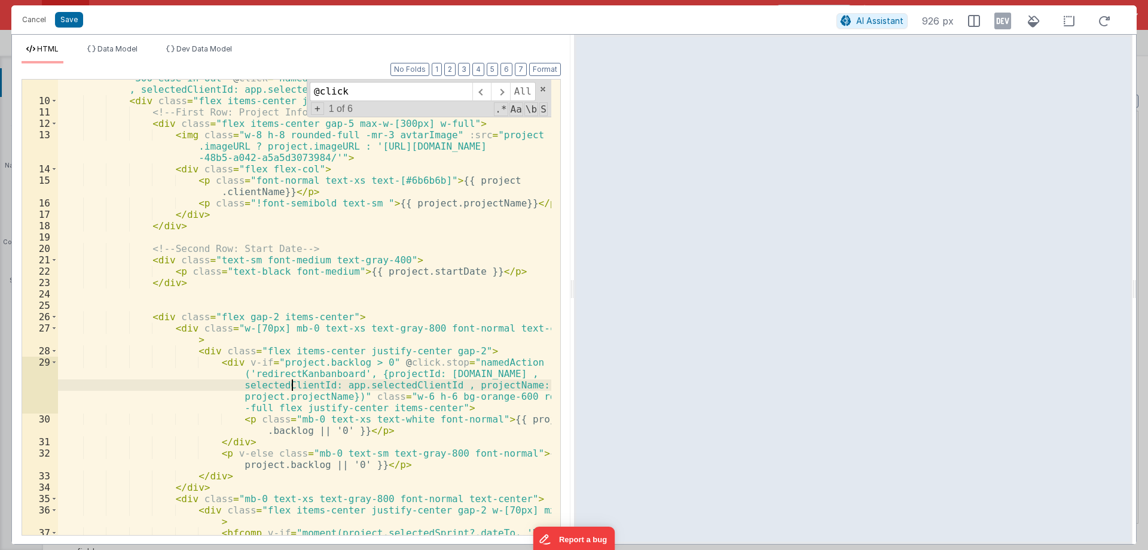
click at [293, 387] on div "< div v-for = "project in app.projectsList" :key = "[DOMAIN_NAME]" class = "bg-…" at bounding box center [304, 328] width 493 height 557
drag, startPoint x: 304, startPoint y: 387, endPoint x: 413, endPoint y: 387, distance: 108.8
click at [413, 387] on div "< div v-for = "project in app.projectsList" :key = "[DOMAIN_NAME]" class = "bg-…" at bounding box center [304, 328] width 493 height 557
click at [457, 384] on div "< div v-for = "project in app.projectsList" :key = "[DOMAIN_NAME]" class = "bg-…" at bounding box center [304, 328] width 493 height 557
drag, startPoint x: 457, startPoint y: 384, endPoint x: 313, endPoint y: 393, distance: 145.0
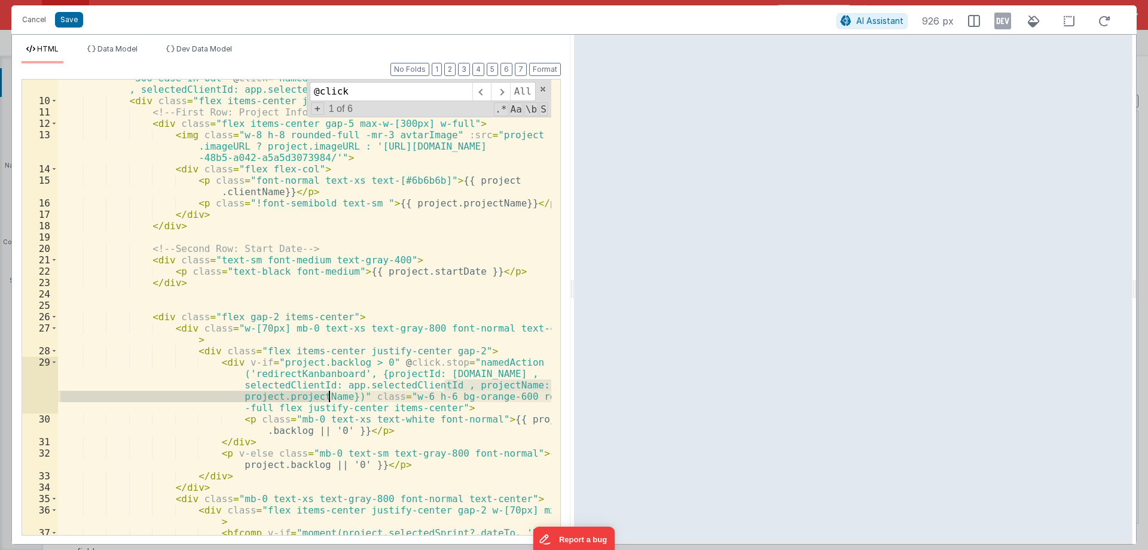
click at [313, 393] on div "< div v-for = "project in app.projectsList" :key = "[DOMAIN_NAME]" class = "bg-…" at bounding box center [304, 328] width 493 height 557
click at [41, 20] on button "Cancel" at bounding box center [34, 19] width 36 height 17
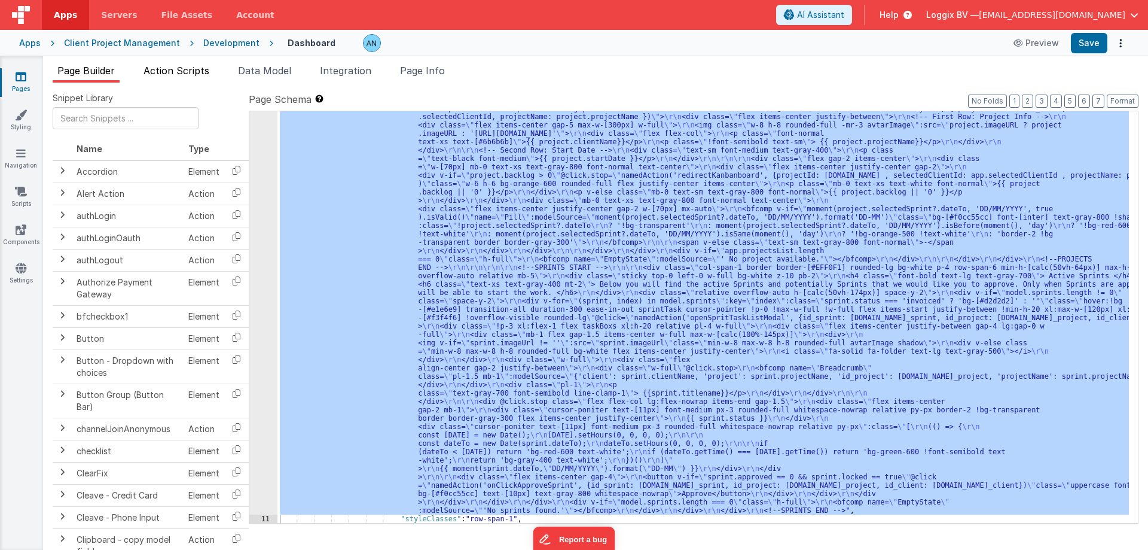
click at [197, 72] on span "Action Scripts" at bounding box center [177, 71] width 66 height 12
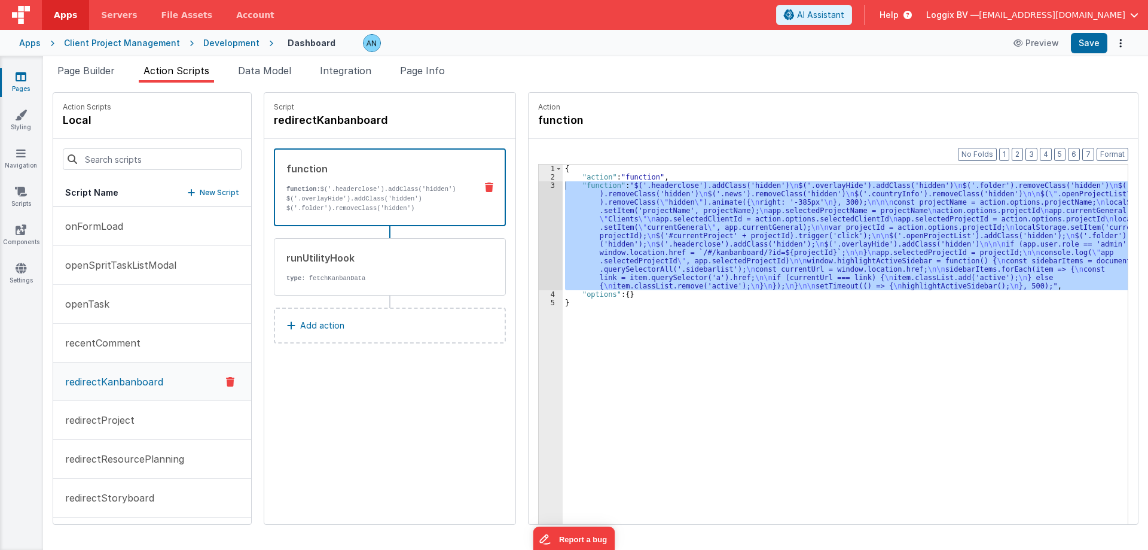
click at [550, 183] on div "3" at bounding box center [551, 235] width 24 height 109
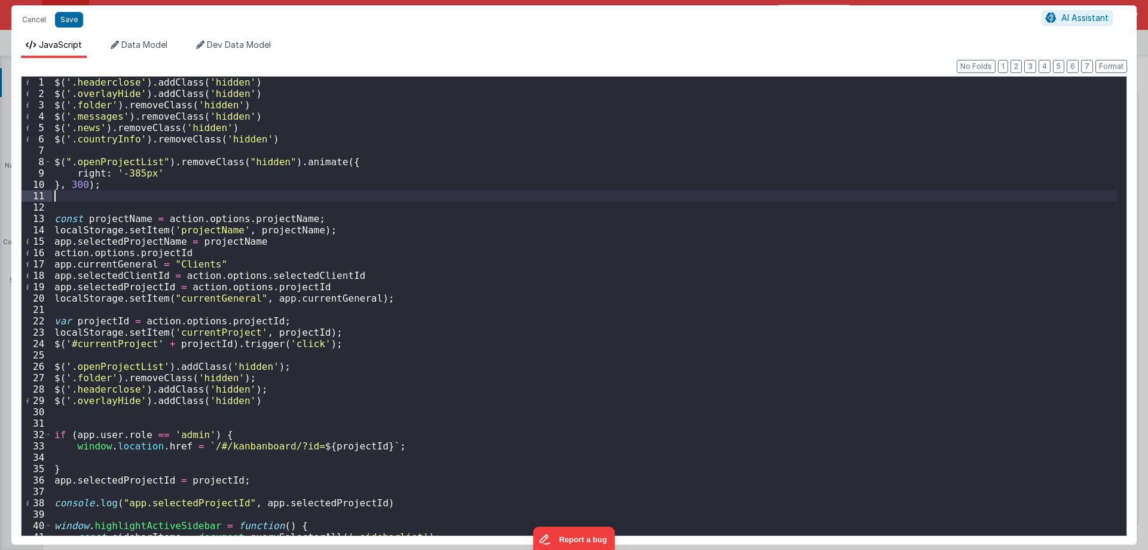
click at [222, 217] on div "$ ( '.headerclose' ) . addClass ( 'hidden' ) $ ( '.overlayHide' ) . addClass ( …" at bounding box center [585, 317] width 1066 height 481
drag, startPoint x: 222, startPoint y: 217, endPoint x: 173, endPoint y: 219, distance: 49.1
click at [173, 219] on div "$ ( '.headerclose' ) . addClass ( 'hidden' ) $ ( '.overlayHide' ) . addClass ( …" at bounding box center [585, 317] width 1066 height 481
click at [241, 213] on div "$ ( '.headerclose' ) . addClass ( 'hidden' ) $ ( '.overlayHide' ) . addClass ( …" at bounding box center [585, 317] width 1066 height 481
drag, startPoint x: 241, startPoint y: 213, endPoint x: 255, endPoint y: 217, distance: 14.4
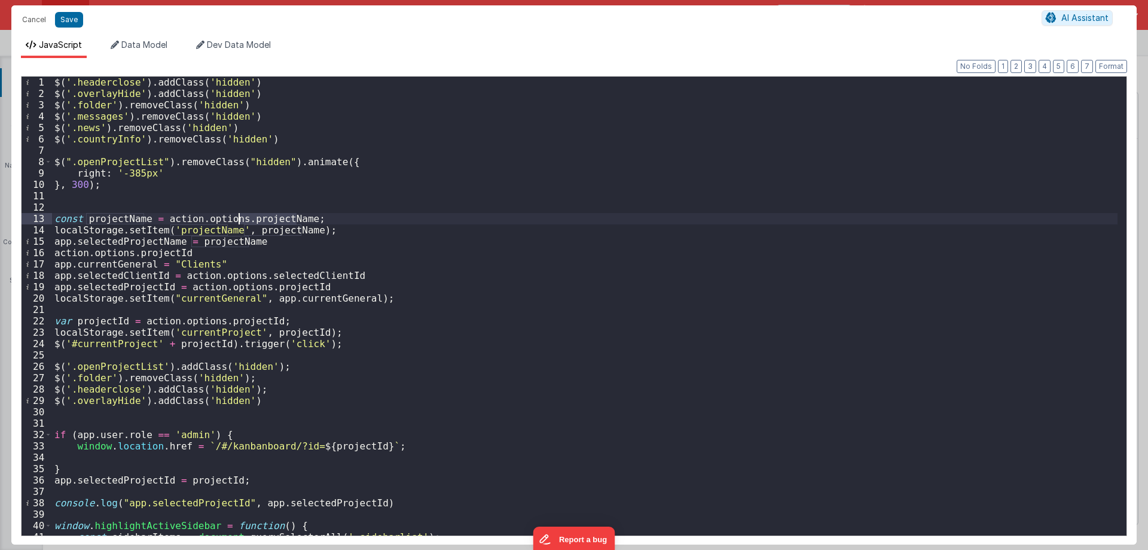
click at [243, 213] on div "$ ( '.headerclose' ) . addClass ( 'hidden' ) $ ( '.overlayHide' ) . addClass ( …" at bounding box center [585, 317] width 1066 height 481
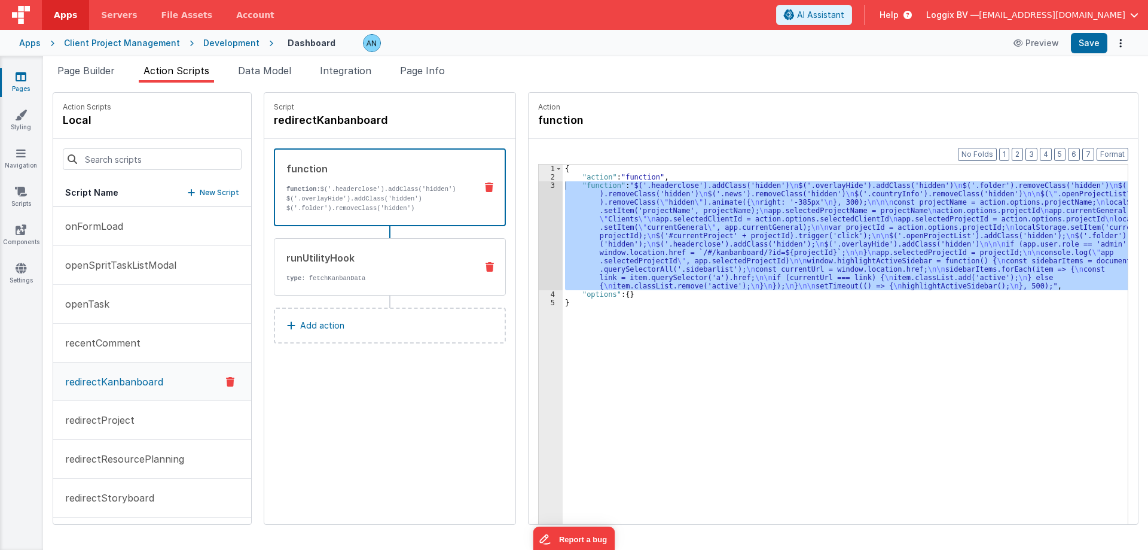
click at [423, 250] on div "runUtilityHook type : fetchKanbanData" at bounding box center [390, 266] width 232 height 57
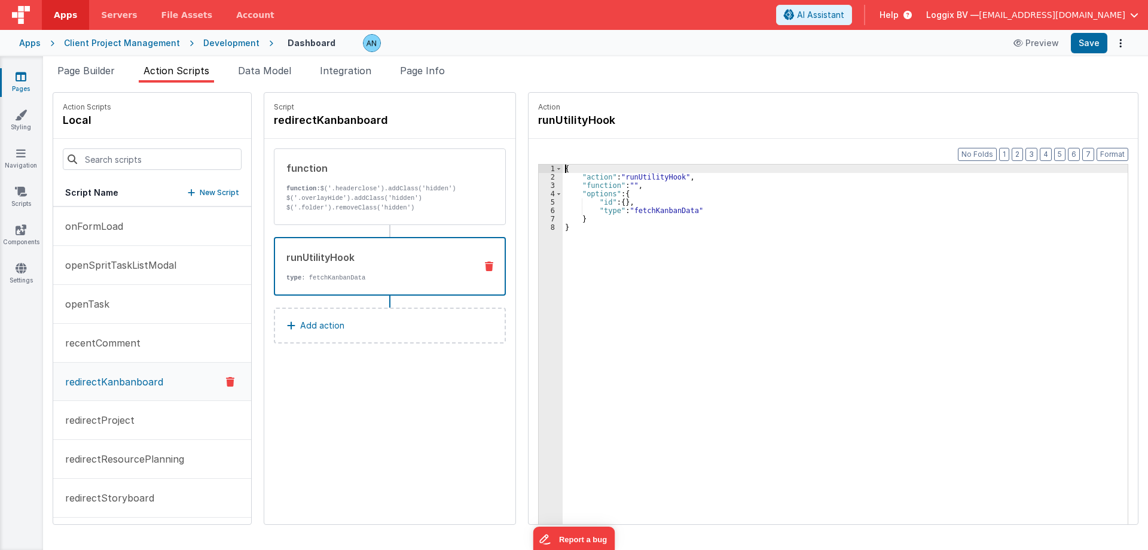
click at [547, 185] on div "3" at bounding box center [551, 185] width 24 height 8
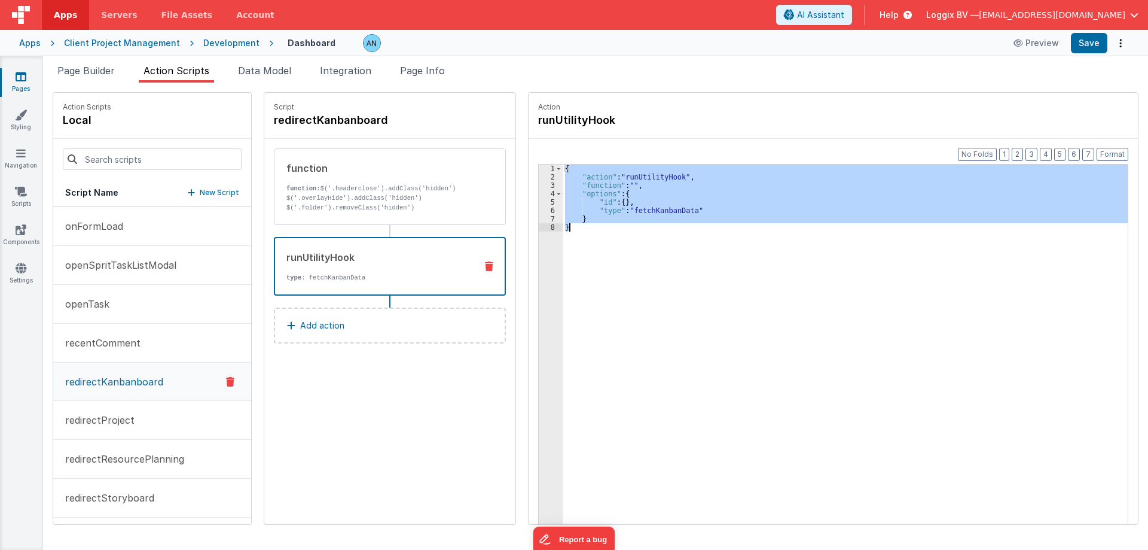
click at [552, 185] on div "3" at bounding box center [551, 185] width 24 height 8
click at [548, 186] on div "3" at bounding box center [551, 185] width 24 height 8
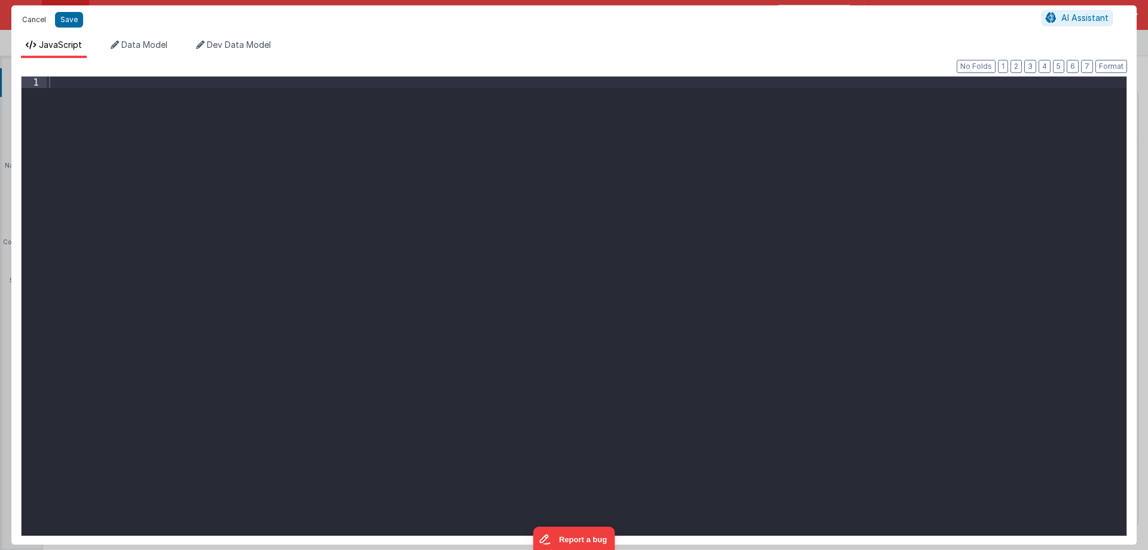
drag, startPoint x: 26, startPoint y: 18, endPoint x: 71, endPoint y: 73, distance: 71.0
click at [26, 19] on button "Cancel" at bounding box center [34, 19] width 36 height 17
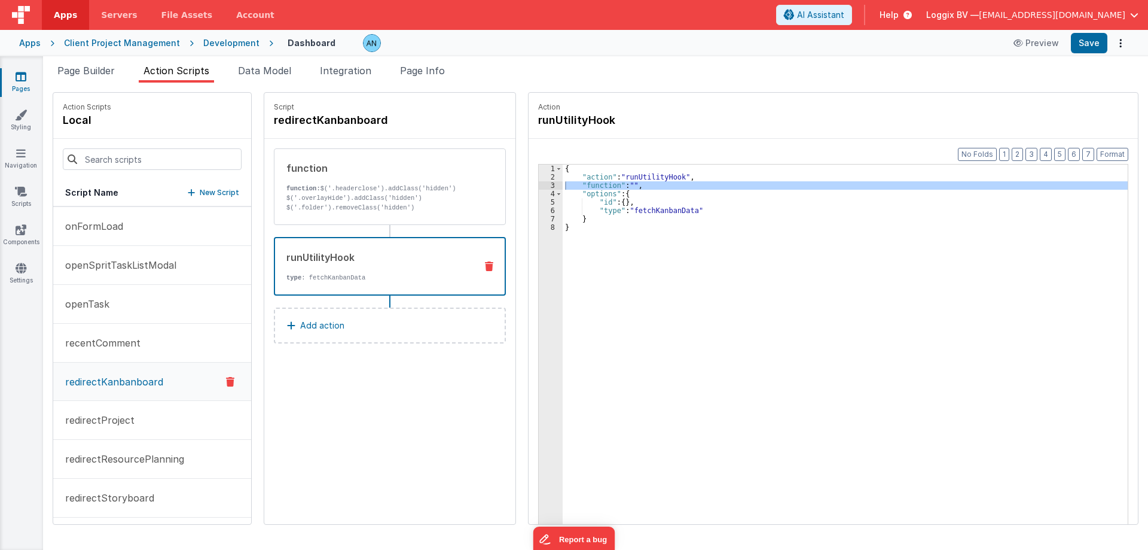
click at [563, 183] on div "{ "action" : "runUtilityHook" , "function" : "" , "options" : { "id" : { } , "t…" at bounding box center [845, 362] width 565 height 396
click at [551, 184] on div "3" at bounding box center [551, 185] width 24 height 8
click at [548, 184] on div "3" at bounding box center [551, 185] width 24 height 8
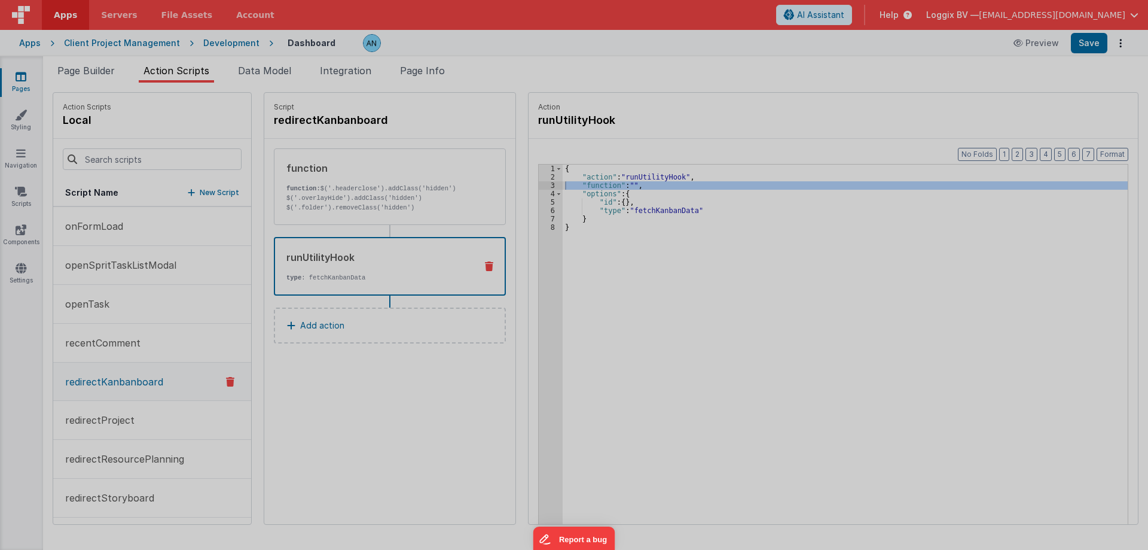
click at [548, 184] on div at bounding box center [587, 305] width 1080 height 481
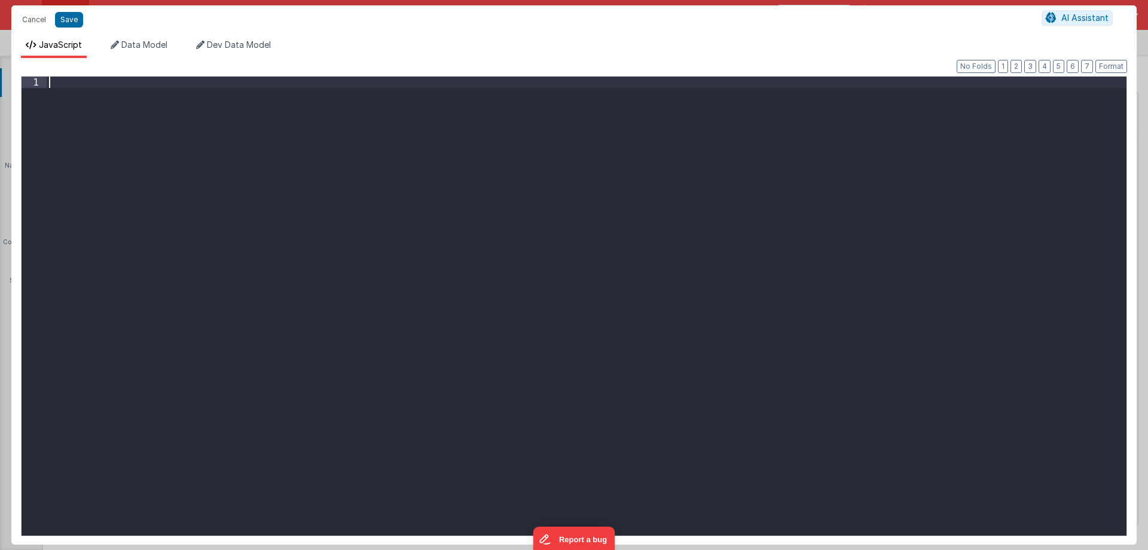
click at [358, 122] on div at bounding box center [587, 317] width 1080 height 481
click at [68, 108] on div "let prepareData = model . projectId ; action . options . preparedData = prepare…" at bounding box center [587, 317] width 1080 height 481
drag, startPoint x: 68, startPoint y: 108, endPoint x: 154, endPoint y: 106, distance: 85.5
click at [154, 106] on div "let prepareData = model . projectId ; action . options . preparedData = prepare…" at bounding box center [587, 317] width 1080 height 481
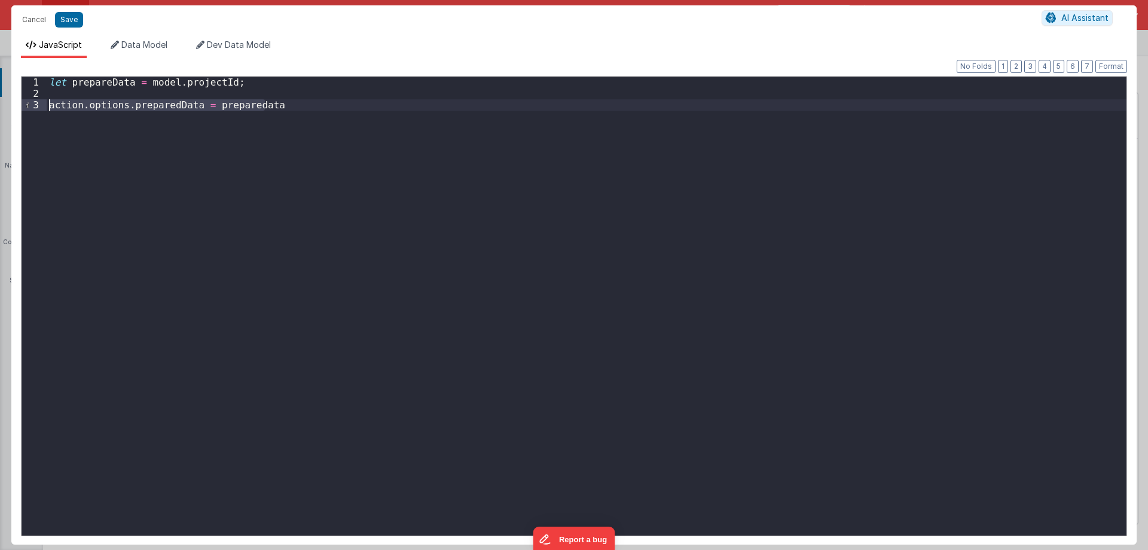
drag, startPoint x: 270, startPoint y: 99, endPoint x: 75, endPoint y: 96, distance: 195.6
click at [30, 106] on div "1 2 3 let prepareData = model . projectId ; action . options . preparedData = p…" at bounding box center [574, 306] width 1106 height 460
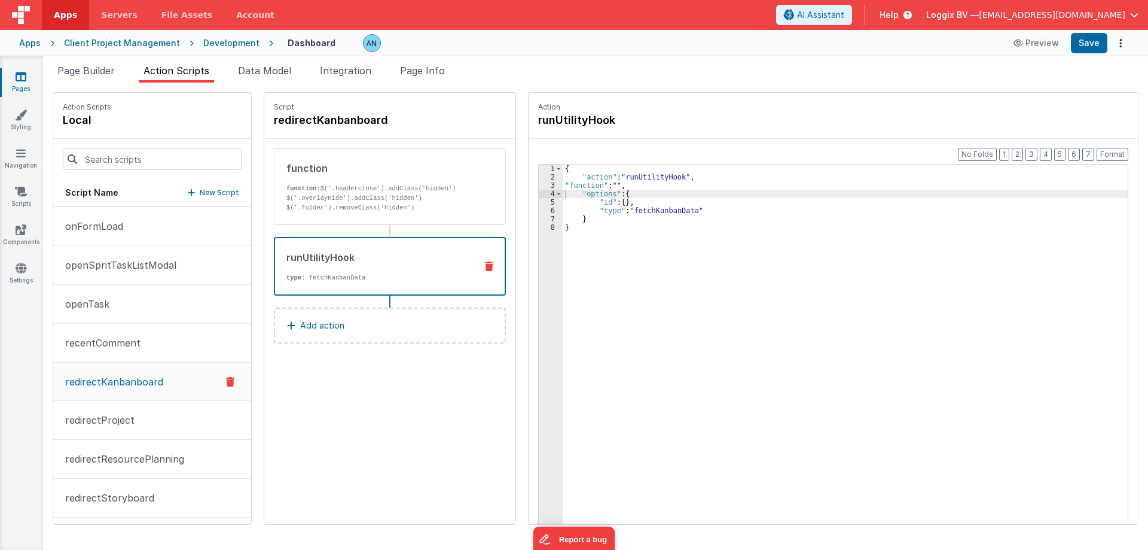
click at [658, 242] on div "{ "action" : "runUtilityHook" , "function" : "" , "options" : { "id" : { } , "t…" at bounding box center [848, 370] width 570 height 413
click at [715, 227] on div "{ "action" : "runUtilityHook" , "function" : "" , "options" : { "id" : { } , "t…" at bounding box center [848, 370] width 570 height 413
click at [578, 200] on div "{ "action" : "runUtilityHook" , "function" : "" , "options" : { "id" : { } , "t…" at bounding box center [848, 370] width 570 height 413
click at [487, 267] on icon at bounding box center [489, 266] width 8 height 10
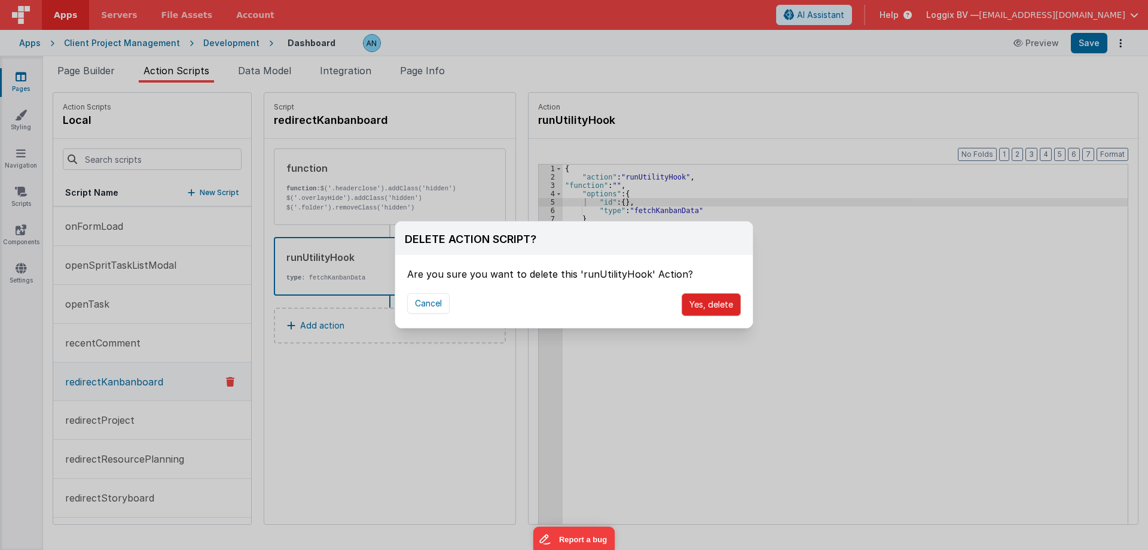
click at [691, 299] on button "Yes, delete" at bounding box center [711, 304] width 59 height 23
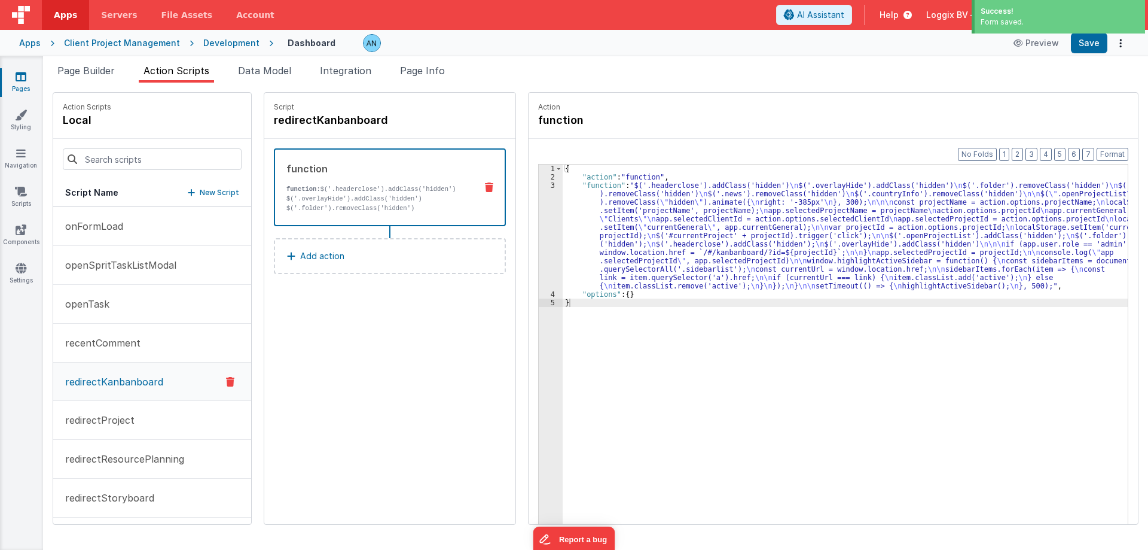
click at [342, 208] on p "function: $('.headerclose').addClass('hidden') $('.overlayHide').addClass('hidd…" at bounding box center [376, 212] width 180 height 57
click at [545, 191] on div "3" at bounding box center [551, 235] width 24 height 109
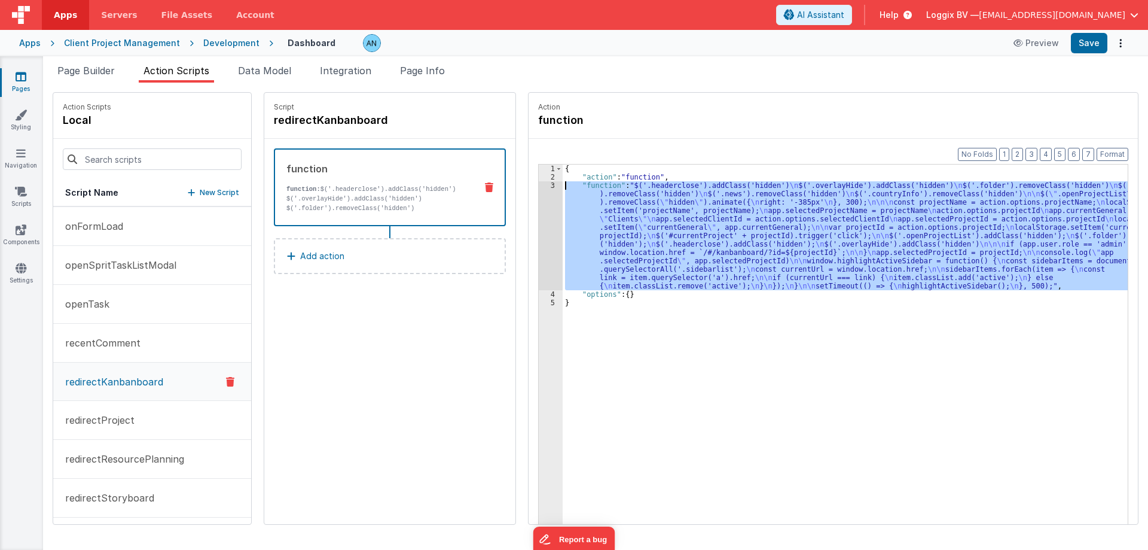
click at [548, 185] on div "3" at bounding box center [551, 235] width 24 height 109
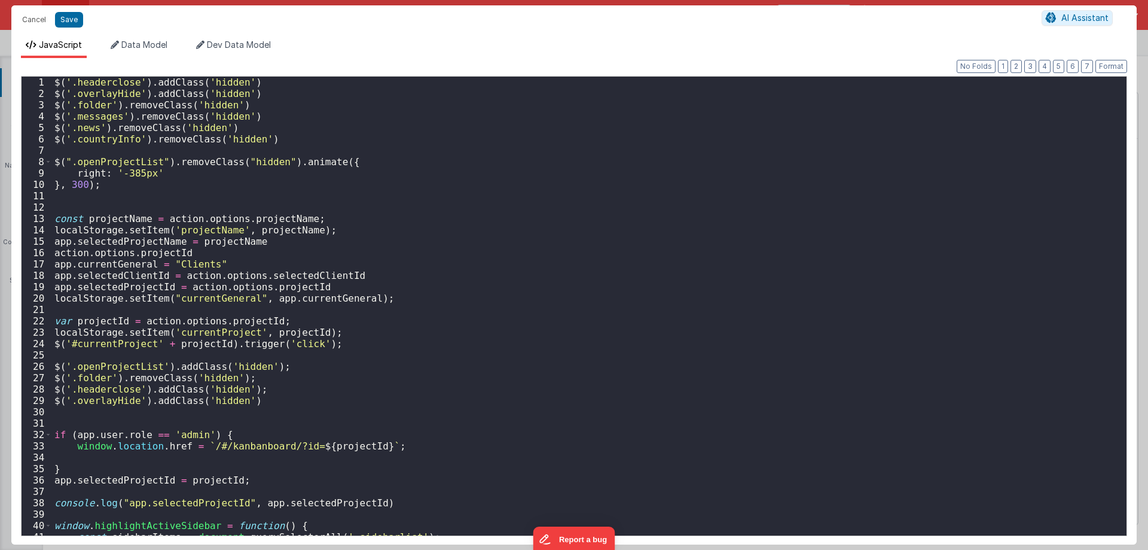
click at [216, 145] on div "$ ( '.headerclose' ) . addClass ( 'hidden' ) $ ( '.overlayHide' ) . addClass ( …" at bounding box center [585, 317] width 1066 height 481
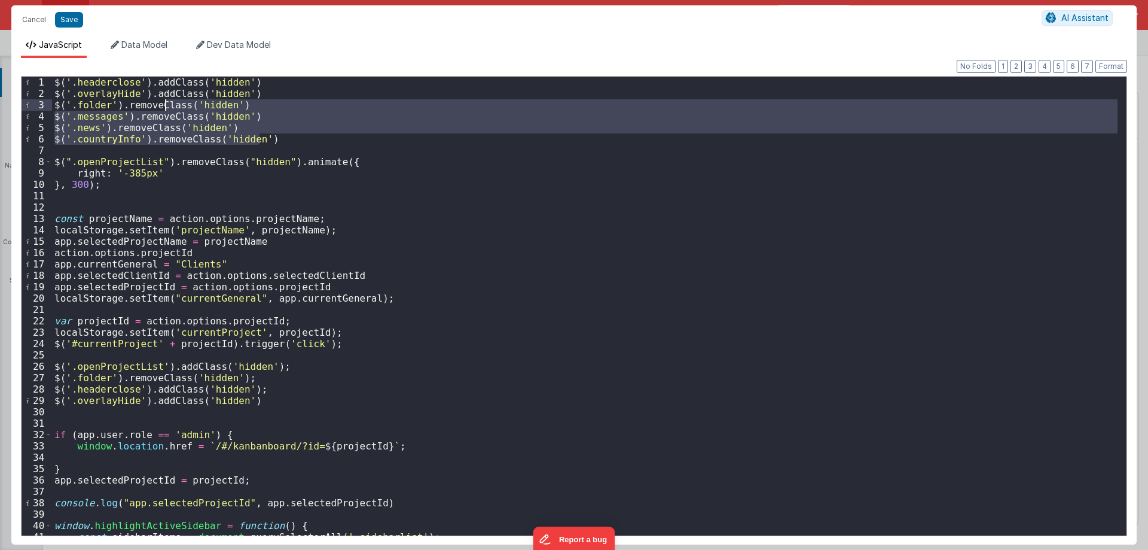
drag, startPoint x: 286, startPoint y: 139, endPoint x: 133, endPoint y: 97, distance: 158.5
click at [133, 97] on div "$ ( '.headerclose' ) . addClass ( 'hidden' ) $ ( '.overlayHide' ) . addClass ( …" at bounding box center [585, 317] width 1066 height 481
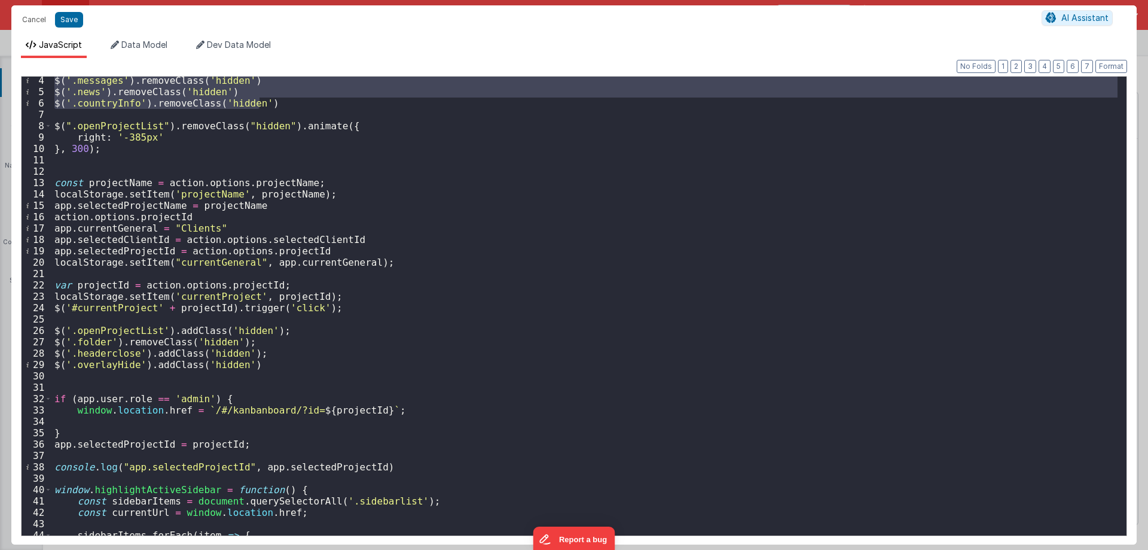
scroll to position [72, 0]
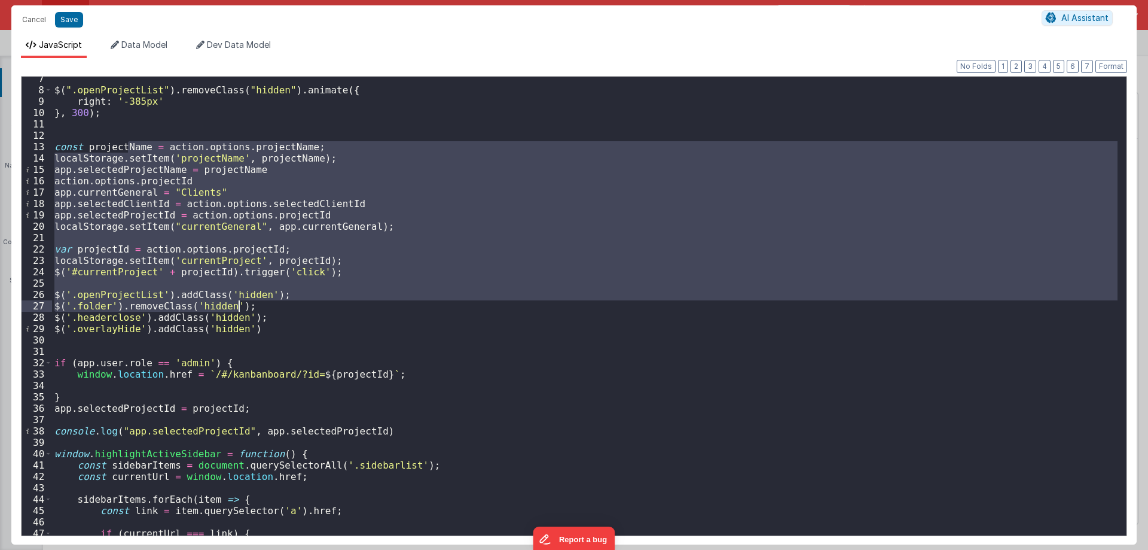
drag, startPoint x: 129, startPoint y: 148, endPoint x: 271, endPoint y: 348, distance: 245.7
click at [269, 348] on div "$ ( ".openProjectList" ) . removeClass ( "hidden" ) . animate ({ right : '-385p…" at bounding box center [585, 313] width 1066 height 481
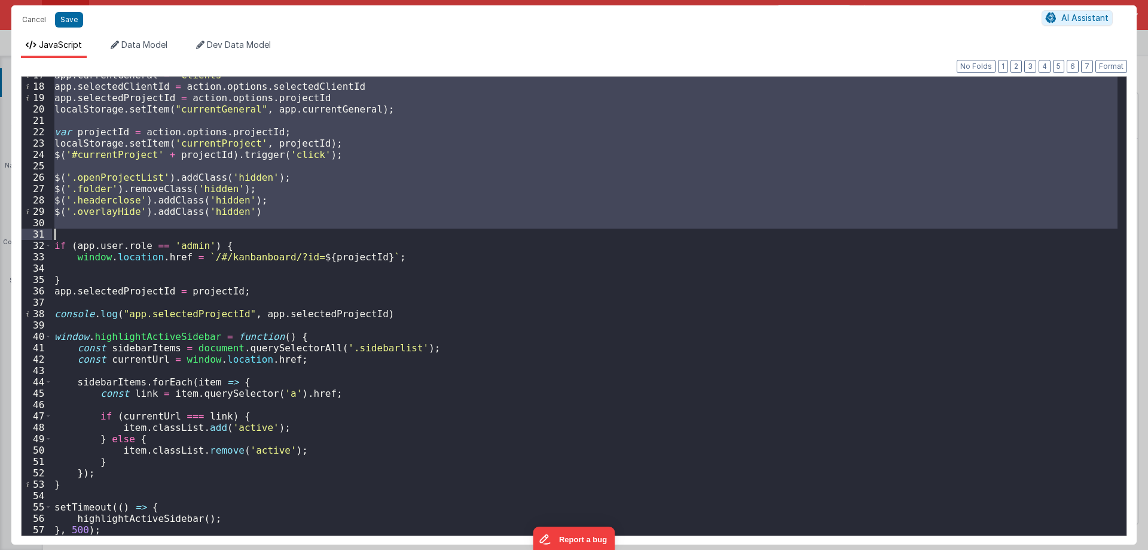
scroll to position [189, 0]
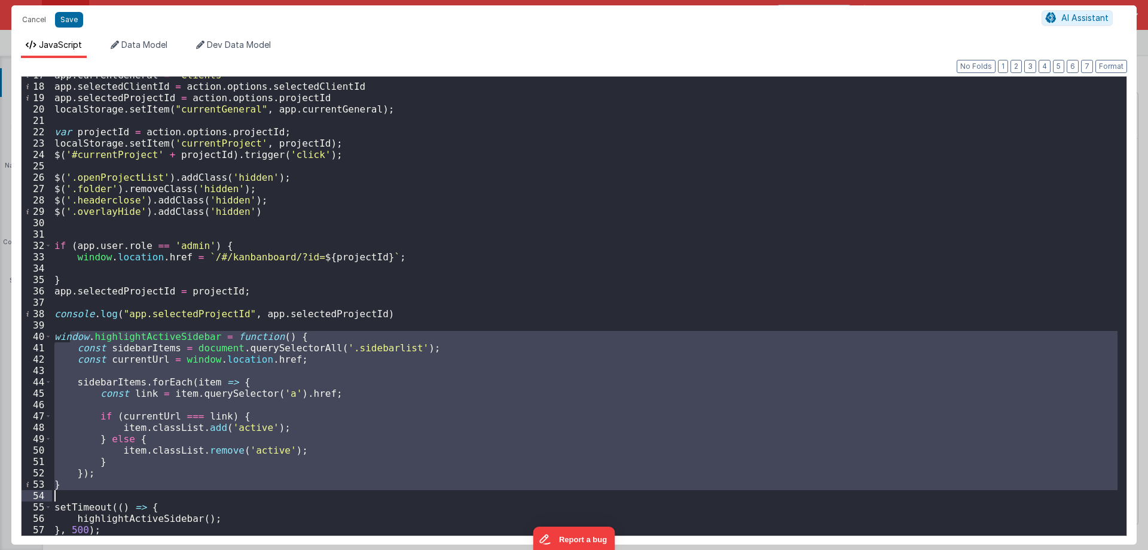
drag, startPoint x: 121, startPoint y: 339, endPoint x: 179, endPoint y: 492, distance: 163.7
click at [179, 492] on div "app . currentGeneral = "Clients" app . selectedClientId = action . options . se…" at bounding box center [585, 309] width 1066 height 481
click at [179, 492] on div "app . currentGeneral = "Clients" app . selectedClientId = action . options . se…" at bounding box center [585, 306] width 1066 height 459
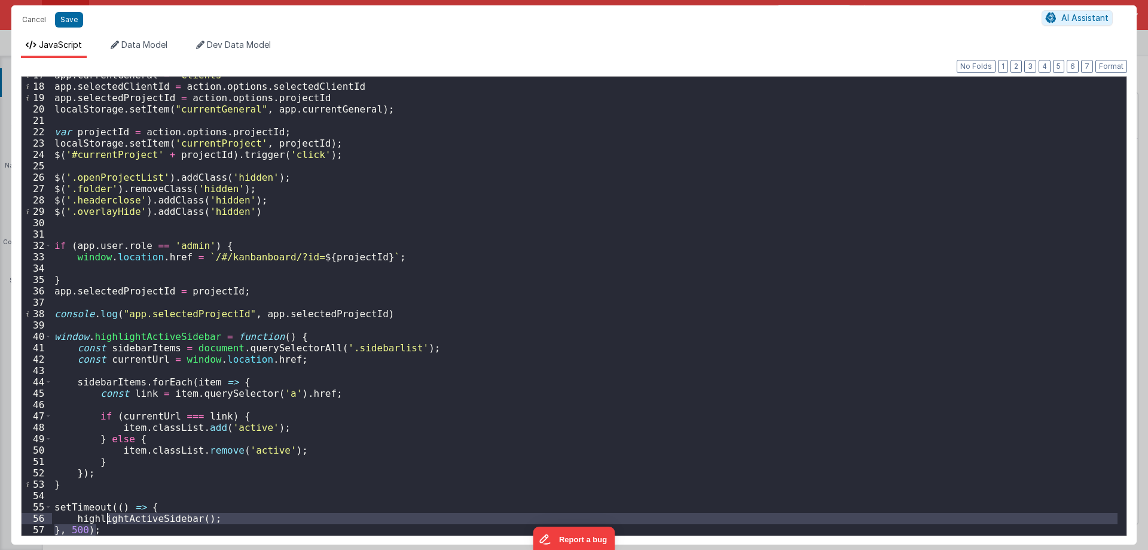
drag, startPoint x: 116, startPoint y: 524, endPoint x: 74, endPoint y: 512, distance: 44.0
click at [74, 512] on div "app . currentGeneral = "Clients" app . selectedClientId = action . options . se…" at bounding box center [585, 309] width 1066 height 481
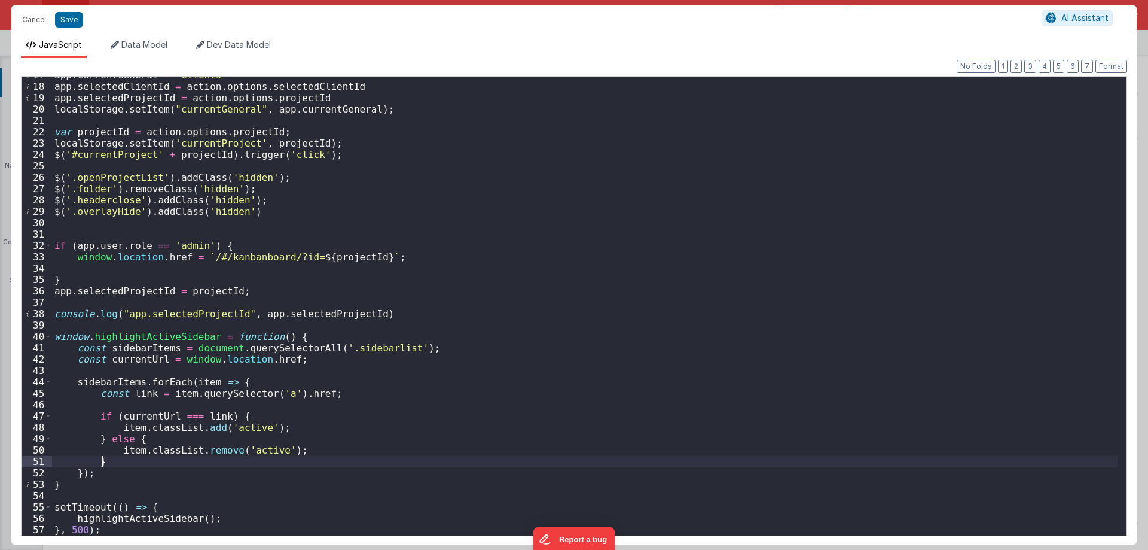
click at [170, 466] on div "app . currentGeneral = "Clients" app . selectedClientId = action . options . se…" at bounding box center [585, 309] width 1066 height 481
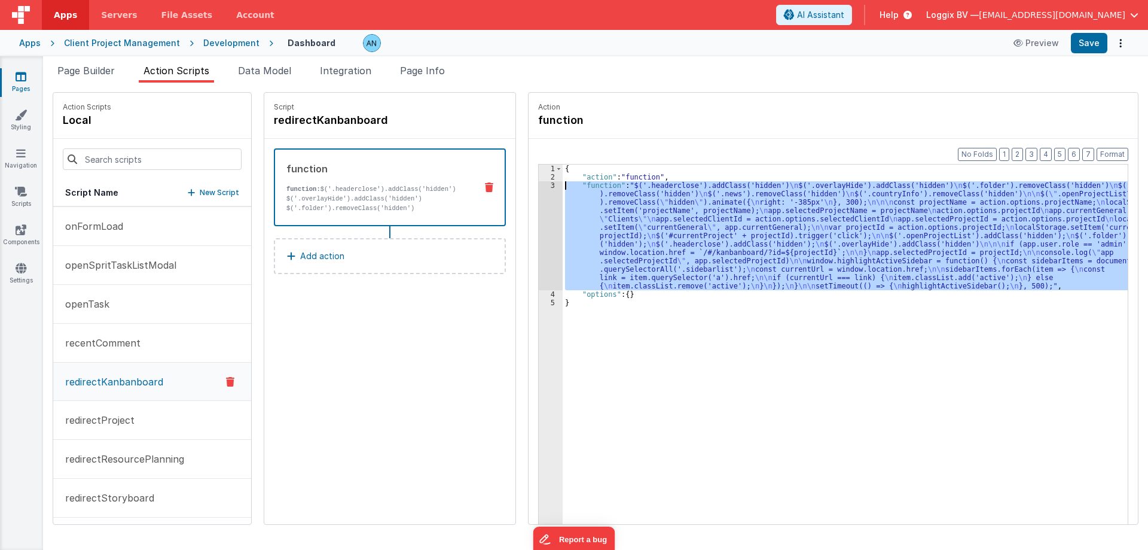
click at [599, 222] on div "{ "action" : "function" , "function" : "$('.headerclose').addClass('hidden') \n…" at bounding box center [845, 362] width 565 height 396
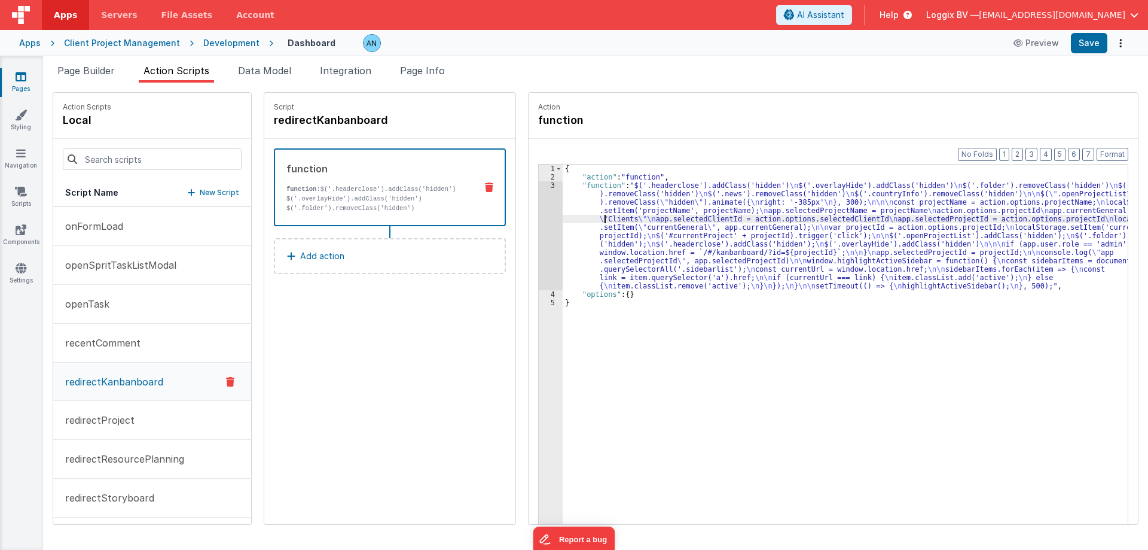
click at [567, 186] on div "{ "action" : "function" , "function" : "$('.headerclose').addClass('hidden') \n…" at bounding box center [848, 370] width 570 height 413
click at [614, 249] on div "{ "action" : "function" , "function" : "$('.headerclose').addClass('hidden') \n…" at bounding box center [848, 370] width 570 height 413
click at [547, 187] on div "3" at bounding box center [551, 235] width 24 height 109
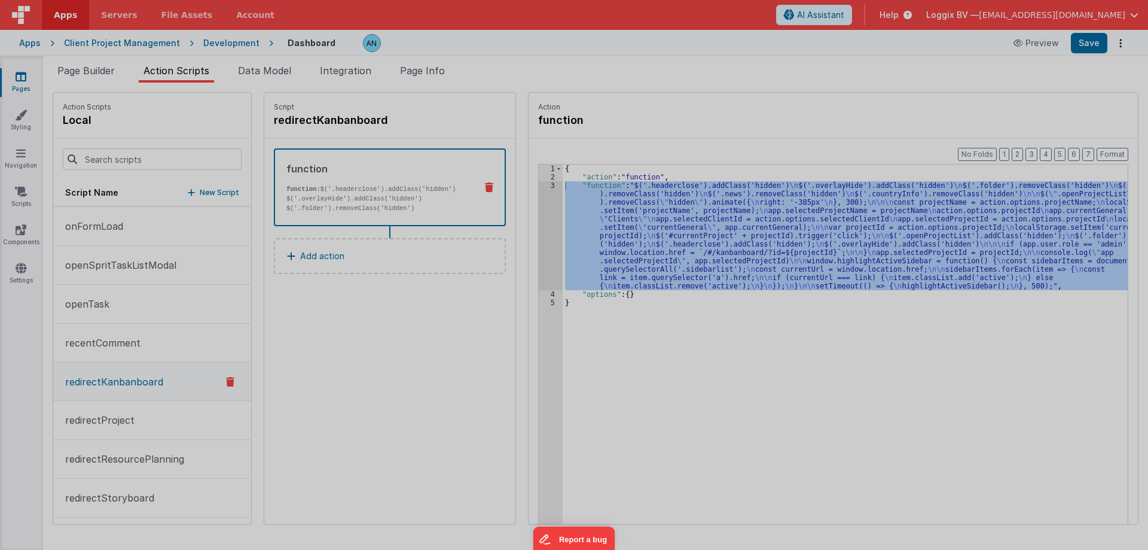
click at [547, 185] on div "$ ( '.headerclose' ) . addClass ( 'hidden' ) $ ( '.overlayHide' ) . addClass ( …" at bounding box center [585, 305] width 1066 height 481
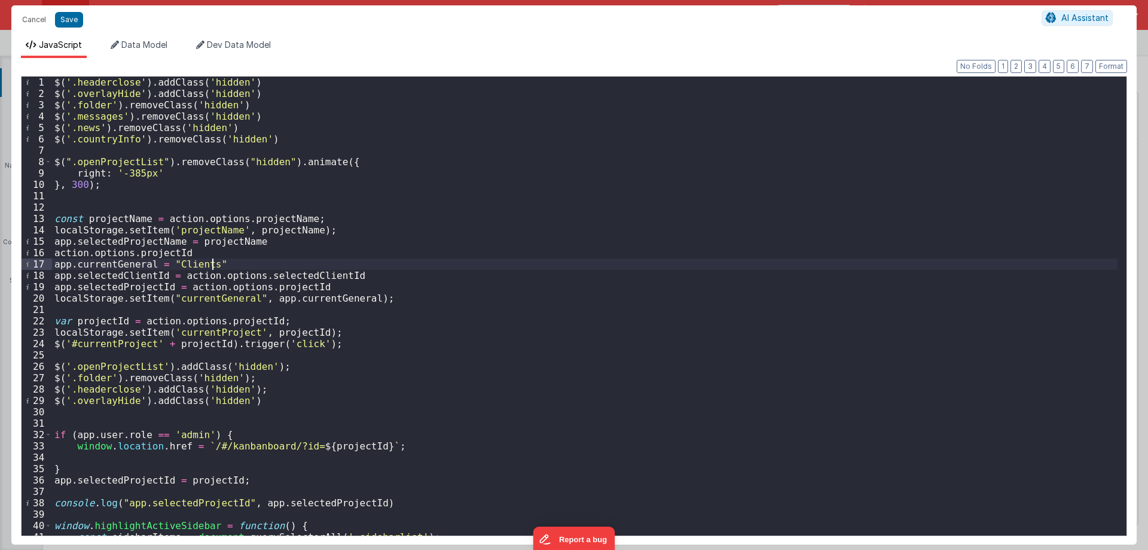
click at [283, 258] on div "$ ( '.headerclose' ) . addClass ( 'hidden' ) $ ( '.overlayHide' ) . addClass ( …" at bounding box center [585, 317] width 1066 height 481
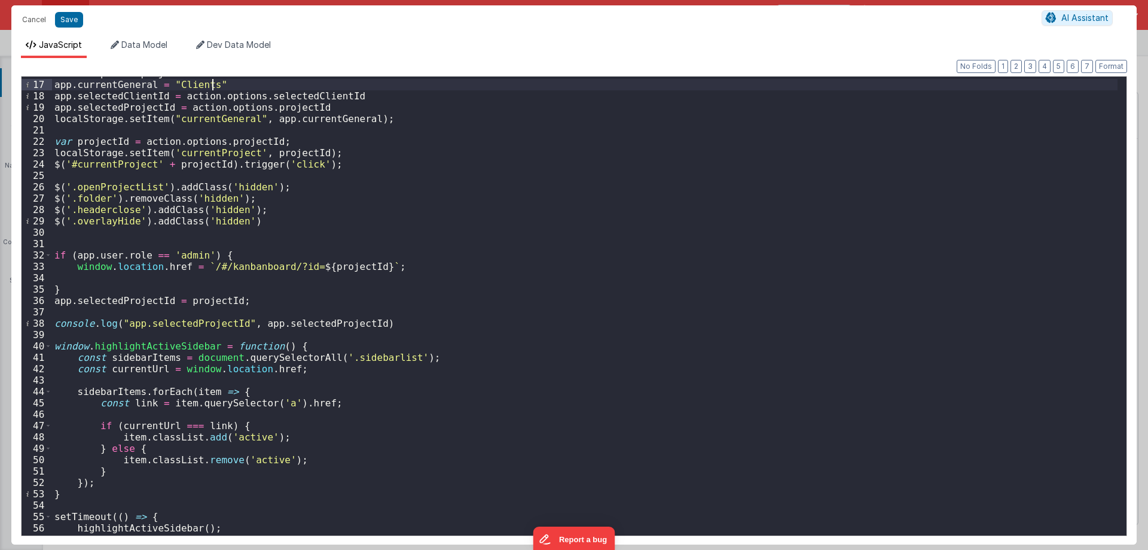
scroll to position [179, 0]
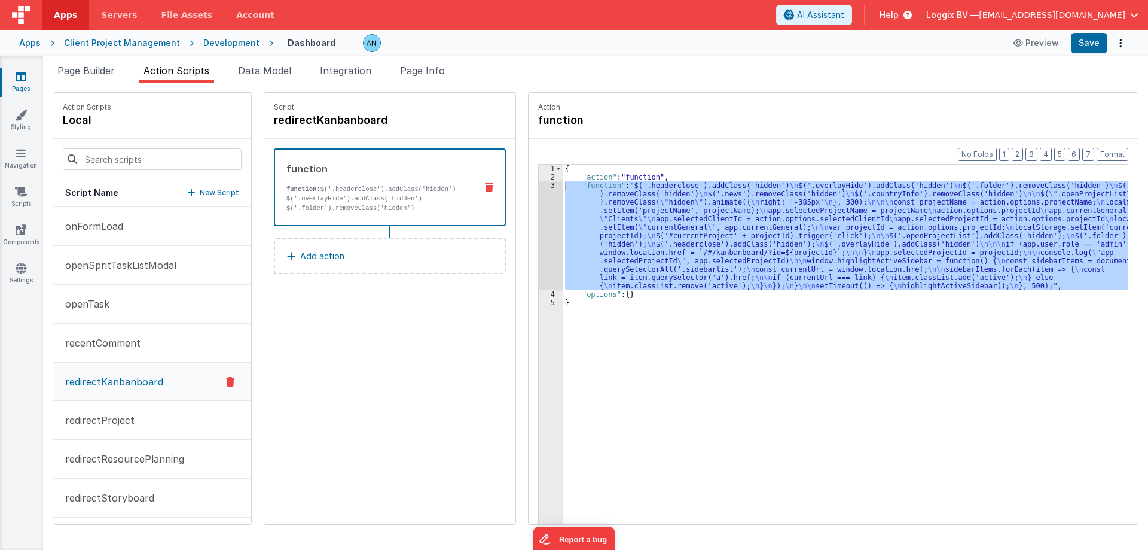
click at [469, 340] on div "Script redirectKanbanboard function function: $('.headerclose').addClass('hidde…" at bounding box center [389, 308] width 251 height 431
click at [636, 260] on div "{ "action" : "function" , "function" : "$('.headerclose').addClass('hidden') \n…" at bounding box center [845, 362] width 565 height 396
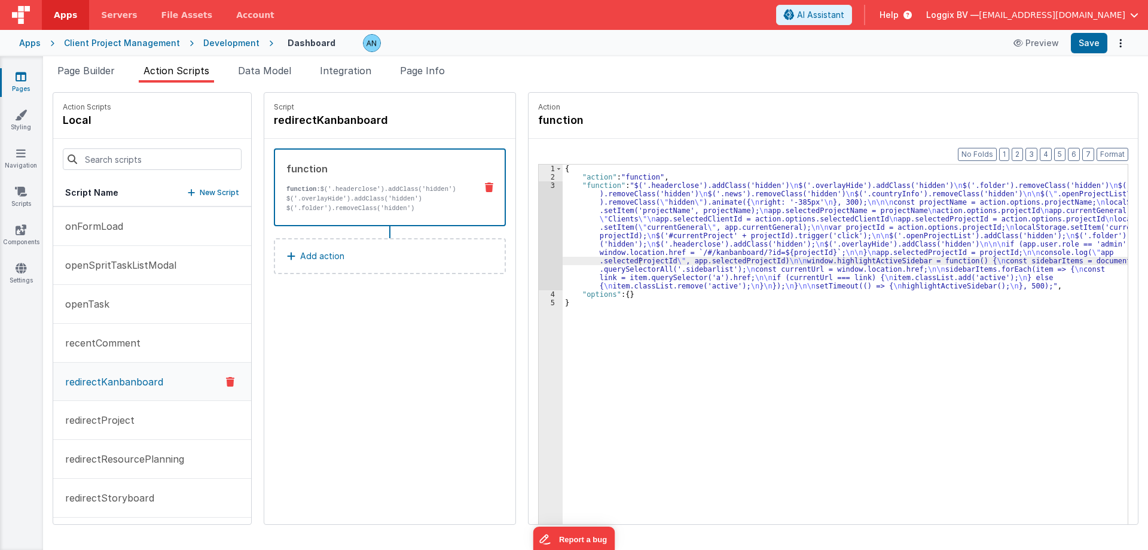
click at [436, 304] on div "Script redirectKanbanboard function function: $('.headerclose').addClass('hidde…" at bounding box center [389, 308] width 251 height 431
click at [566, 279] on div "{ "action" : "function" , "function" : "$('.headerclose').addClass('hidden') \n…" at bounding box center [848, 370] width 570 height 413
click at [609, 300] on div "{ "action" : "function" , "function" : "$('.headerclose').addClass('hidden') \n…" at bounding box center [848, 370] width 570 height 413
click at [685, 340] on div "{ "action" : "function" , "function" : "$('.headerclose').addClass('hidden') \n…" at bounding box center [848, 370] width 570 height 413
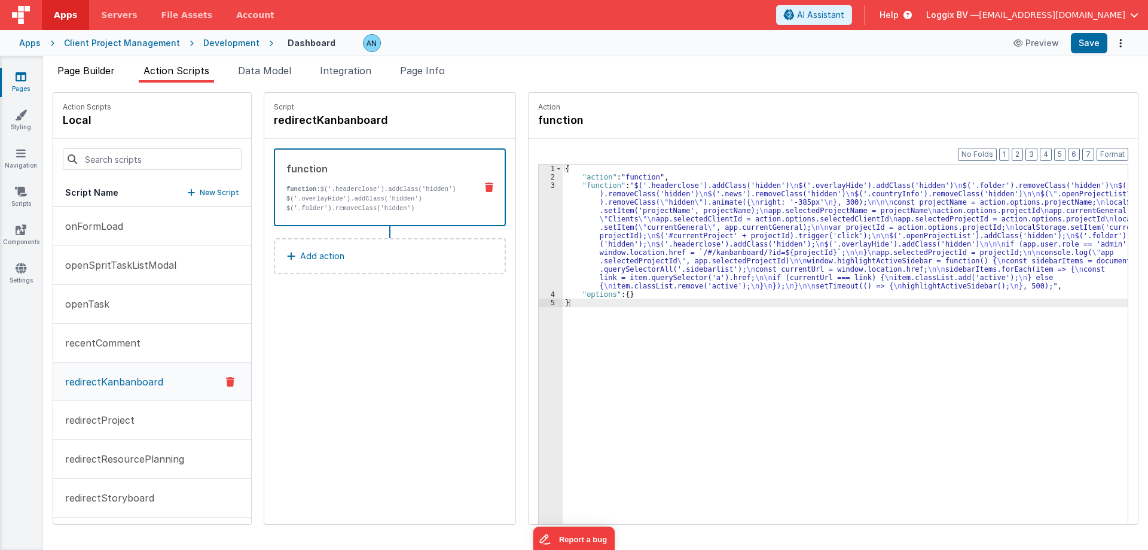
click at [106, 71] on span "Page Builder" at bounding box center [85, 71] width 57 height 12
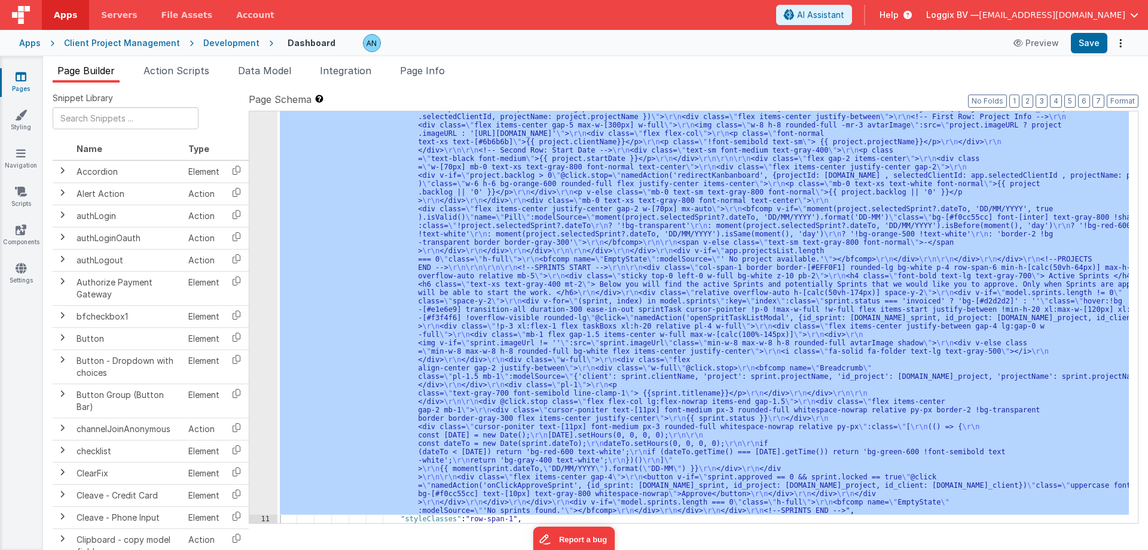
click at [422, 192] on div ""html" : "<!--PROJECTS START --> \r\n\r\n <div class= \" col-span-1 border bord…" at bounding box center [703, 316] width 852 height 411
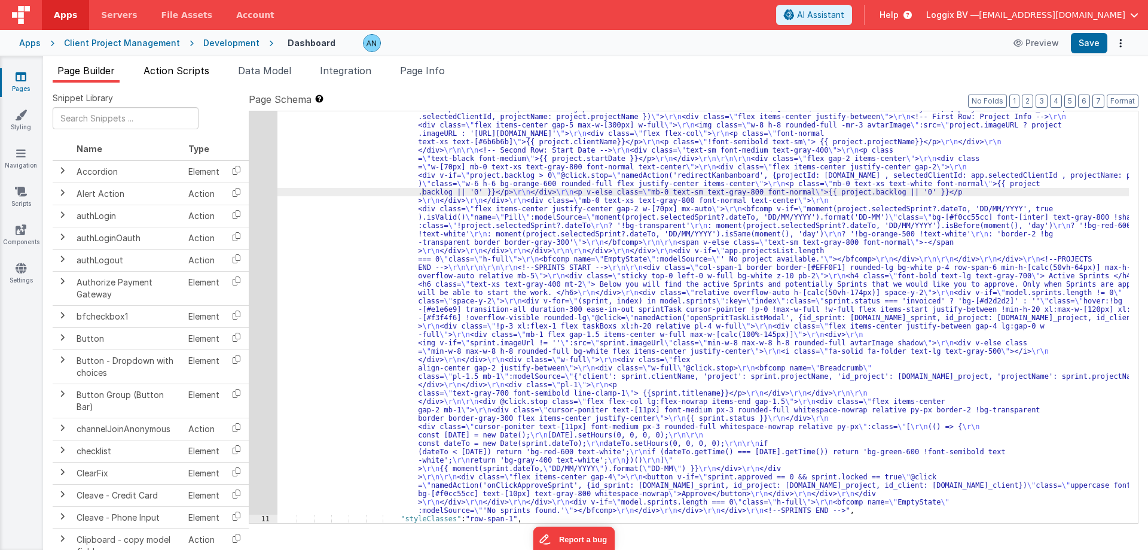
click at [170, 67] on span "Action Scripts" at bounding box center [177, 71] width 66 height 12
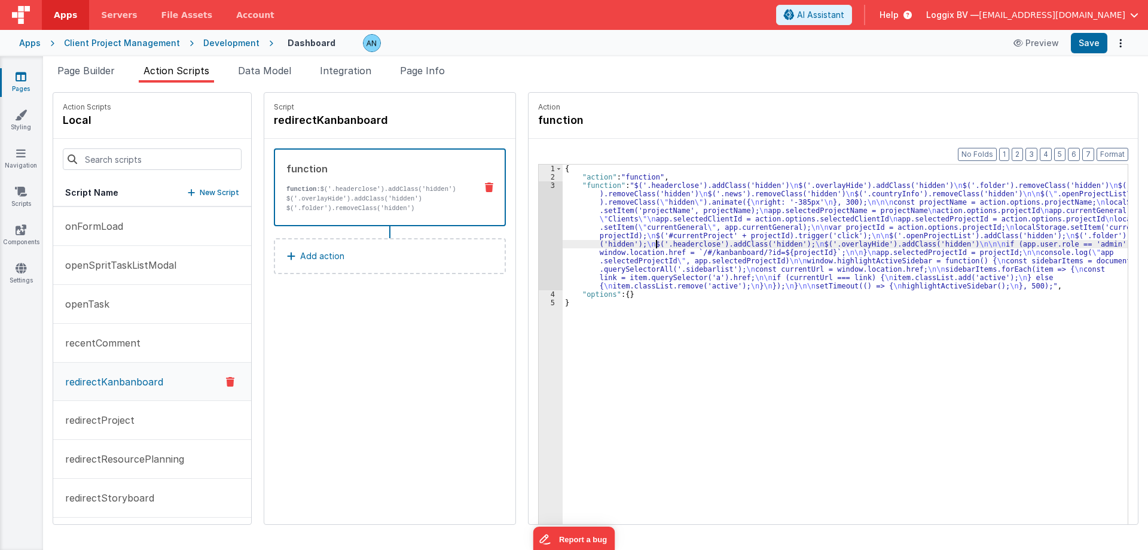
click at [651, 241] on div "{ "action" : "function" , "function" : "$('.headerclose').addClass('hidden') \n…" at bounding box center [848, 370] width 570 height 413
click at [331, 258] on p "Add action" at bounding box center [322, 256] width 44 height 14
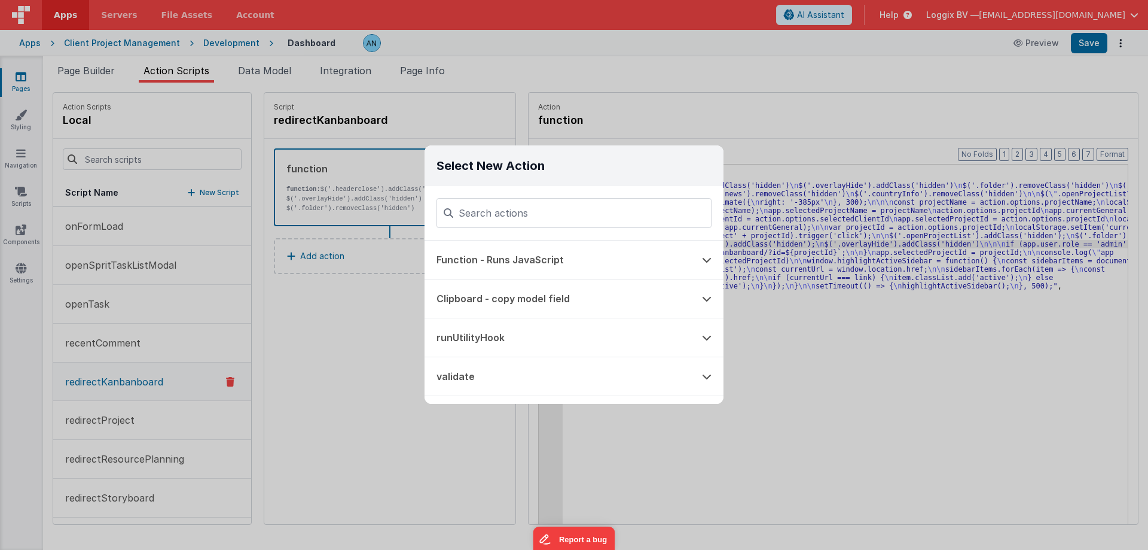
click at [361, 312] on div "Select New Action Function - Runs JavaScript Clipboard - copy model field runUt…" at bounding box center [574, 275] width 1148 height 550
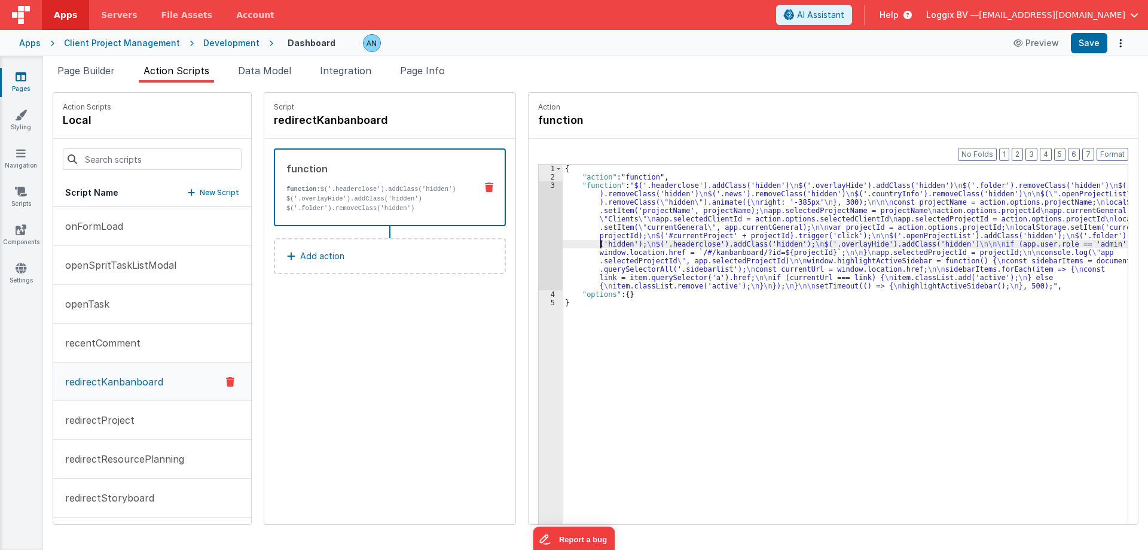
click at [597, 246] on div "{ "action" : "function" , "function" : "$('.headerclose').addClass('hidden') \n…" at bounding box center [848, 370] width 570 height 413
click at [614, 257] on div "{ "action" : "function" , "function" : "$('.headerclose').addClass('hidden') \n…" at bounding box center [848, 370] width 570 height 413
click at [684, 215] on div "{ "action" : "function" , "function" : "$('.headerclose').addClass('hidden') \n…" at bounding box center [848, 370] width 570 height 413
click at [663, 213] on div "{ "action" : "function" , "function" : "$('.headerclose').addClass('hidden') \n…" at bounding box center [848, 370] width 570 height 413
click at [517, 83] on div "Snippet Library Name Type Accordion Element Alert Action Action authLogin Actio…" at bounding box center [595, 316] width 1105 height 467
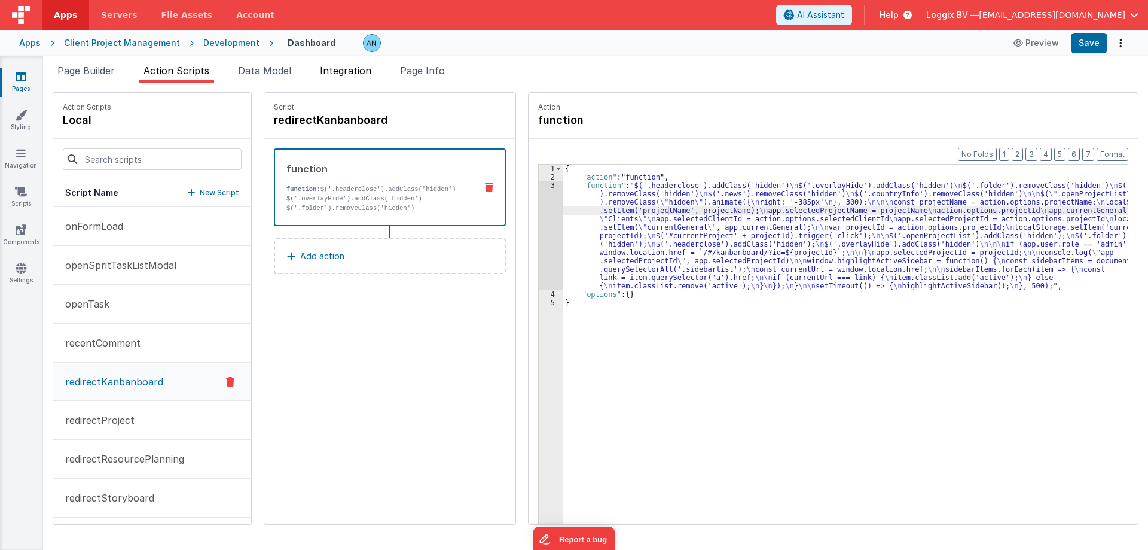
drag, startPoint x: 332, startPoint y: 67, endPoint x: 328, endPoint y: 78, distance: 11.5
click at [333, 67] on span "Integration" at bounding box center [345, 71] width 51 height 12
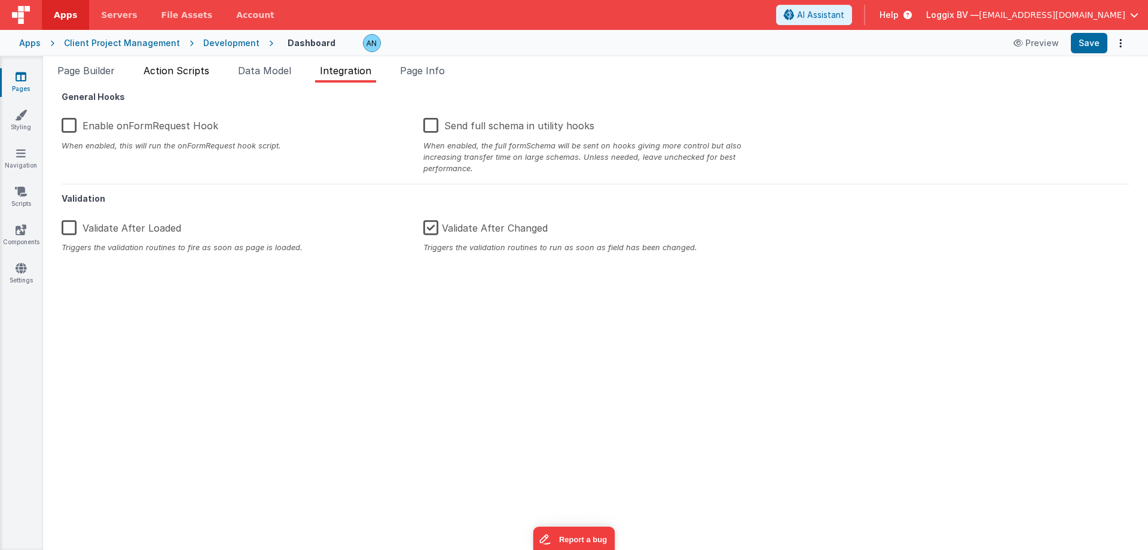
click at [163, 65] on span "Action Scripts" at bounding box center [177, 71] width 66 height 12
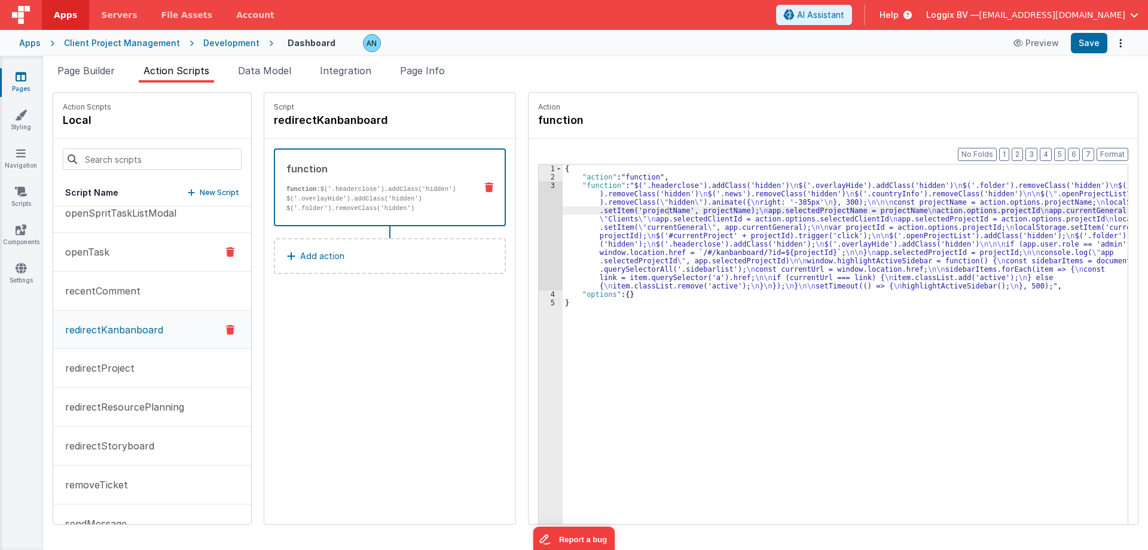
scroll to position [777, 0]
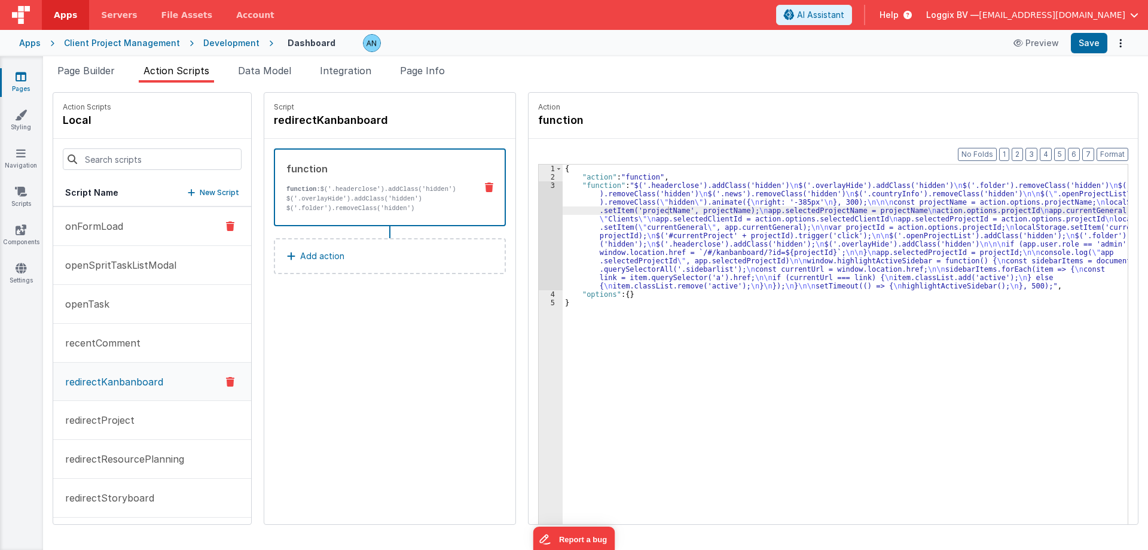
click at [106, 229] on p "onFormLoad" at bounding box center [90, 226] width 65 height 14
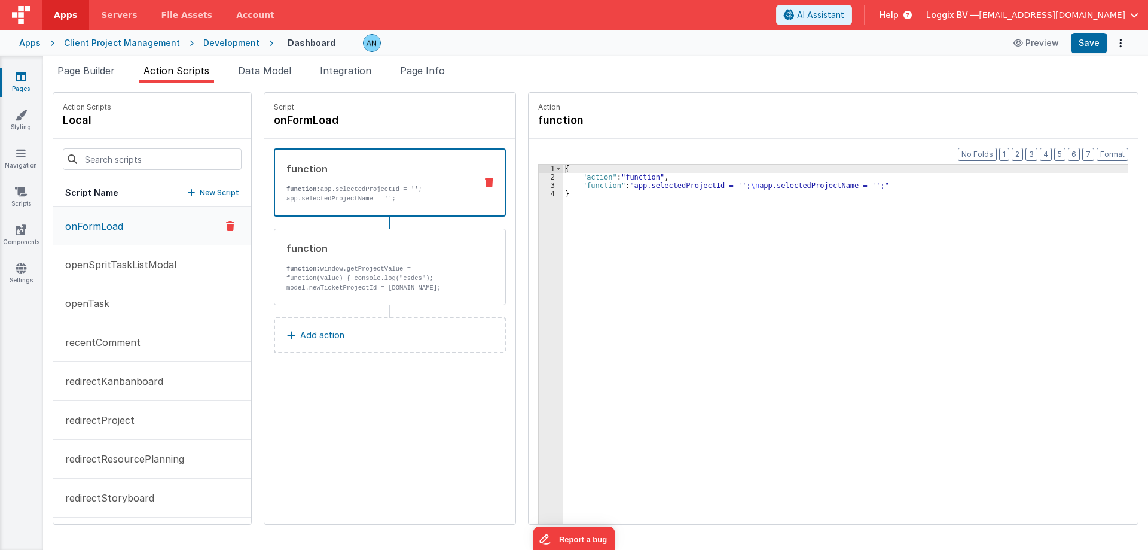
click at [677, 205] on div "{ "action" : "function" , "function" : "app.selectedProjectId = ''; \n app.sele…" at bounding box center [848, 370] width 570 height 413
click at [622, 170] on div "{ "action" : "function" , "function" : "app.selectedProjectId = ''; \n app.sele…" at bounding box center [848, 370] width 570 height 413
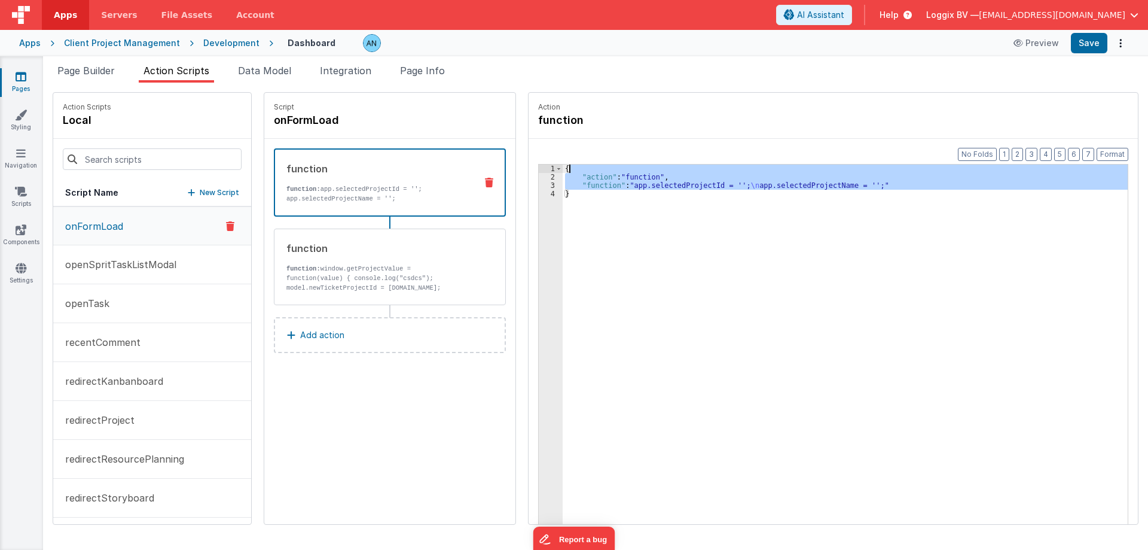
click at [623, 174] on div "{ "action" : "function" , "function" : "app.selectedProjectId = ''; \n app.sele…" at bounding box center [845, 362] width 565 height 396
click at [623, 174] on div "{ "action" : "function" , "function" : "app.selectedProjectId = ''; \n app.sele…" at bounding box center [848, 370] width 570 height 413
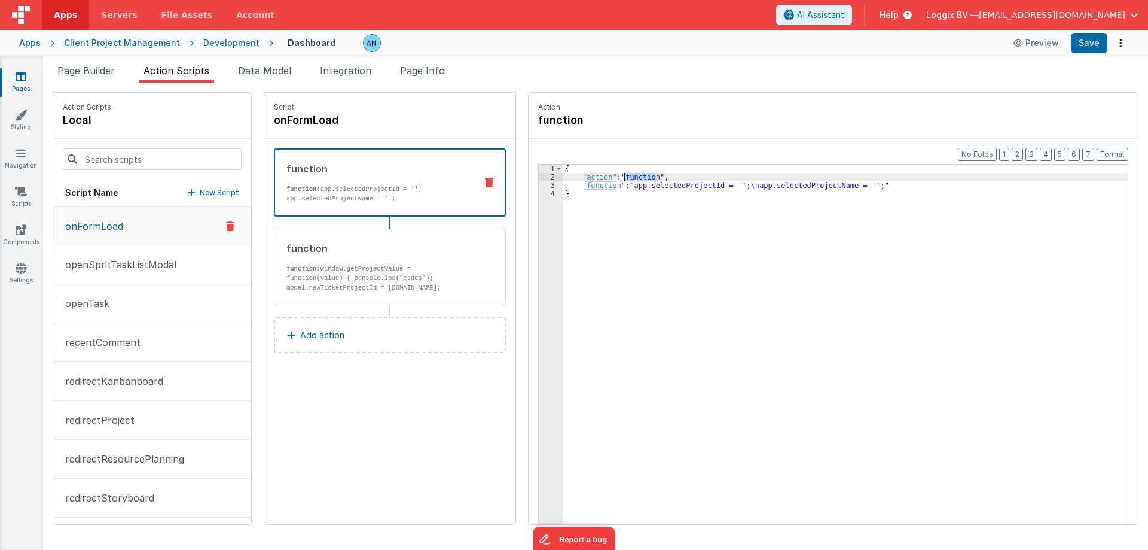
click at [624, 174] on div "{ "action" : "function" , "function" : "app.selectedProjectId = ''; \n app.sele…" at bounding box center [845, 362] width 565 height 396
click at [330, 337] on p "Add action" at bounding box center [322, 335] width 44 height 14
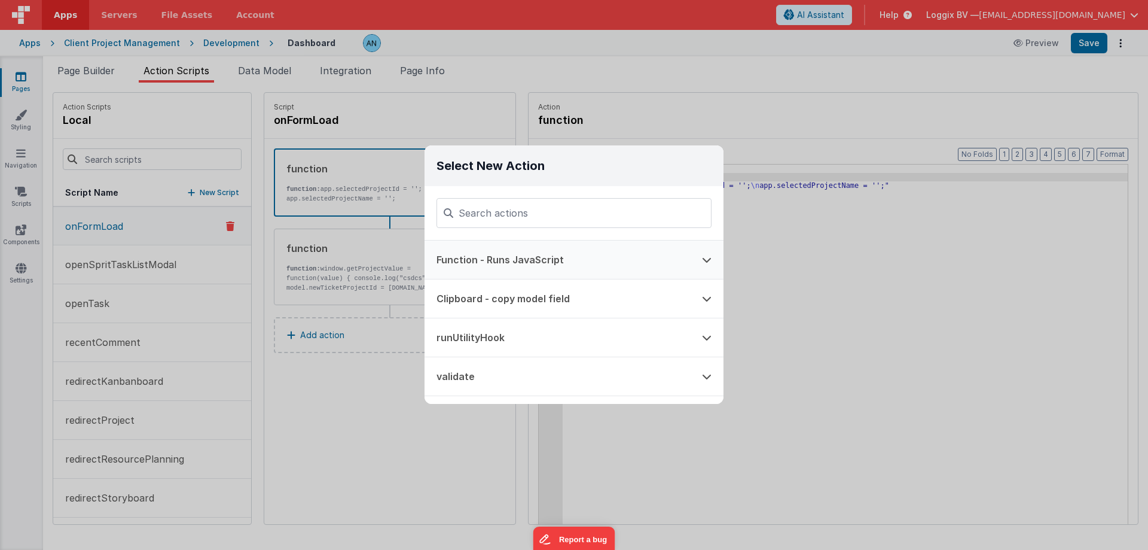
click at [512, 268] on button "Function - Runs JavaScript" at bounding box center [558, 259] width 266 height 38
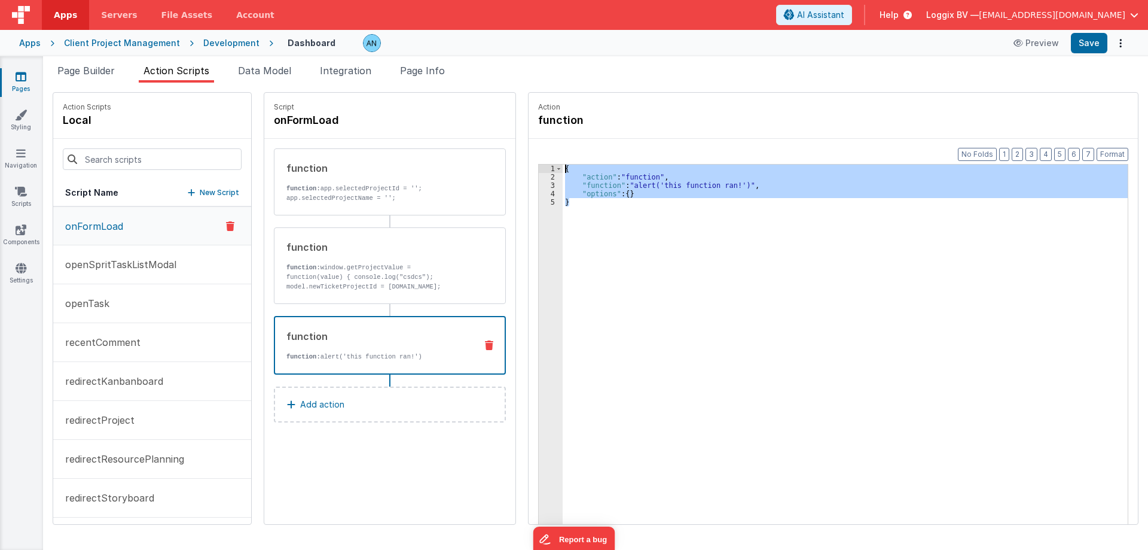
drag, startPoint x: 713, startPoint y: 239, endPoint x: 551, endPoint y: 147, distance: 187.2
click at [551, 147] on div "Format 7 6 5 4 3 2 1 No Folds 1 2 3 4 5 { "action" : "function" , "function" : …" at bounding box center [833, 354] width 609 height 431
click at [638, 175] on div "{ "action" : "function" , "function" : "alert('this function ran!')" , "options…" at bounding box center [845, 362] width 565 height 396
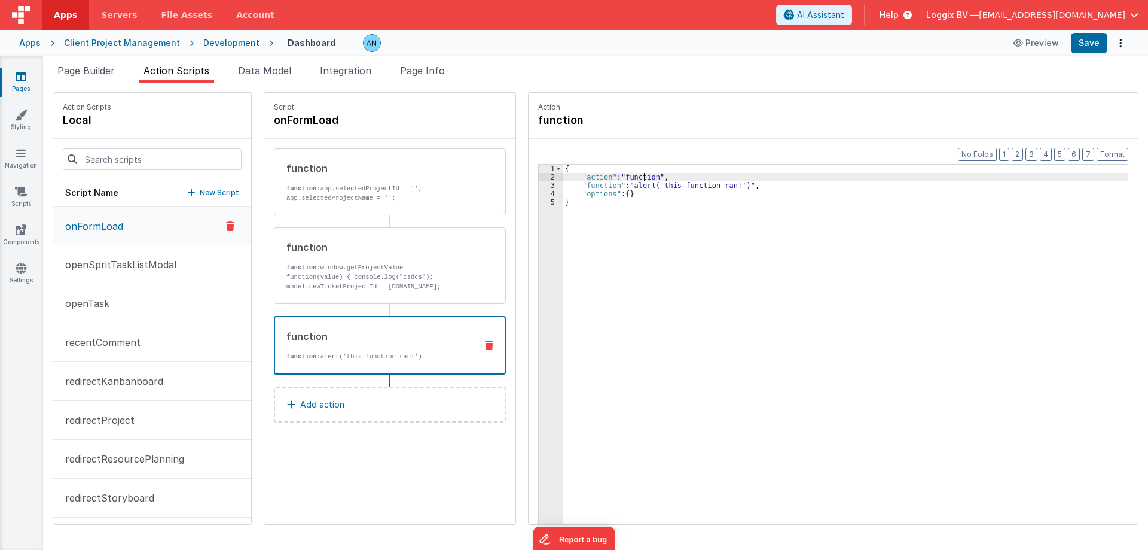
click at [638, 175] on div "{ "action" : "function" , "function" : "alert('this function ran!')" , "options…" at bounding box center [848, 370] width 570 height 413
click at [398, 417] on button "Add action" at bounding box center [390, 404] width 232 height 36
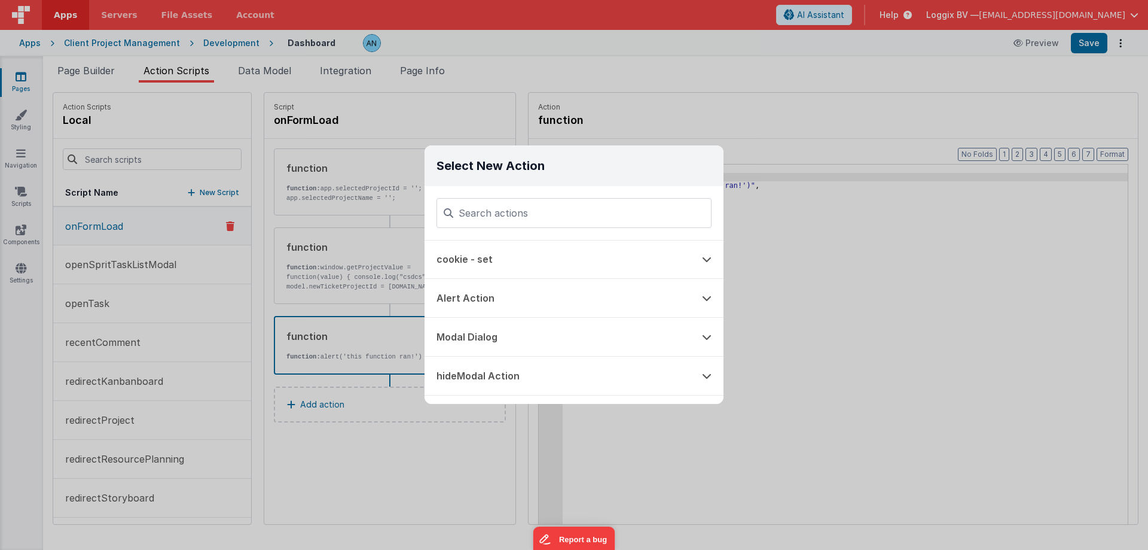
scroll to position [0, 0]
click at [499, 340] on button "runUtilityHook" at bounding box center [558, 337] width 266 height 38
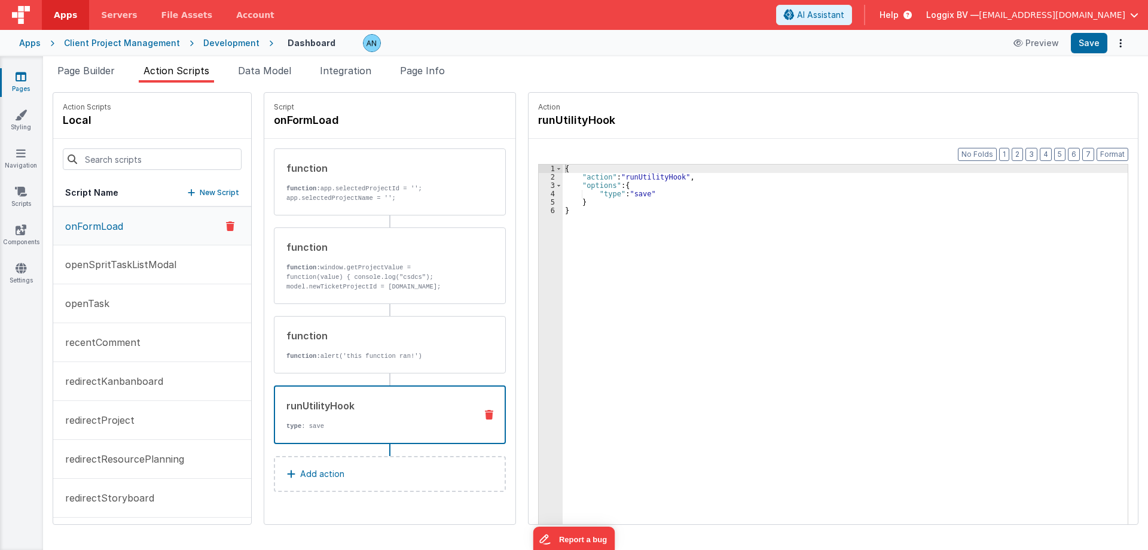
click at [631, 178] on div "{ "action" : "runUtilityHook" , "options" : { "type" : "save" } }" at bounding box center [848, 370] width 570 height 413
drag, startPoint x: 631, startPoint y: 178, endPoint x: 680, endPoint y: 171, distance: 49.5
click at [633, 178] on div "{ "action" : "runUtilityHook" , "options" : { "type" : "save" } }" at bounding box center [848, 370] width 570 height 413
click at [364, 471] on button "Add action" at bounding box center [390, 474] width 232 height 36
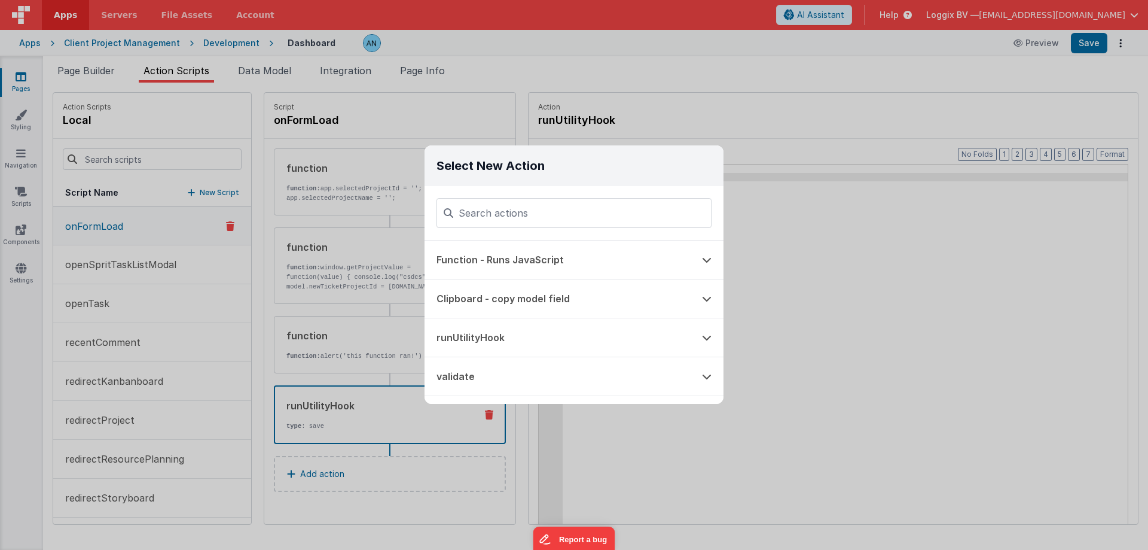
click at [374, 342] on div "Select New Action Function - Runs JavaScript Clipboard - copy model field runUt…" at bounding box center [574, 275] width 1148 height 550
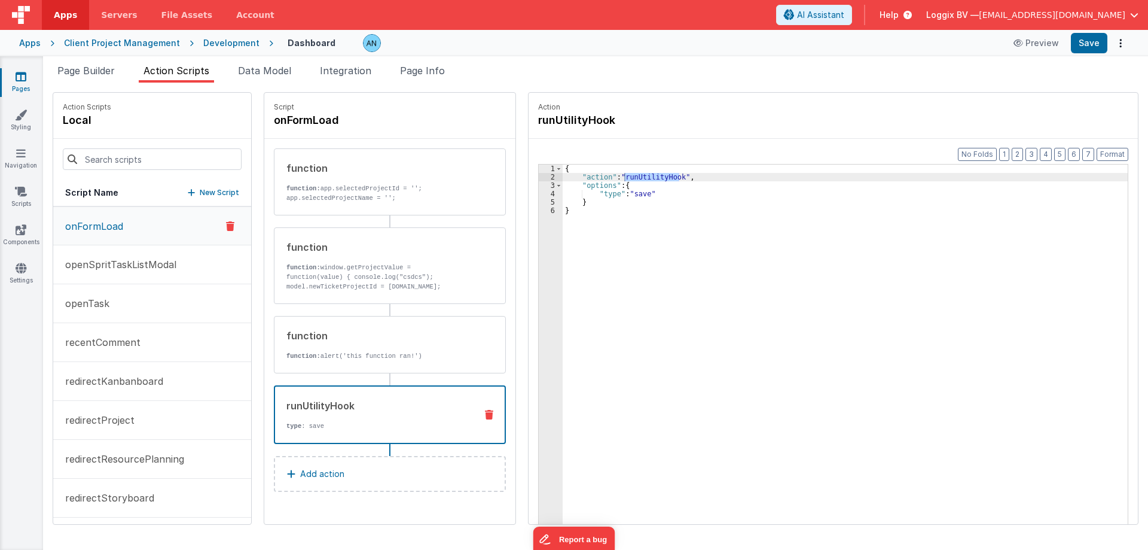
click at [485, 414] on icon at bounding box center [489, 415] width 8 height 10
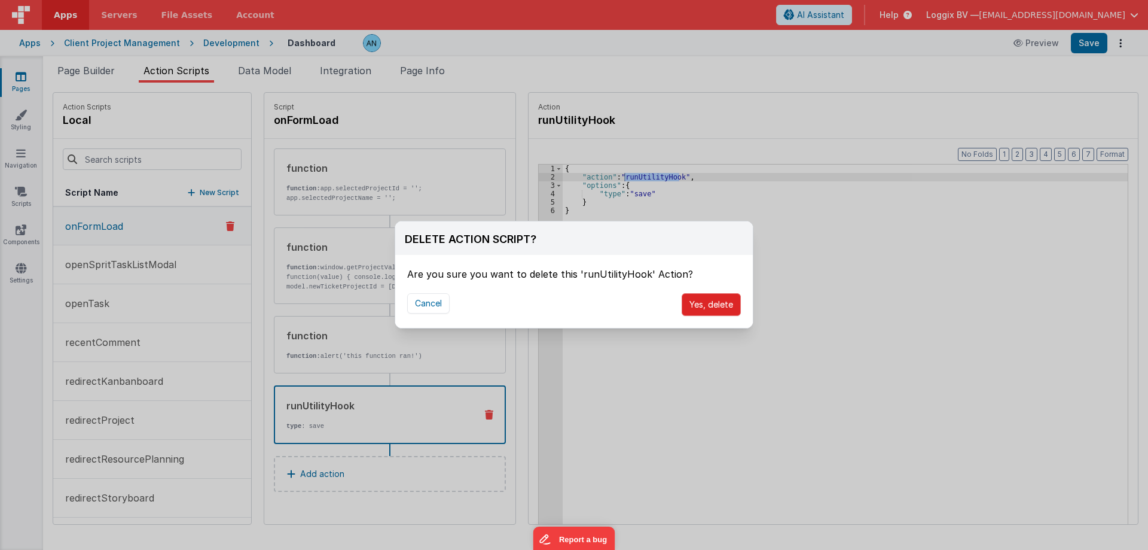
click at [690, 309] on button "Yes, delete" at bounding box center [711, 304] width 59 height 23
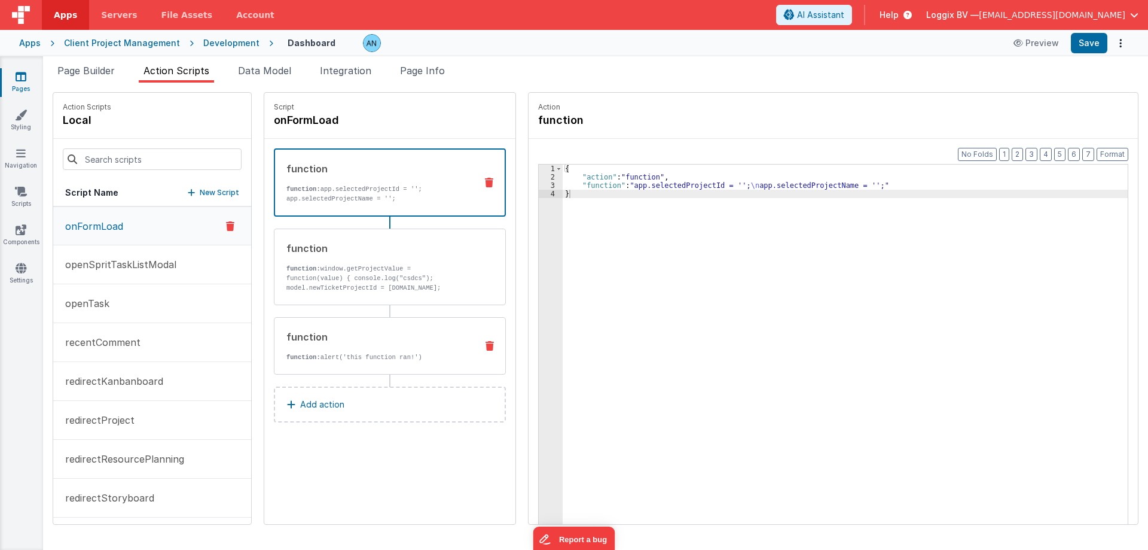
click at [451, 341] on div "function" at bounding box center [376, 336] width 181 height 14
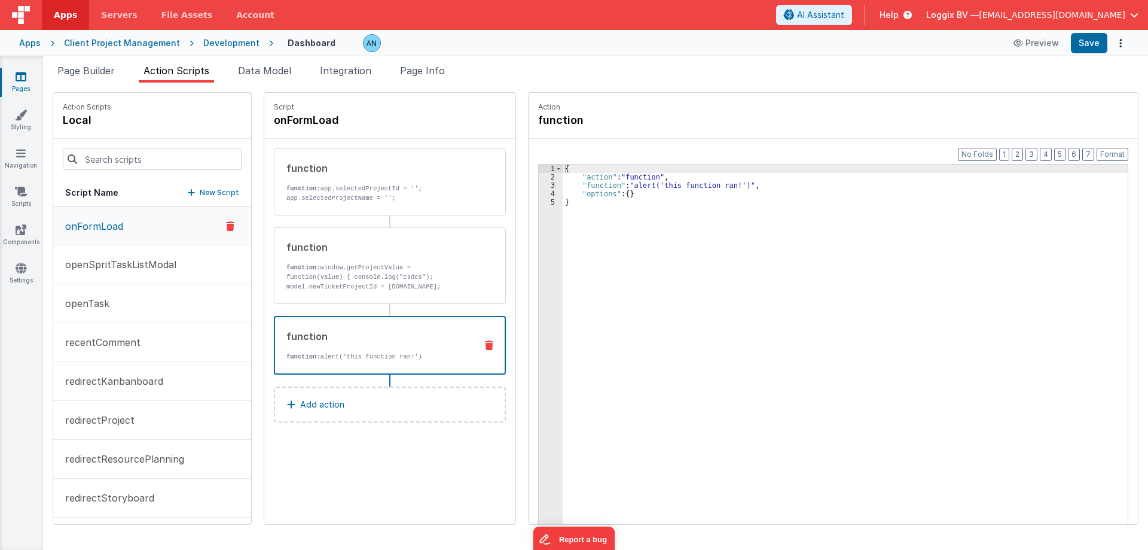
click at [480, 342] on button at bounding box center [489, 345] width 31 height 10
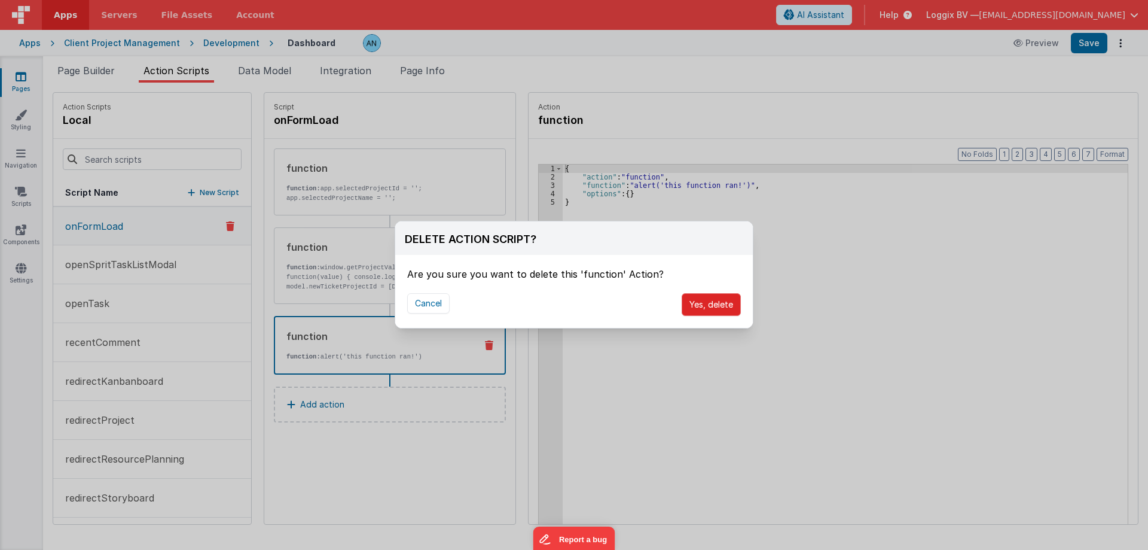
click at [710, 300] on button "Yes, delete" at bounding box center [711, 304] width 59 height 23
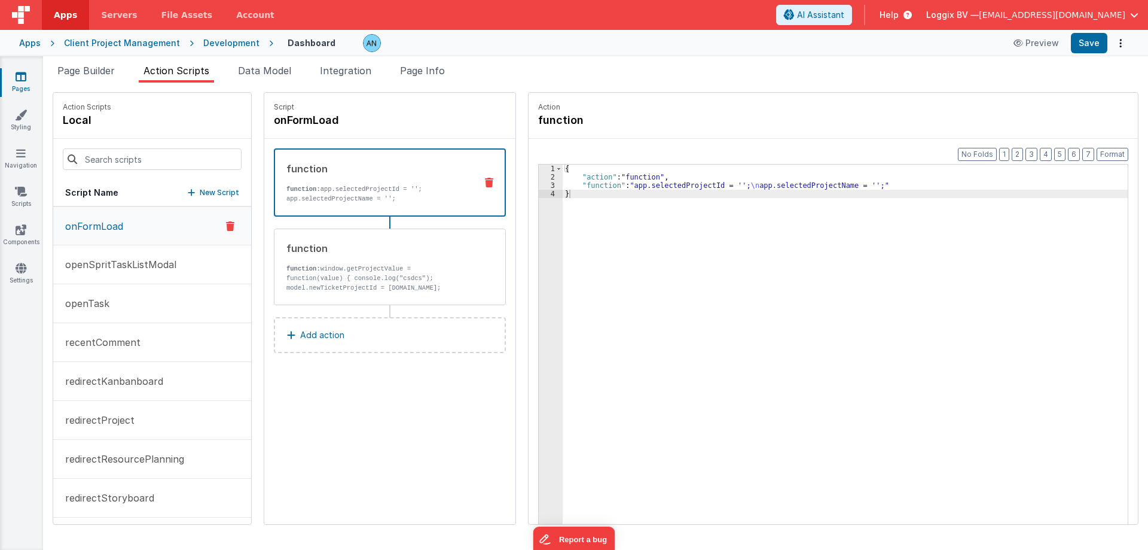
click at [346, 335] on button "Add action" at bounding box center [390, 335] width 232 height 36
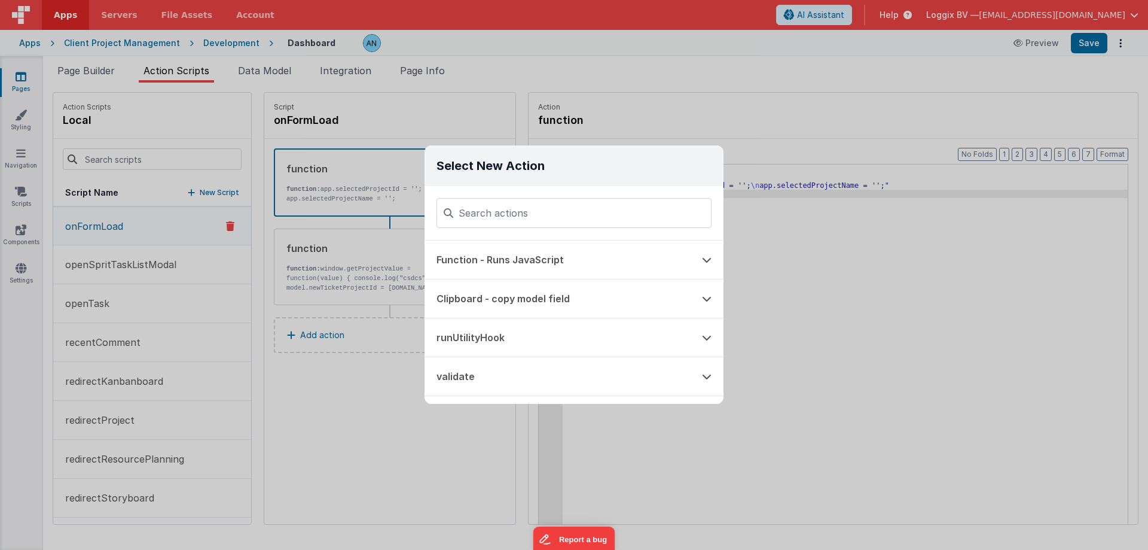
click at [648, 129] on div "Select New Action Function - Runs JavaScript Clipboard - copy model field runUt…" at bounding box center [574, 275] width 1148 height 550
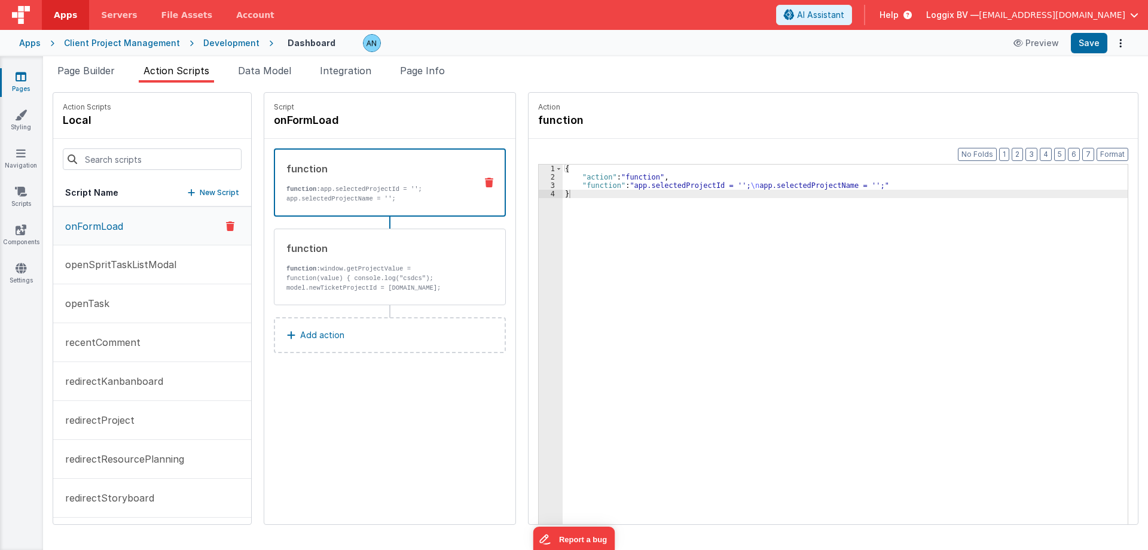
click at [95, 60] on div "Page Builder Action Scripts Data Model Integration Page Info Snippet Library Na…" at bounding box center [595, 302] width 1105 height 493
click at [95, 66] on span "Page Builder" at bounding box center [85, 71] width 57 height 12
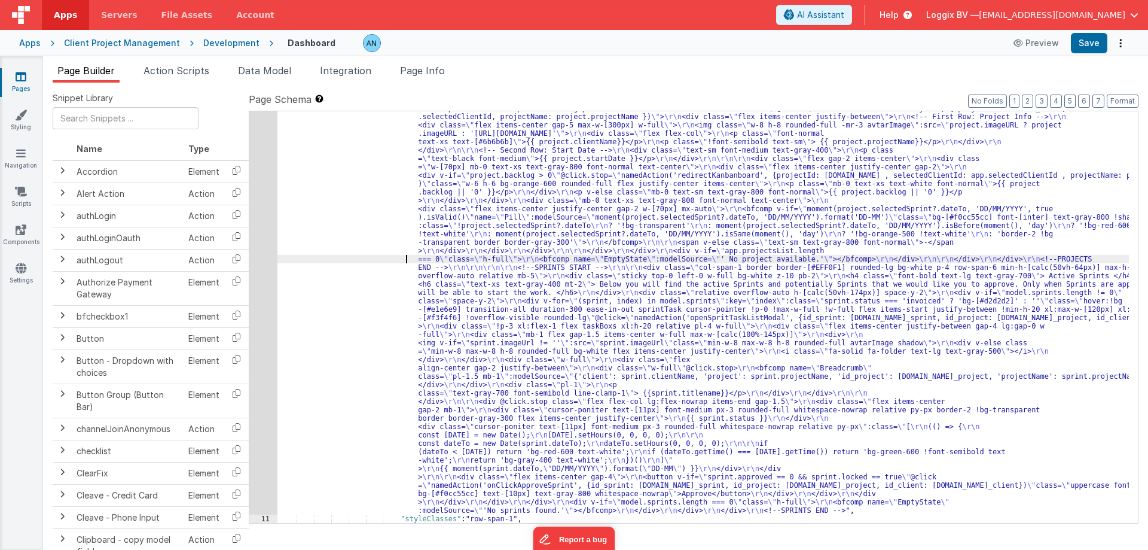
click at [386, 262] on div ""html" : "<!--PROJECTS START --> \r\n\r\n <div class= \" col-span-1 border bord…" at bounding box center [703, 503] width 852 height 864
click at [270, 259] on div "10" at bounding box center [263, 293] width 28 height 444
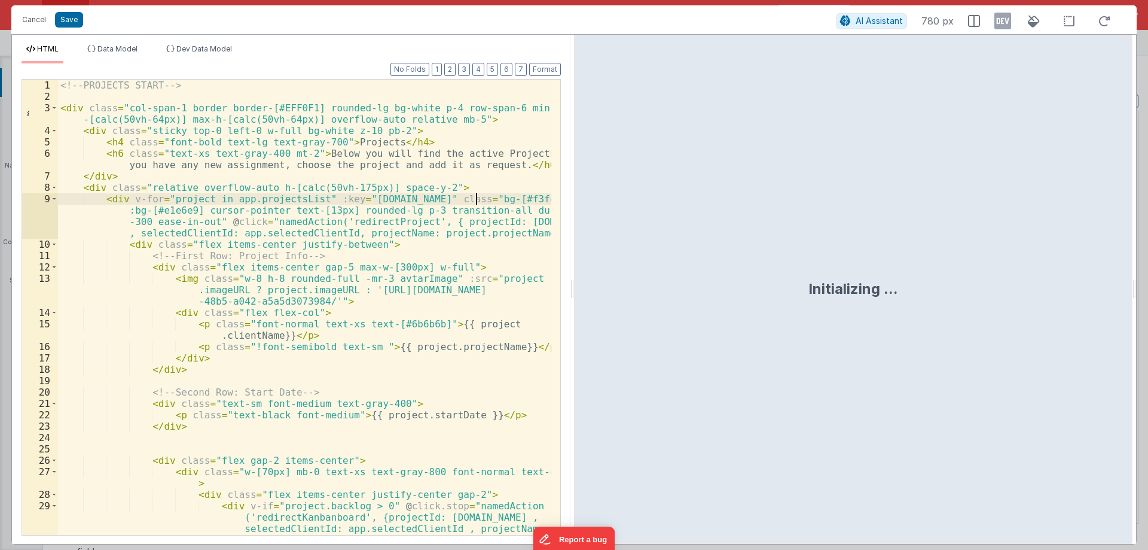
click at [307, 240] on div "<!-- PROJECTS START --> < div class = "col-span-1 border border-[#EFF0F1] round…" at bounding box center [304, 341] width 493 height 523
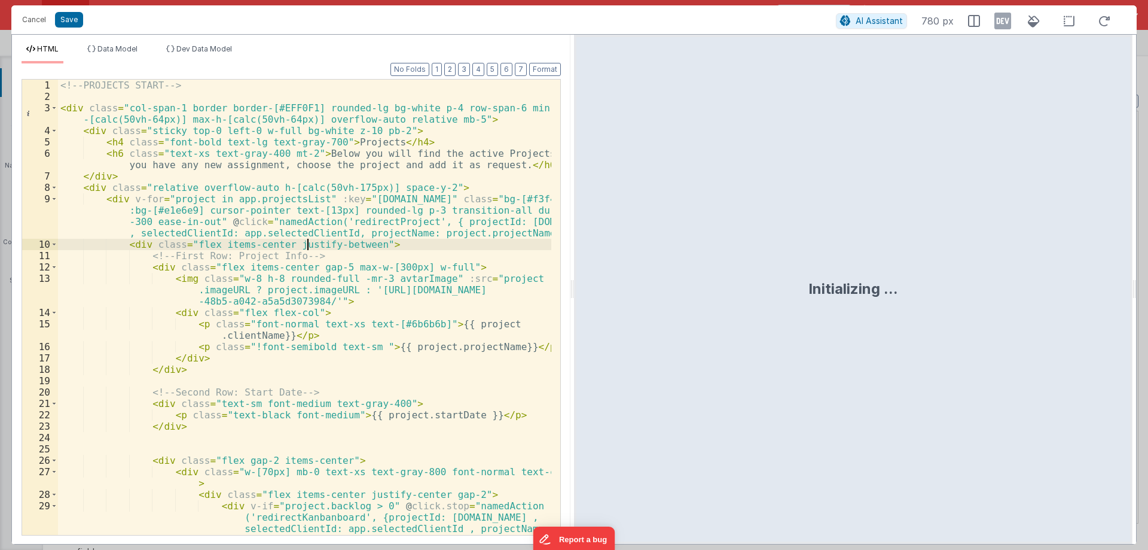
click at [288, 221] on div "<!-- PROJECTS START --> < div class = "col-span-1 border border-[#EFF0F1] round…" at bounding box center [304, 341] width 493 height 523
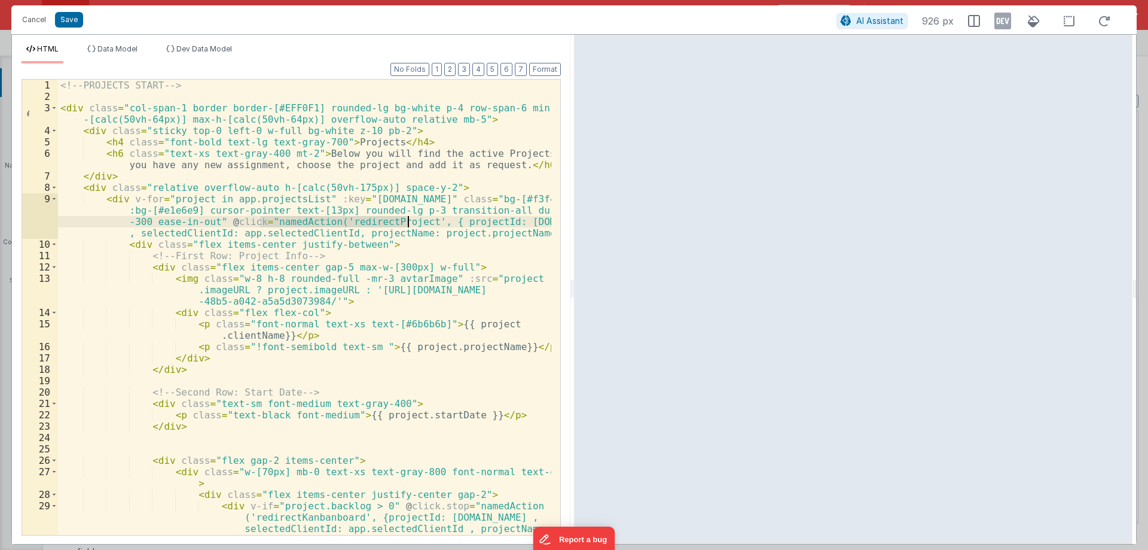
drag, startPoint x: 288, startPoint y: 221, endPoint x: 380, endPoint y: 218, distance: 92.1
click at [380, 218] on div "<!-- PROJECTS START --> < div class = "col-span-1 border border-[#EFF0F1] round…" at bounding box center [304, 341] width 493 height 523
click at [263, 218] on div "<!-- PROJECTS START --> < div class = "col-span-1 border border-[#EFF0F1] round…" at bounding box center [304, 307] width 493 height 455
drag, startPoint x: 263, startPoint y: 218, endPoint x: 367, endPoint y: 219, distance: 104.7
click at [367, 219] on div "<!-- PROJECTS START --> < div class = "col-span-1 border border-[#EFF0F1] round…" at bounding box center [304, 341] width 493 height 523
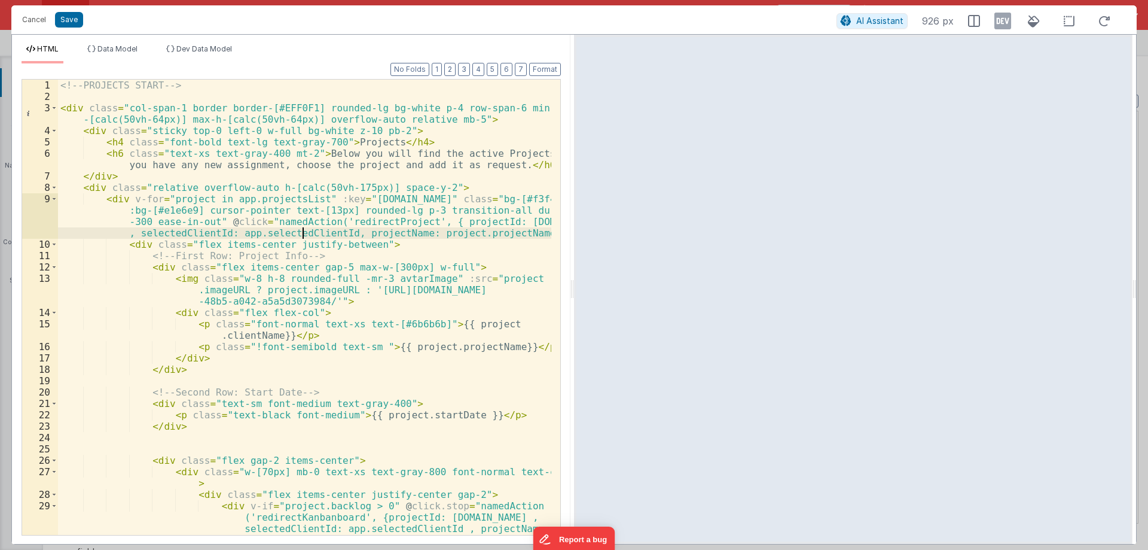
click at [301, 228] on div "<!-- PROJECTS START --> < div class = "col-span-1 border border-[#EFF0F1] round…" at bounding box center [304, 341] width 493 height 523
click at [304, 224] on div "<!-- PROJECTS START --> < div class = "col-span-1 border border-[#EFF0F1] round…" at bounding box center [304, 341] width 493 height 523
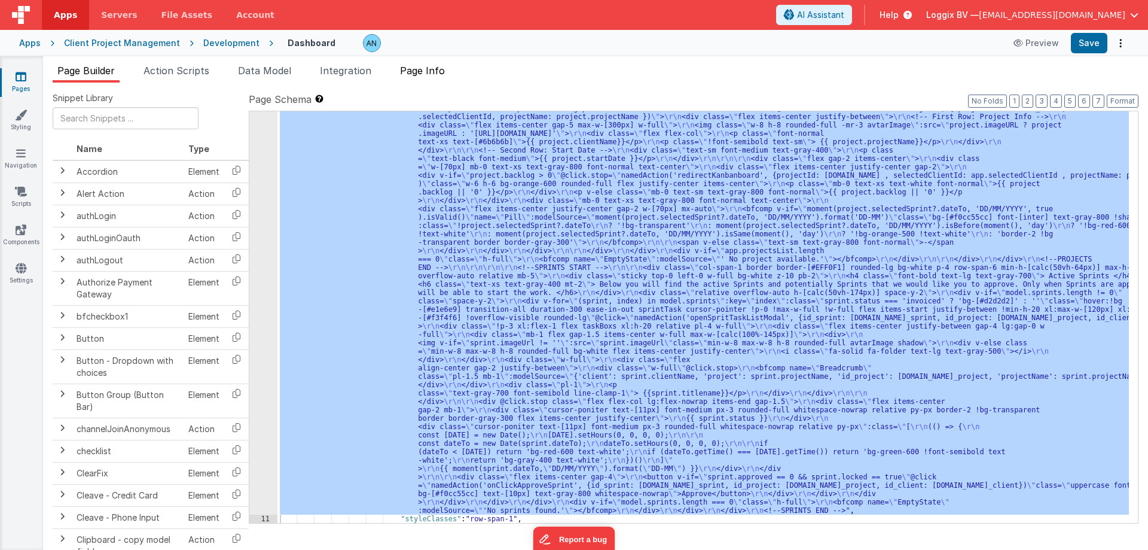
click at [428, 81] on li "Page Info" at bounding box center [422, 72] width 54 height 19
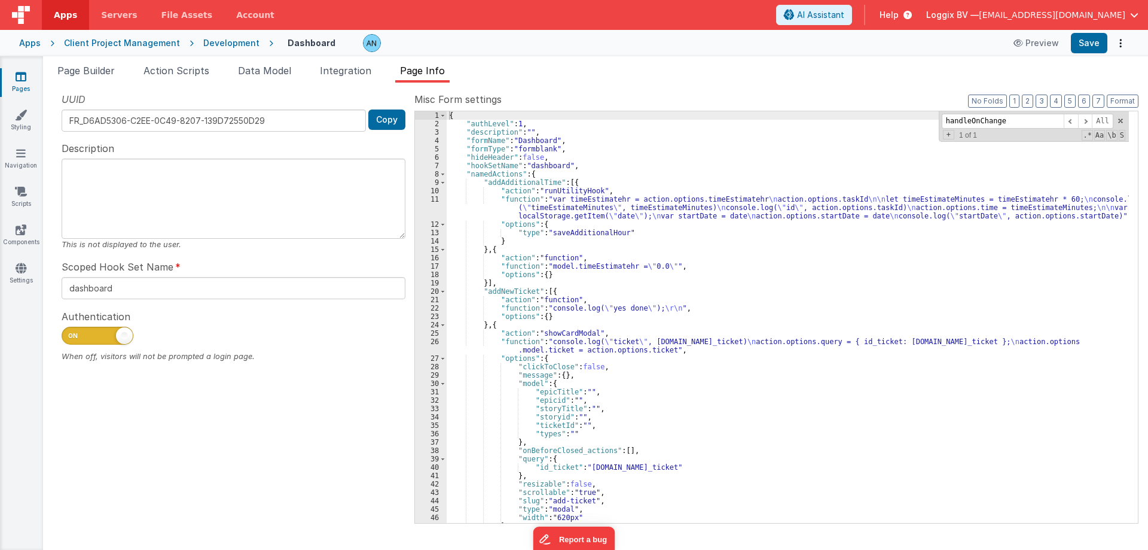
click at [564, 239] on div "{ "authLevel" : 1 , "description" : "" , "formName" : "Dashboard" , "formType" …" at bounding box center [788, 325] width 682 height 428
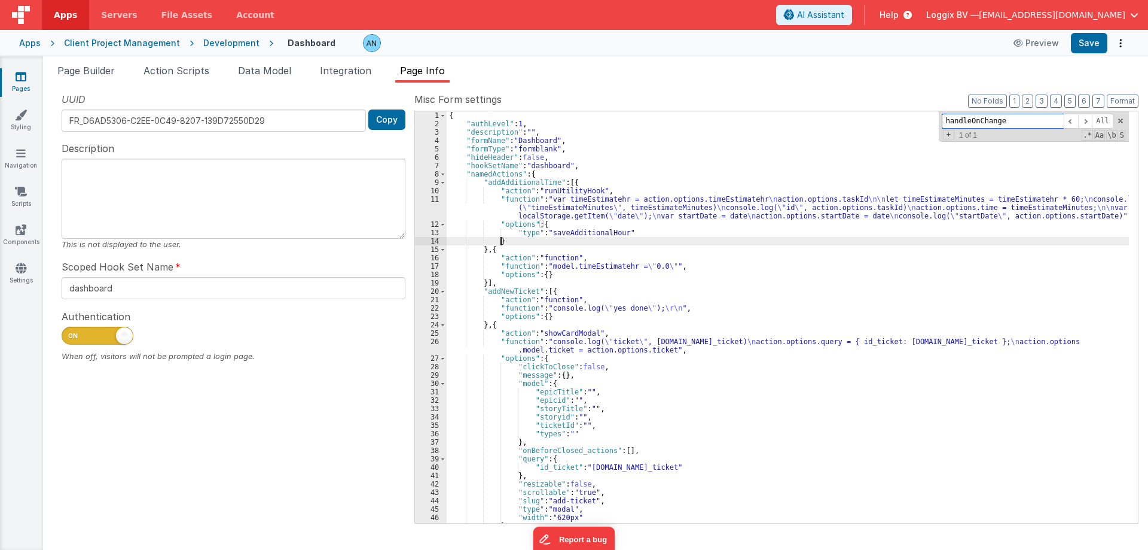
paste input "namedAction"
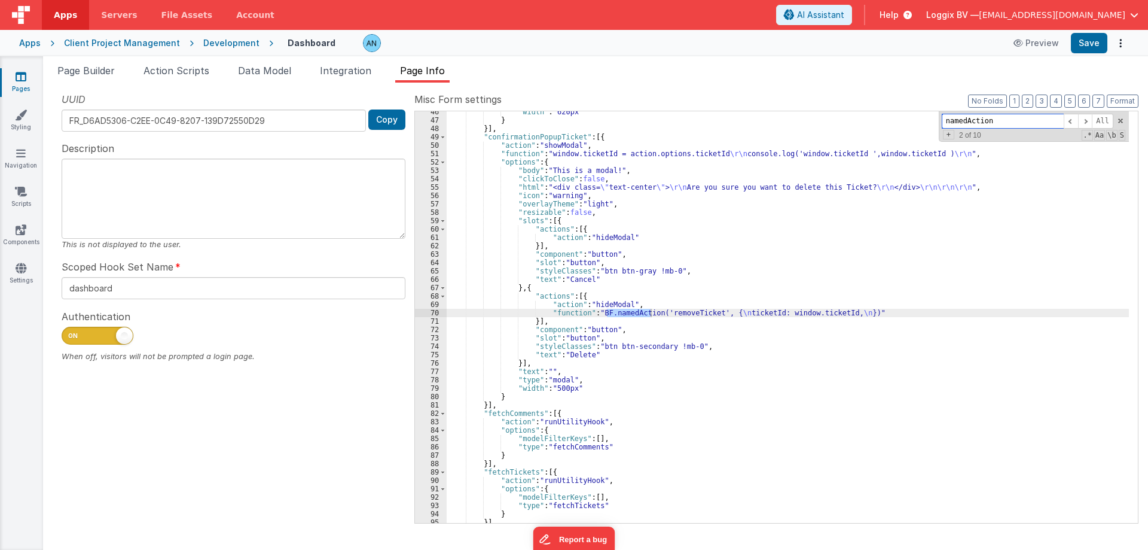
scroll to position [405, 0]
type input "namedAction"
click at [446, 313] on div "70" at bounding box center [431, 313] width 32 height 8
click at [435, 313] on div "70" at bounding box center [431, 313] width 32 height 8
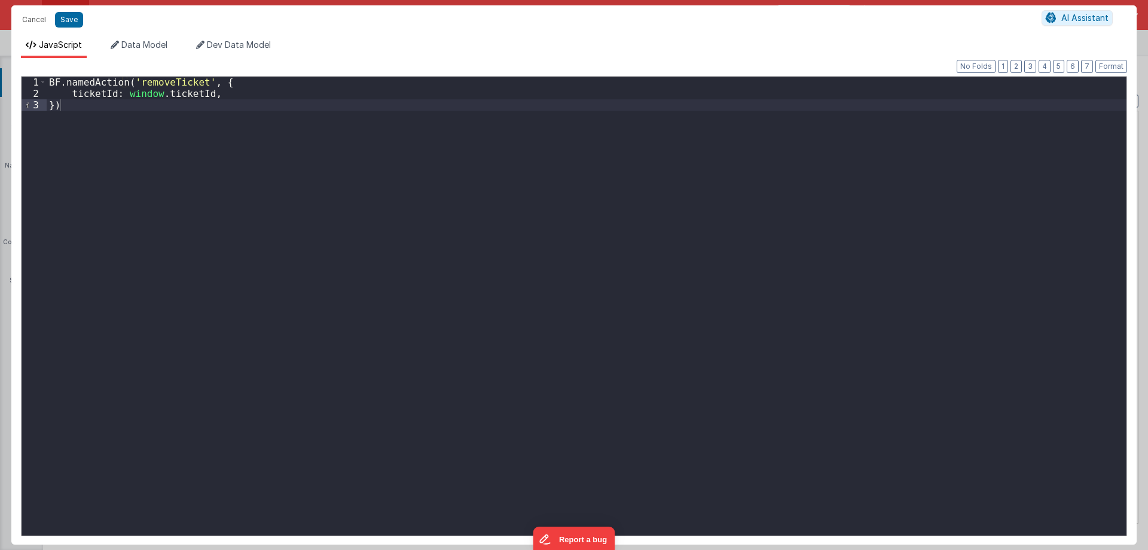
click at [152, 125] on div "BF . namedAction ( 'removeTicket' , { ticketId : window . ticketId , })" at bounding box center [587, 317] width 1080 height 481
click at [56, 83] on div "BF . namedAction ( 'removeTicket' , { ticketId : window . ticketId , })" at bounding box center [587, 317] width 1080 height 481
drag, startPoint x: 63, startPoint y: 84, endPoint x: 69, endPoint y: 115, distance: 32.1
click at [69, 115] on div "BF . namedAction ( 'removeTicket' , { ticketId : window . ticketId , })" at bounding box center [587, 317] width 1080 height 481
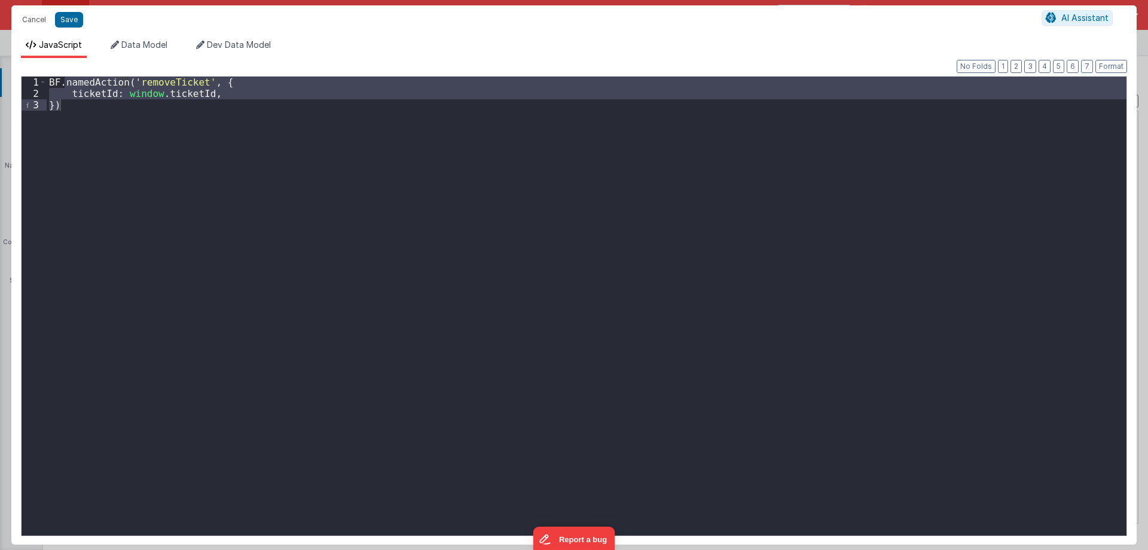
click at [168, 104] on div "BF . namedAction ( 'removeTicket' , { ticketId : window . ticketId , })" at bounding box center [587, 306] width 1080 height 459
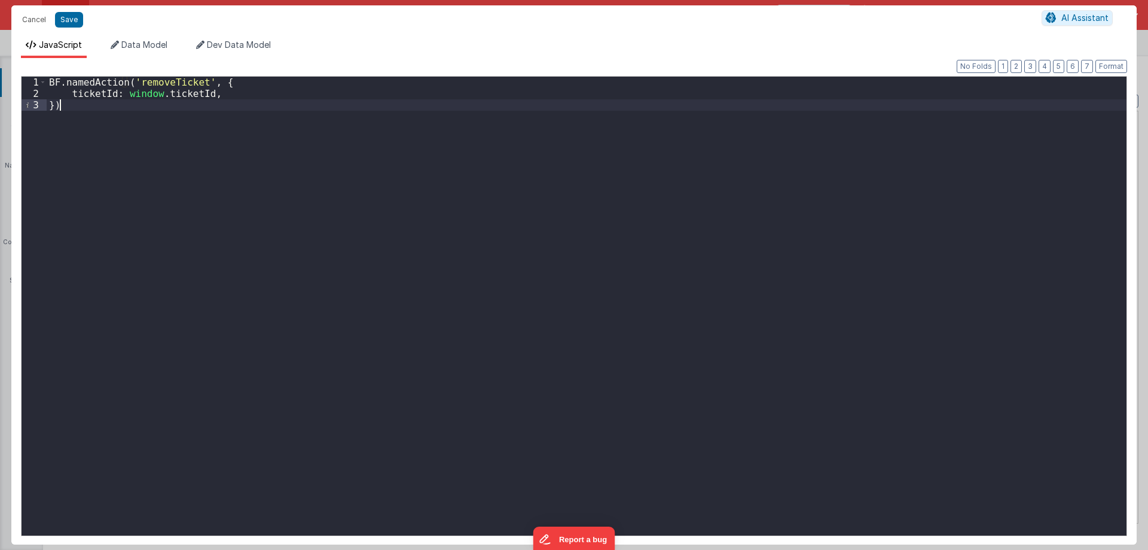
click at [174, 78] on div "BF . namedAction ( 'removeTicket' , { ticketId : window . ticketId , })" at bounding box center [587, 317] width 1080 height 481
click at [174, 77] on div "BF . namedAction ( 'removeTicket' , { ticketId : window . ticketId , })" at bounding box center [587, 317] width 1080 height 481
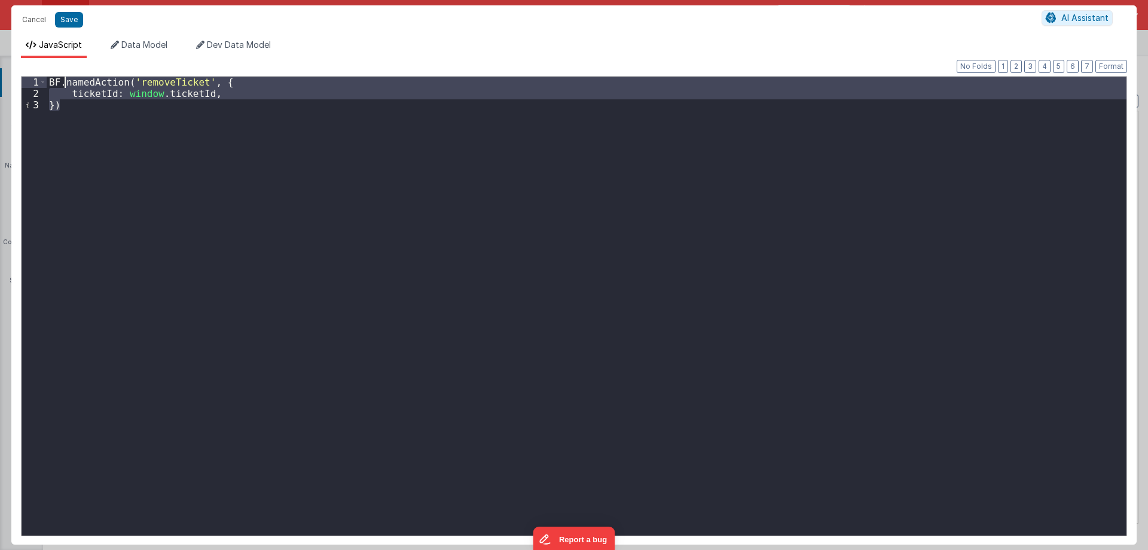
drag, startPoint x: 106, startPoint y: 123, endPoint x: 64, endPoint y: 83, distance: 58.4
click at [64, 83] on div "BF . namedAction ( 'removeTicket' , { ticketId : window . ticketId , })" at bounding box center [587, 317] width 1080 height 481
click at [54, 85] on div "BF . namedAction ( 'removeTicket' , { ticketId : window . ticketId , })" at bounding box center [587, 317] width 1080 height 481
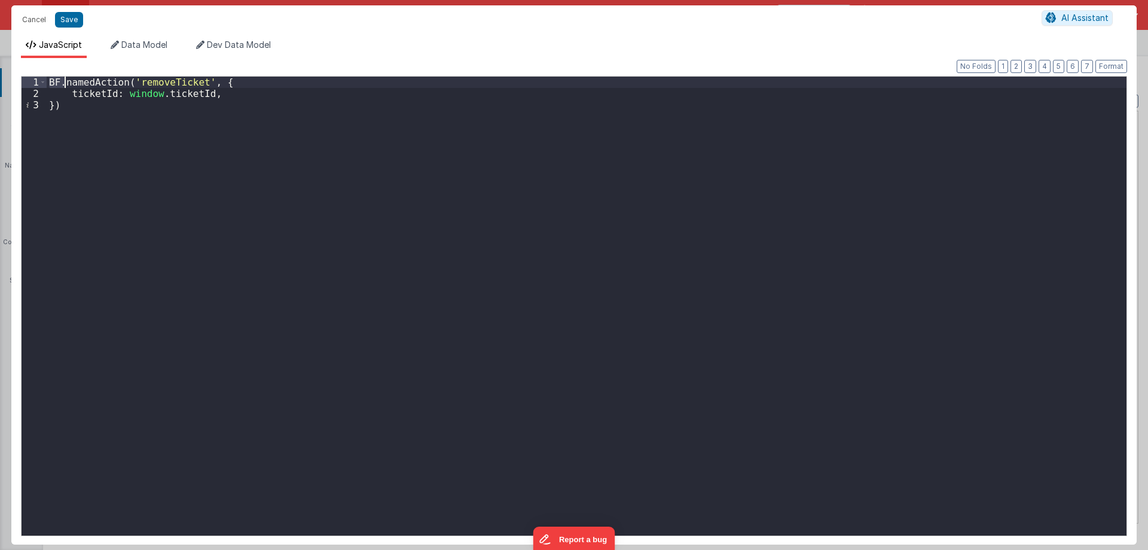
drag, startPoint x: 54, startPoint y: 85, endPoint x: 63, endPoint y: 82, distance: 9.5
click at [63, 82] on div "BF . namedAction ( 'removeTicket' , { ticketId : window . ticketId , })" at bounding box center [587, 317] width 1080 height 481
click at [97, 84] on div "BF . namedAction ( 'removeTicket' , { ticketId : window . ticketId , })" at bounding box center [587, 317] width 1080 height 481
click at [96, 85] on div "BF . namedAction ( 'removeTicket' , { ticketId : window . ticketId , })" at bounding box center [587, 306] width 1080 height 459
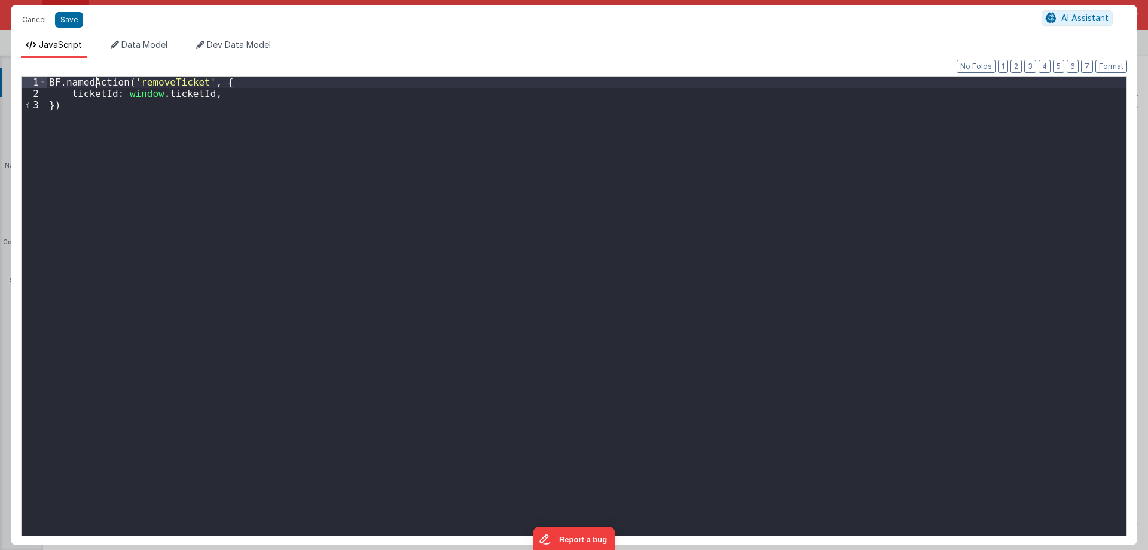
click at [96, 85] on div "BF . namedAction ( 'removeTicket' , { ticketId : window . ticketId , })" at bounding box center [587, 317] width 1080 height 481
click at [160, 87] on div "BF . namedAction ( 'removeTicket' , { ticketId : window . ticketId , })" at bounding box center [587, 317] width 1080 height 481
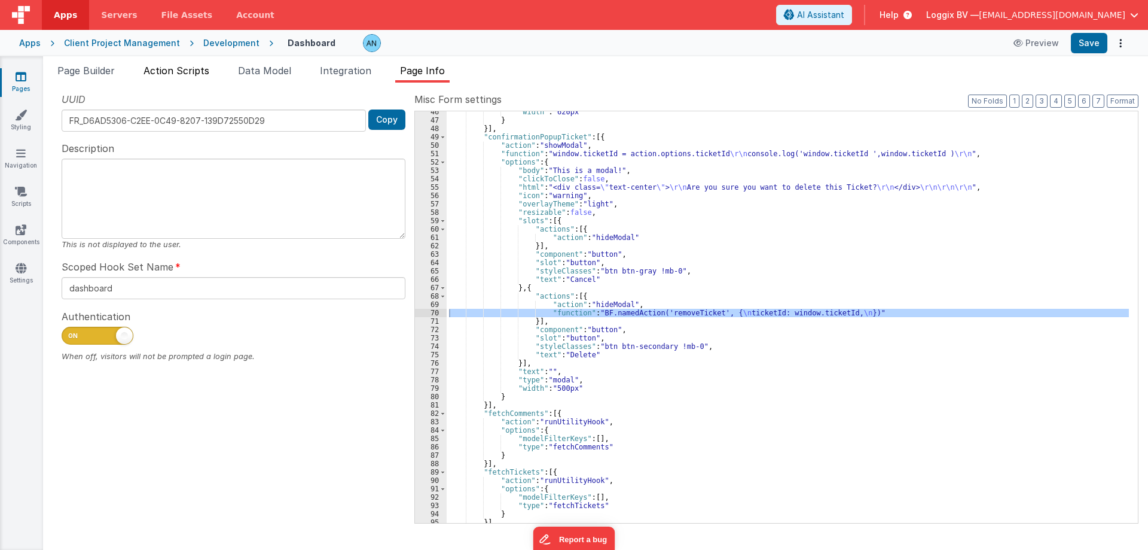
click at [175, 73] on span "Action Scripts" at bounding box center [177, 71] width 66 height 12
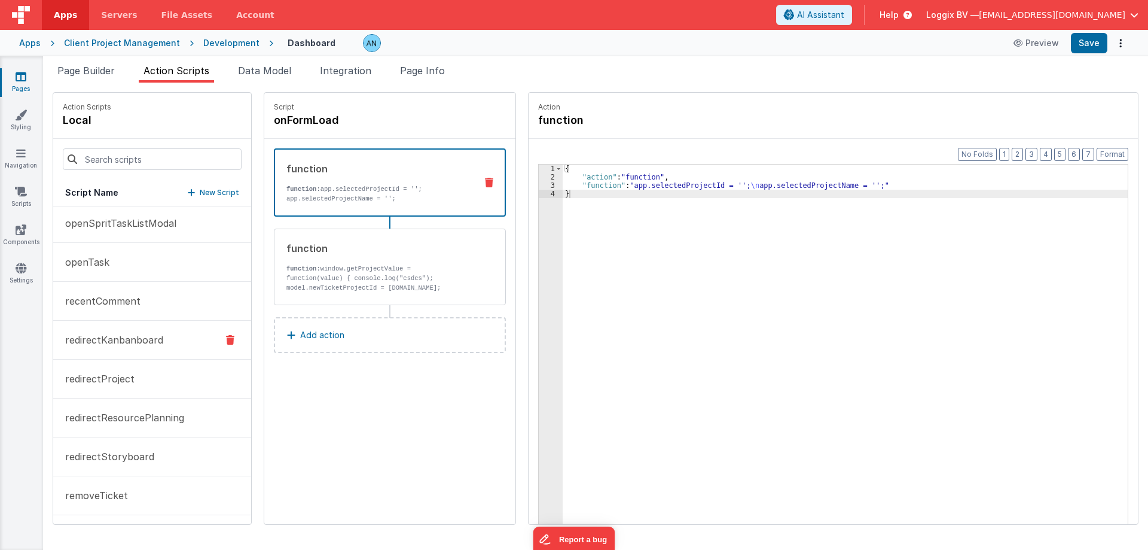
scroll to position [837, 0]
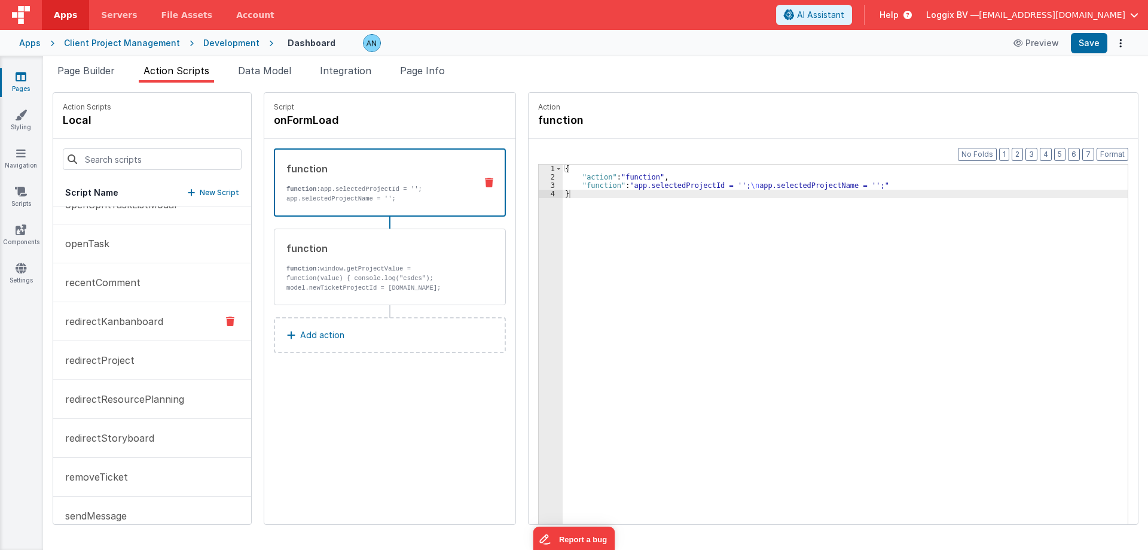
click at [141, 323] on p "redirectKanbanboard" at bounding box center [110, 321] width 105 height 14
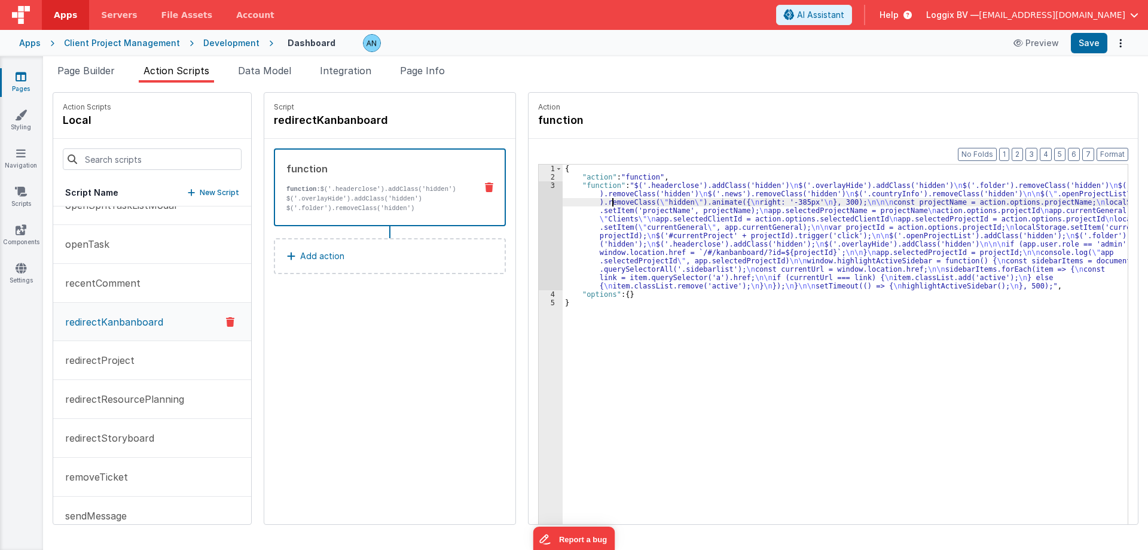
click at [607, 206] on div "{ "action" : "function" , "function" : "$('.headerclose').addClass('hidden') \n…" at bounding box center [848, 370] width 570 height 413
click at [548, 185] on div "3" at bounding box center [551, 235] width 24 height 109
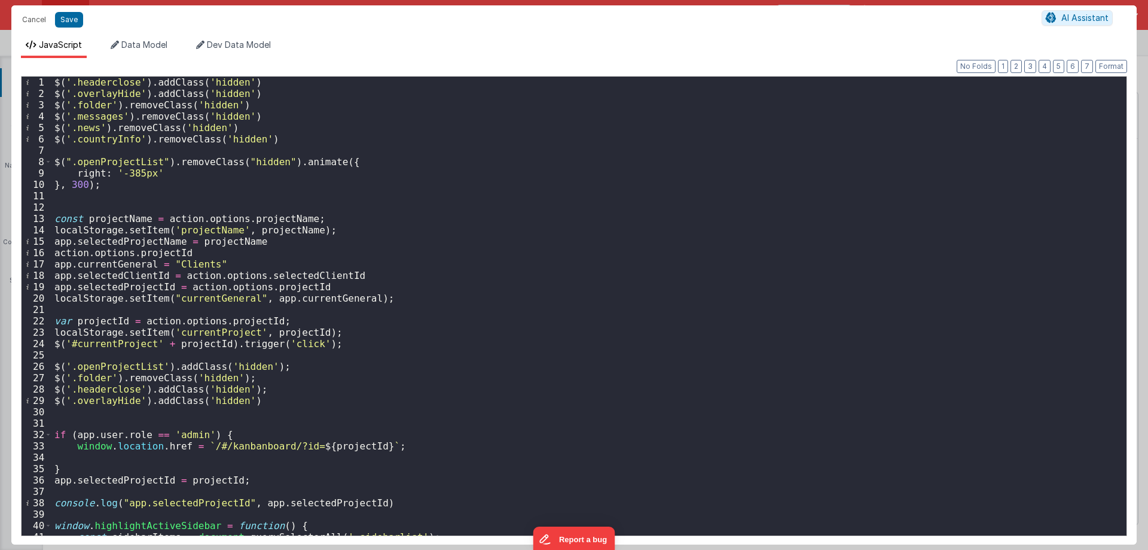
click at [222, 216] on div "$ ( '.headerclose' ) . addClass ( 'hidden' ) $ ( '.overlayHide' ) . addClass ( …" at bounding box center [585, 317] width 1066 height 481
drag, startPoint x: 222, startPoint y: 216, endPoint x: 179, endPoint y: 216, distance: 43.1
click at [179, 216] on div "$ ( '.headerclose' ) . addClass ( 'hidden' ) $ ( '.overlayHide' ) . addClass ( …" at bounding box center [585, 317] width 1066 height 481
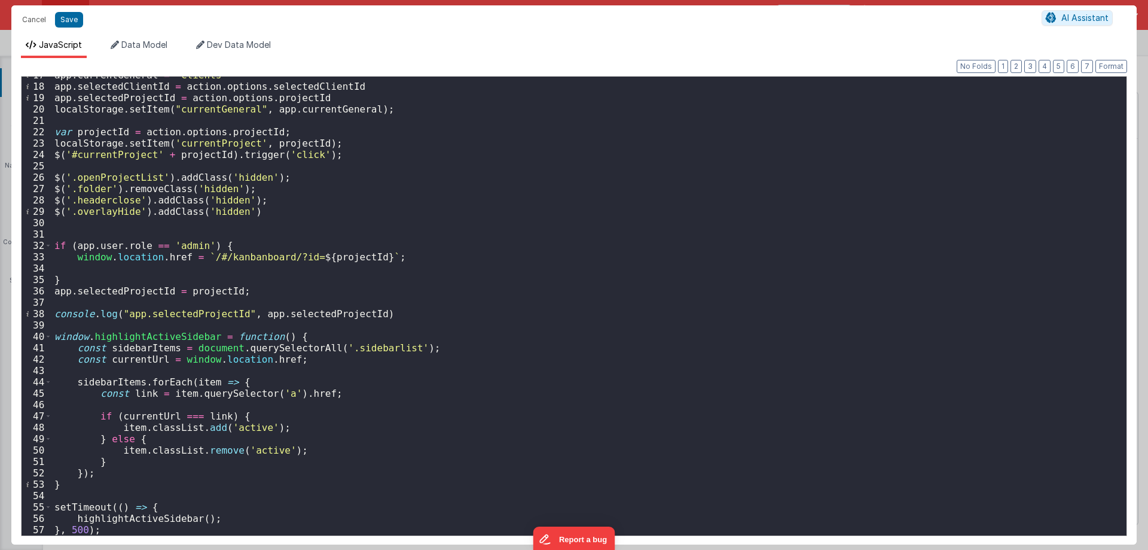
scroll to position [189, 0]
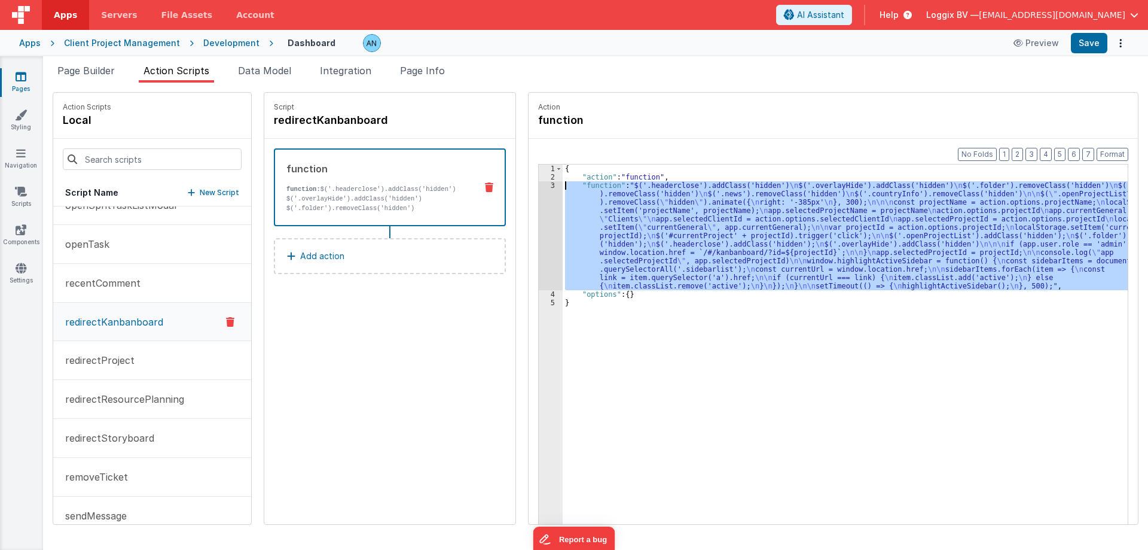
click at [736, 289] on div "{ "action" : "function" , "function" : "$('.headerclose').addClass('hidden') \n…" at bounding box center [845, 362] width 565 height 396
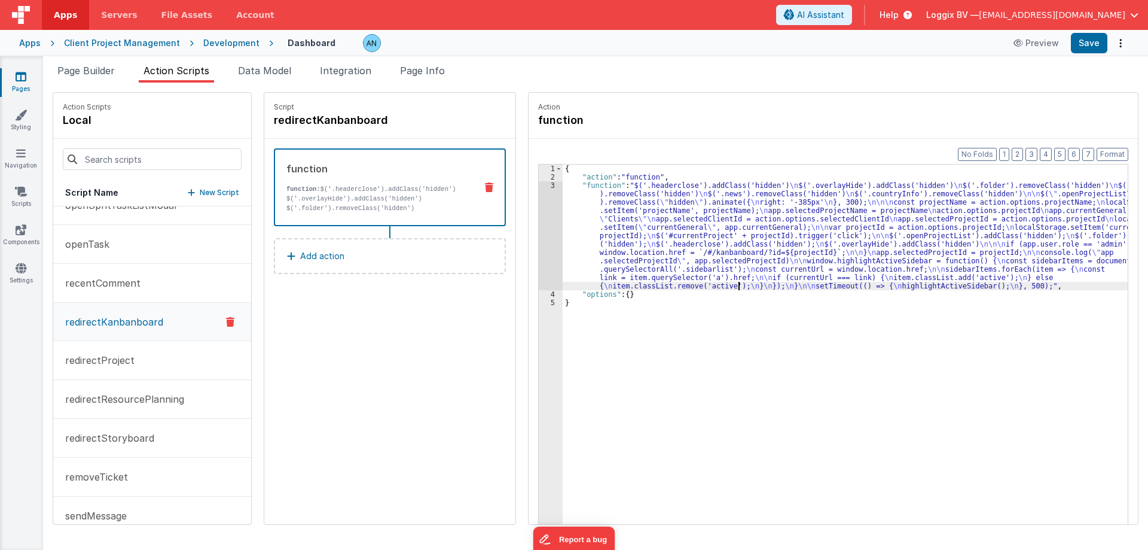
click at [644, 196] on div "{ "action" : "function" , "function" : "$('.headerclose').addClass('hidden') \n…" at bounding box center [848, 370] width 570 height 413
click at [743, 283] on div "{ "action" : "function" , "function" : "$('.headerclose').addClass('hidden') \n…" at bounding box center [848, 370] width 570 height 413
click at [337, 260] on p "Add action" at bounding box center [322, 256] width 44 height 14
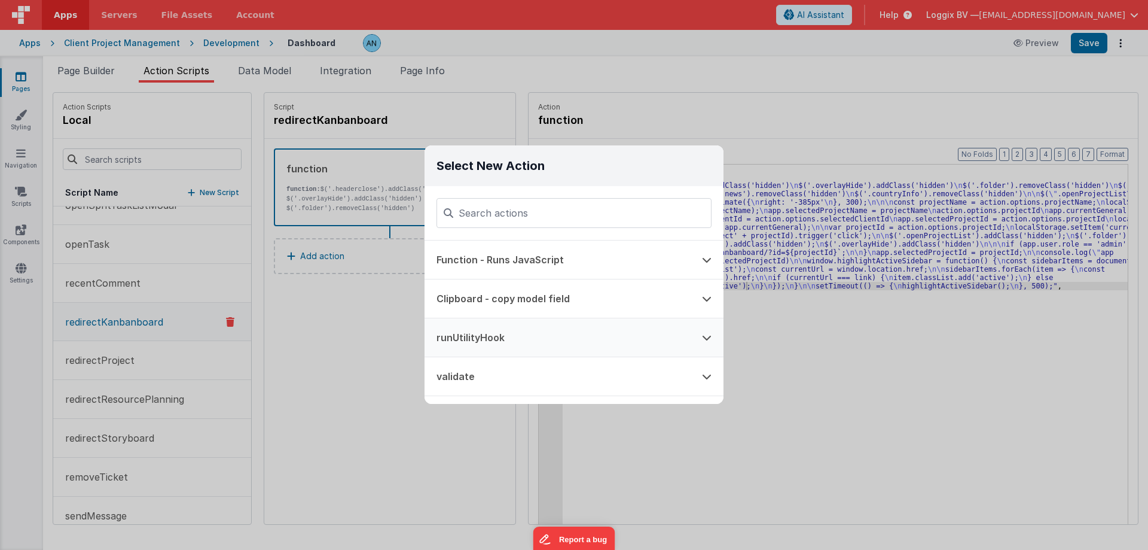
click at [701, 338] on button at bounding box center [706, 337] width 33 height 38
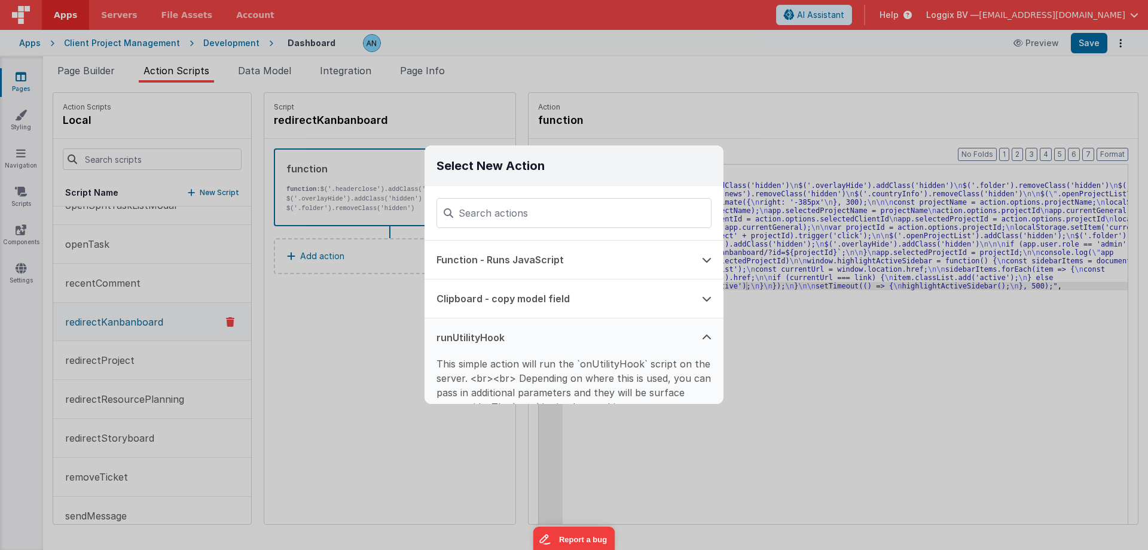
click at [457, 340] on button "runUtilityHook" at bounding box center [558, 337] width 266 height 38
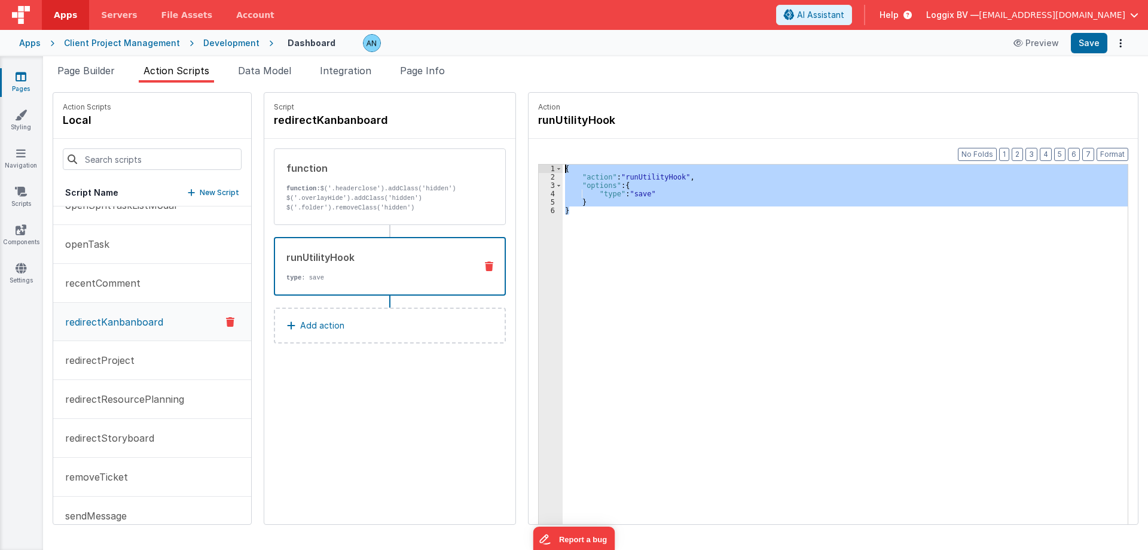
drag, startPoint x: 590, startPoint y: 206, endPoint x: 550, endPoint y: 171, distance: 53.0
click at [550, 171] on div "1 2 3 4 5 6 { "action" : "runUtilityHook" , "options" : { "type" : "save" } } X…" at bounding box center [833, 363] width 590 height 398
click at [640, 191] on div "{ "action" : "runUtilityHook" , "options" : { "type" : "save" } }" at bounding box center [845, 362] width 565 height 396
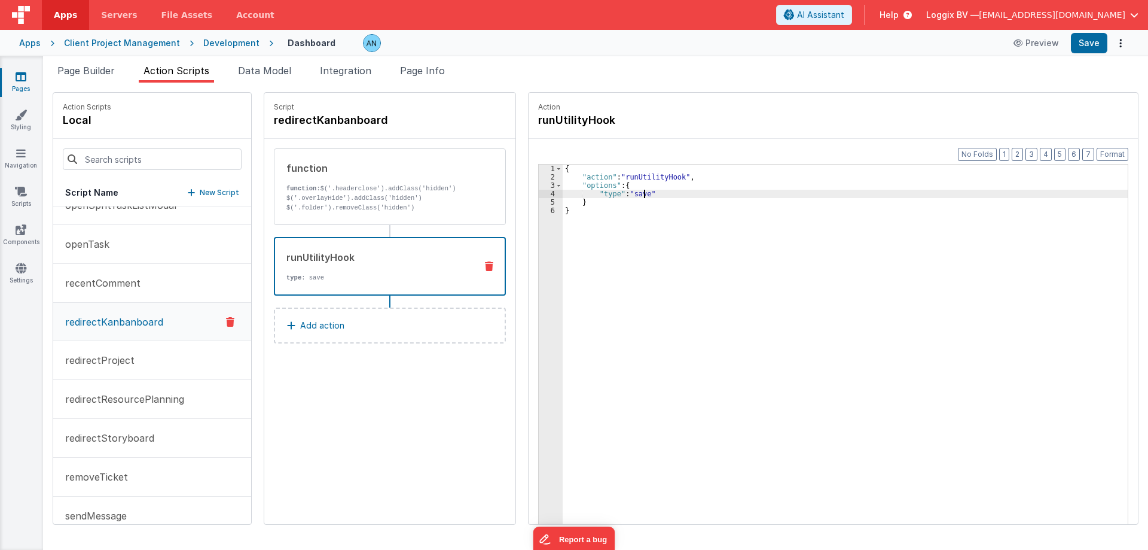
click at [480, 267] on button at bounding box center [489, 266] width 31 height 10
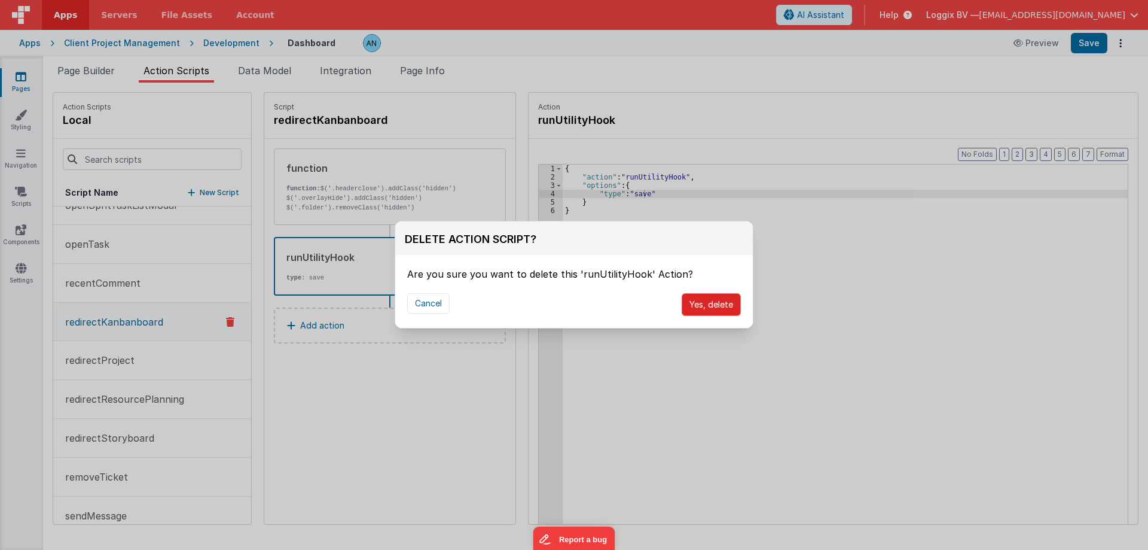
click at [703, 312] on button "Yes, delete" at bounding box center [711, 304] width 59 height 23
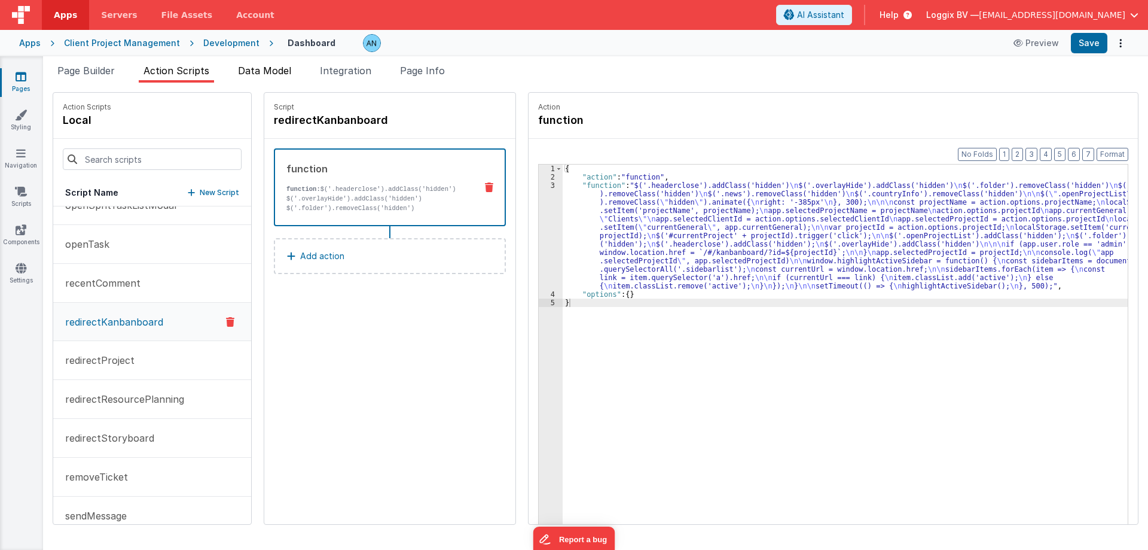
click at [268, 70] on span "Data Model" at bounding box center [264, 71] width 53 height 12
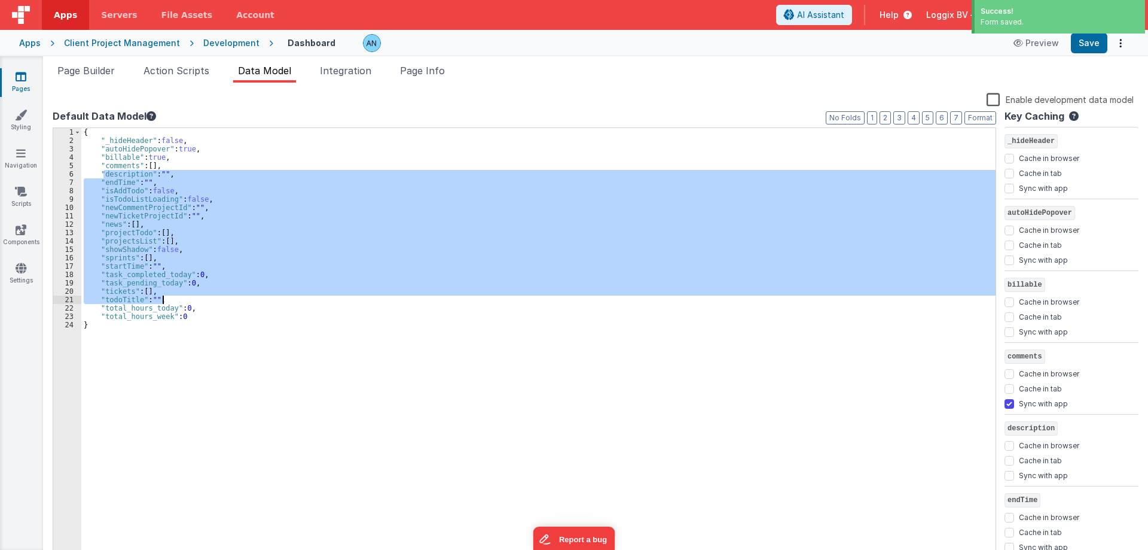
drag, startPoint x: 104, startPoint y: 170, endPoint x: 292, endPoint y: 345, distance: 256.9
click at [292, 345] on div "{ "_hideHeader" : false , "autoHidePopover" : true , "billable" : true , "comme…" at bounding box center [538, 352] width 914 height 448
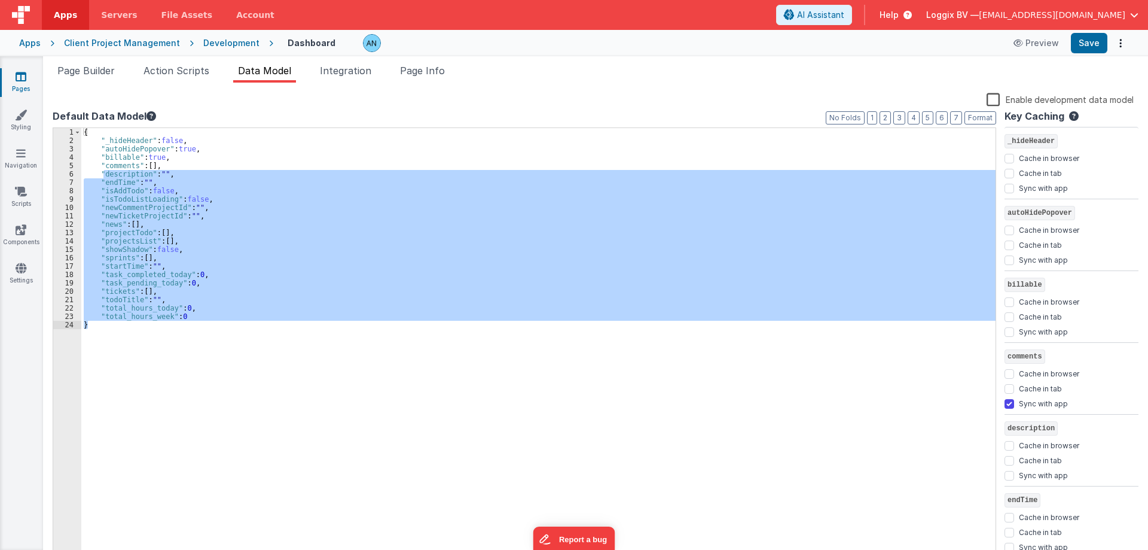
click at [231, 307] on div "{ "_hideHeader" : false , "autoHidePopover" : true , "billable" : true , "comme…" at bounding box center [538, 344] width 914 height 432
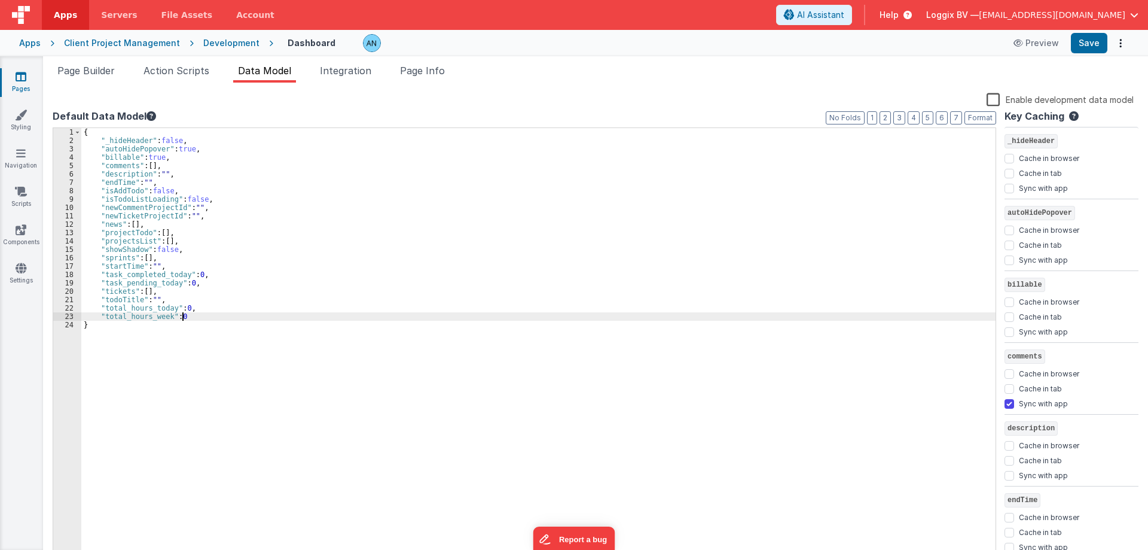
click at [206, 313] on div "{ "_hideHeader" : false , "autoHidePopover" : true , "billable" : true , "comme…" at bounding box center [538, 352] width 914 height 448
click at [207, 312] on div "{ "_hideHeader" : false , "autoHidePopover" : true , "billable" : true , "comme…" at bounding box center [538, 352] width 914 height 448
click at [210, 305] on div "{ "_hideHeader" : false , "autoHidePopover" : true , "billable" : true , "comme…" at bounding box center [538, 352] width 914 height 448
click at [989, 104] on label "Enable development data model" at bounding box center [1060, 99] width 147 height 14
click at [0, 0] on input "Enable development data model" at bounding box center [0, 0] width 0 height 0
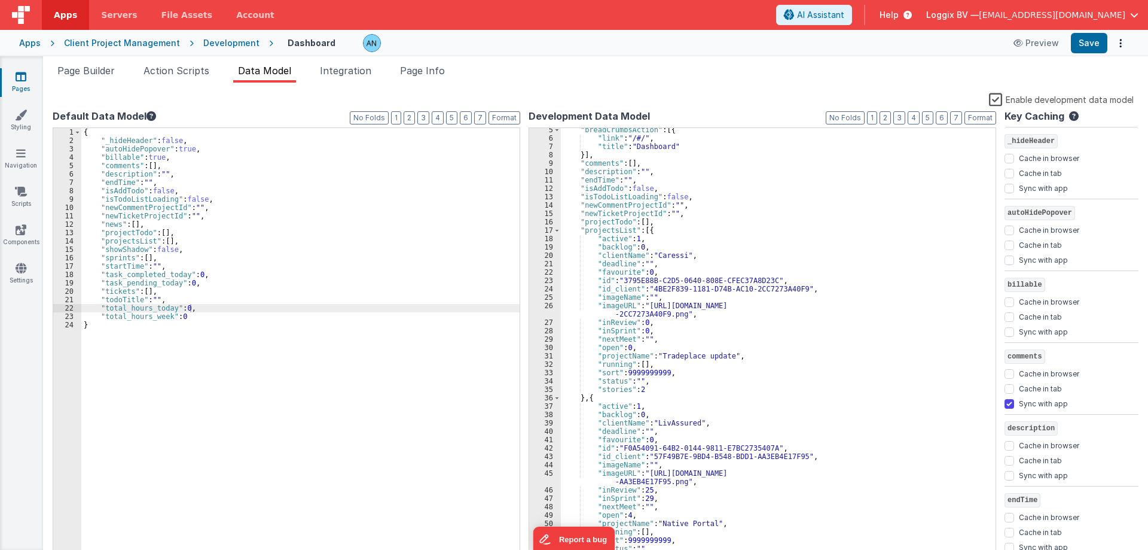
scroll to position [36, 0]
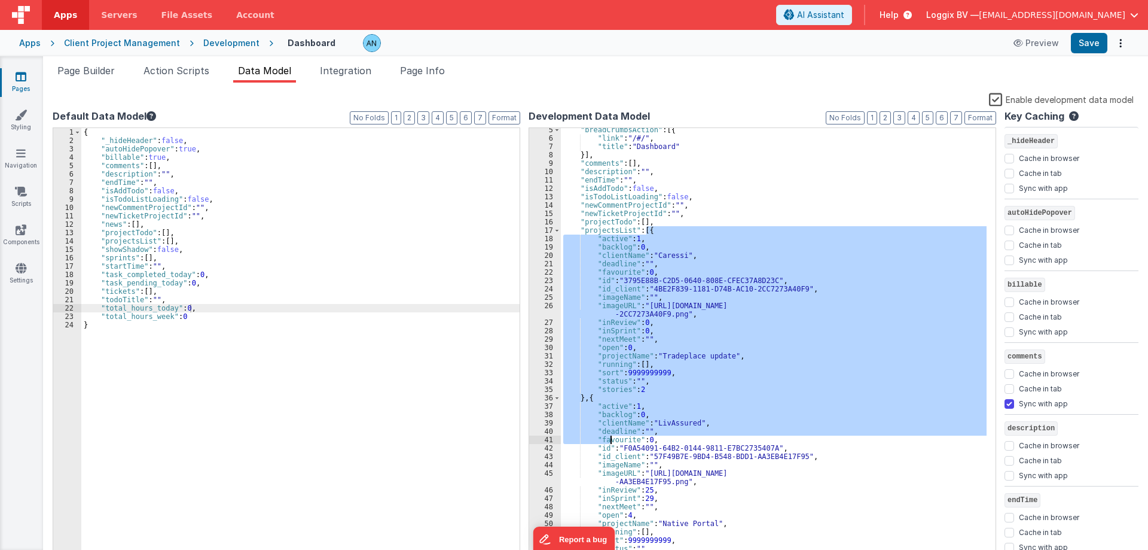
drag, startPoint x: 645, startPoint y: 227, endPoint x: 631, endPoint y: 304, distance: 77.8
click at [612, 435] on div ""breadCrumbsAction" : [{ "link" : "/#/" , "title" : "Dashboard" }] , "comments"…" at bounding box center [774, 350] width 426 height 448
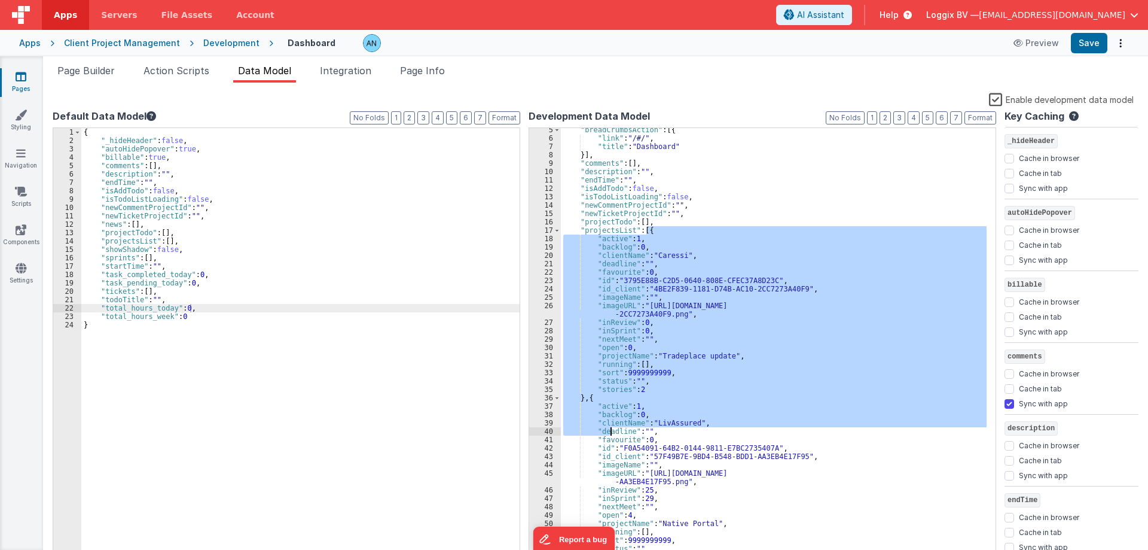
click at [636, 289] on div ""breadCrumbsAction" : [{ "link" : "/#/" , "title" : "Dashboard" }] , "comments"…" at bounding box center [774, 344] width 426 height 432
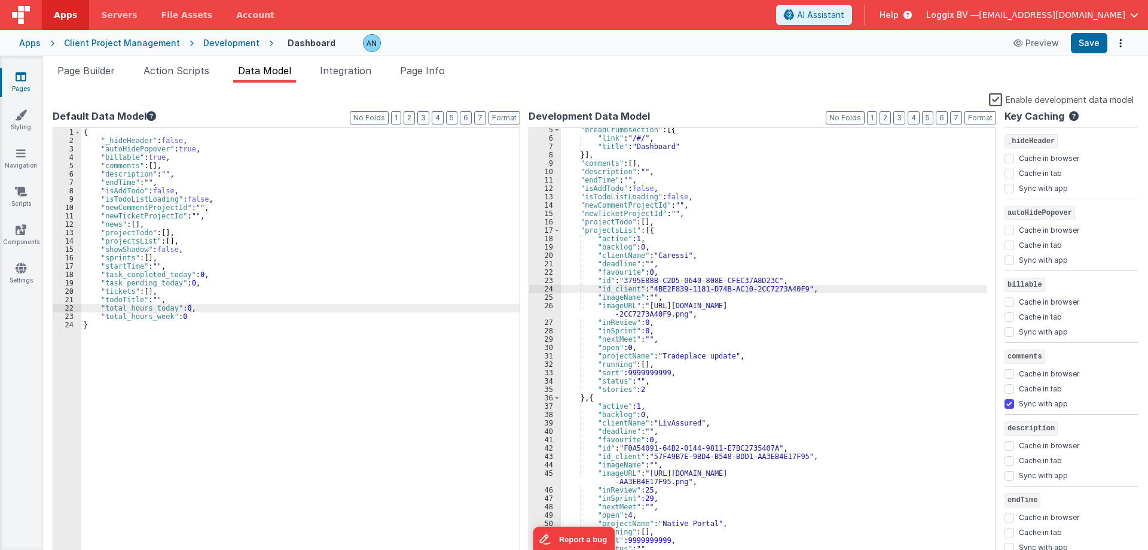
click at [997, 97] on label "Enable development data model" at bounding box center [1061, 99] width 145 height 14
click at [0, 0] on input "Enable development data model" at bounding box center [0, 0] width 0 height 0
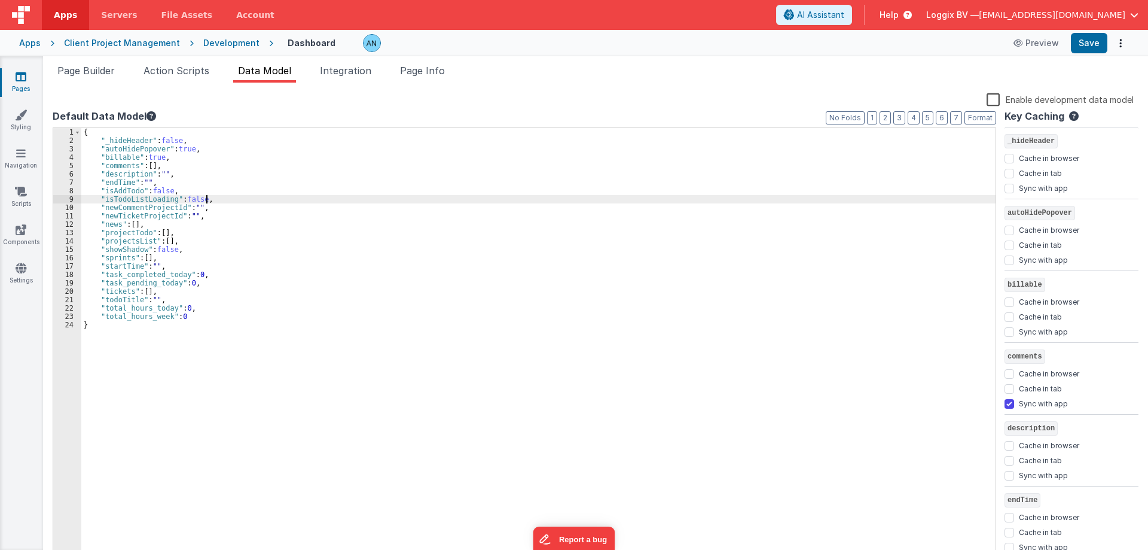
drag, startPoint x: 459, startPoint y: 202, endPoint x: 143, endPoint y: 87, distance: 336.0
click at [457, 202] on div "{ "_hideHeader" : false , "autoHidePopover" : true , "billable" : true , "comme…" at bounding box center [538, 352] width 914 height 448
click at [91, 64] on li "Page Builder" at bounding box center [86, 72] width 67 height 19
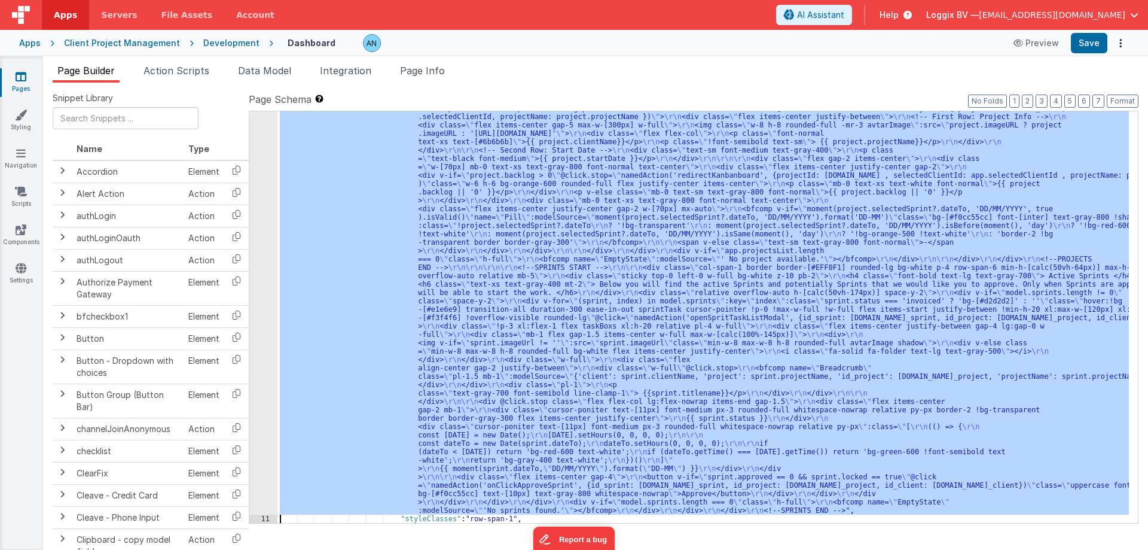
click at [487, 243] on div ""html" : "<!--PROJECTS START --> \r\n\r\n <div class= \" col-span-1 border bord…" at bounding box center [703, 316] width 852 height 411
click at [262, 266] on div "10" at bounding box center [263, 293] width 28 height 444
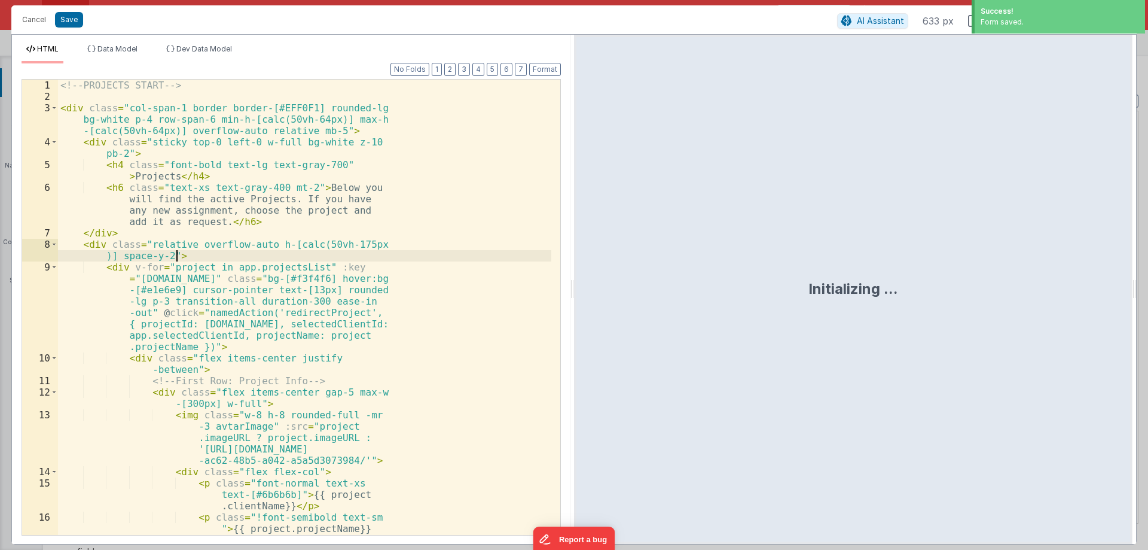
click at [268, 251] on div "<!-- PROJECTS START --> < div class = "col-span-1 border border-[#EFF0F1] round…" at bounding box center [304, 319] width 493 height 478
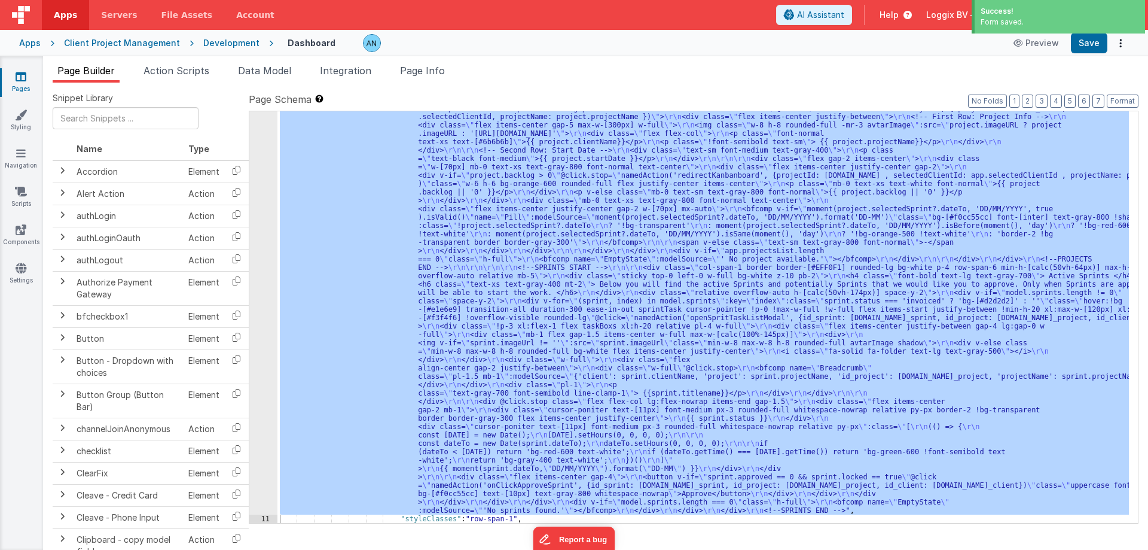
scroll to position [1402, 0]
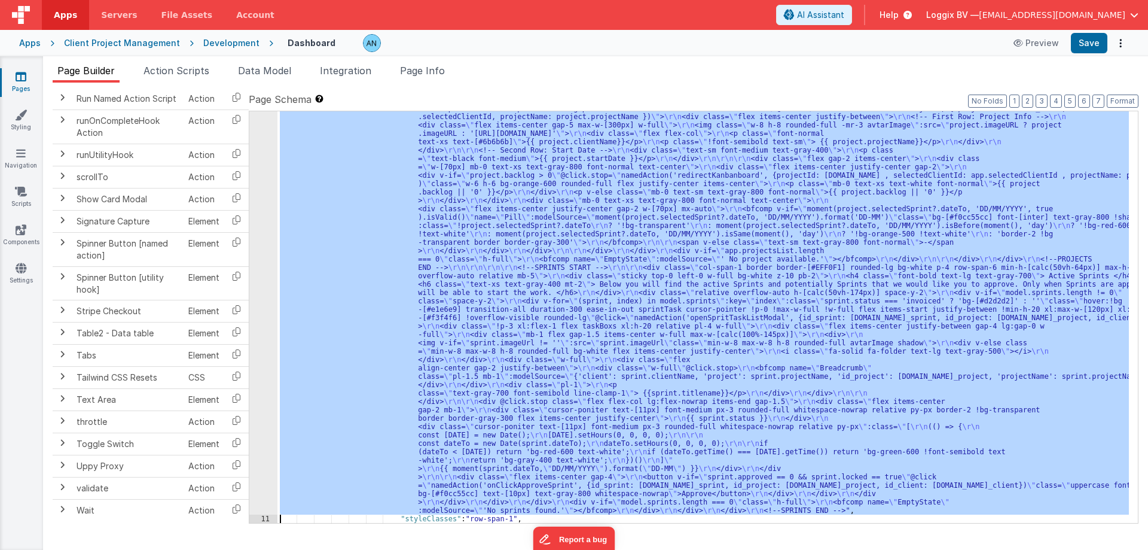
click at [391, 364] on div ""html" : "<!--PROJECTS START --> \r\n\r\n <div class= \" col-span-1 border bord…" at bounding box center [703, 316] width 852 height 411
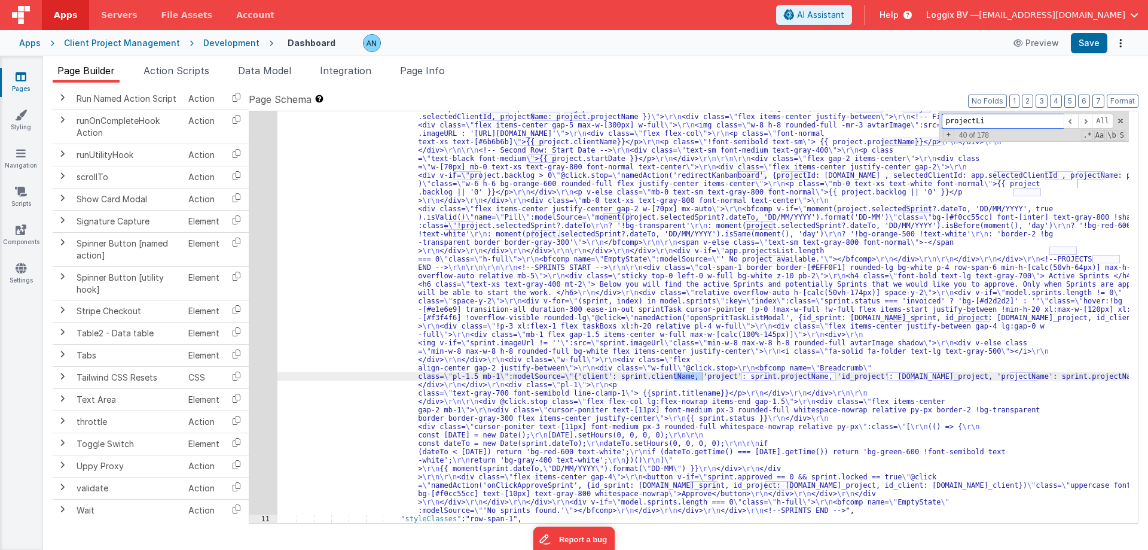
scroll to position [1536, 0]
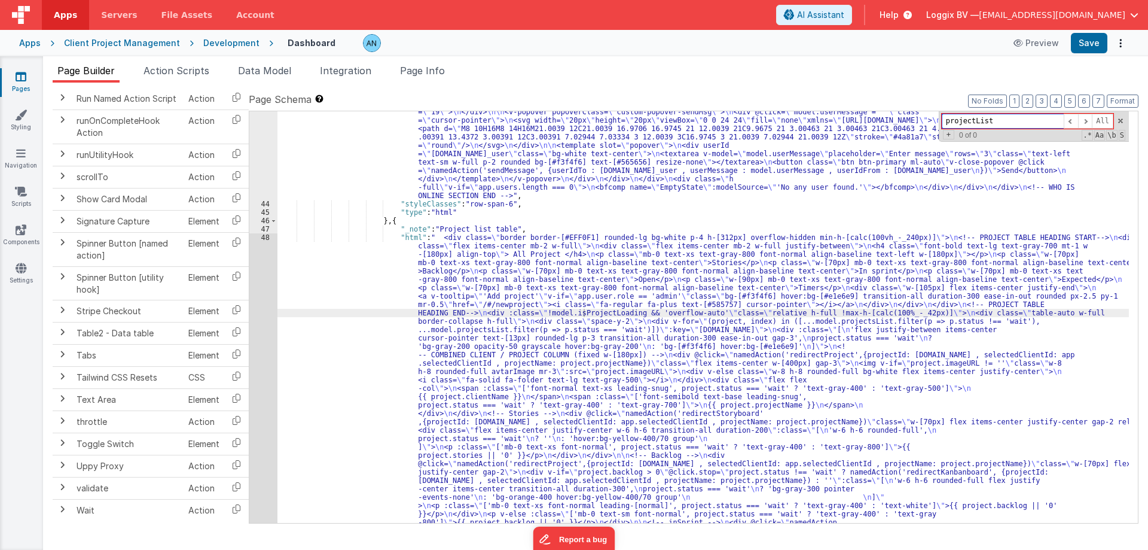
type input "projectList"
click at [995, 118] on input "projectList" at bounding box center [1003, 121] width 122 height 15
click at [432, 65] on span "Page Info" at bounding box center [422, 71] width 45 height 12
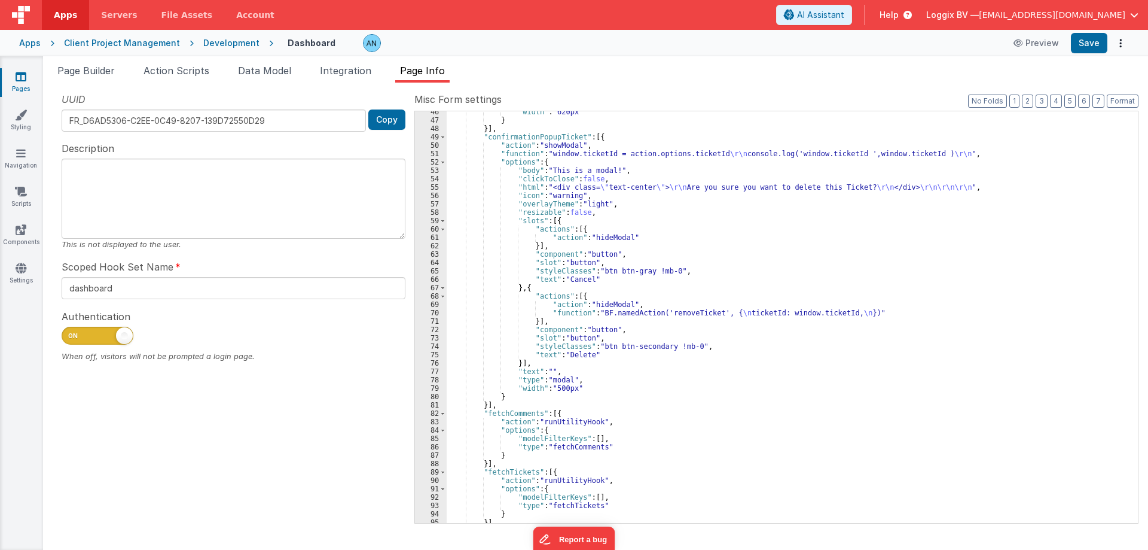
click at [24, 83] on link "Pages" at bounding box center [20, 83] width 43 height 24
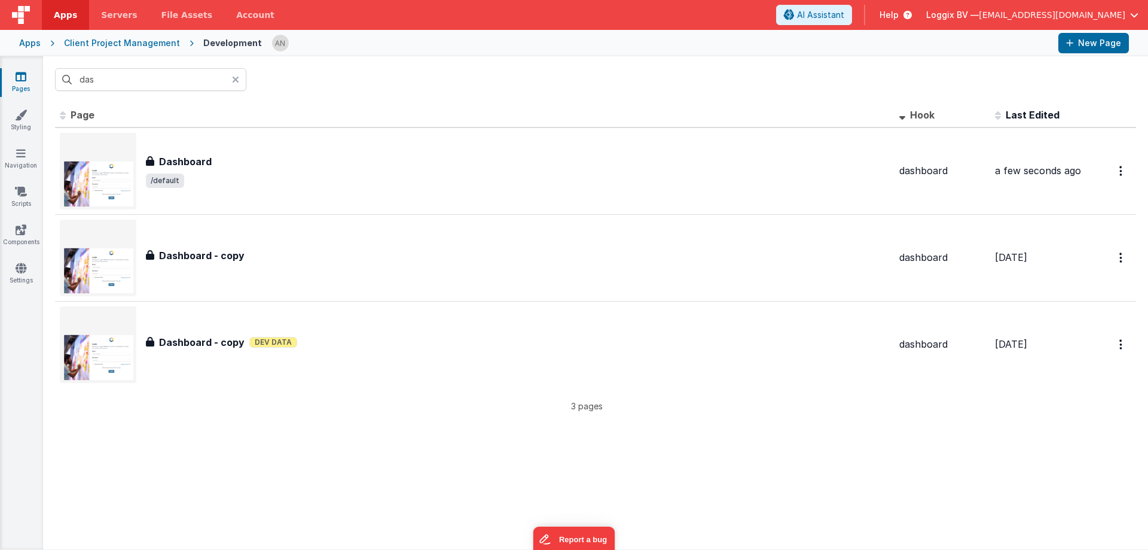
click at [236, 77] on icon at bounding box center [235, 80] width 7 height 10
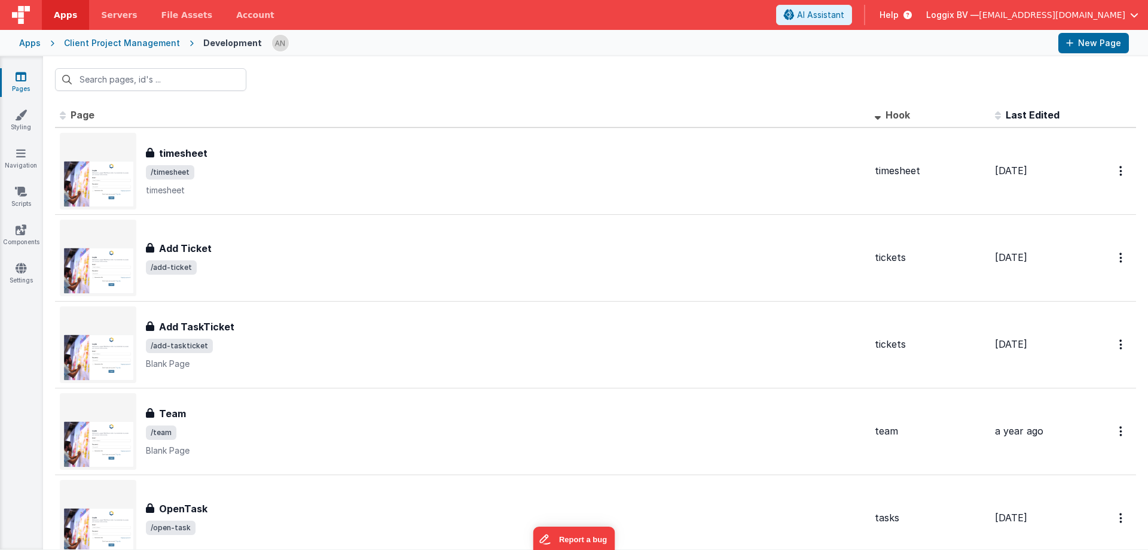
click at [492, 10] on header "Apps Servers File Assets Account Some FUTURE Slot AI Assistant Help Loggix BV —…" at bounding box center [574, 15] width 1148 height 30
click at [33, 121] on link "Styling" at bounding box center [20, 121] width 43 height 24
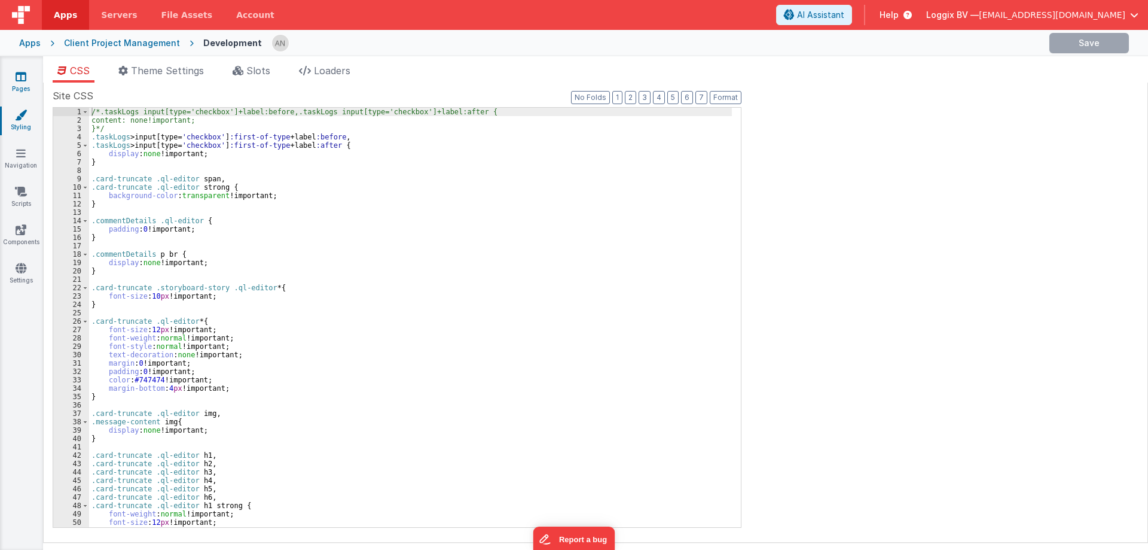
click at [28, 86] on link "Pages" at bounding box center [20, 83] width 43 height 24
